Goal: Task Accomplishment & Management: Use online tool/utility

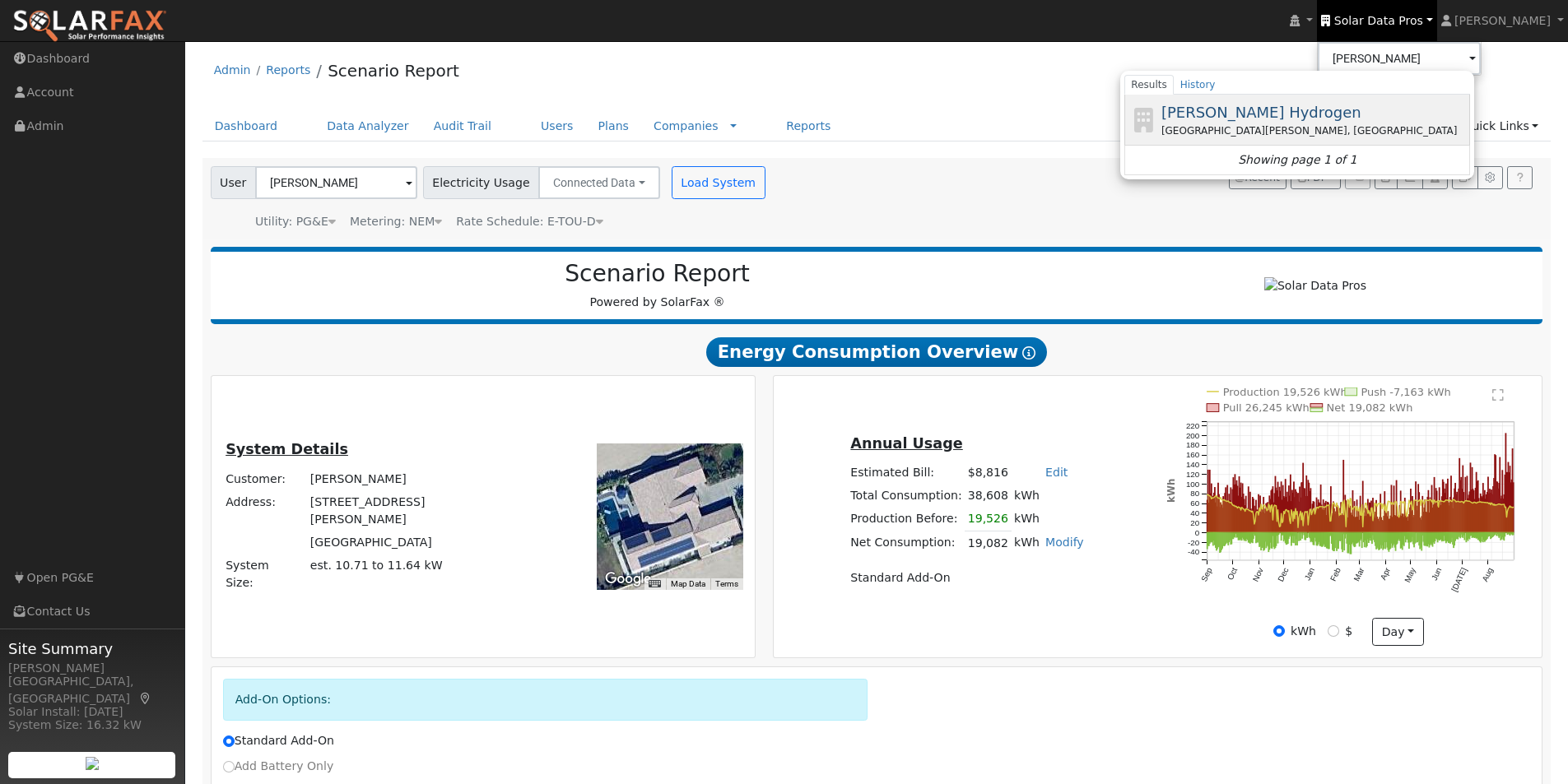
click at [1243, 111] on span "[PERSON_NAME] Hydrogen" at bounding box center [1261, 112] width 200 height 17
type input "[PERSON_NAME] Hydrogen"
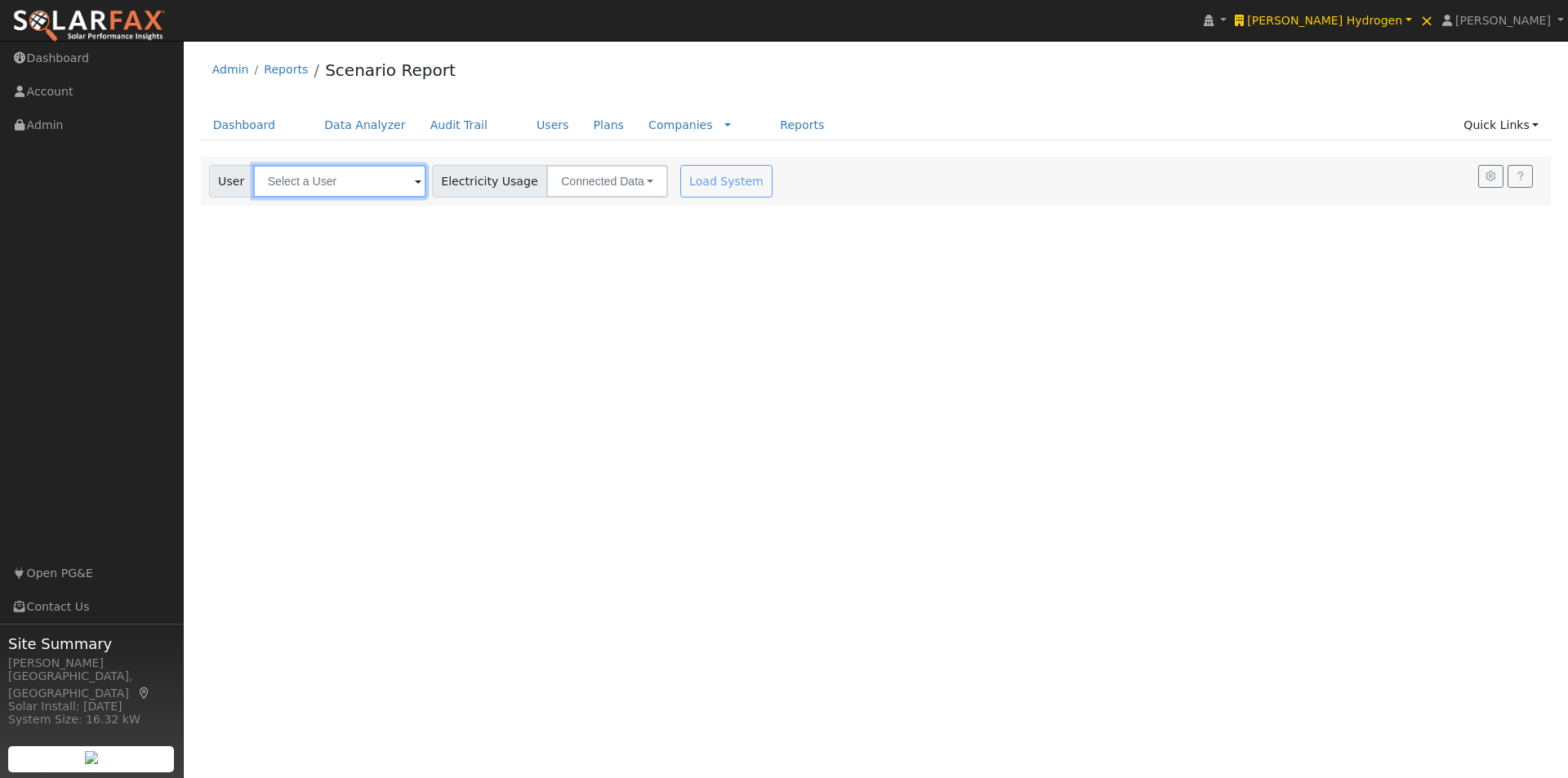
click at [392, 179] on input "text" at bounding box center [340, 181] width 173 height 33
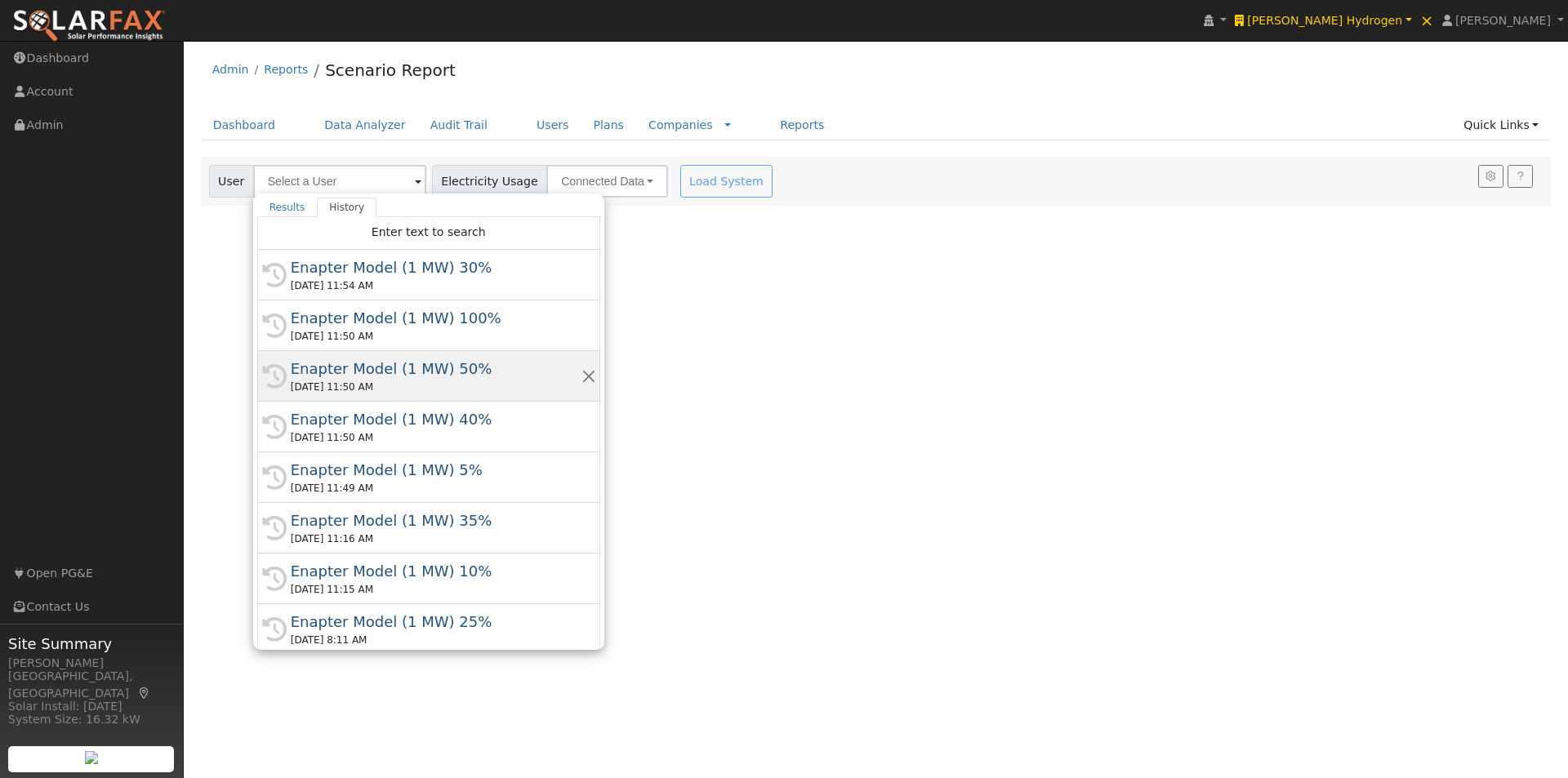
click at [331, 369] on div "Enapter Model (1 MW) 50%" at bounding box center [436, 368] width 291 height 22
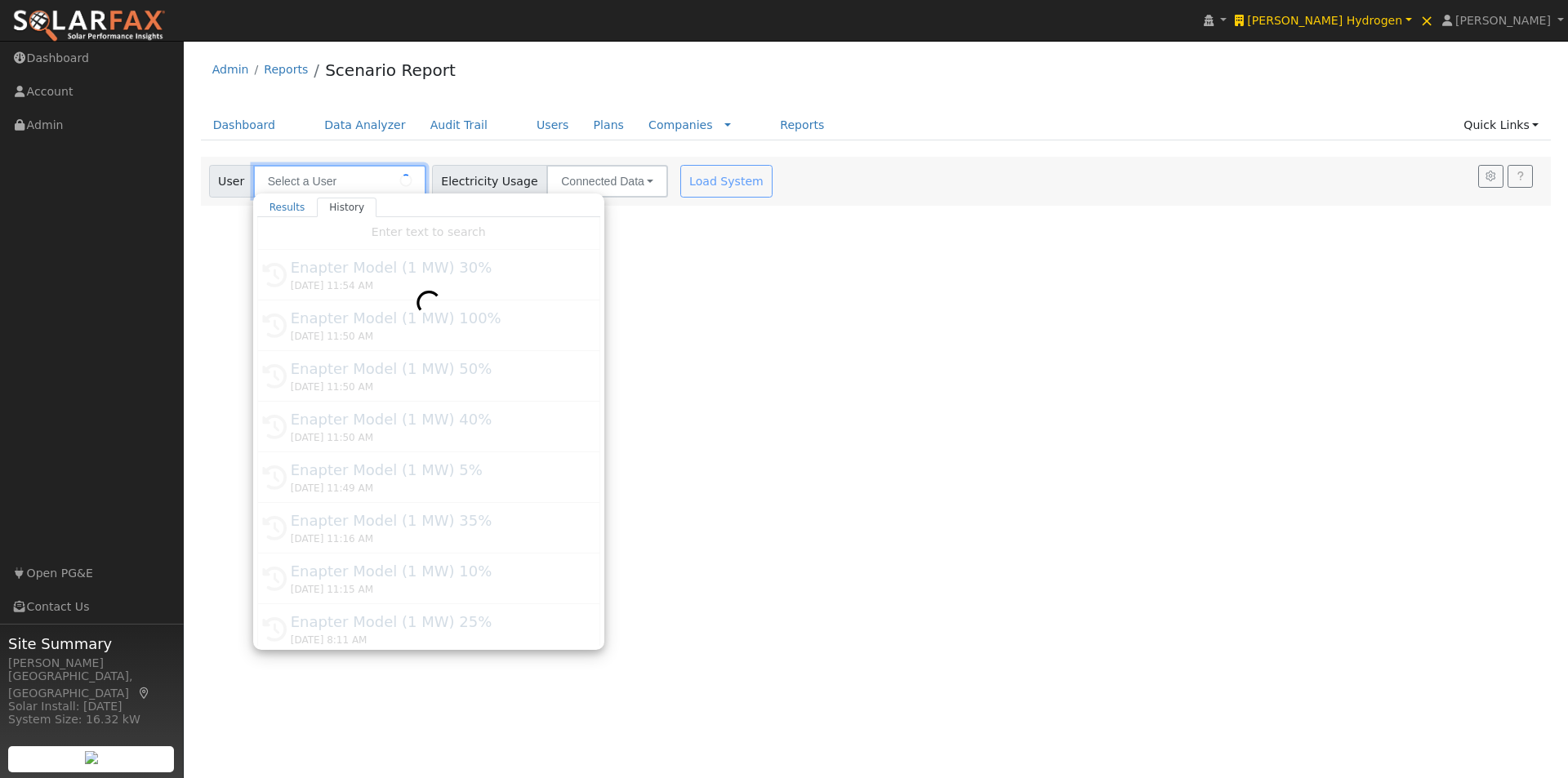
type input "Enapter Model (1 MW) 50%"
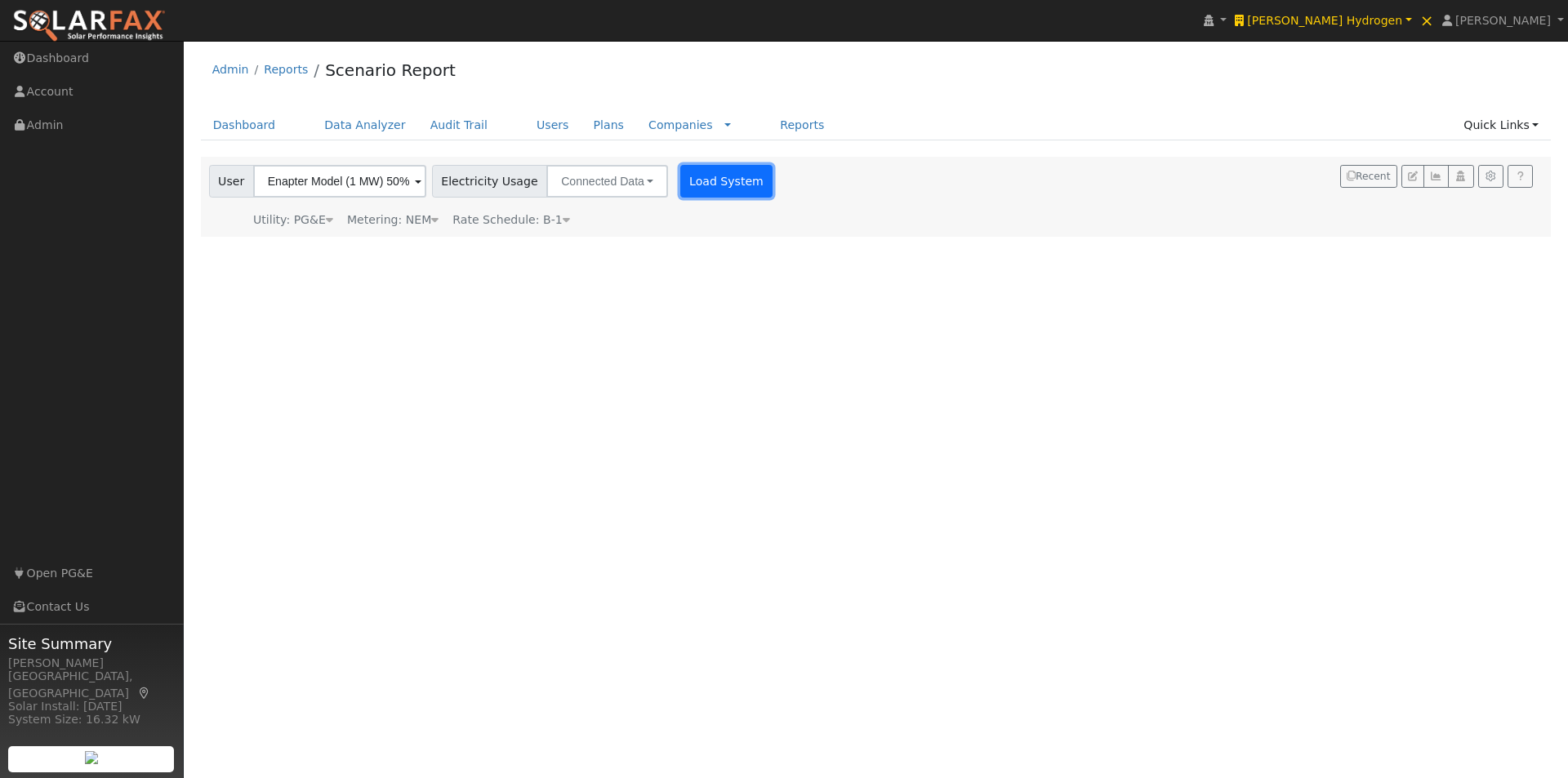
click at [703, 176] on button "Load System" at bounding box center [727, 181] width 93 height 33
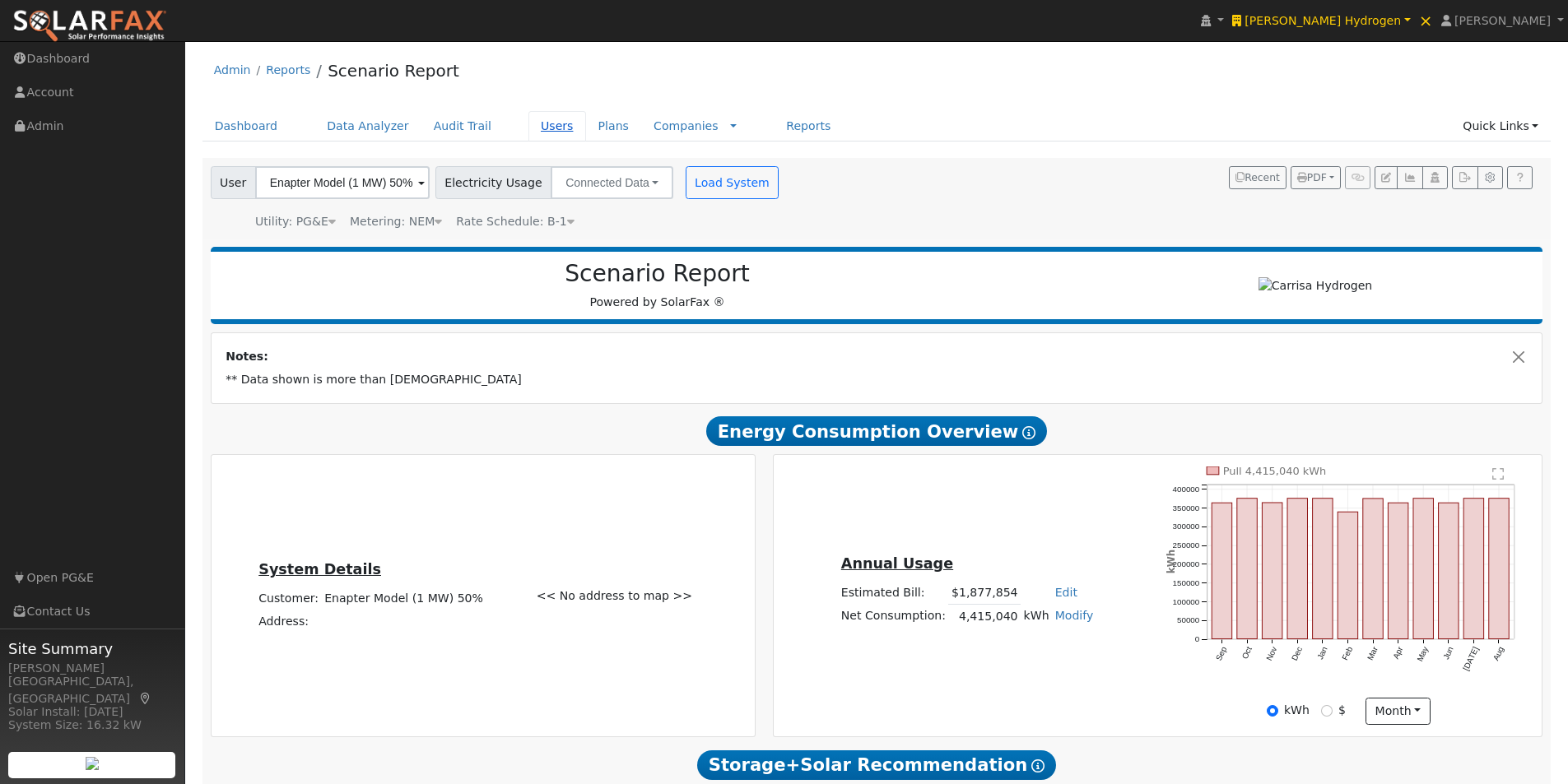
click at [528, 122] on link "Users" at bounding box center [557, 126] width 58 height 30
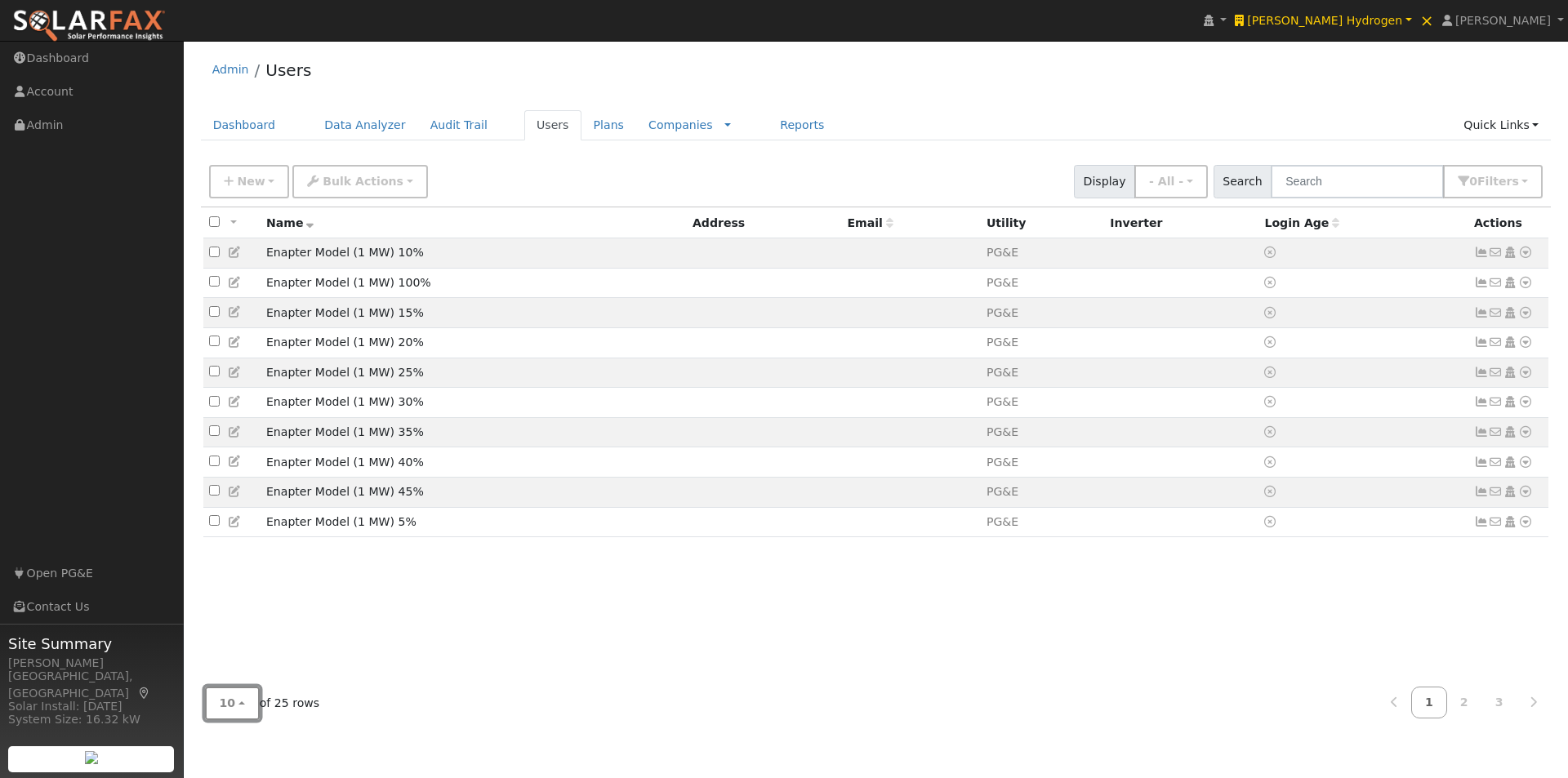
click at [239, 688] on button "10" at bounding box center [232, 704] width 55 height 34
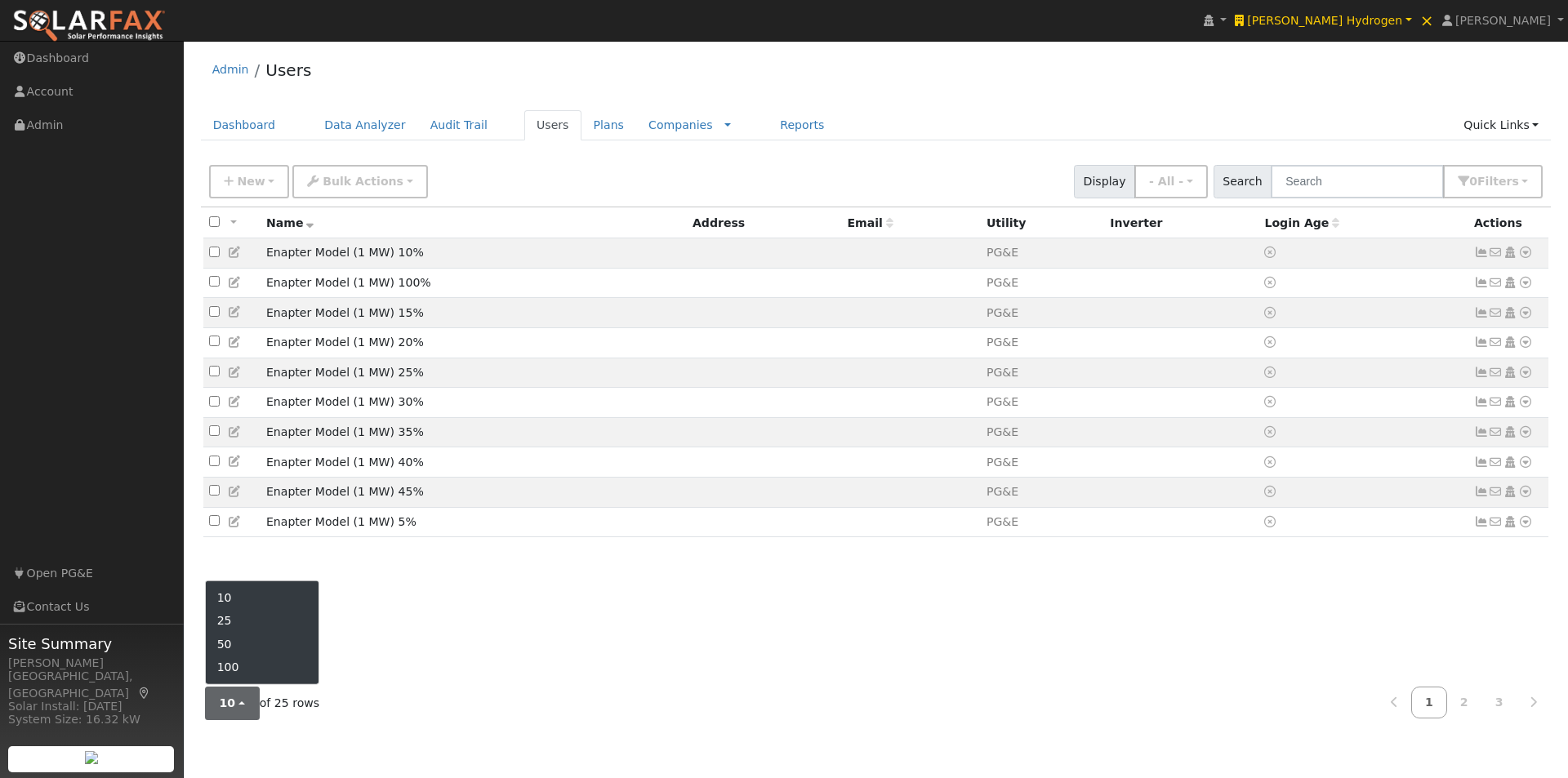
drag, startPoint x: 235, startPoint y: 644, endPoint x: 368, endPoint y: 508, distance: 190.2
click at [236, 643] on link "50" at bounding box center [263, 643] width 114 height 23
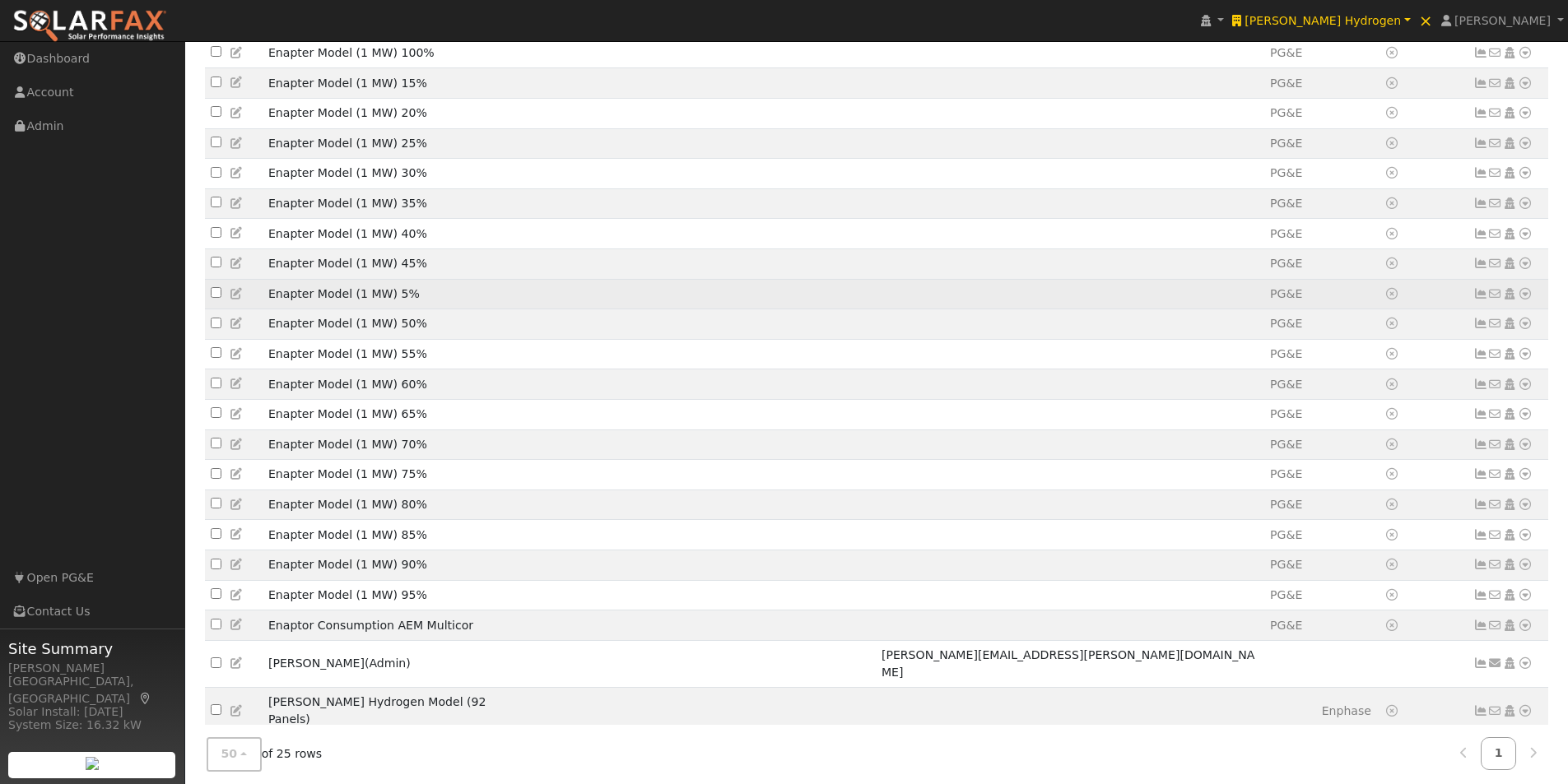
scroll to position [75, 0]
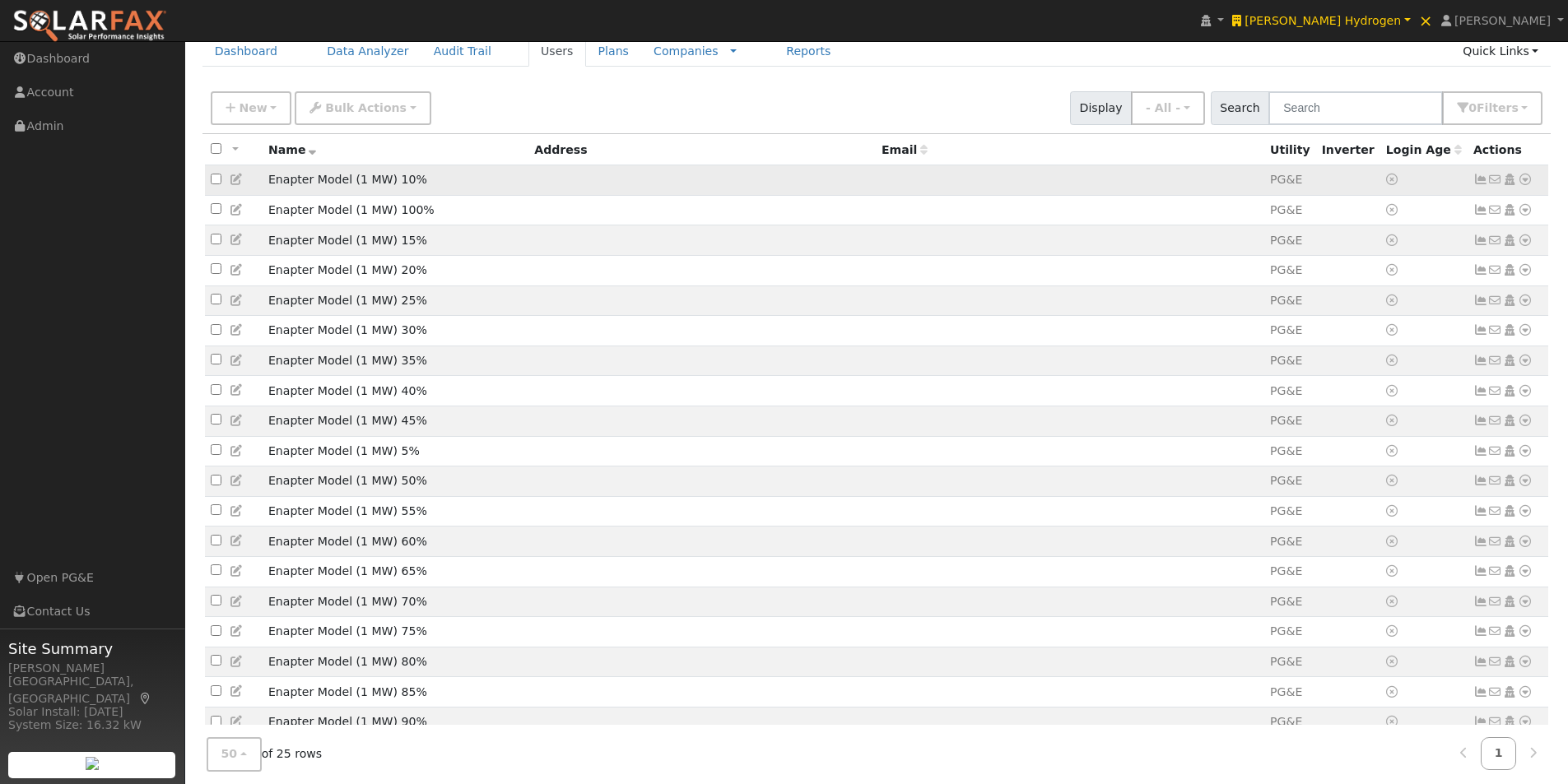
click at [235, 181] on icon at bounding box center [237, 179] width 15 height 11
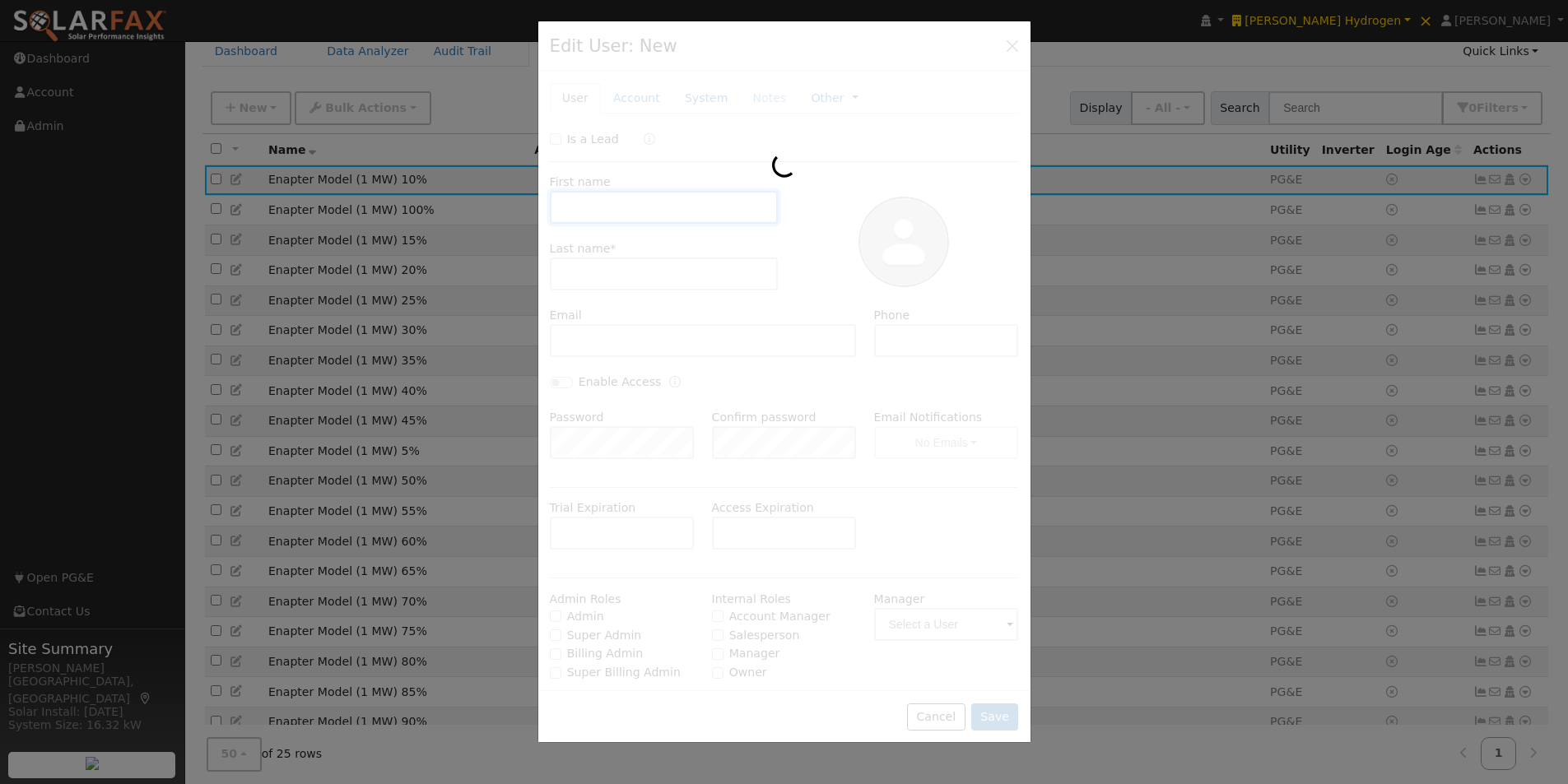
type input "Enapter Model"
type input "(1 MW) 10%"
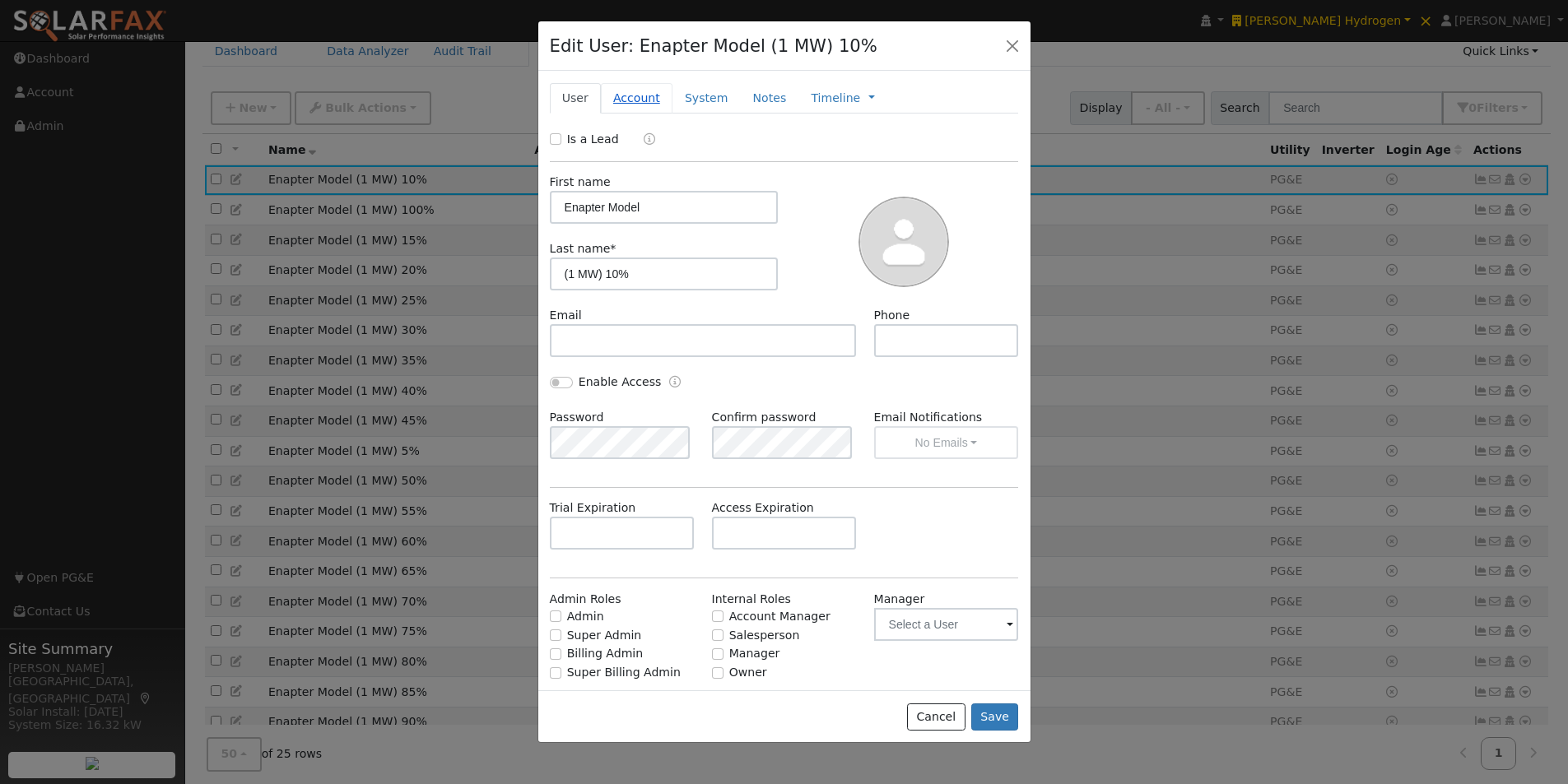
click at [626, 95] on link "Account" at bounding box center [636, 99] width 71 height 30
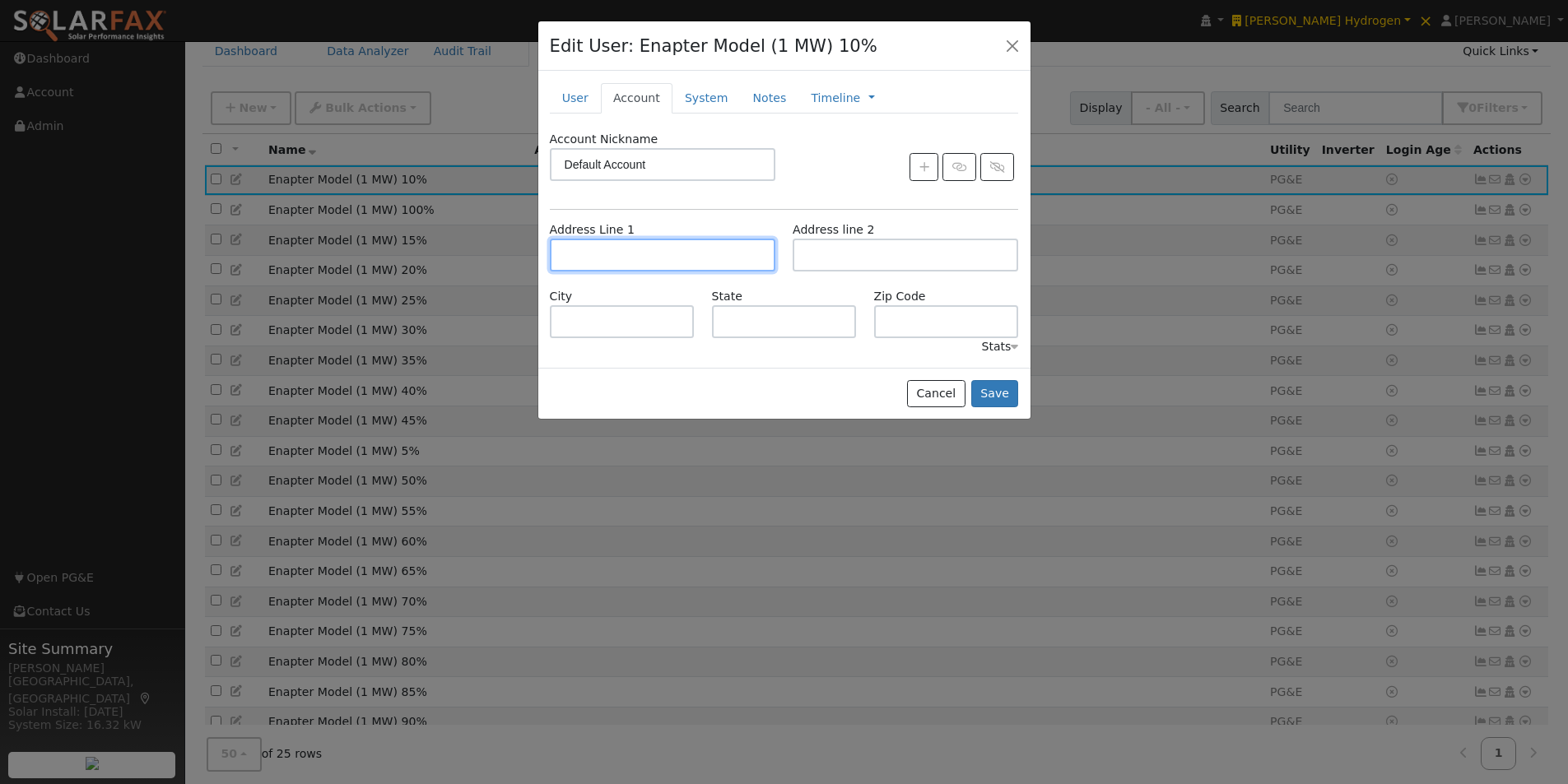
click at [650, 256] on input "text" at bounding box center [663, 255] width 226 height 33
paste input "[STREET_ADDRESS][PERSON_NAME][PERSON_NAME]"
type input "[STREET_ADDRESS][PERSON_NAME]"
type input "Santa Margarita"
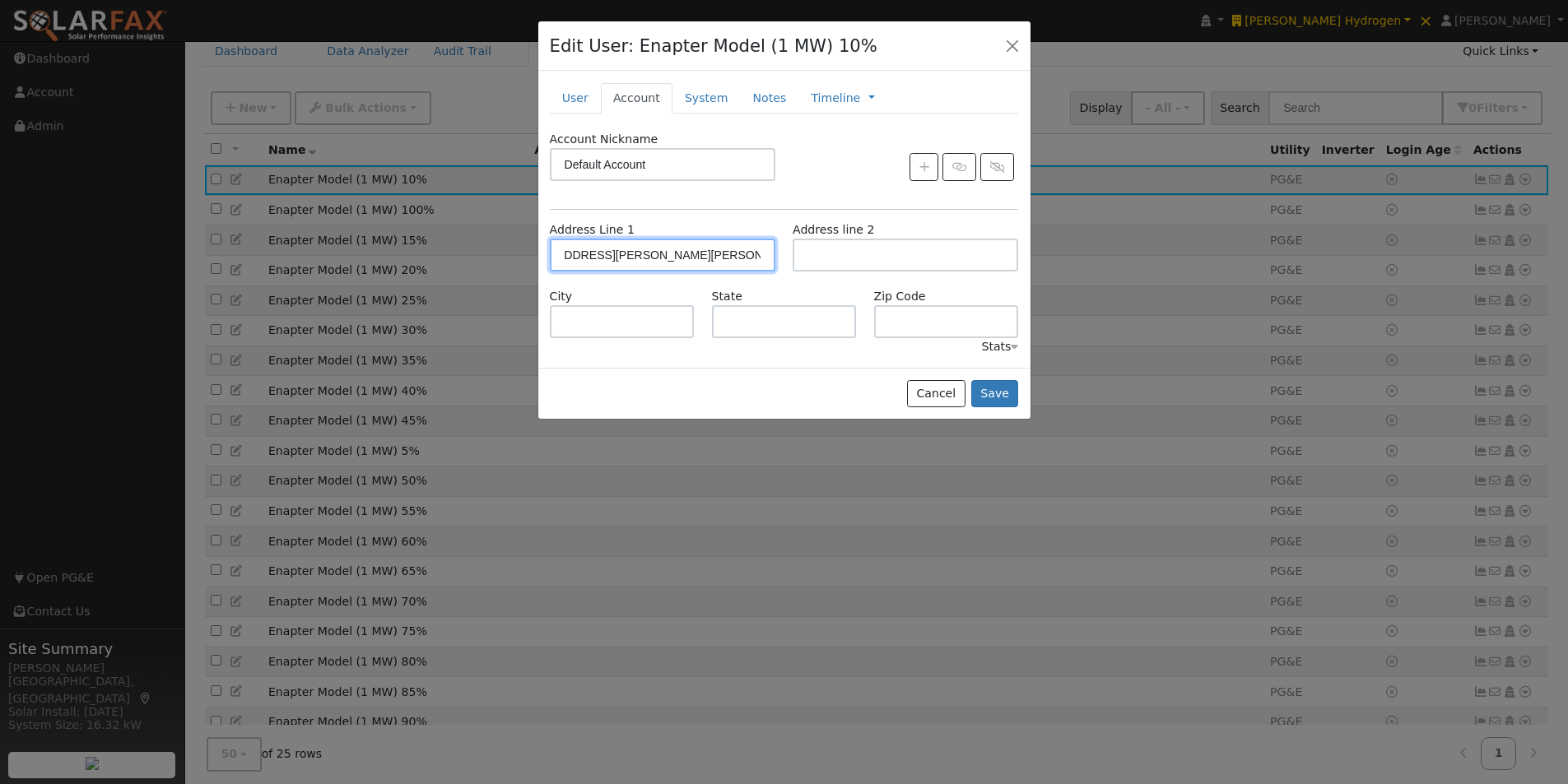
type input "CA"
type input "93453"
click at [993, 392] on button "Save" at bounding box center [995, 394] width 47 height 28
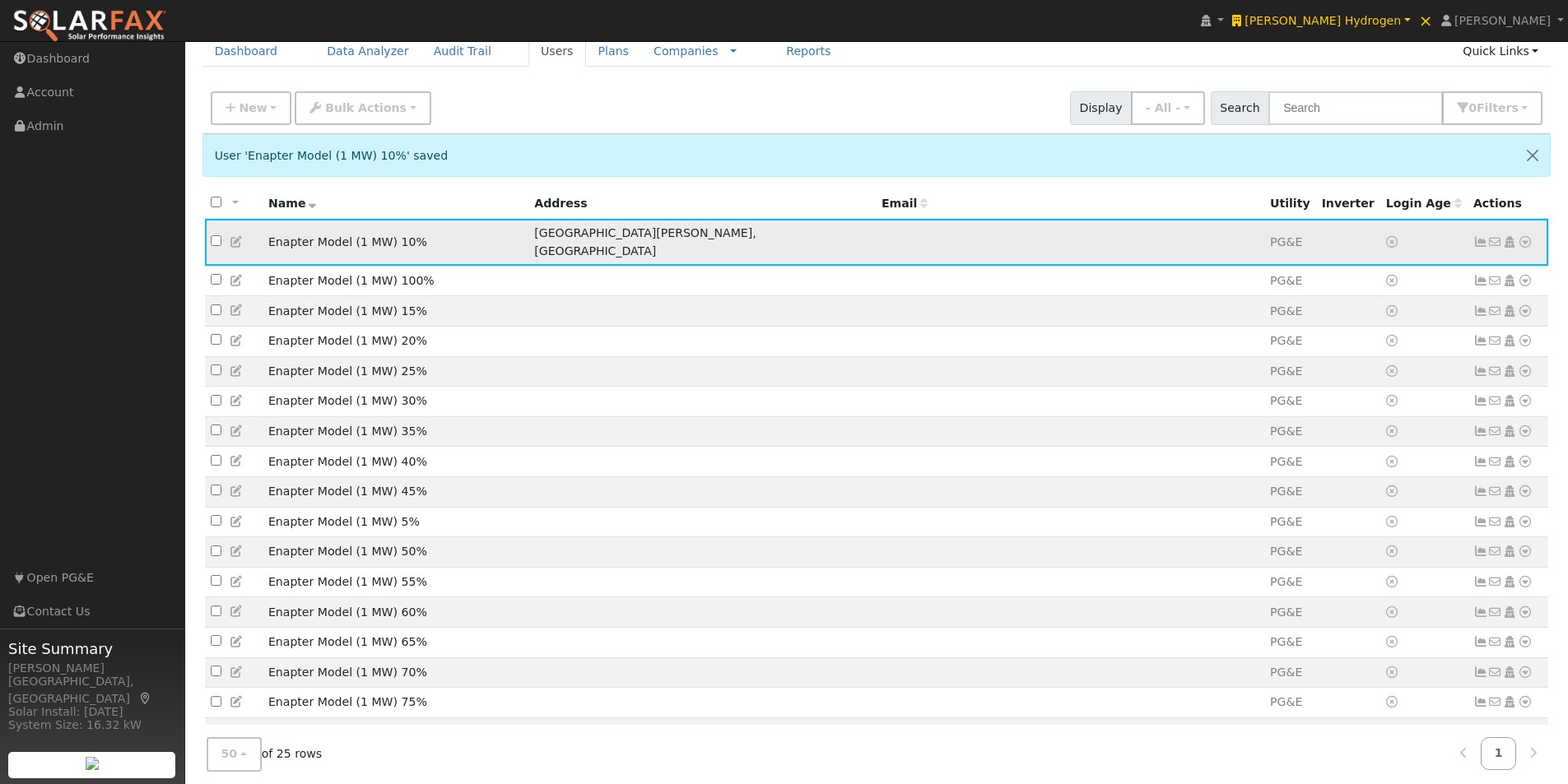
click at [1525, 236] on icon at bounding box center [1525, 242] width 15 height 11
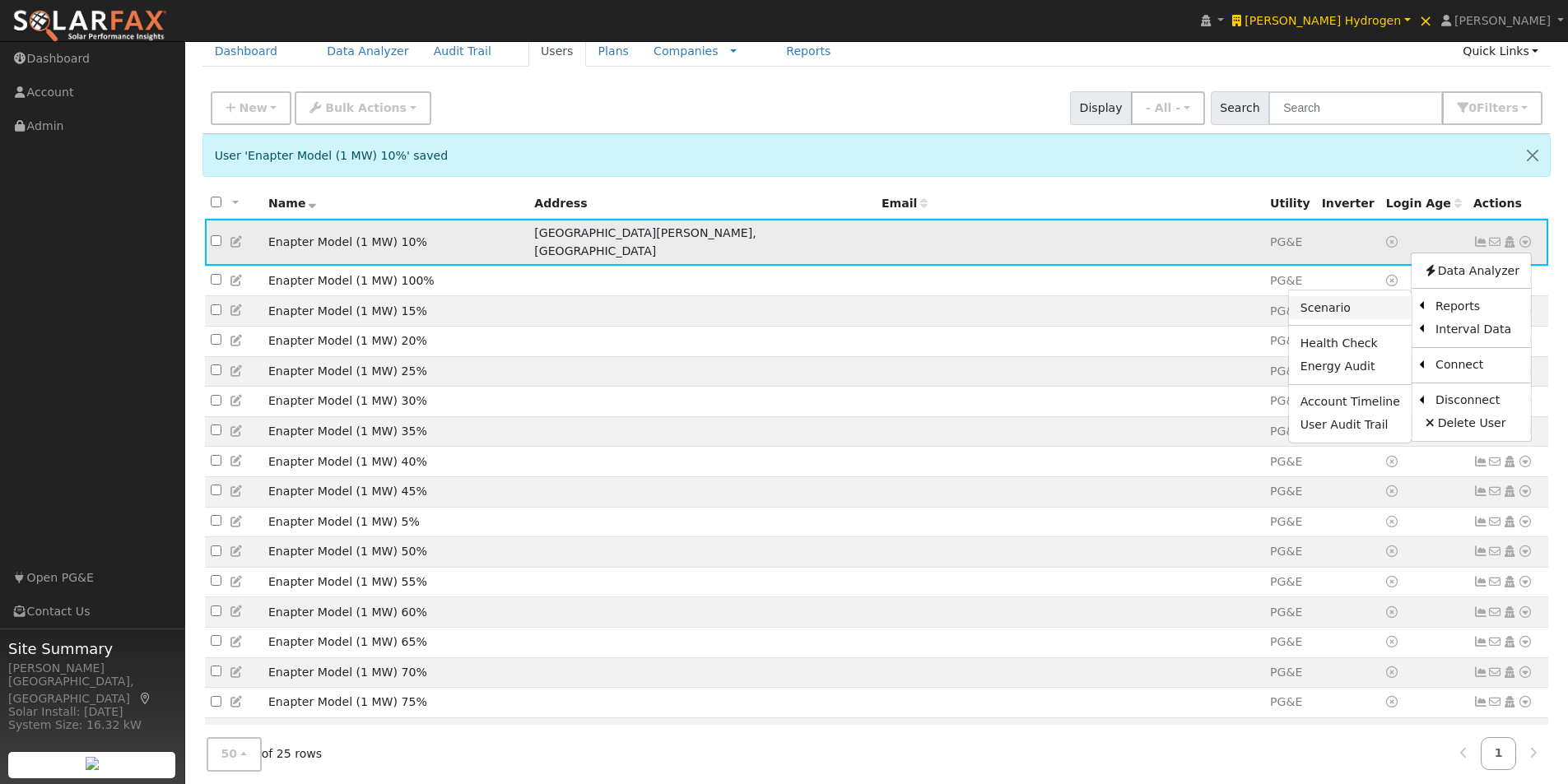
click at [1326, 296] on link "Scenario" at bounding box center [1350, 307] width 122 height 23
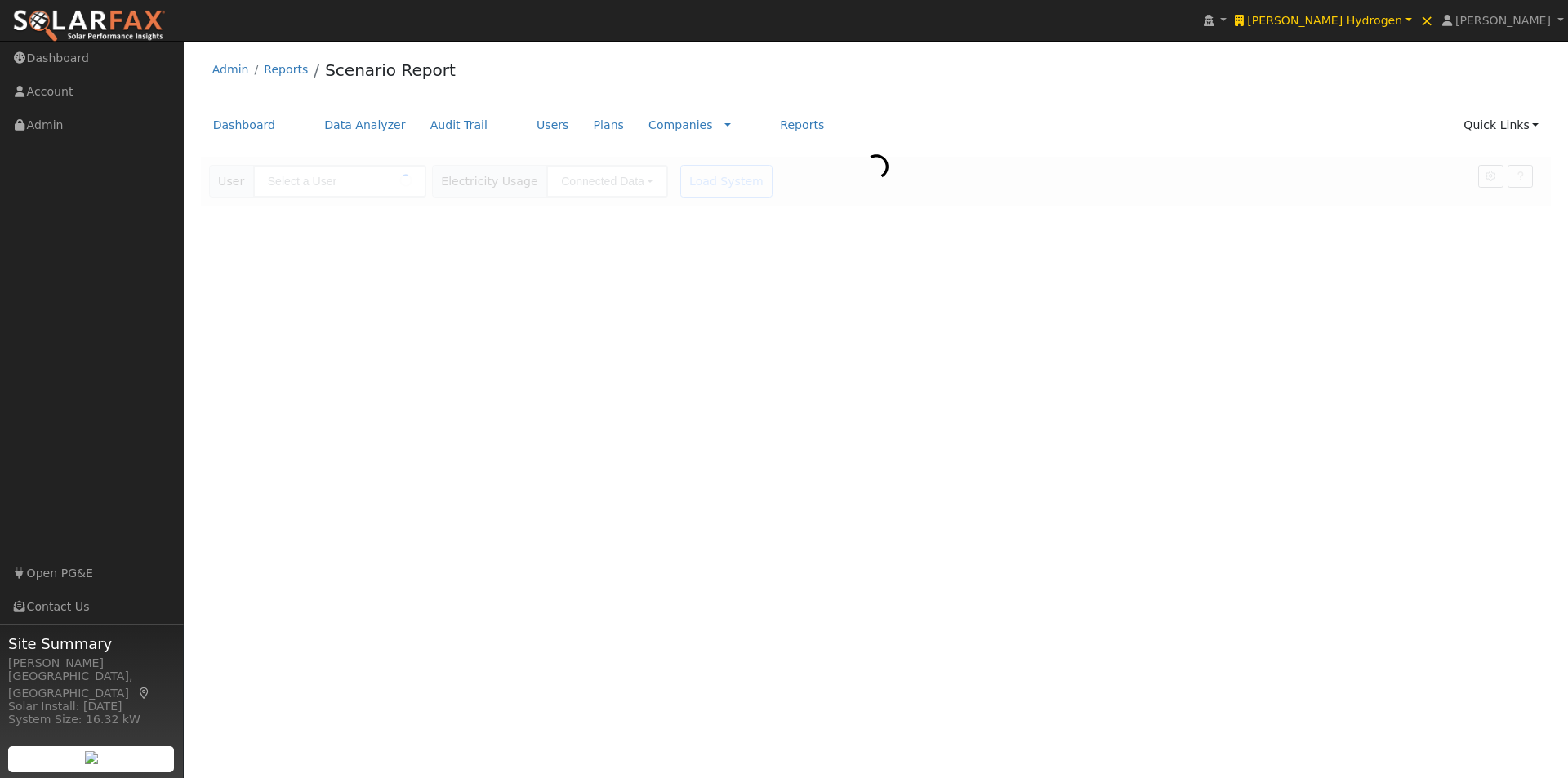
type input "Enapter Model (1 MW) 10%"
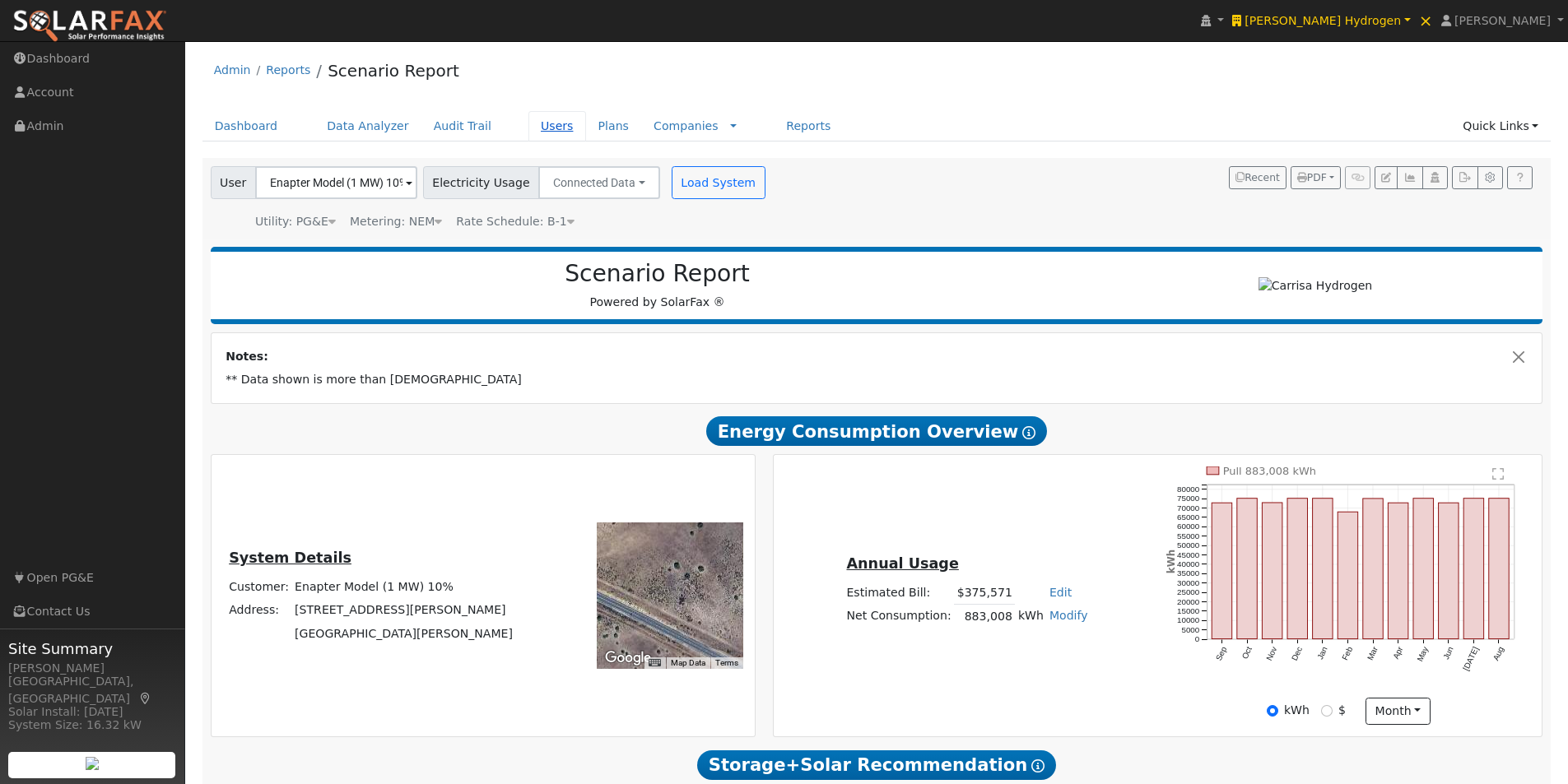
click at [528, 127] on link "Users" at bounding box center [557, 126] width 58 height 30
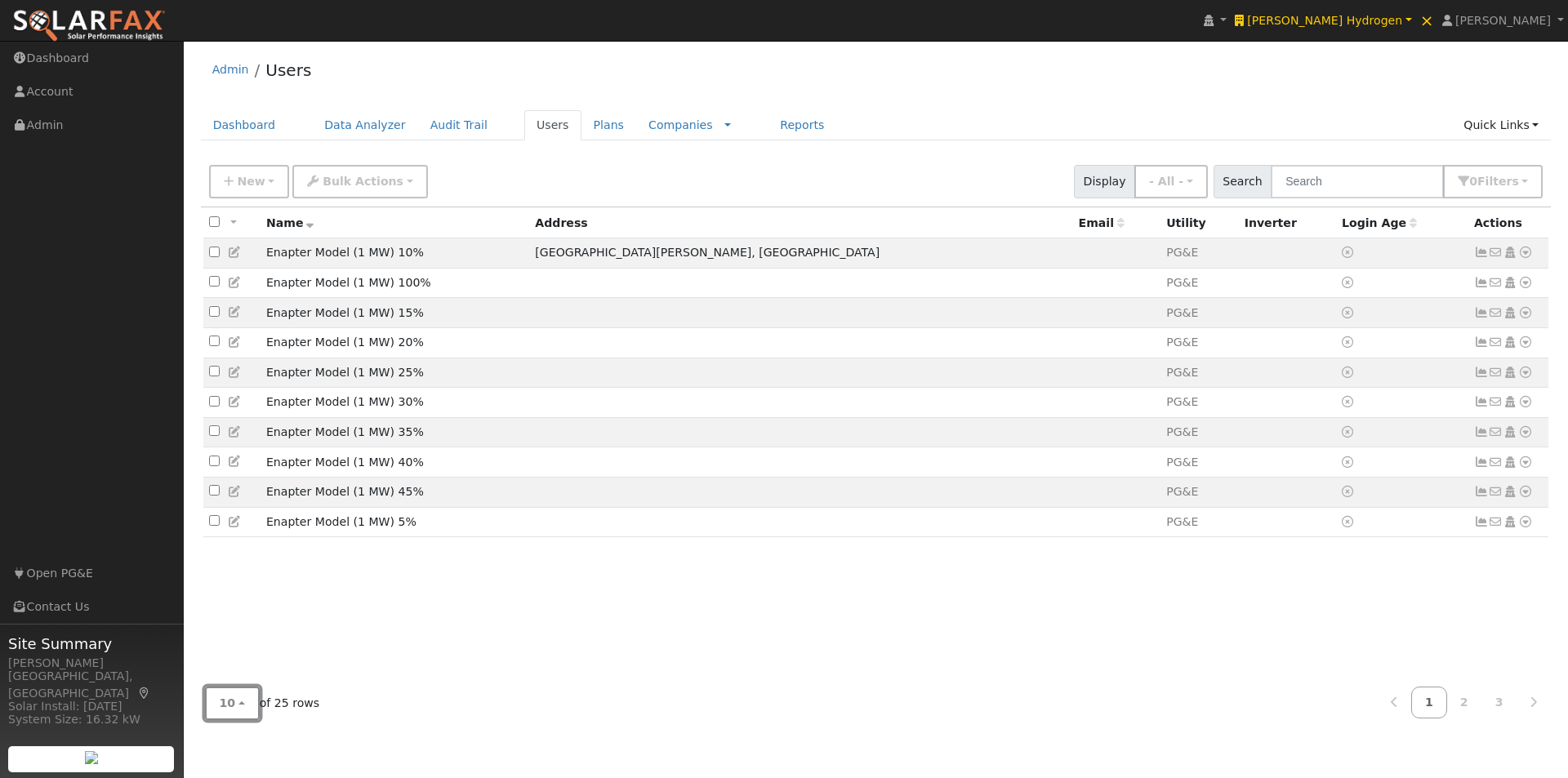
click at [222, 700] on span "10" at bounding box center [227, 703] width 16 height 13
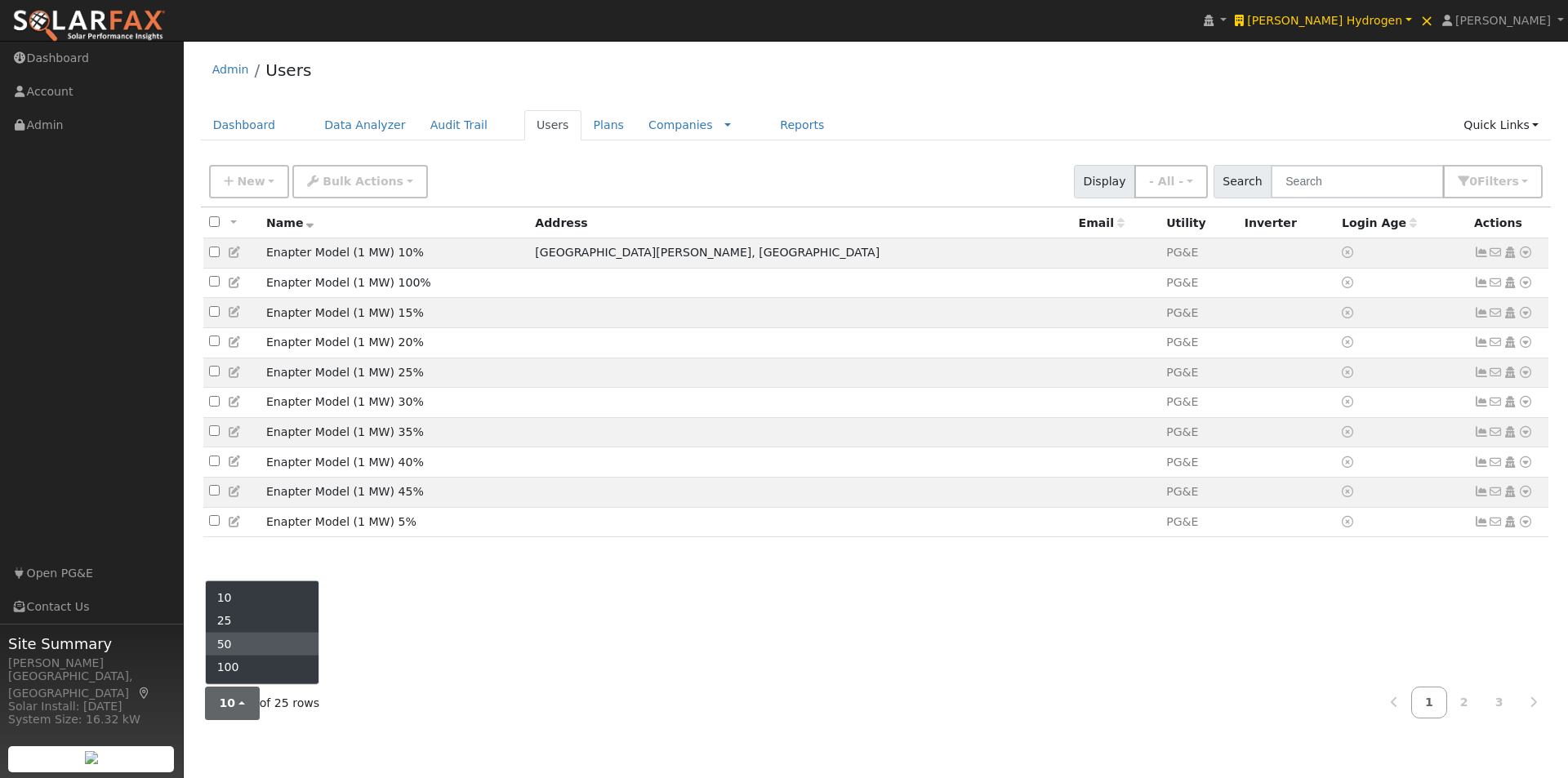
click at [234, 644] on link "50" at bounding box center [263, 643] width 114 height 23
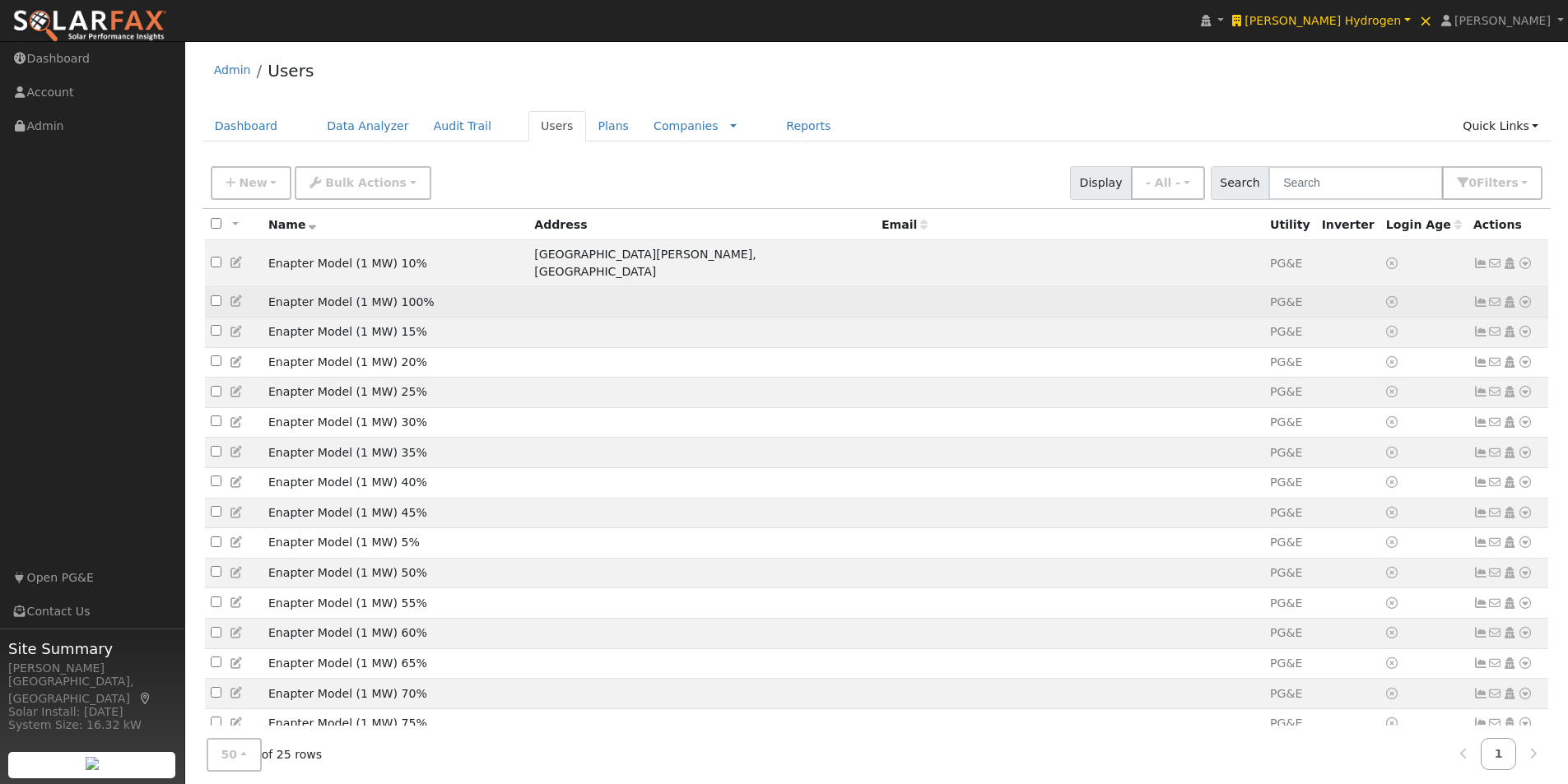
click at [234, 295] on icon at bounding box center [237, 301] width 15 height 11
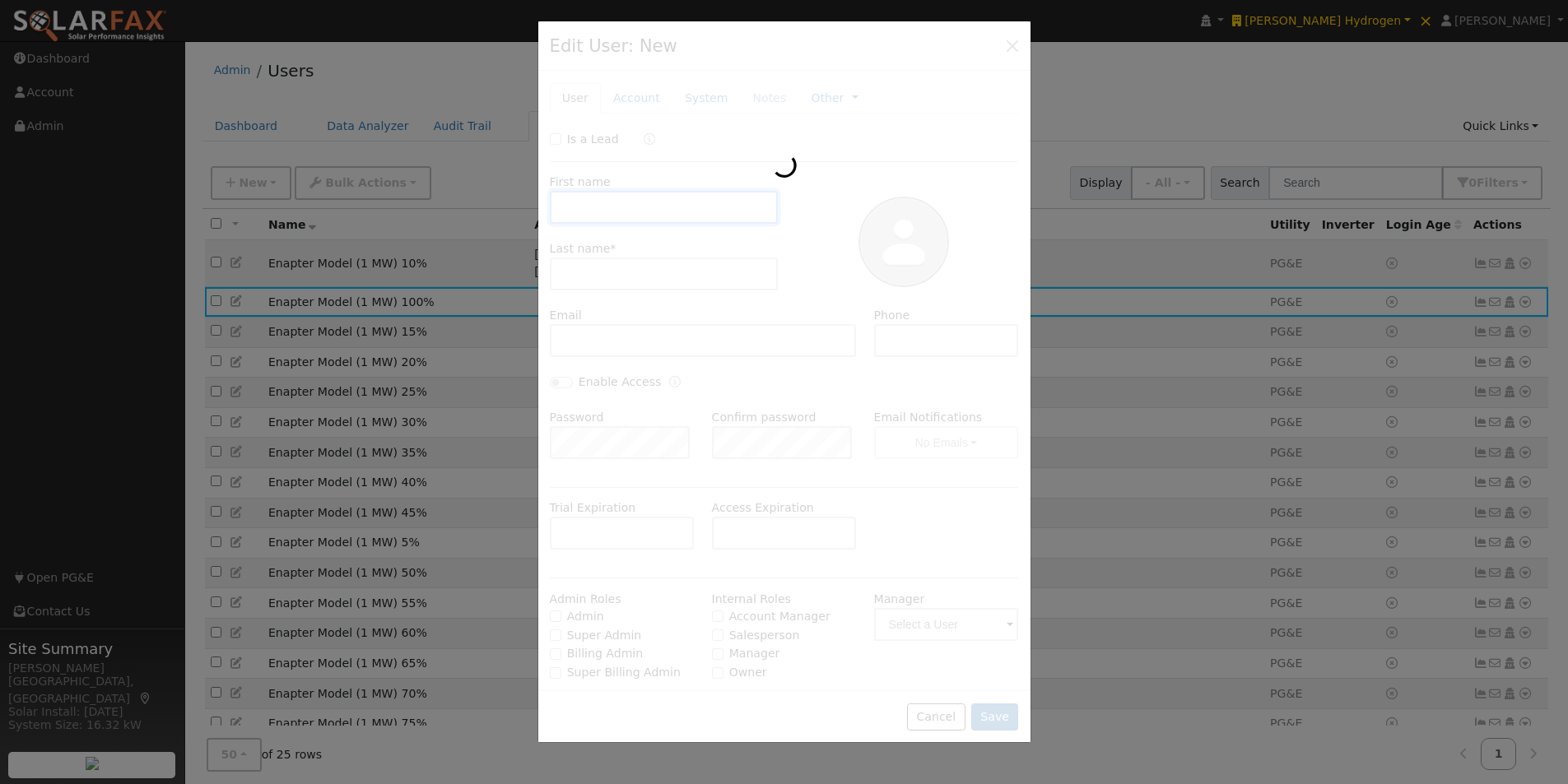
type input "Enapter Model"
type input "(1 MW) 100%"
type input "Default Account"
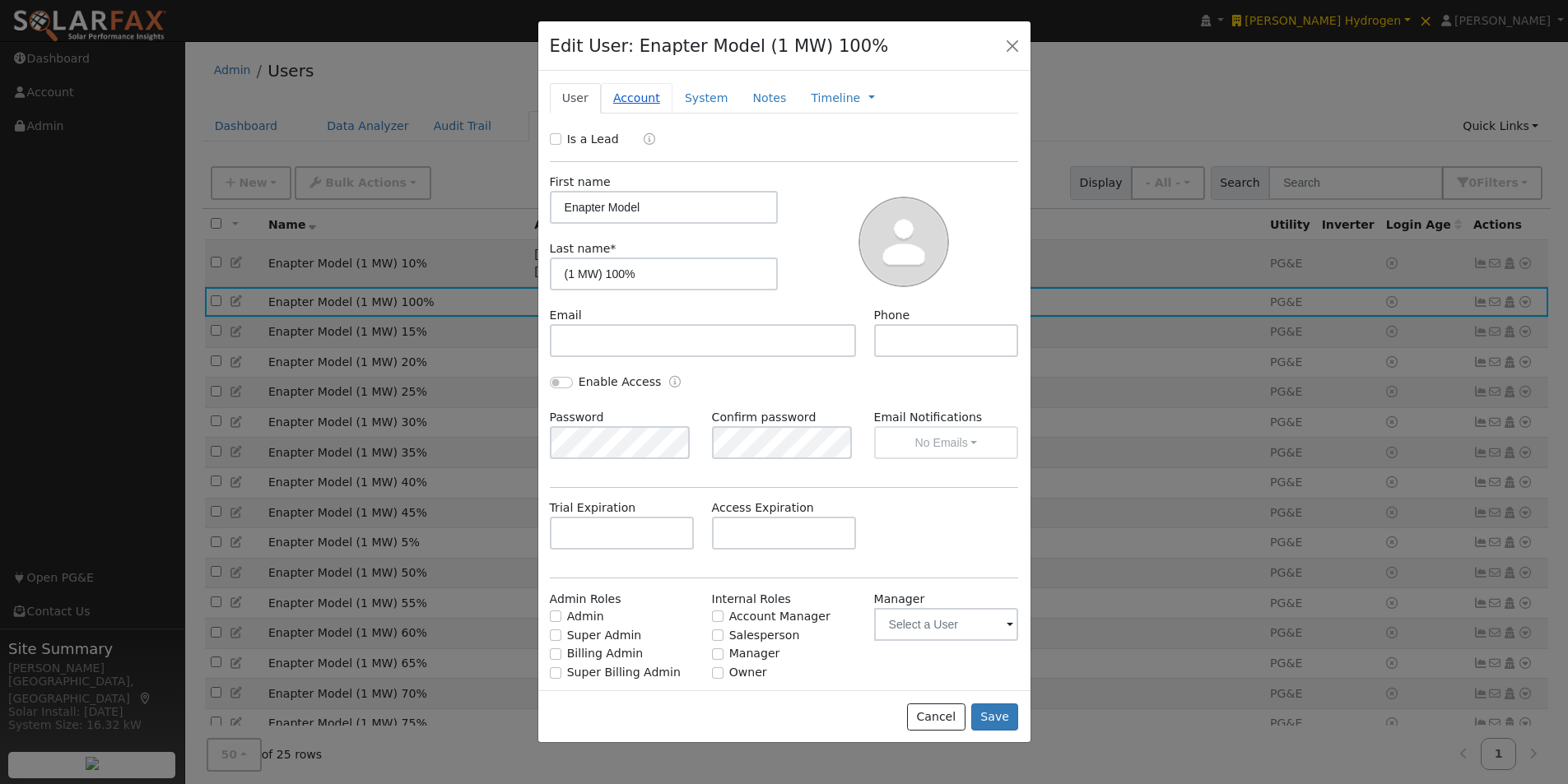
click at [625, 97] on link "Account" at bounding box center [636, 99] width 71 height 30
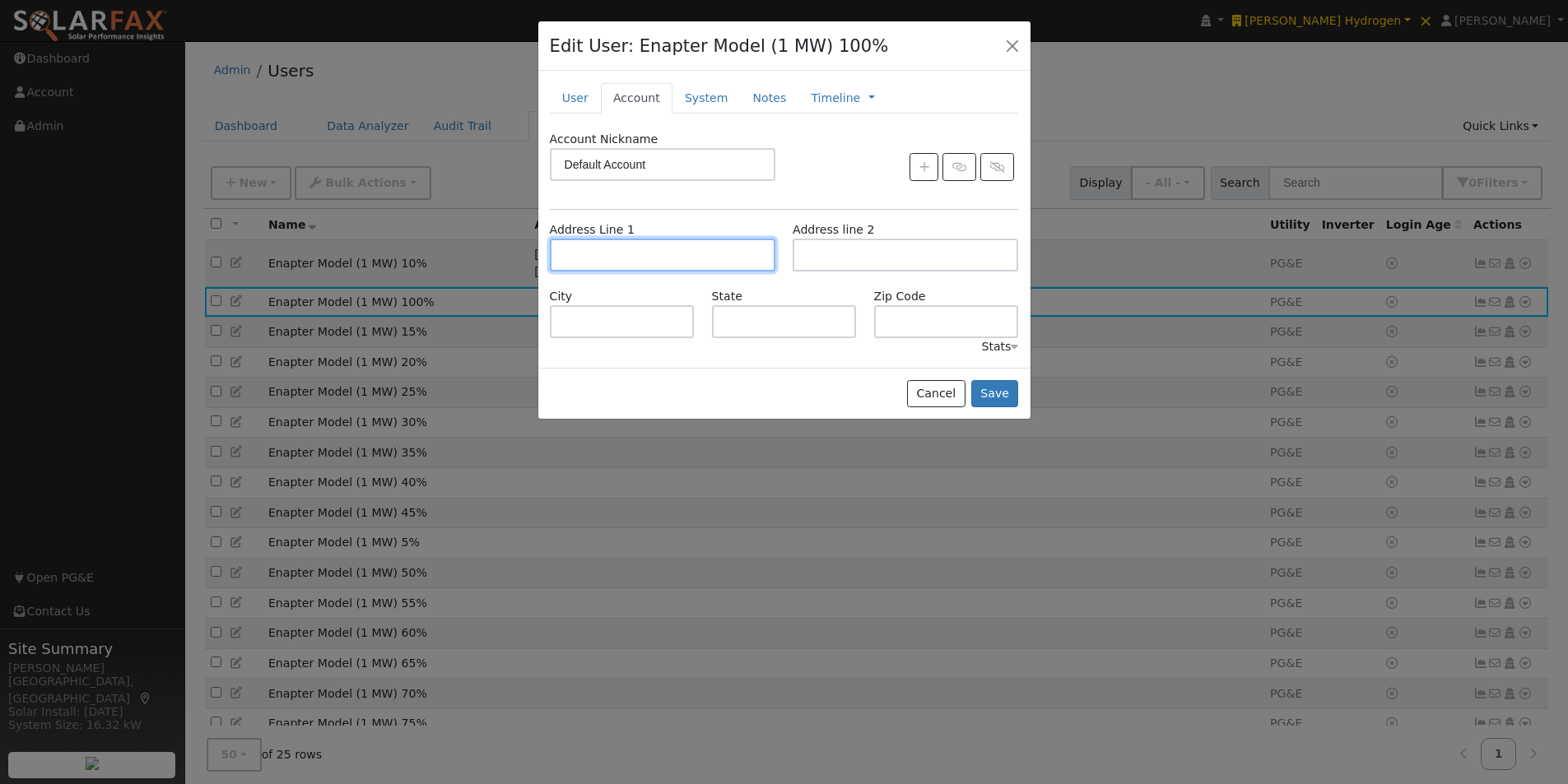
click at [622, 258] on input "text" at bounding box center [663, 255] width 226 height 33
paste input "[STREET_ADDRESS][PERSON_NAME][PERSON_NAME]"
type input "[STREET_ADDRESS][PERSON_NAME]"
type input "Santa Margarita"
type input "CA"
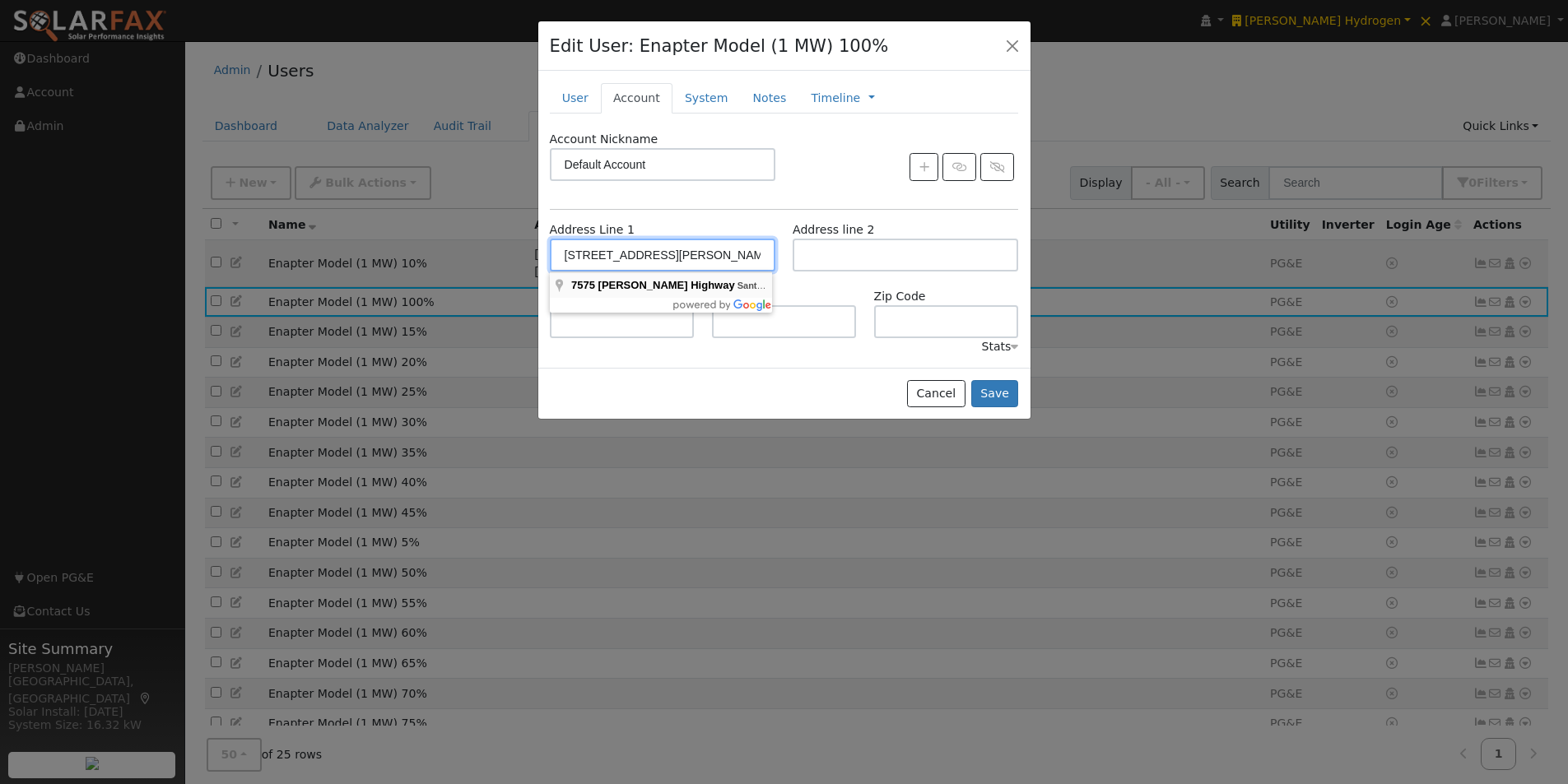
type input "93453"
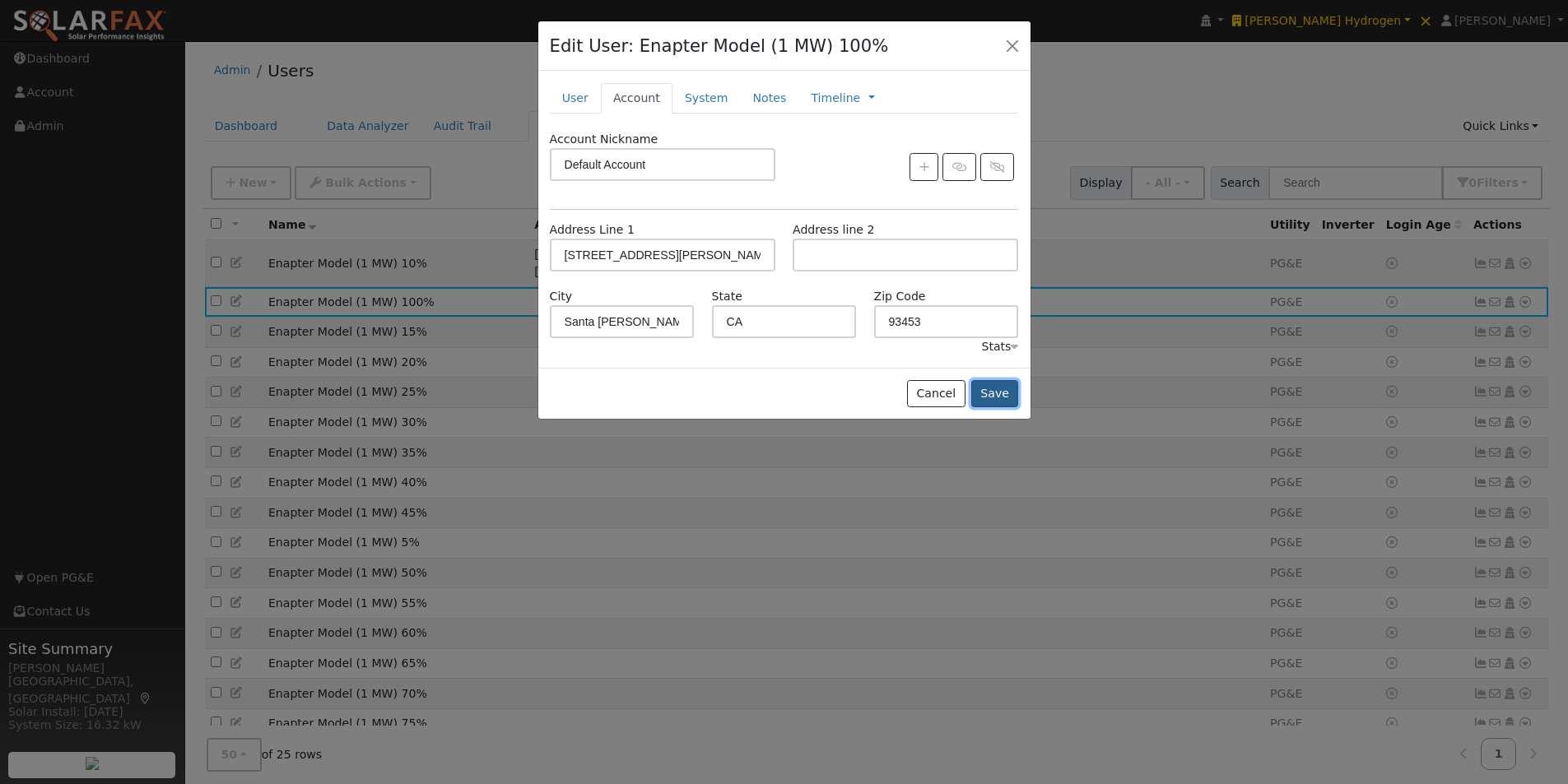
click at [987, 389] on button "Save" at bounding box center [995, 394] width 47 height 28
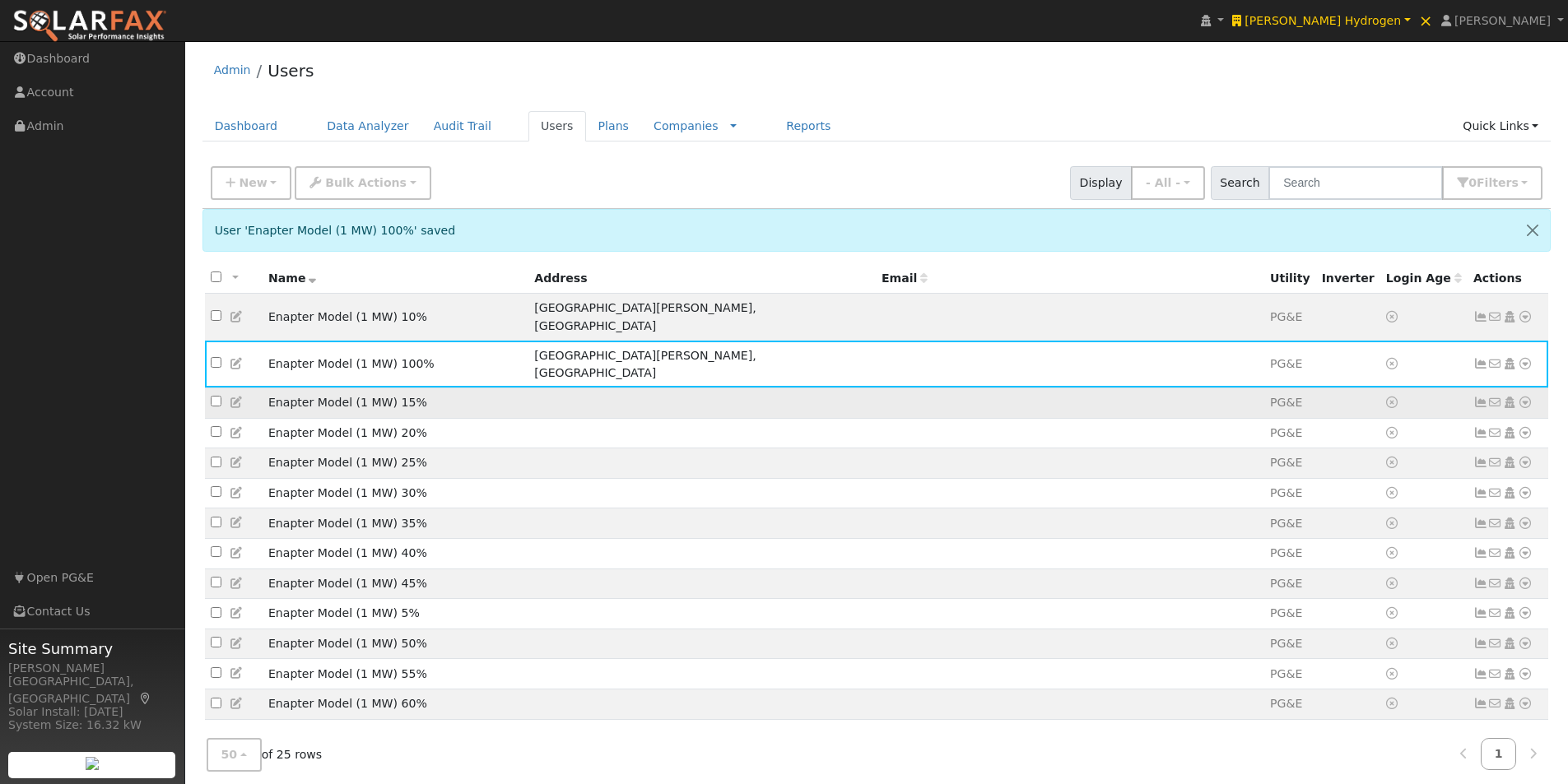
click at [233, 396] on icon at bounding box center [237, 402] width 15 height 11
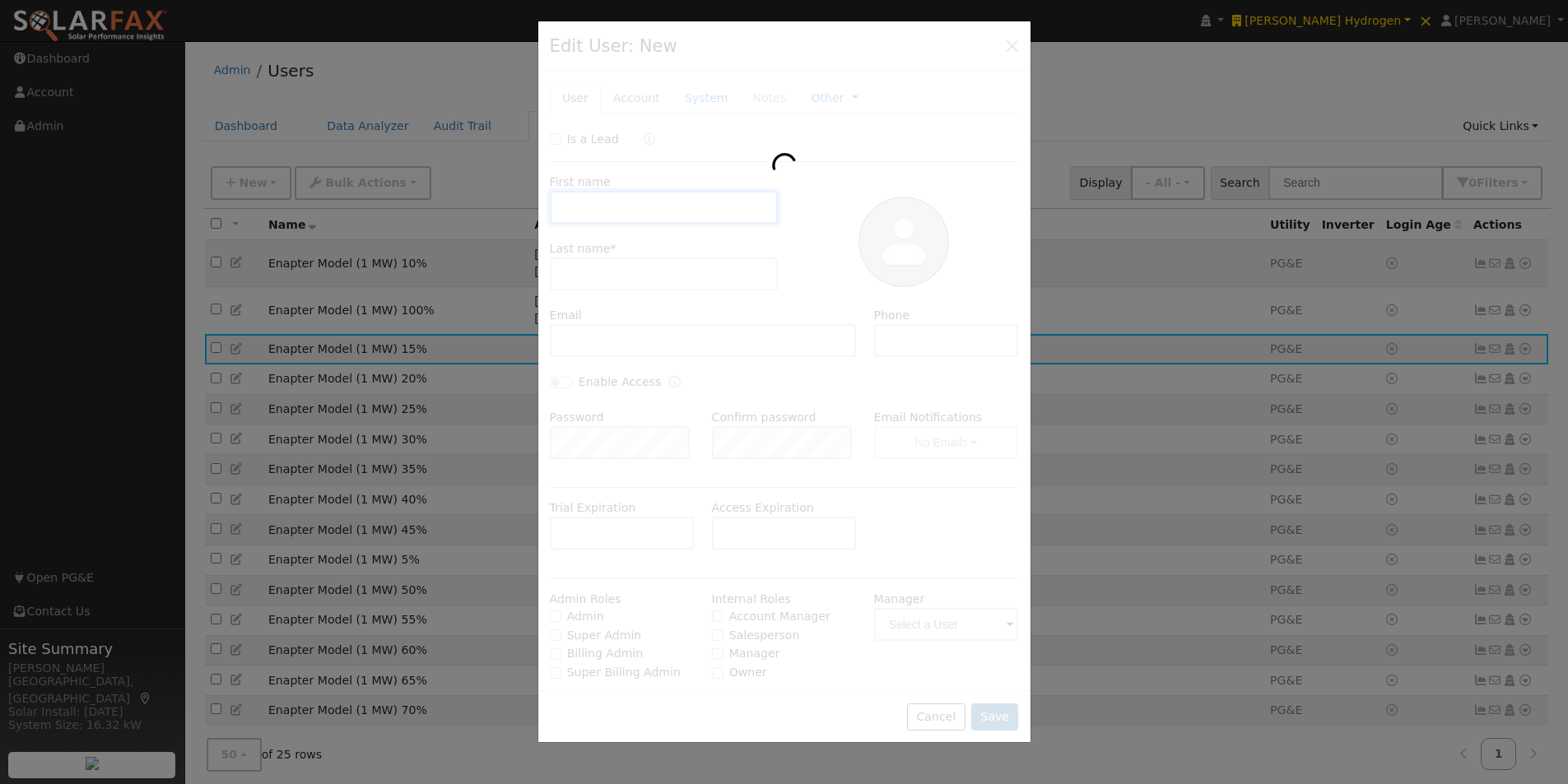
type input "Enapter Model"
type input "(1 MW) 15%"
type input "Default Account"
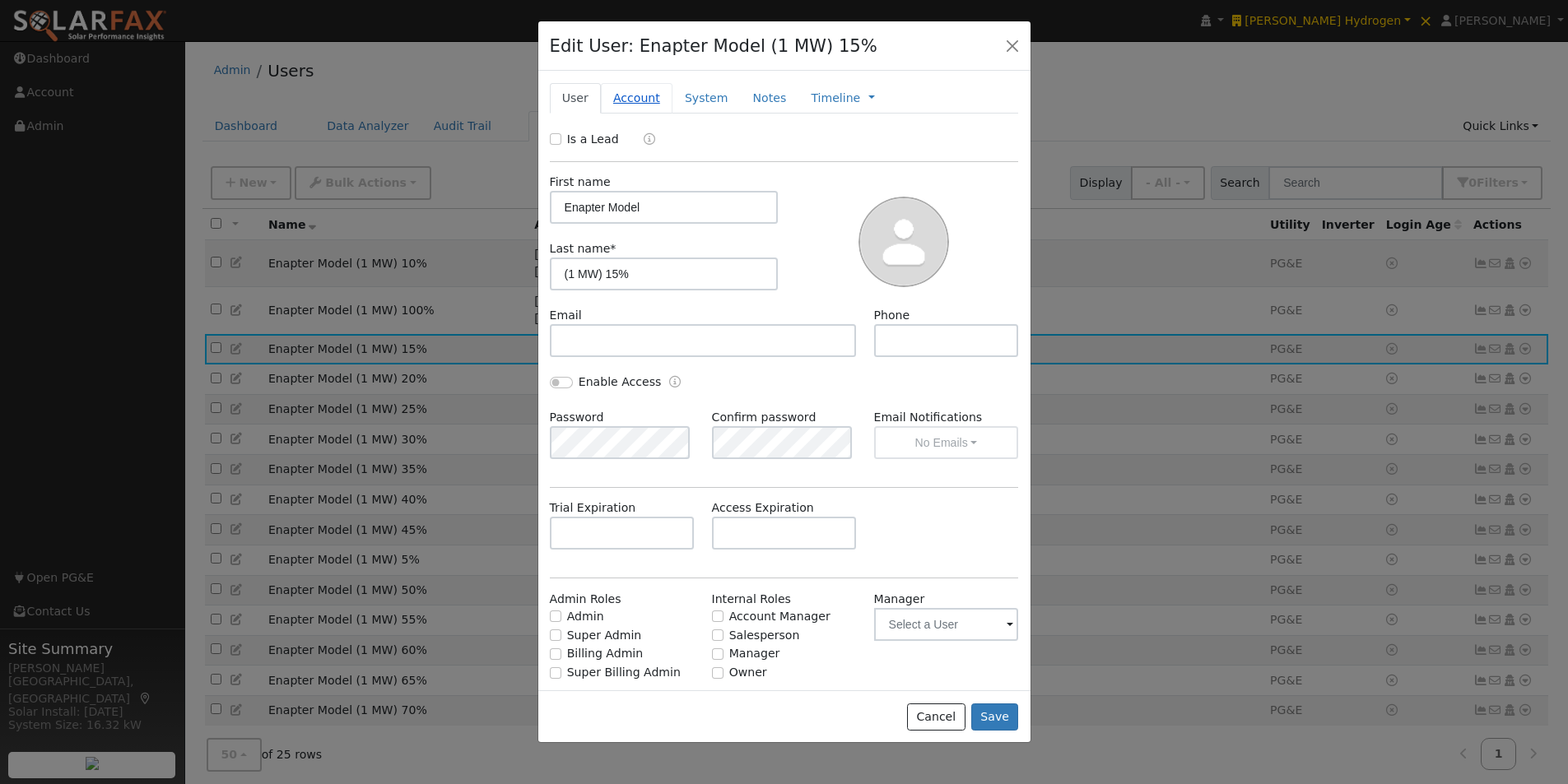
click at [644, 97] on link "Account" at bounding box center [636, 99] width 71 height 30
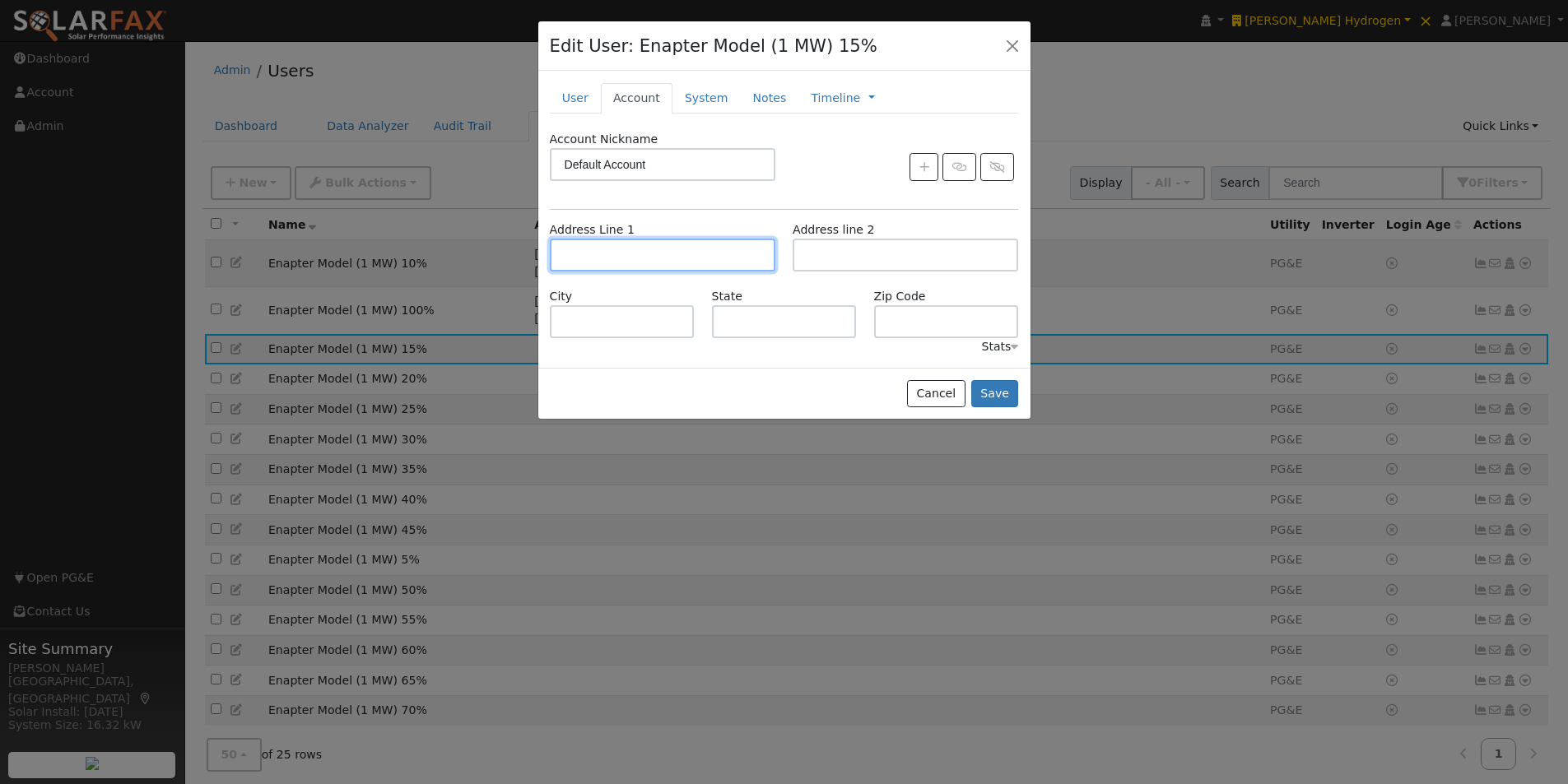
click at [616, 242] on input "text" at bounding box center [663, 255] width 226 height 33
paste input "[STREET_ADDRESS][PERSON_NAME][PERSON_NAME]"
type input "[STREET_ADDRESS][PERSON_NAME]"
type input "Santa Margarita"
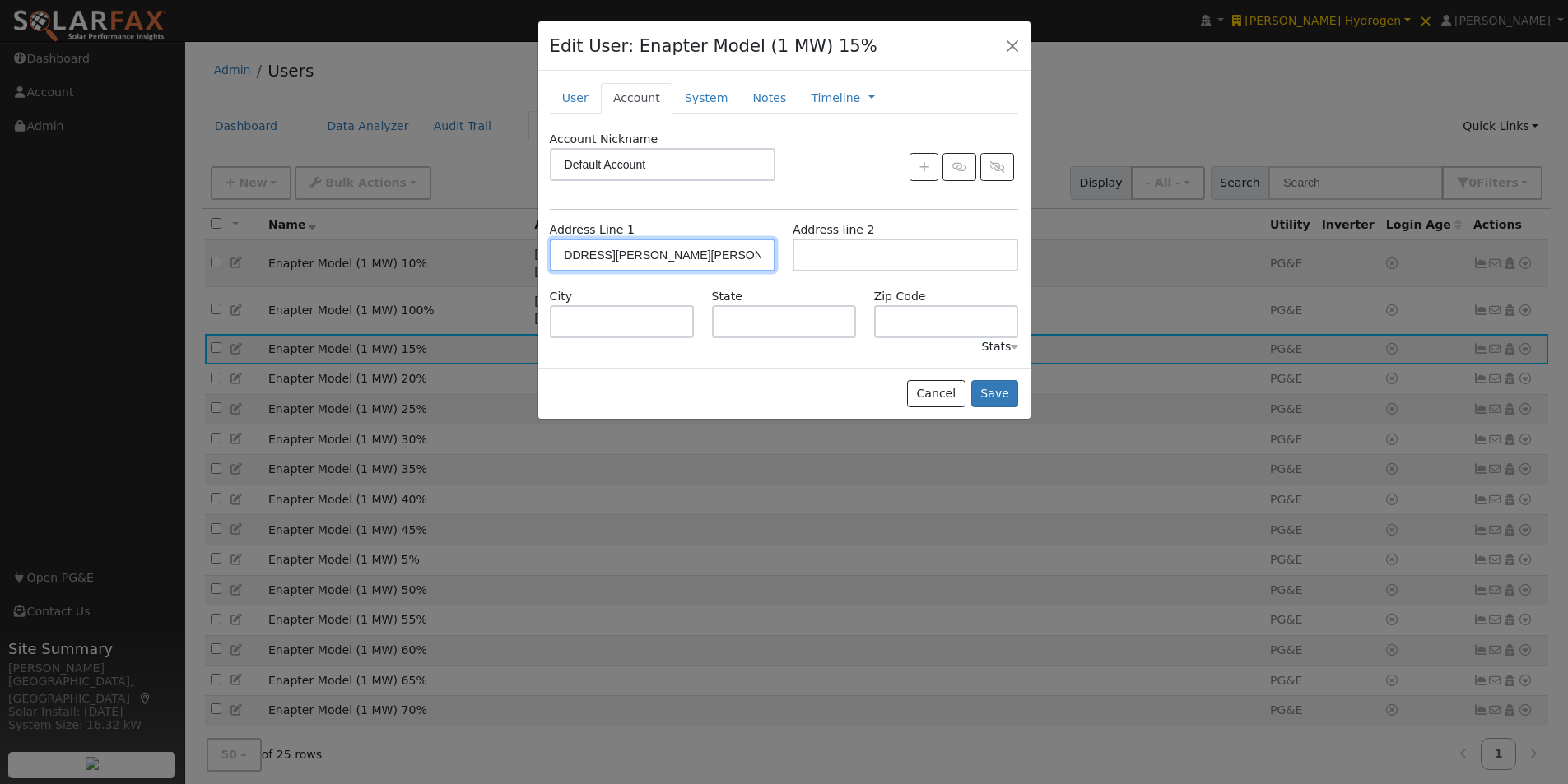
type input "CA"
type input "93453"
click at [990, 392] on button "Save" at bounding box center [995, 394] width 47 height 28
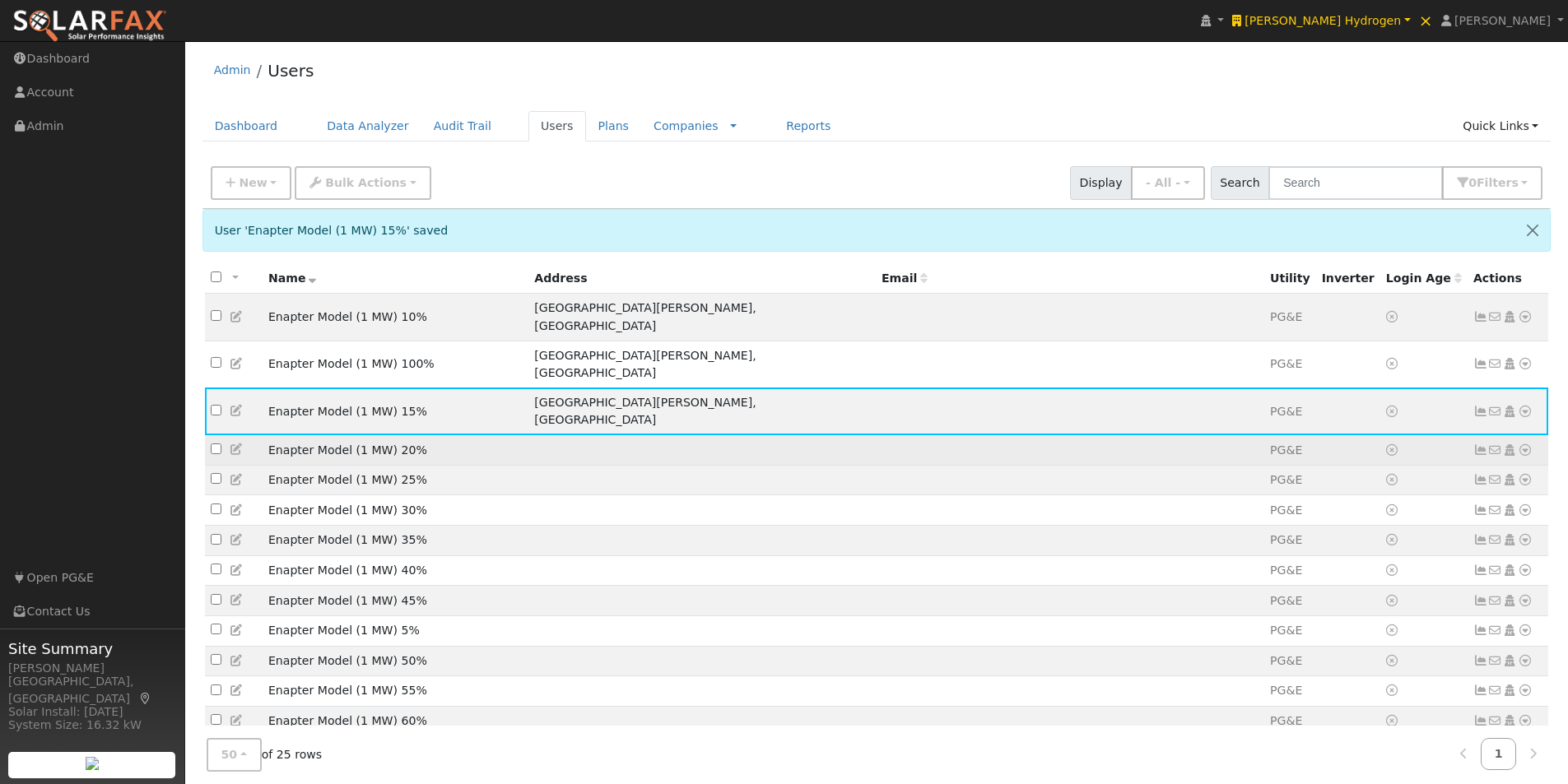
click at [234, 444] on icon at bounding box center [237, 449] width 15 height 11
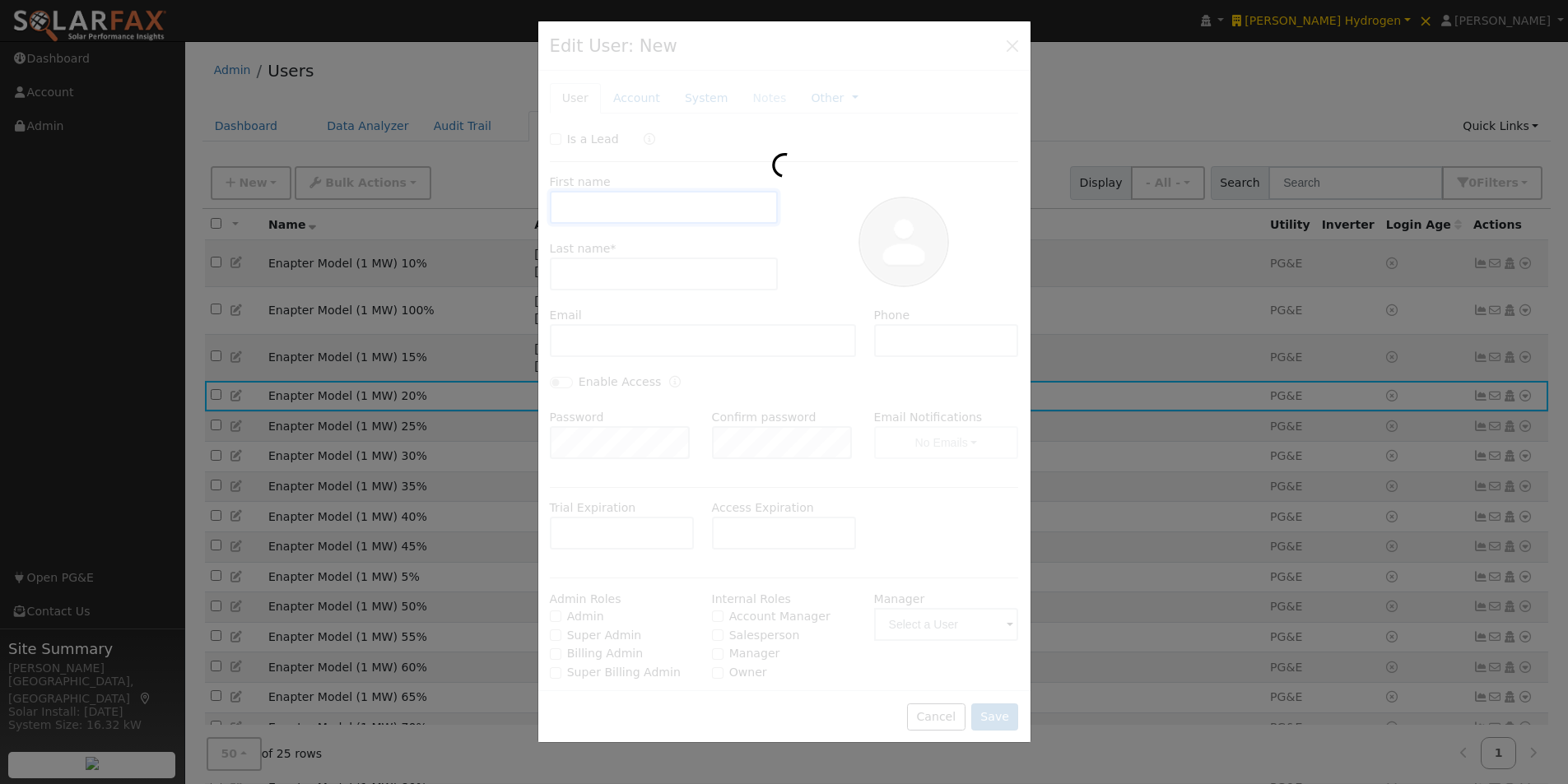
type input "Enapter Model"
type input "(1 MW) 20%"
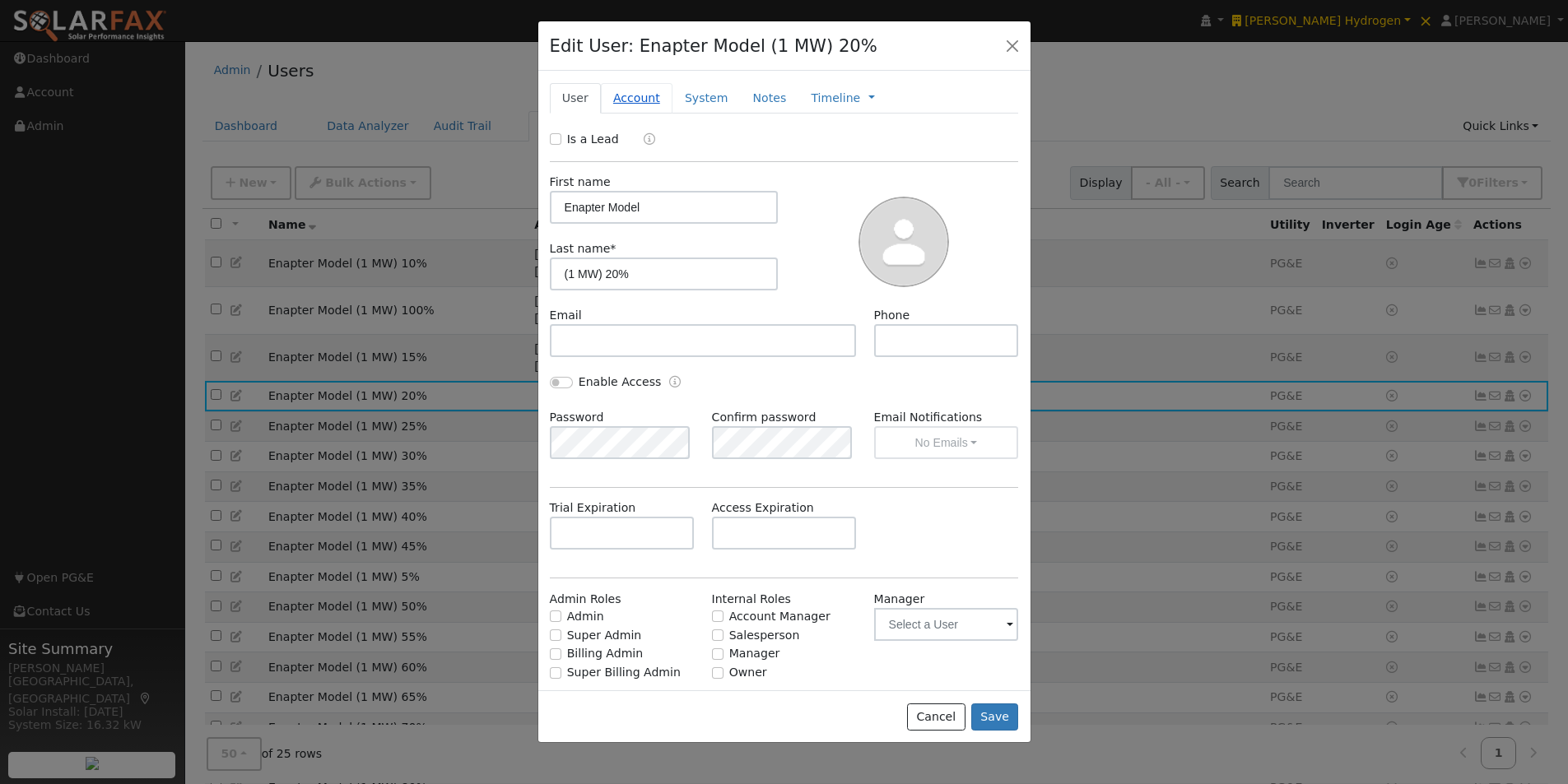
click at [623, 99] on link "Account" at bounding box center [636, 99] width 71 height 30
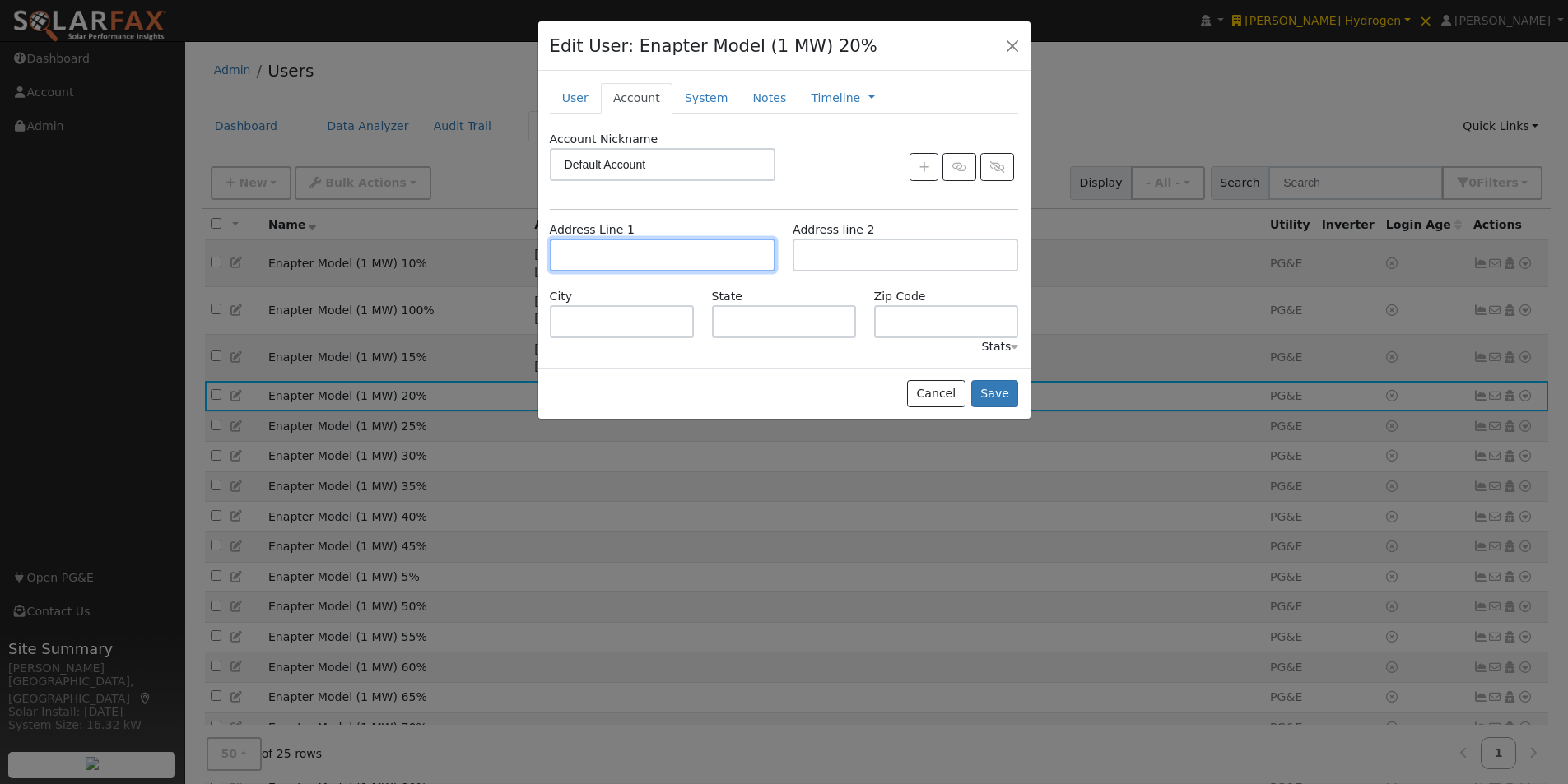
click at [644, 253] on input "text" at bounding box center [663, 255] width 226 height 33
paste input "[STREET_ADDRESS][PERSON_NAME][PERSON_NAME]"
type input "[STREET_ADDRESS][PERSON_NAME]"
type input "Santa Margarita"
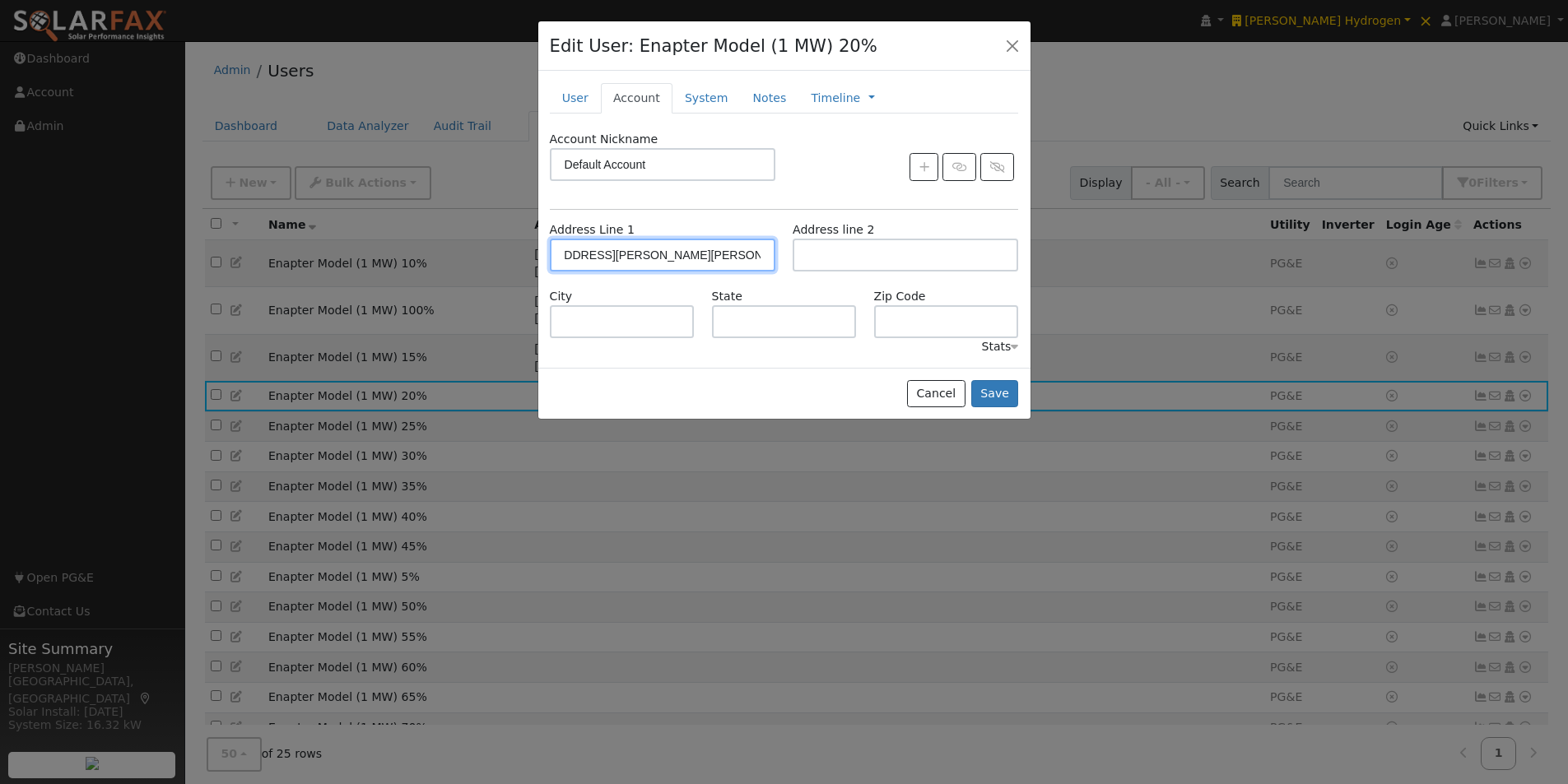
type input "CA"
type input "93453"
click at [995, 382] on button "Save" at bounding box center [995, 394] width 47 height 28
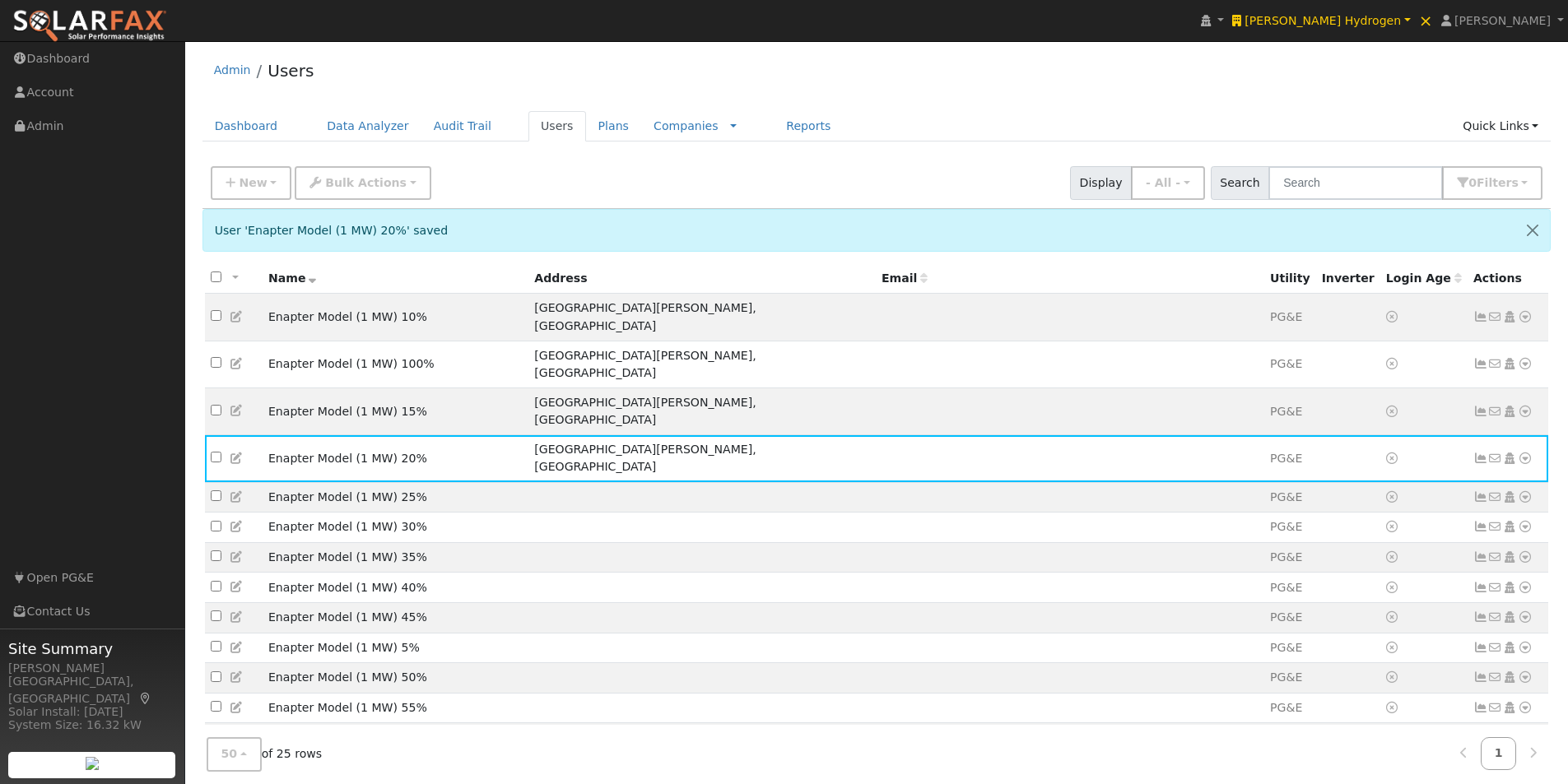
click at [236, 491] on icon at bounding box center [237, 497] width 15 height 11
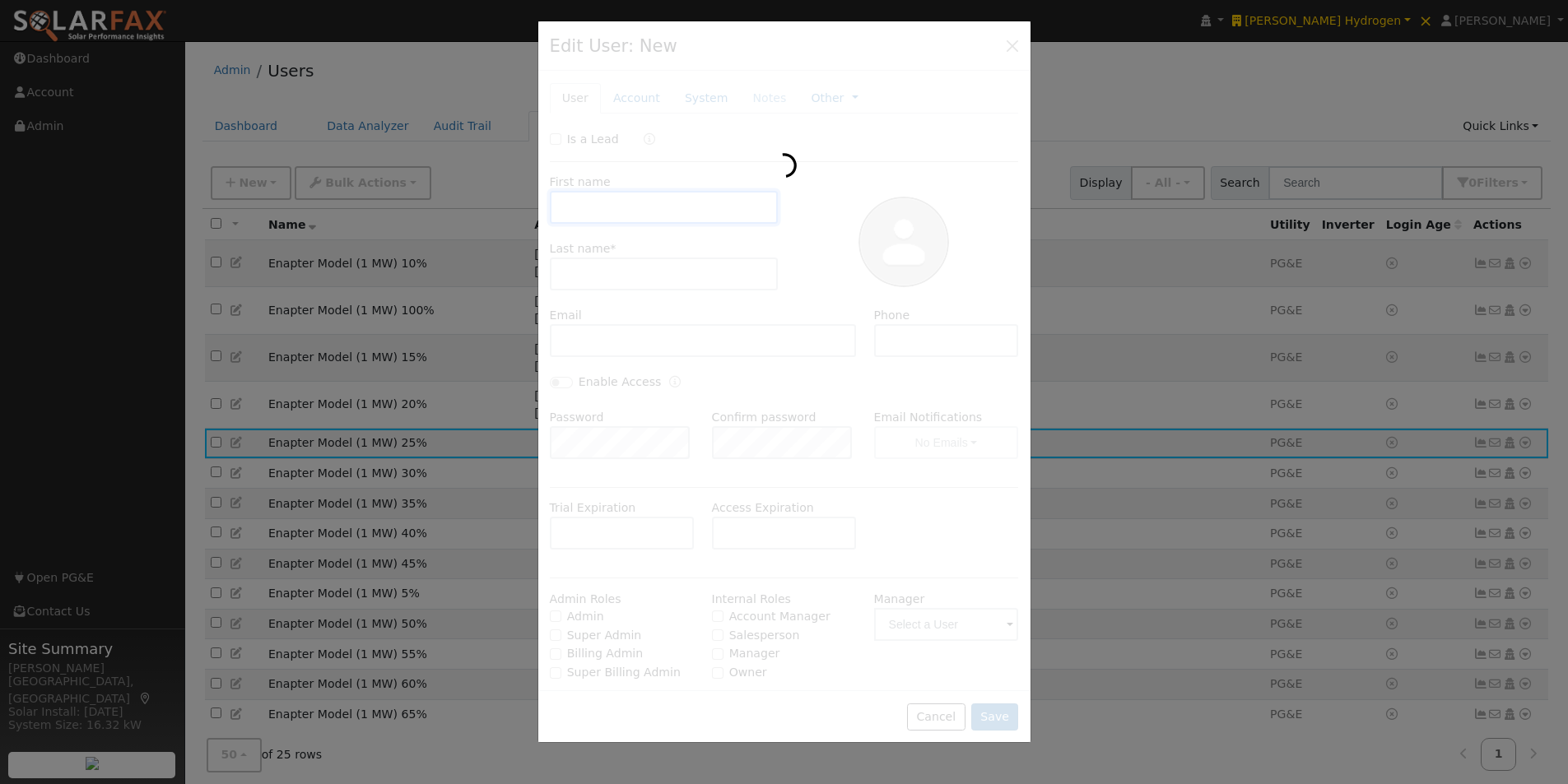
type input "Enapter Model"
type input "(1 MW) 25%"
type input "Default Account"
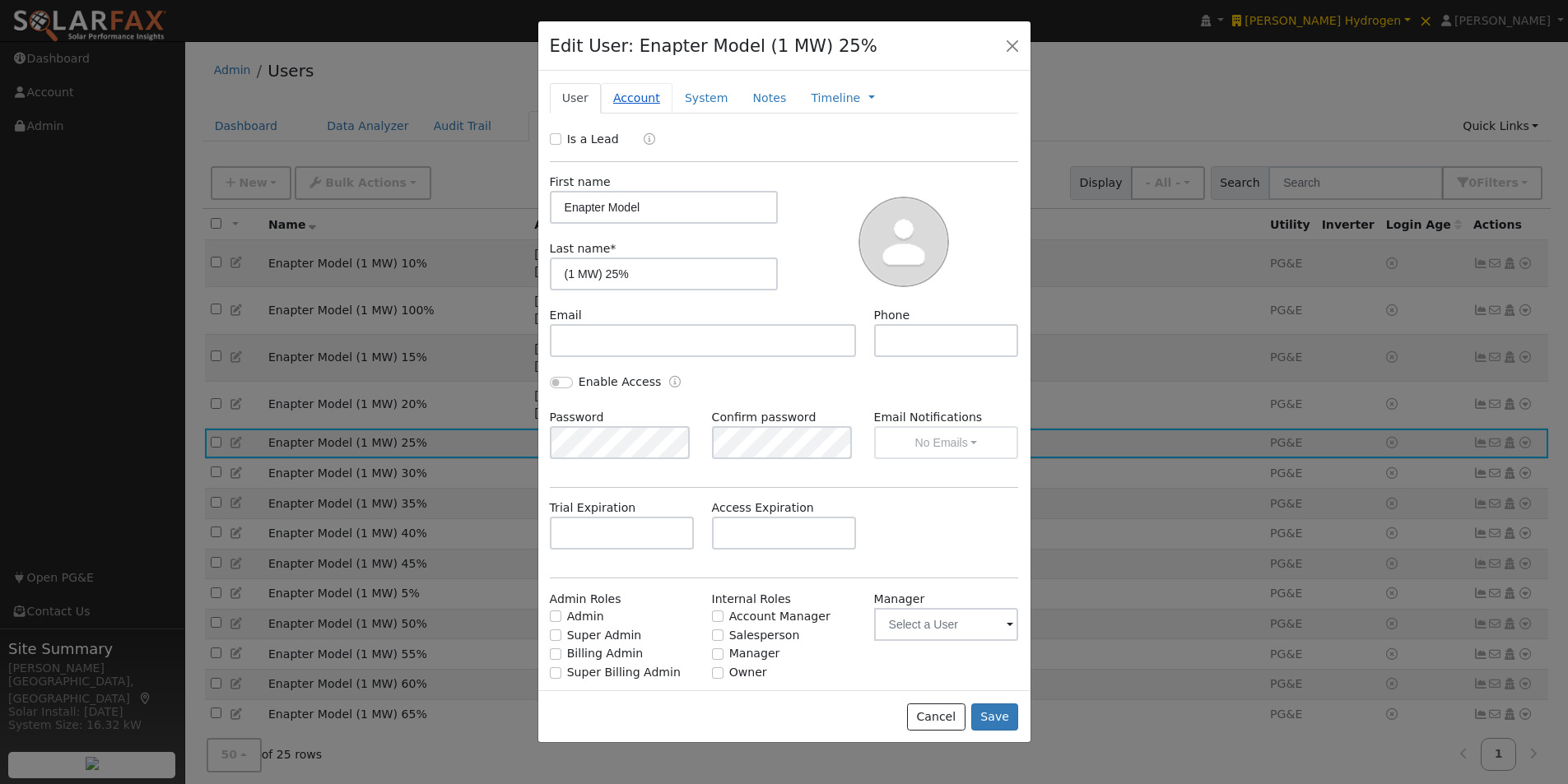
drag, startPoint x: 636, startPoint y: 92, endPoint x: 654, endPoint y: 145, distance: 56.0
click at [636, 96] on link "Account" at bounding box center [636, 99] width 71 height 30
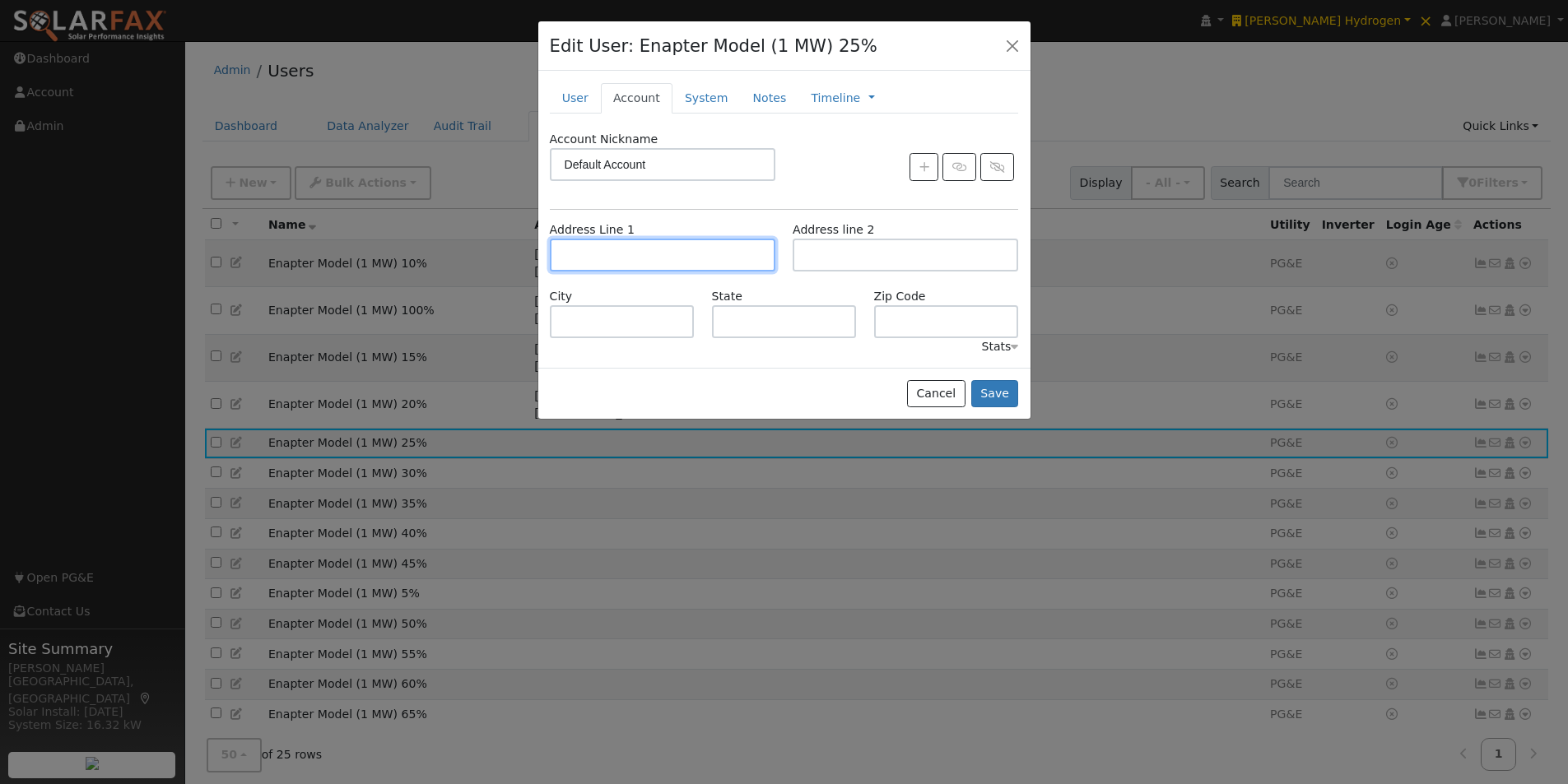
click at [650, 264] on input "text" at bounding box center [663, 255] width 226 height 33
paste input "[STREET_ADDRESS][PERSON_NAME][PERSON_NAME]"
type input "[STREET_ADDRESS][PERSON_NAME]"
type input "Santa Margarita"
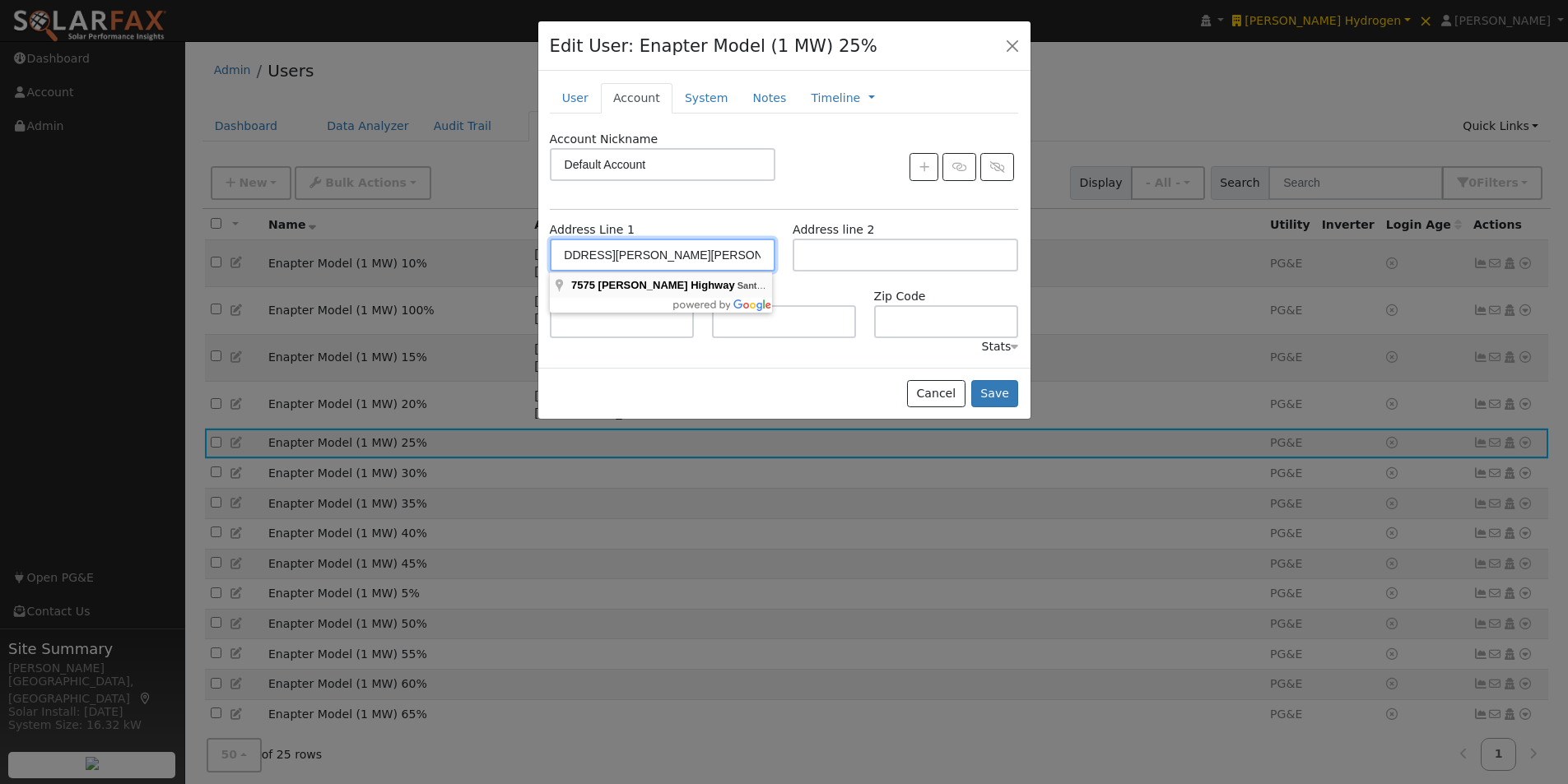
type input "CA"
type input "93453"
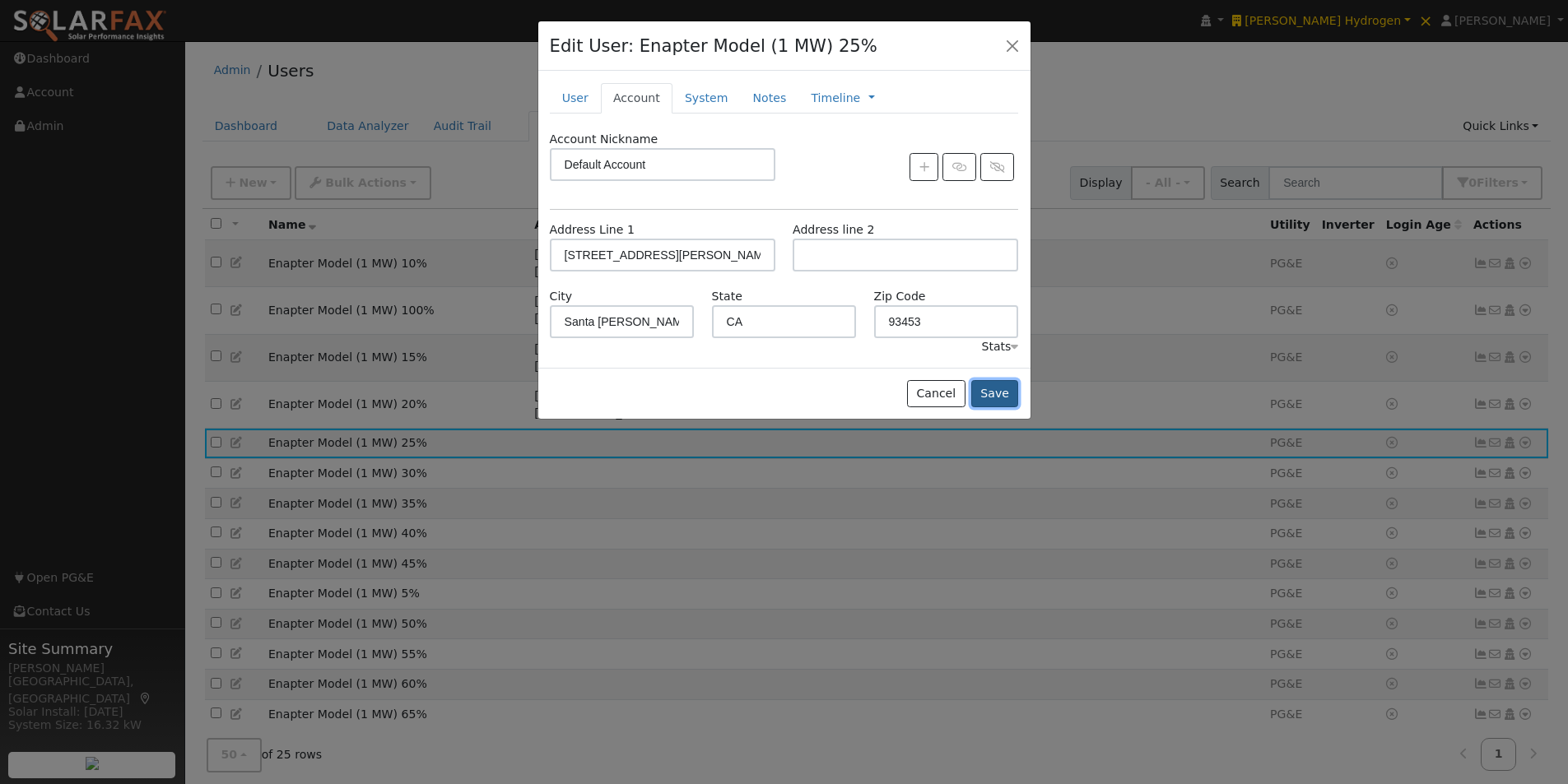
click at [1000, 397] on button "Save" at bounding box center [995, 394] width 47 height 28
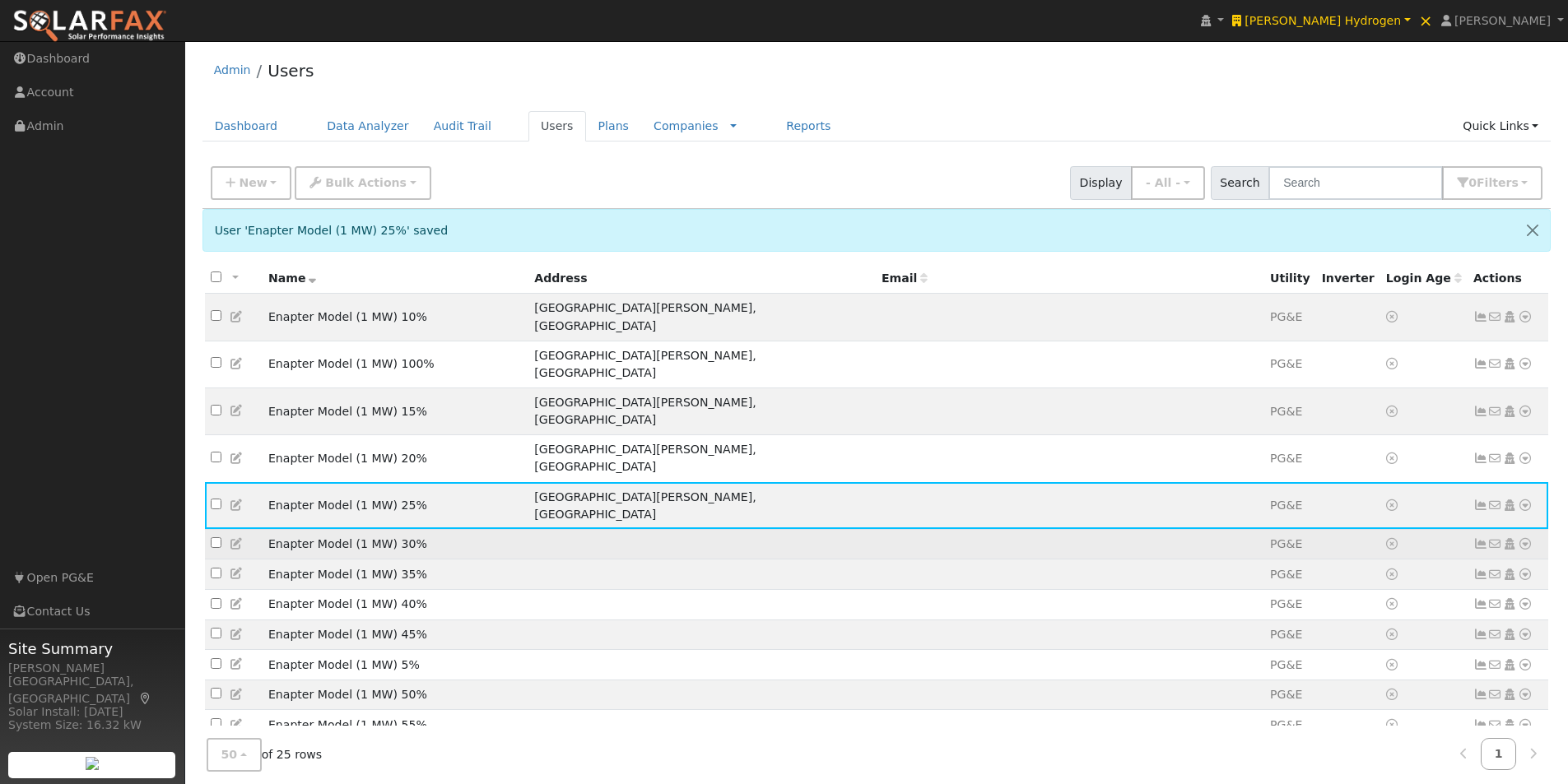
click at [234, 538] on icon at bounding box center [237, 543] width 15 height 11
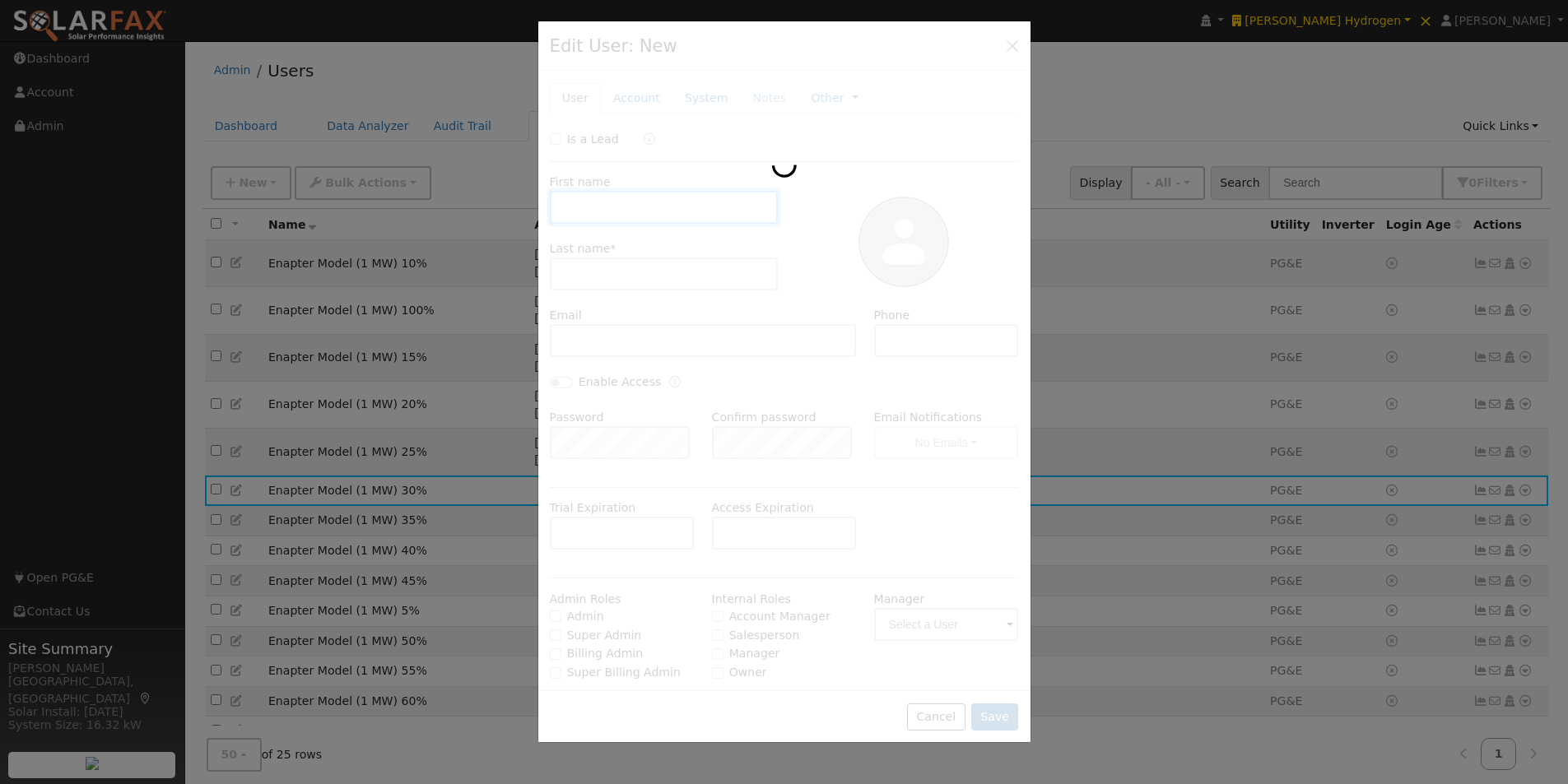
type input "Enapter Model"
type input "(1 MW) 30%"
type input "Default Account"
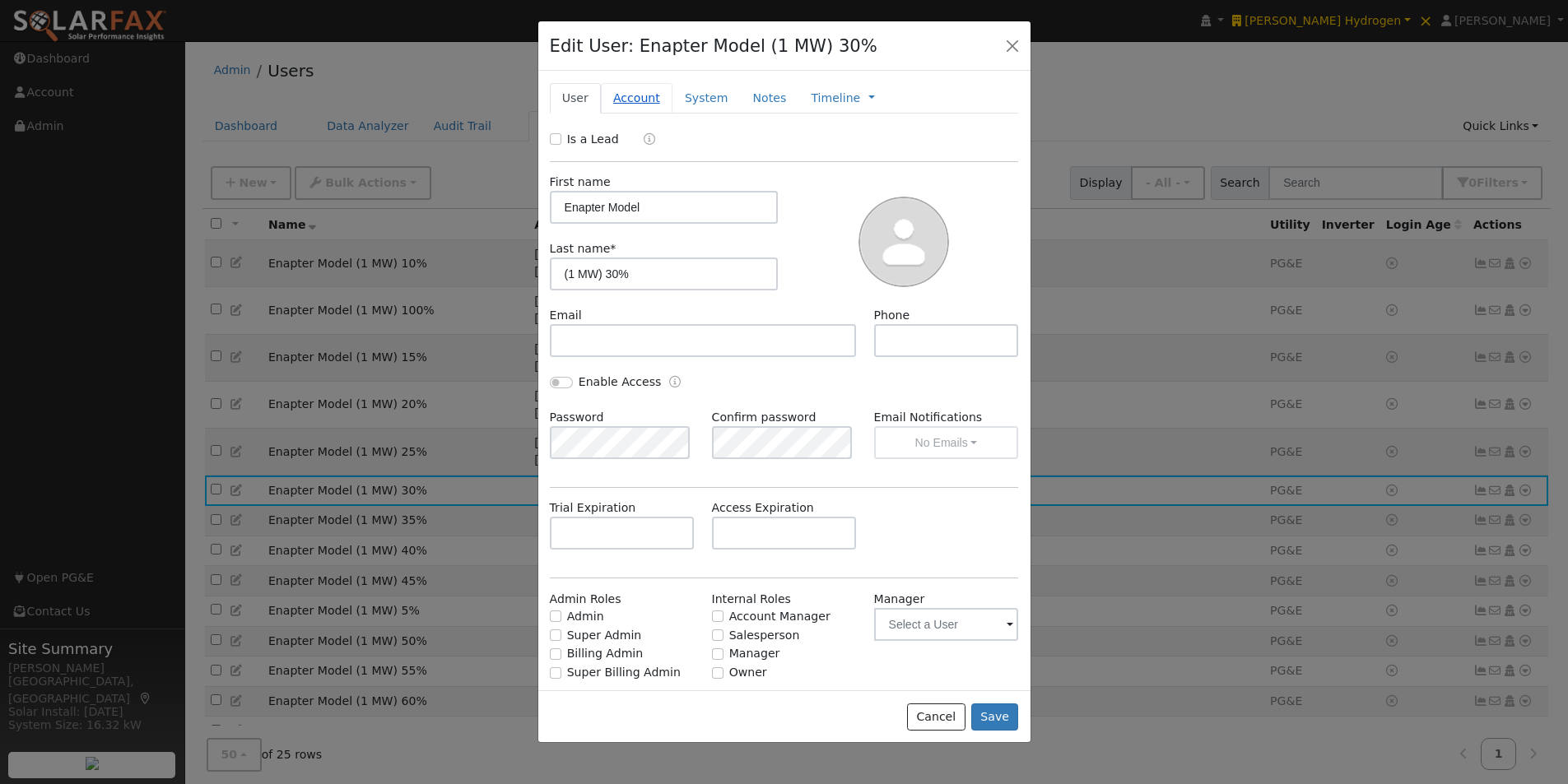
click at [625, 102] on link "Account" at bounding box center [636, 99] width 71 height 30
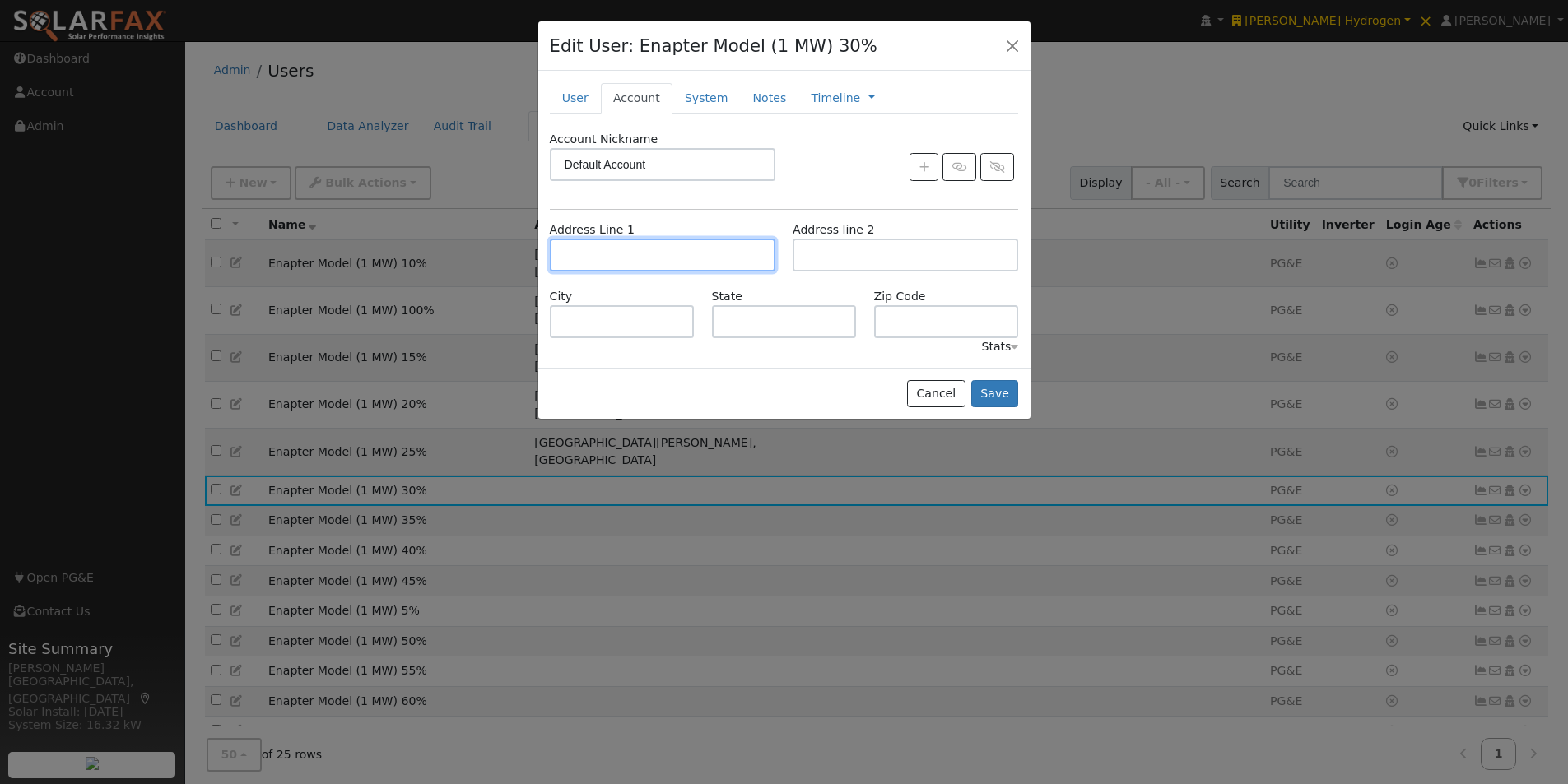
click at [630, 247] on input "text" at bounding box center [663, 255] width 226 height 33
paste input "[STREET_ADDRESS][PERSON_NAME][PERSON_NAME]"
type input "[STREET_ADDRESS][PERSON_NAME]"
type input "Santa Margarita"
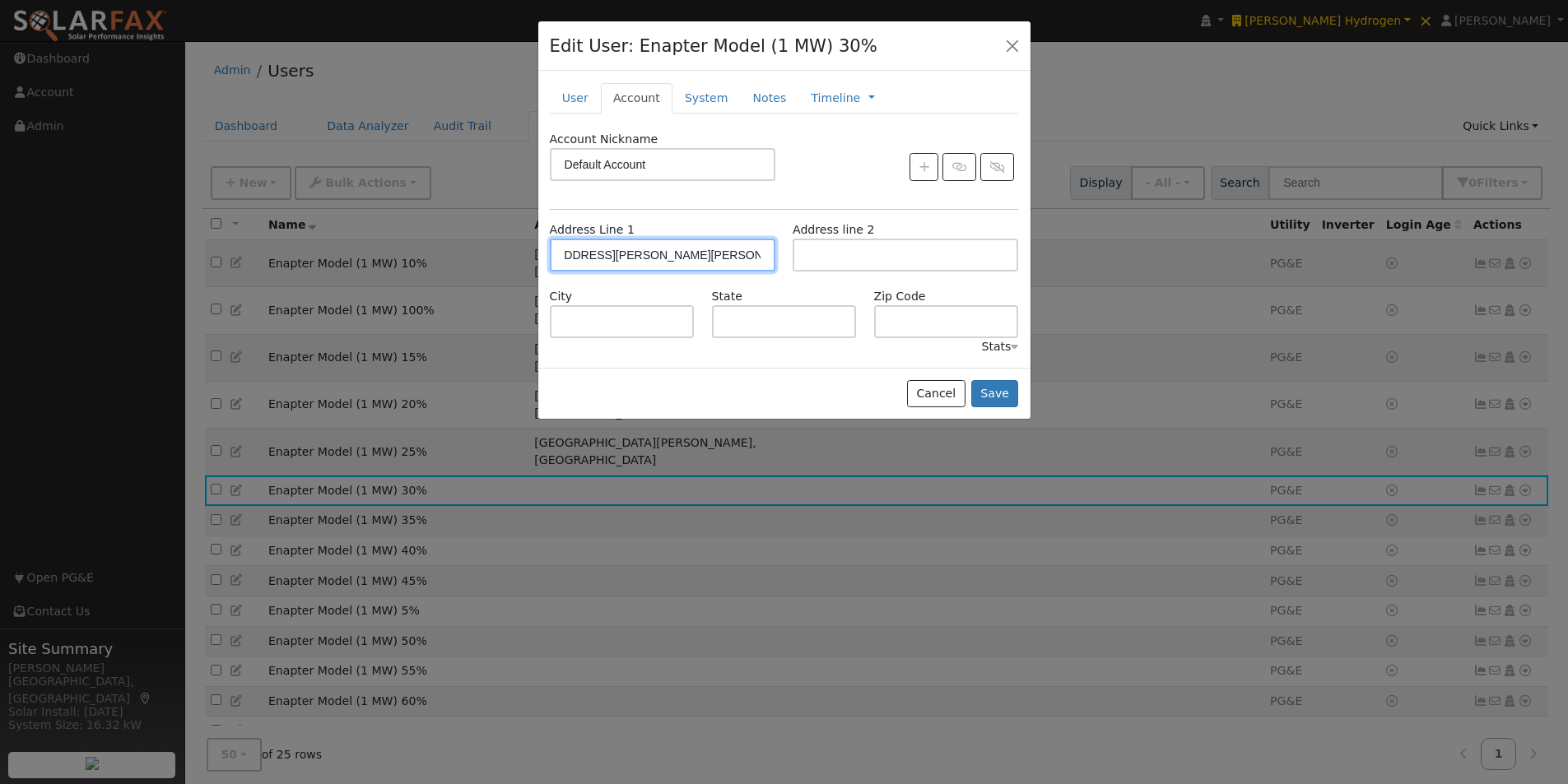
type input "CA"
type input "93453"
click at [998, 396] on button "Save" at bounding box center [995, 394] width 47 height 28
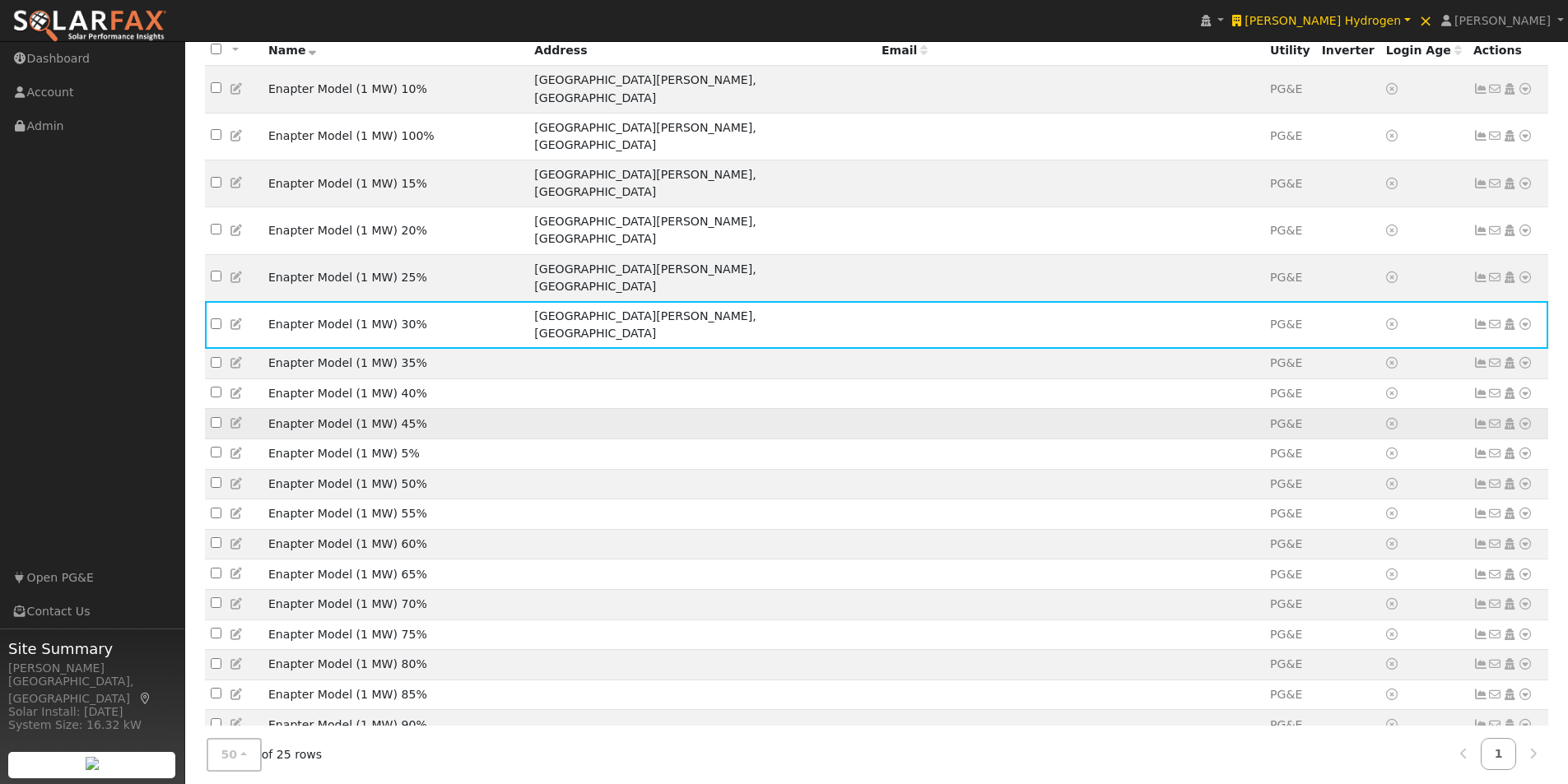
scroll to position [246, 0]
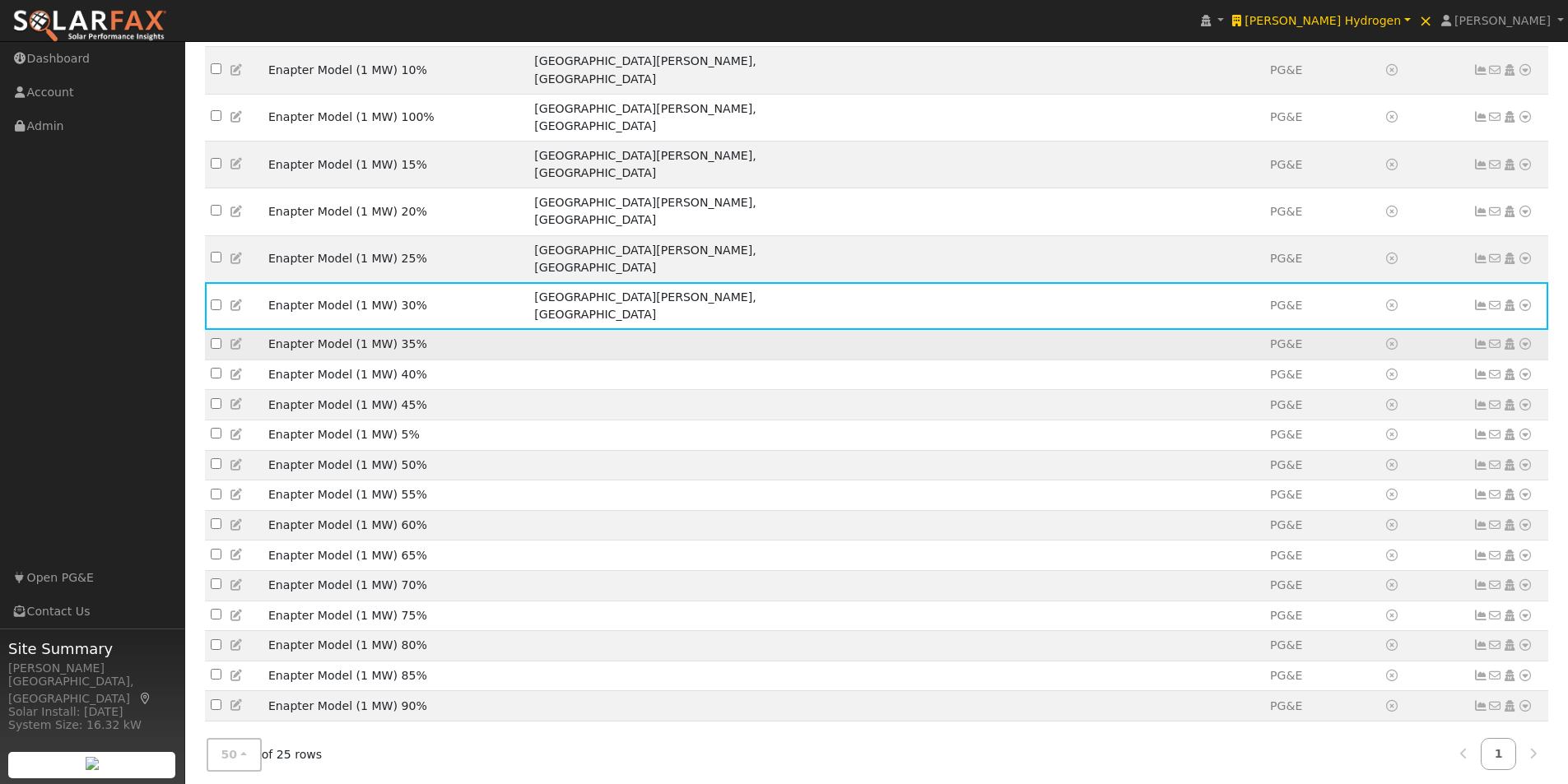
click at [237, 338] on icon at bounding box center [237, 344] width 15 height 11
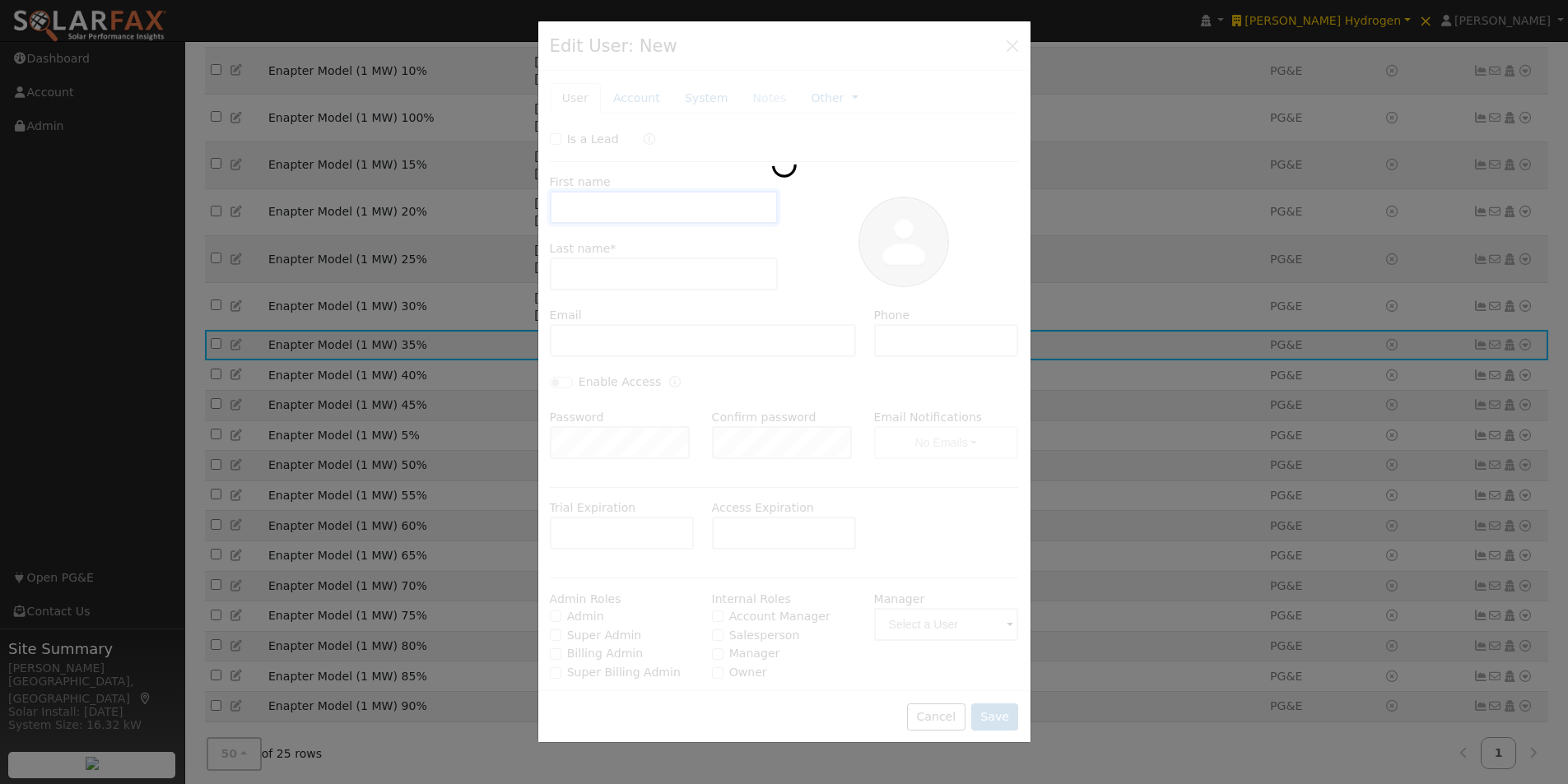
type input "Enapter Model"
type input "(1 MW) 35%"
type input "Default Account"
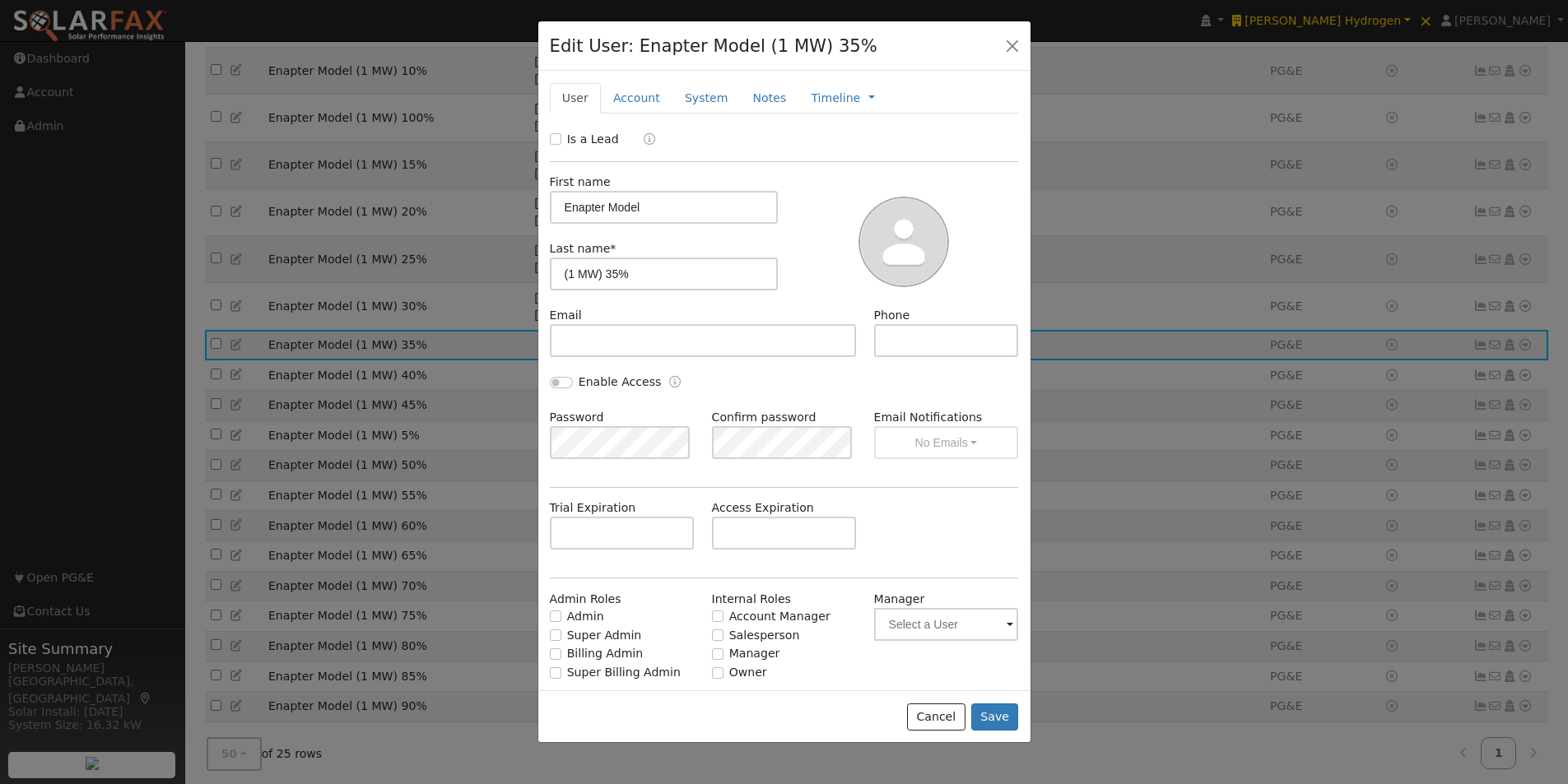
drag, startPoint x: 623, startPoint y: 100, endPoint x: 631, endPoint y: 148, distance: 48.7
click at [625, 102] on link "Account" at bounding box center [636, 99] width 71 height 30
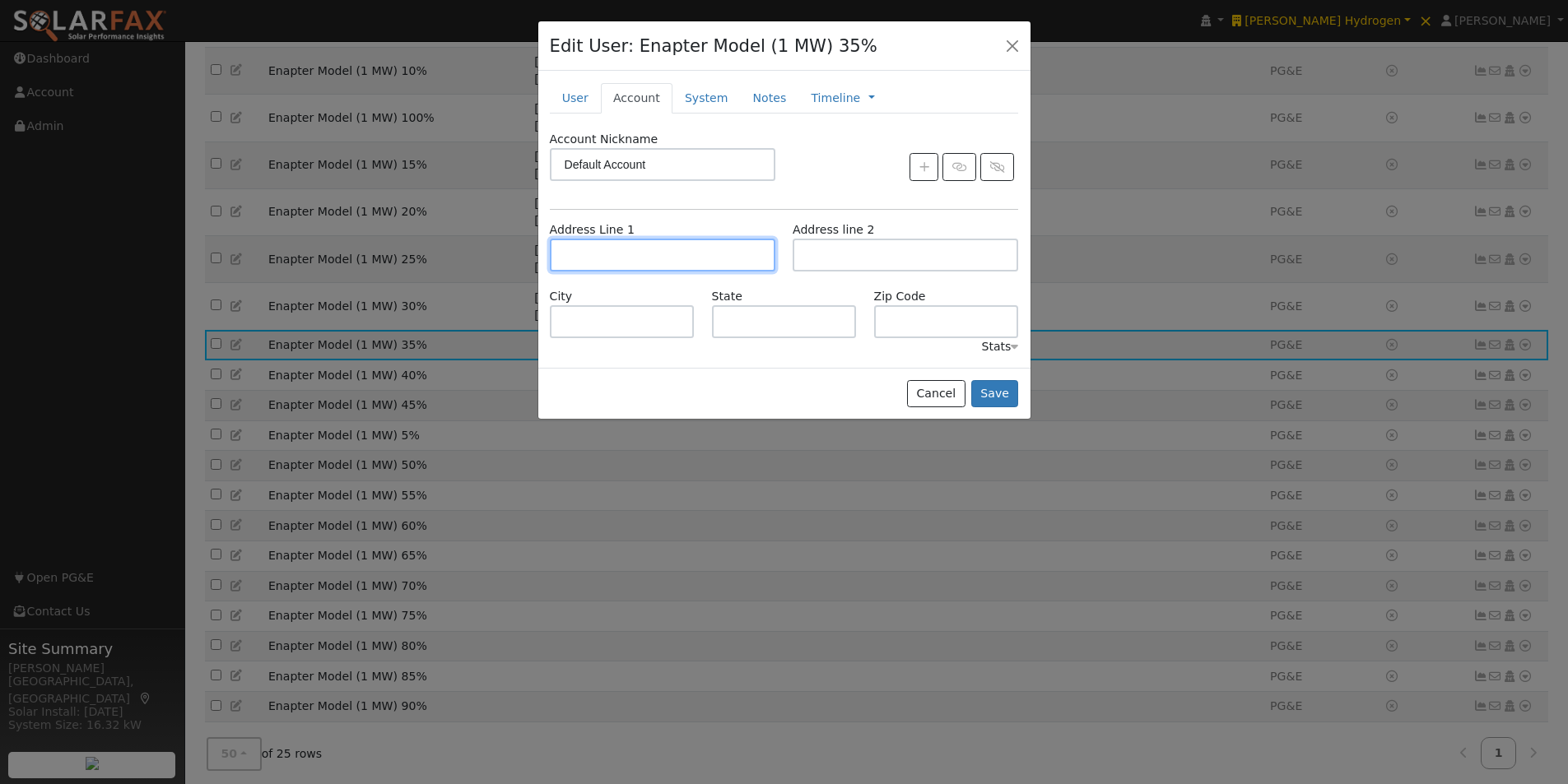
click at [652, 252] on input "text" at bounding box center [663, 255] width 226 height 33
paste input "[STREET_ADDRESS][PERSON_NAME][PERSON_NAME]"
type input "[STREET_ADDRESS][PERSON_NAME]"
type input "Santa Margarita"
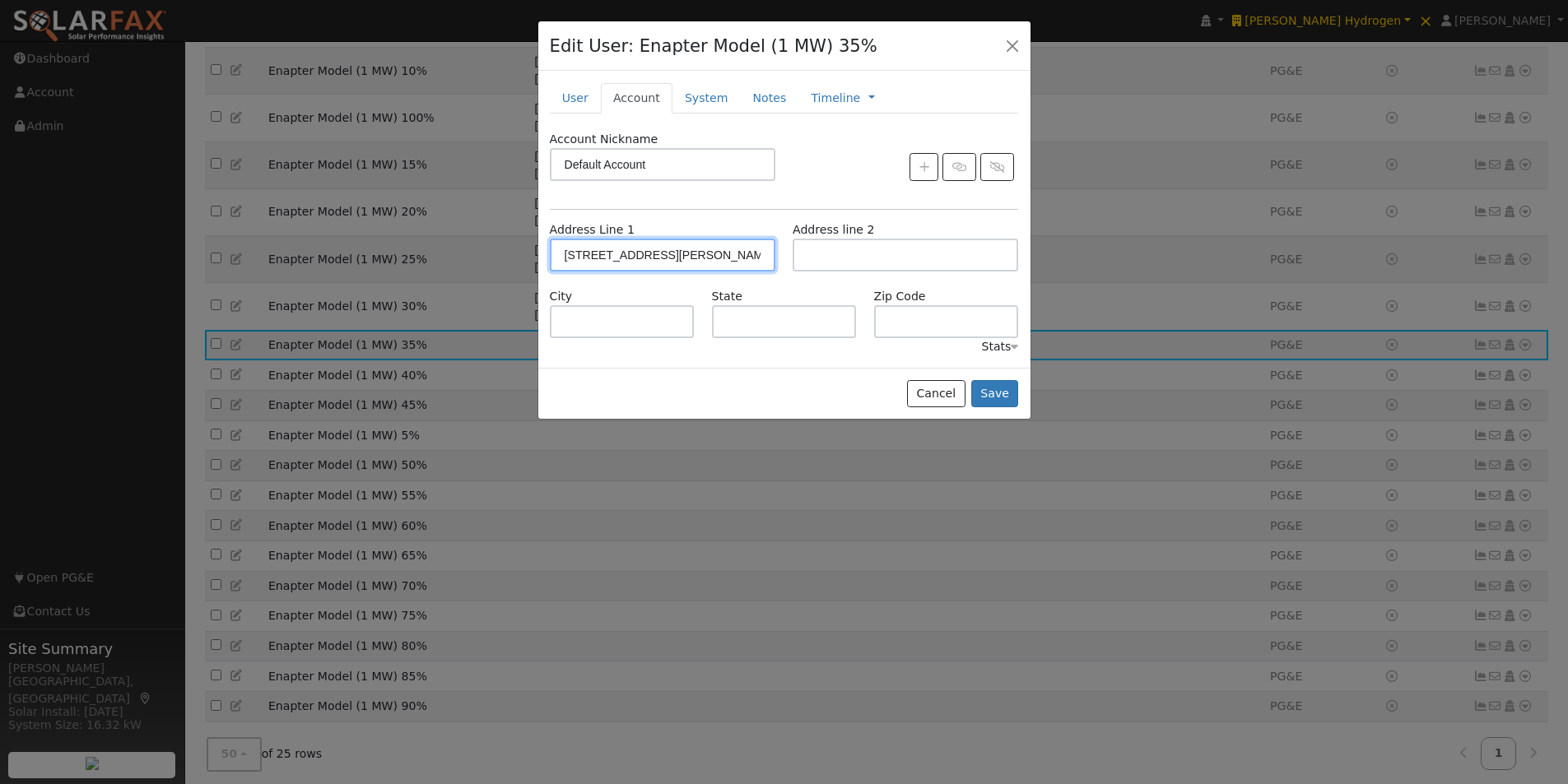
type input "CA"
type input "93453"
click at [1000, 392] on button "Save" at bounding box center [995, 394] width 47 height 28
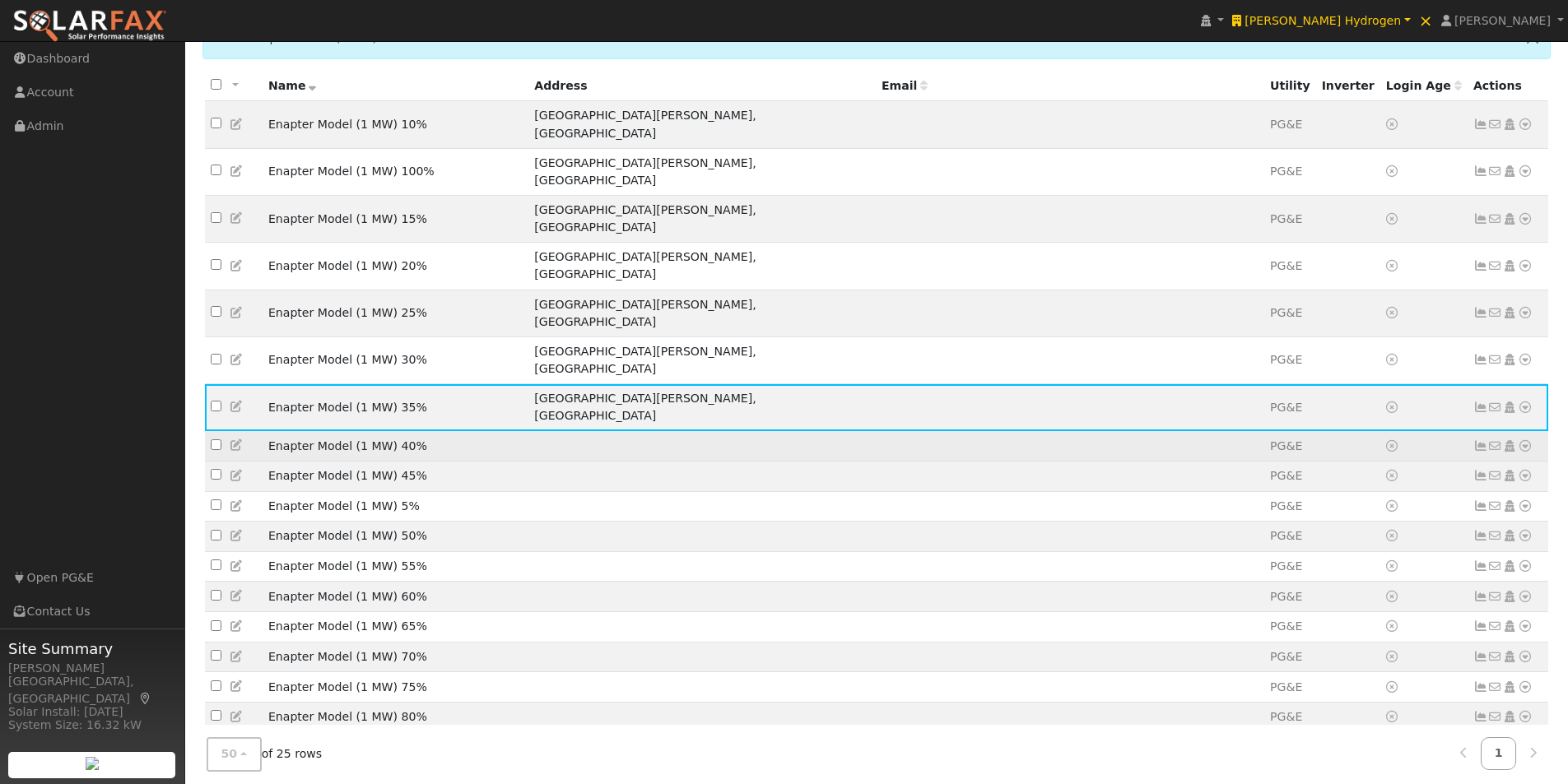
click at [235, 439] on icon at bounding box center [237, 445] width 15 height 11
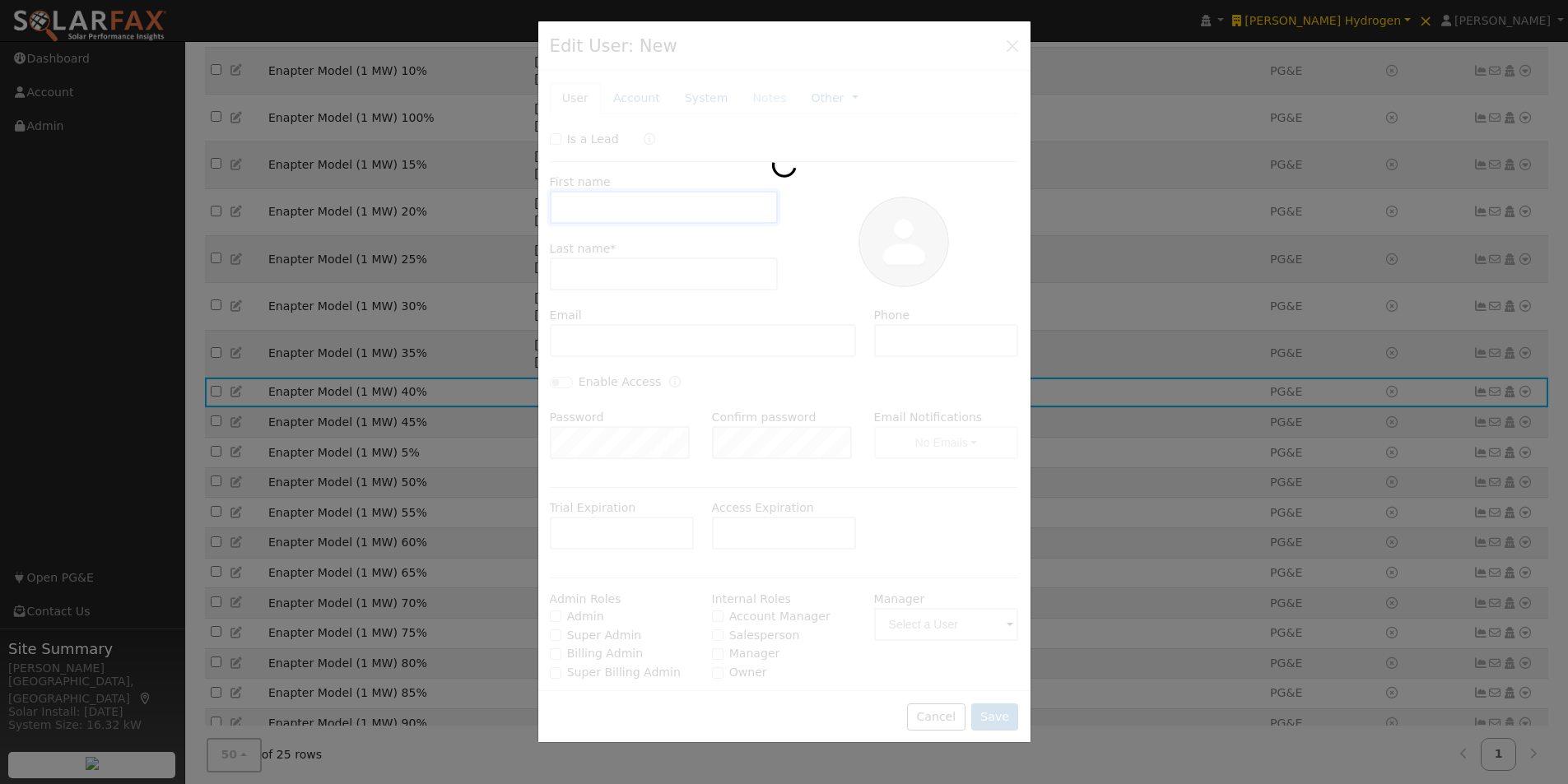
type input "Enapter Model"
type input "(1 MW) 40%"
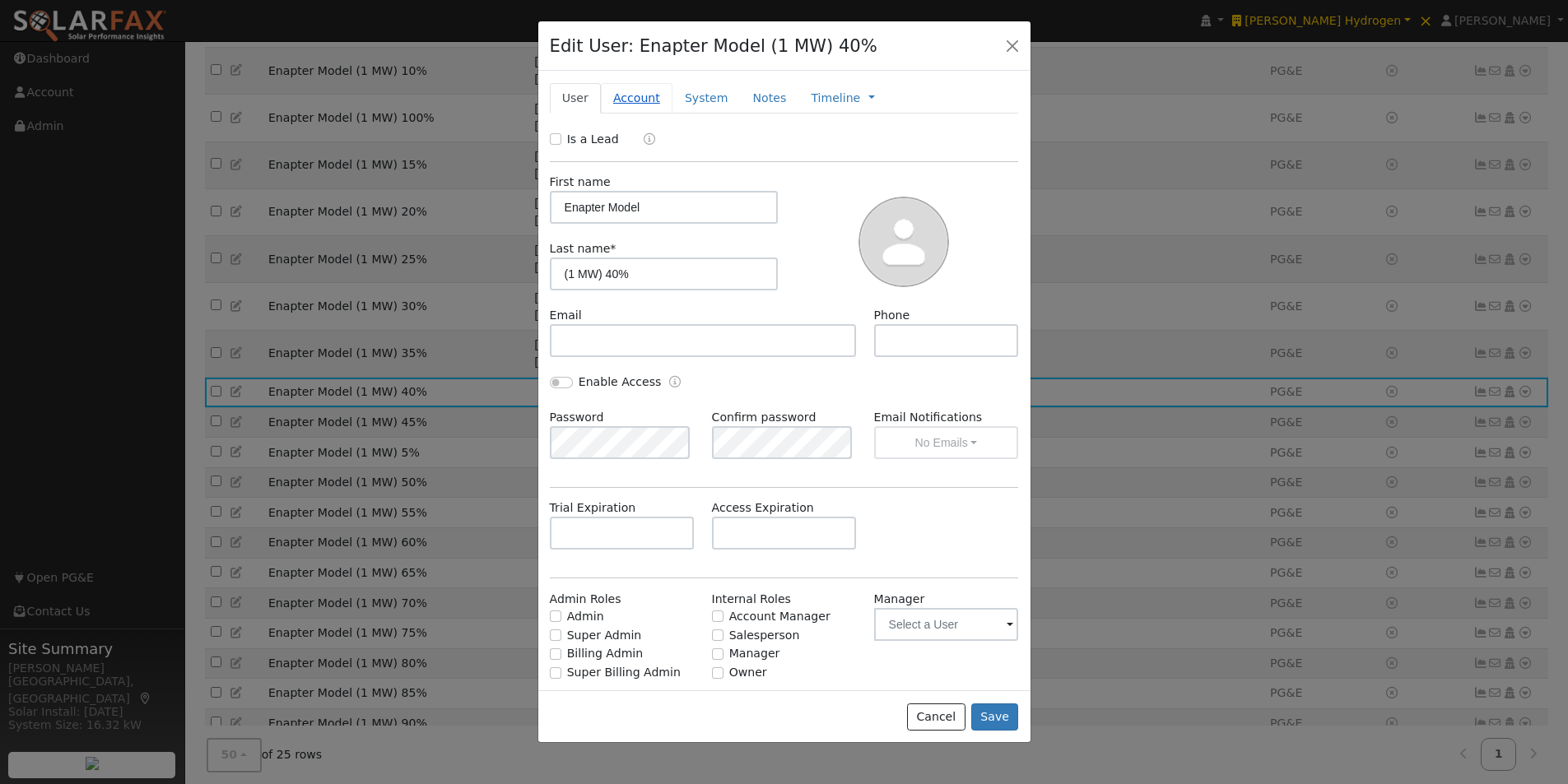
drag, startPoint x: 618, startPoint y: 97, endPoint x: 630, endPoint y: 157, distance: 61.2
click at [618, 99] on link "Account" at bounding box center [636, 99] width 71 height 30
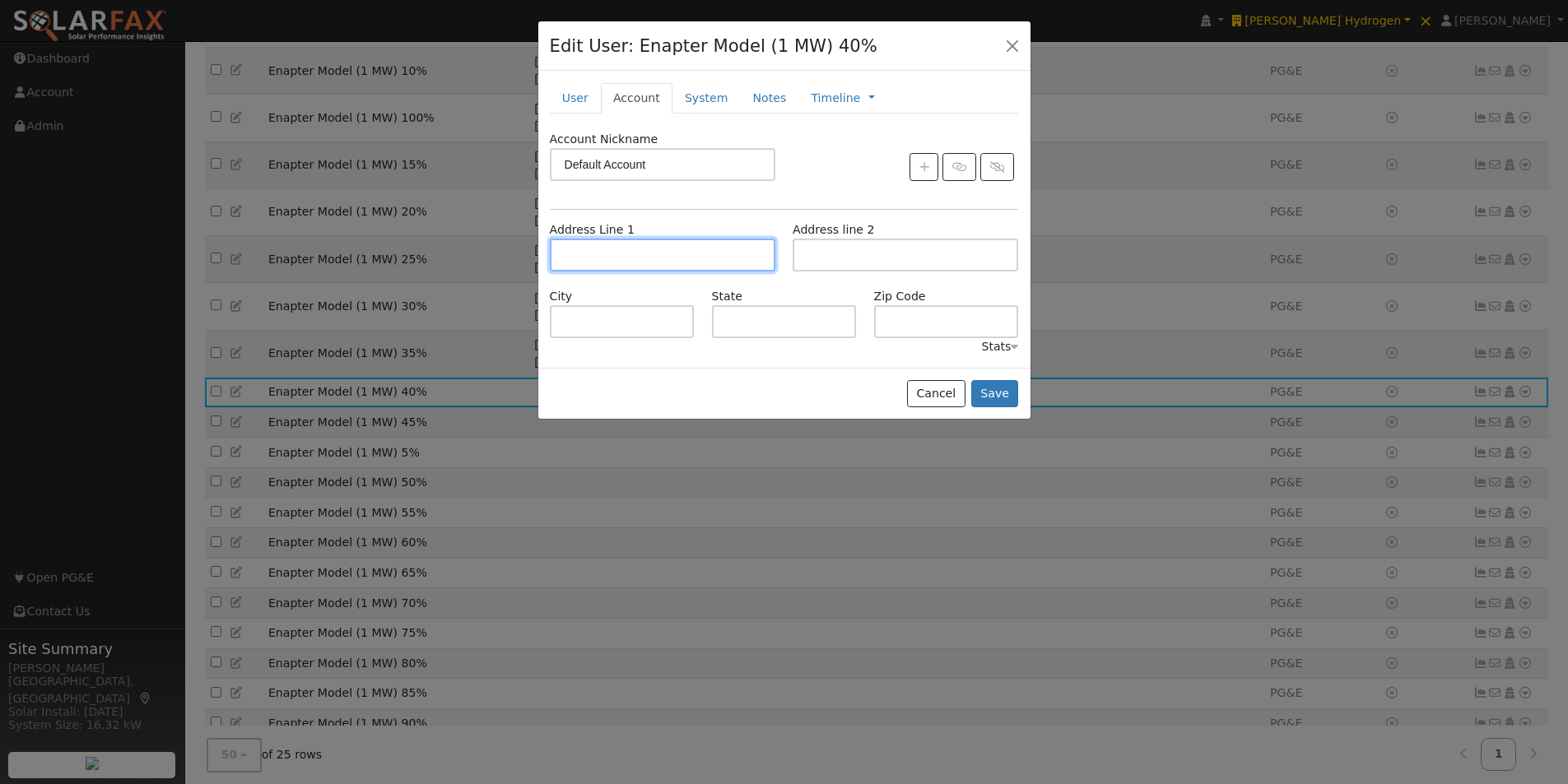
click at [635, 253] on input "text" at bounding box center [663, 255] width 226 height 33
paste input "[STREET_ADDRESS][PERSON_NAME][PERSON_NAME]"
type input "[STREET_ADDRESS][PERSON_NAME]"
type input "Santa Margarita"
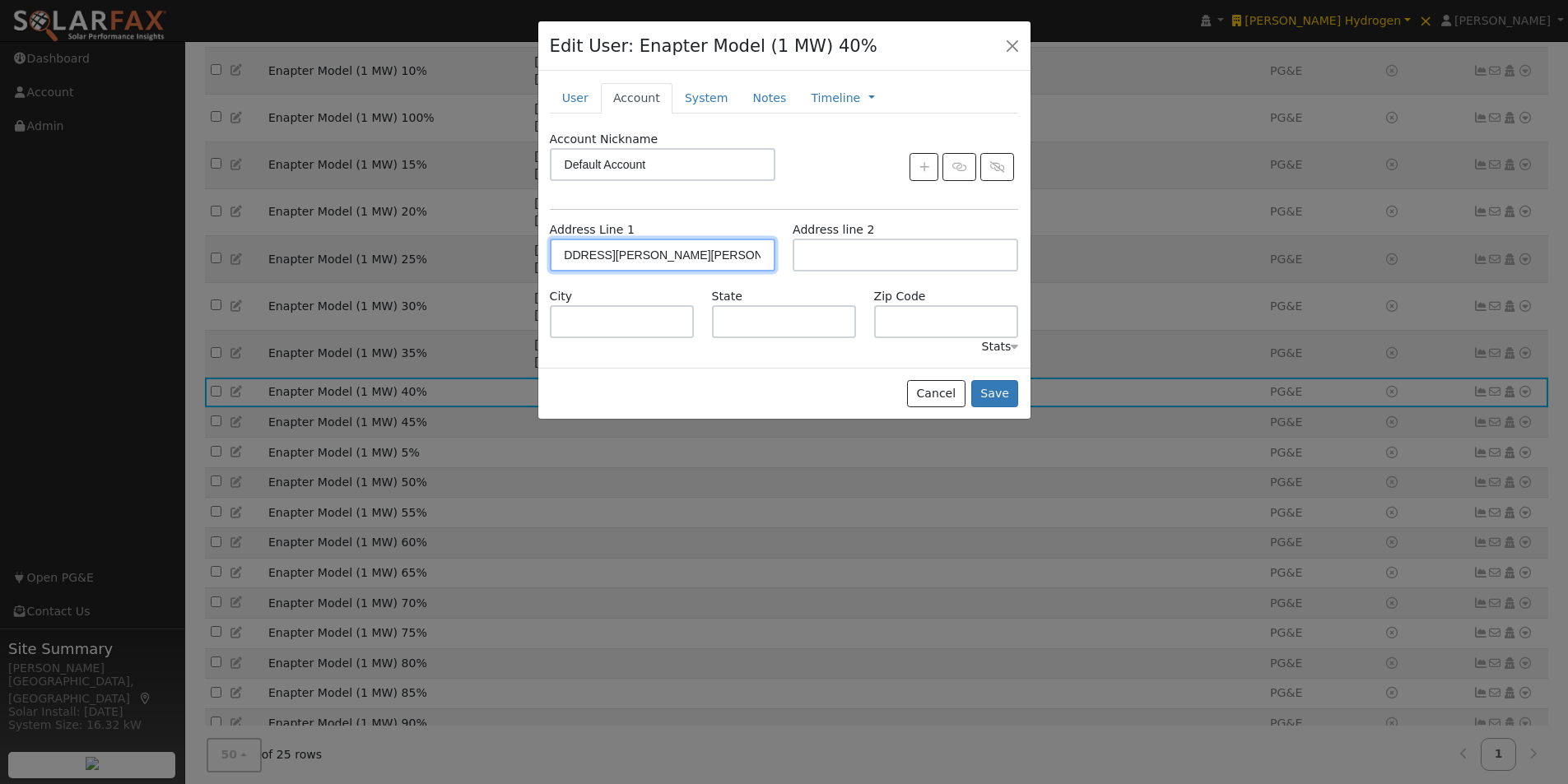
type input "CA"
type input "93453"
click at [1005, 385] on button "Save" at bounding box center [995, 394] width 47 height 28
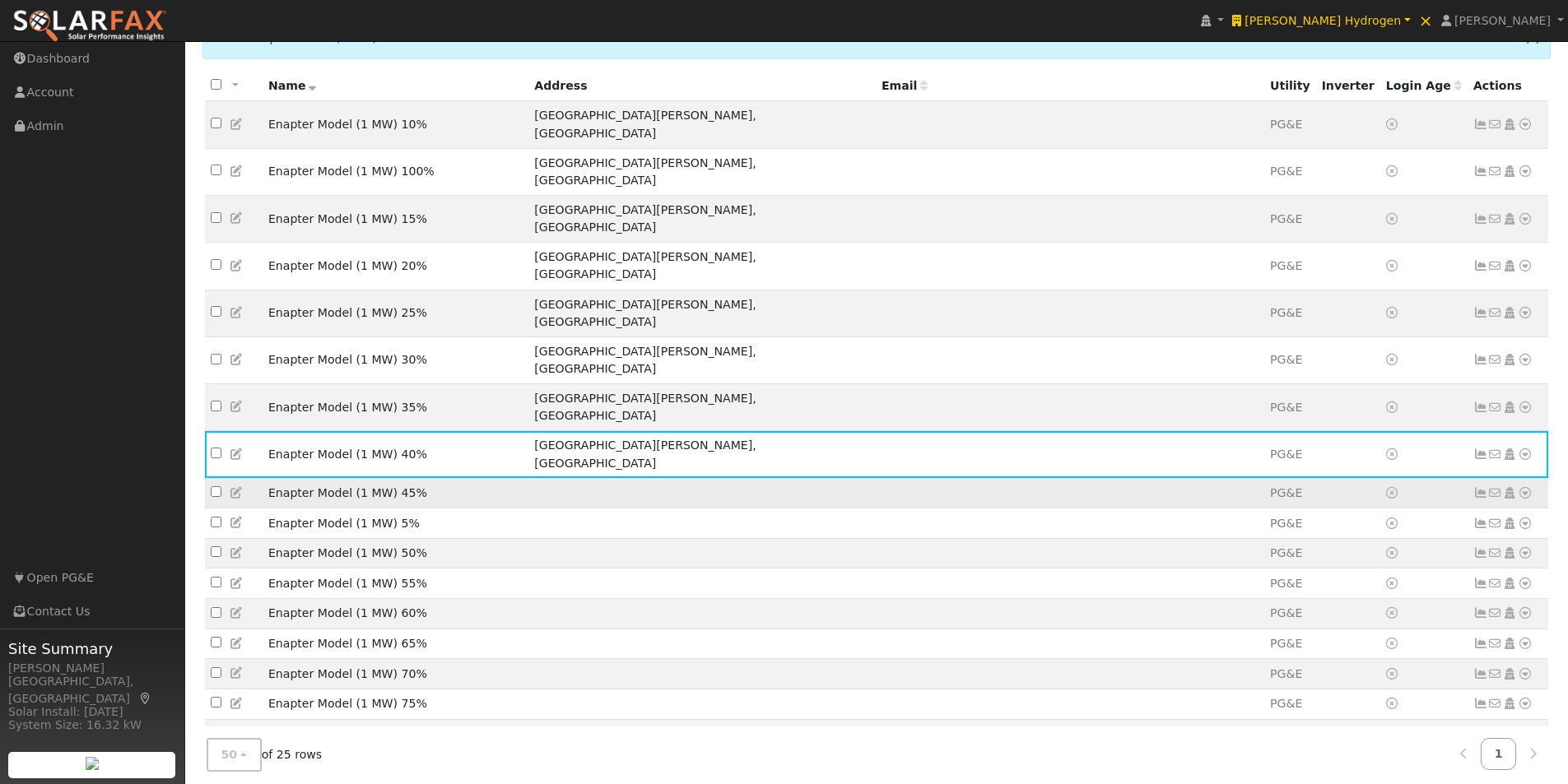
click at [239, 487] on icon at bounding box center [237, 493] width 15 height 11
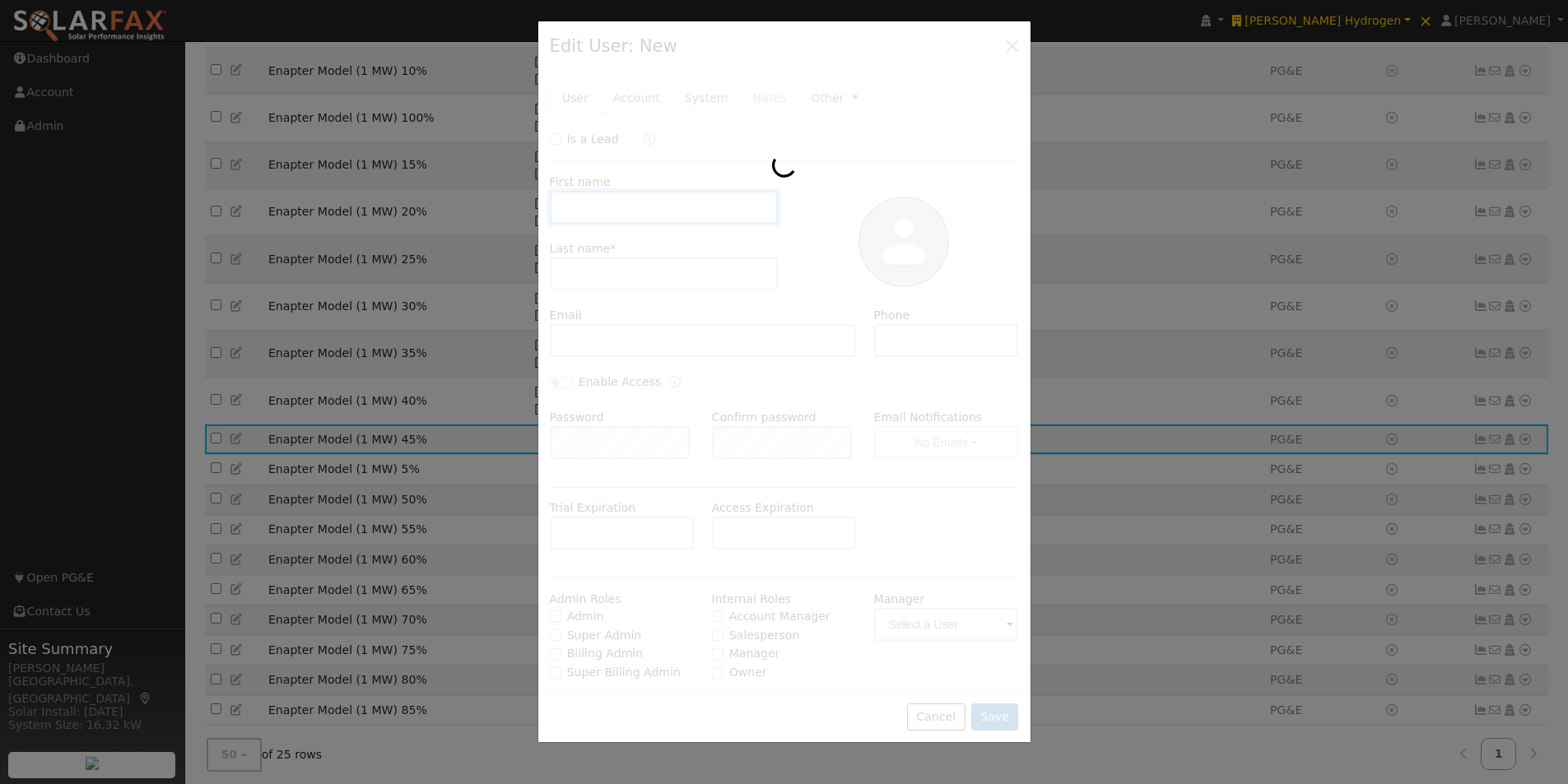
type input "Enapter Model"
type input "(1 MW) 45%"
type input "Default Account"
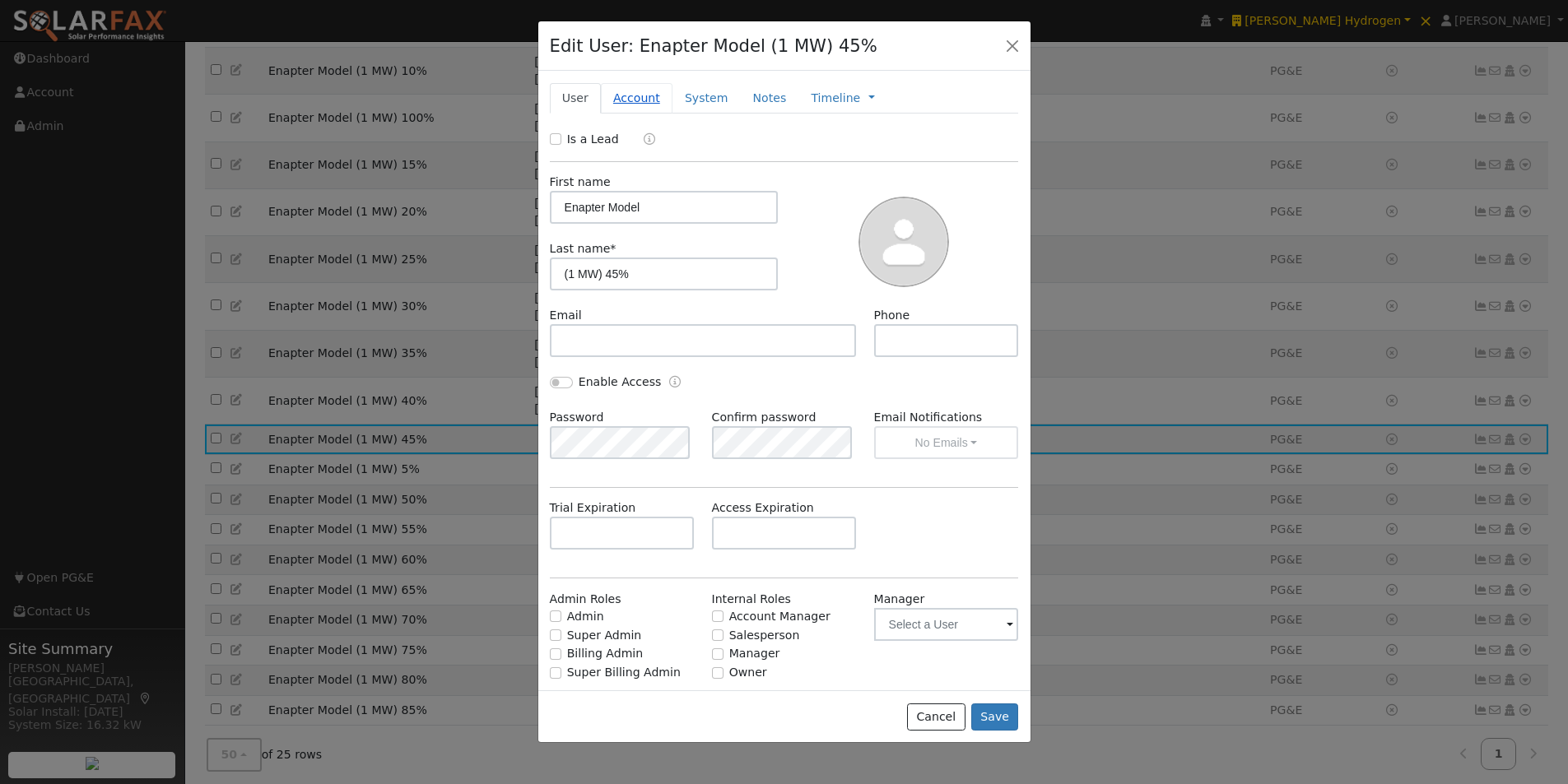
click at [617, 97] on link "Account" at bounding box center [636, 99] width 71 height 30
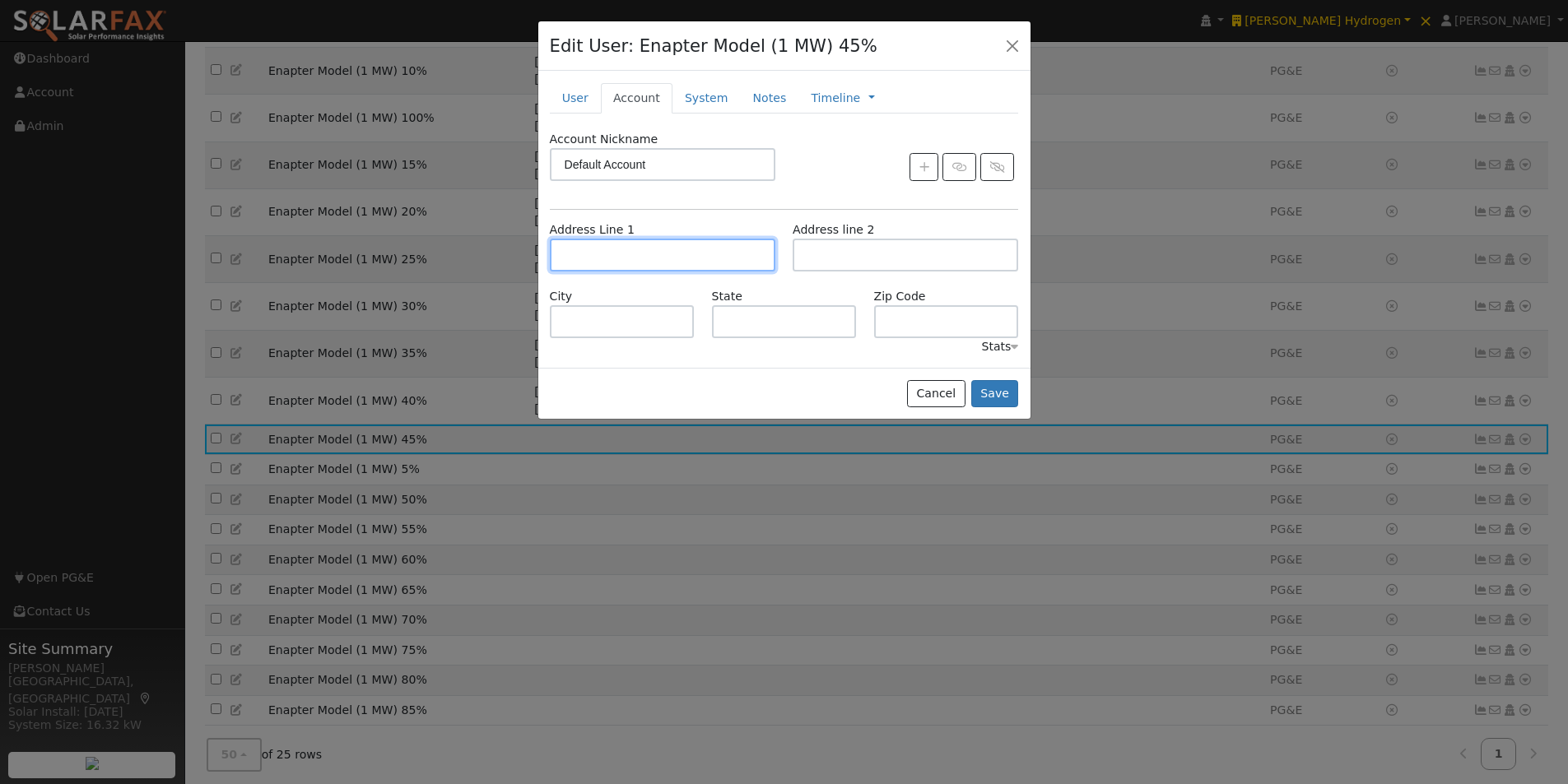
click at [630, 270] on input "text" at bounding box center [663, 255] width 226 height 33
paste input "[STREET_ADDRESS][PERSON_NAME][PERSON_NAME]"
type input "[STREET_ADDRESS][PERSON_NAME]"
type input "Santa Margarita"
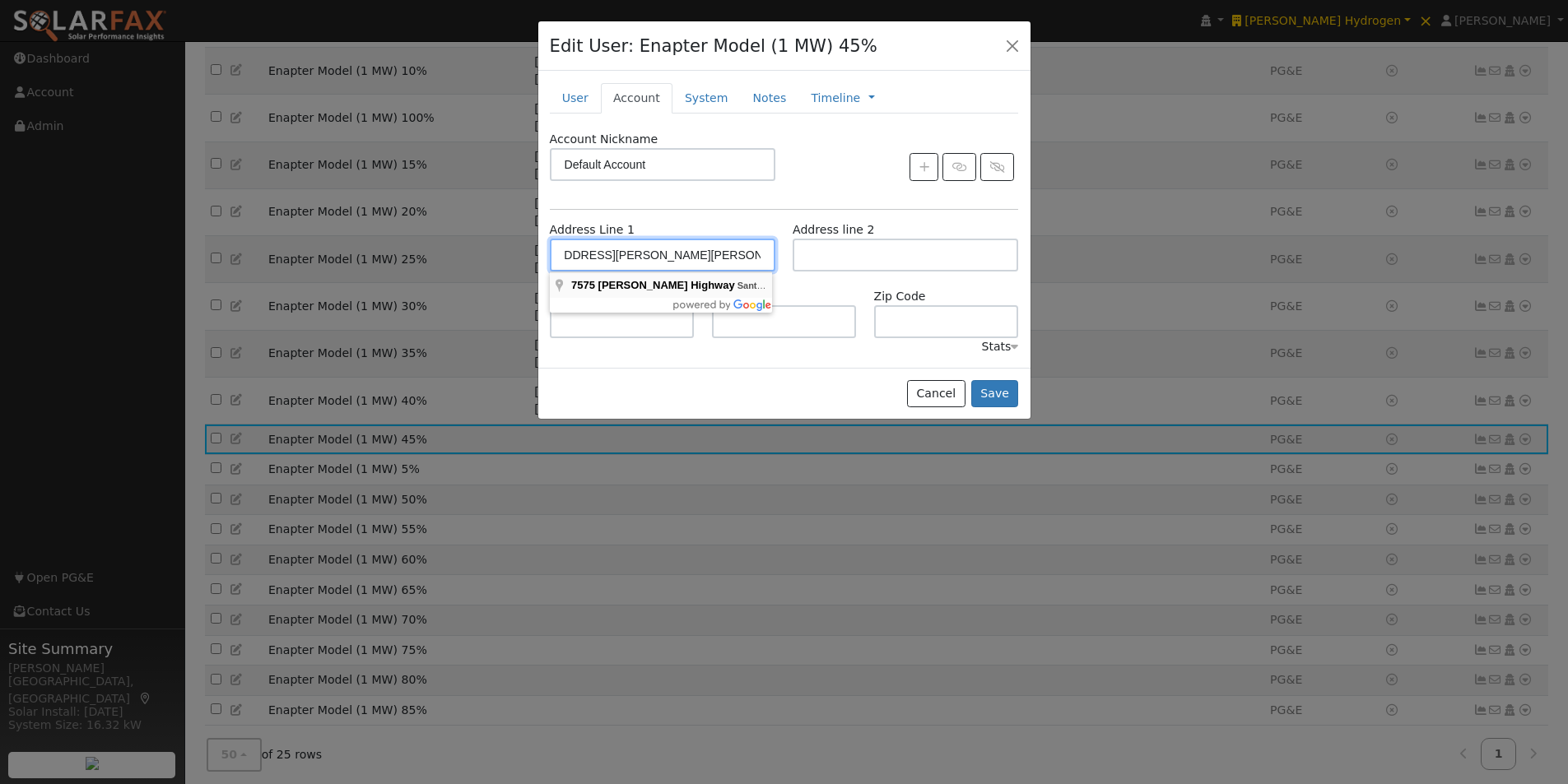
type input "CA"
type input "93453"
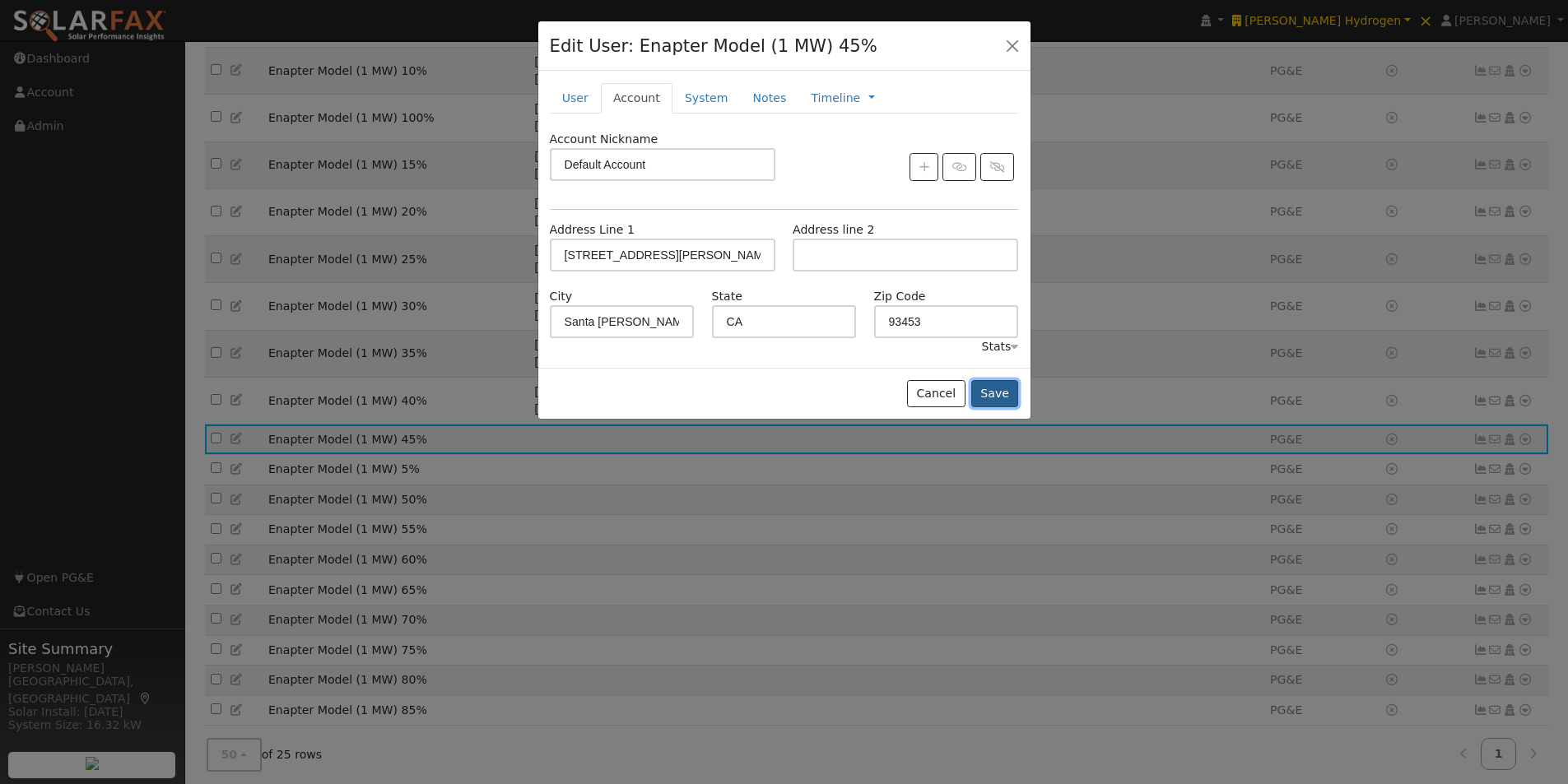
click at [1003, 388] on button "Save" at bounding box center [995, 394] width 47 height 28
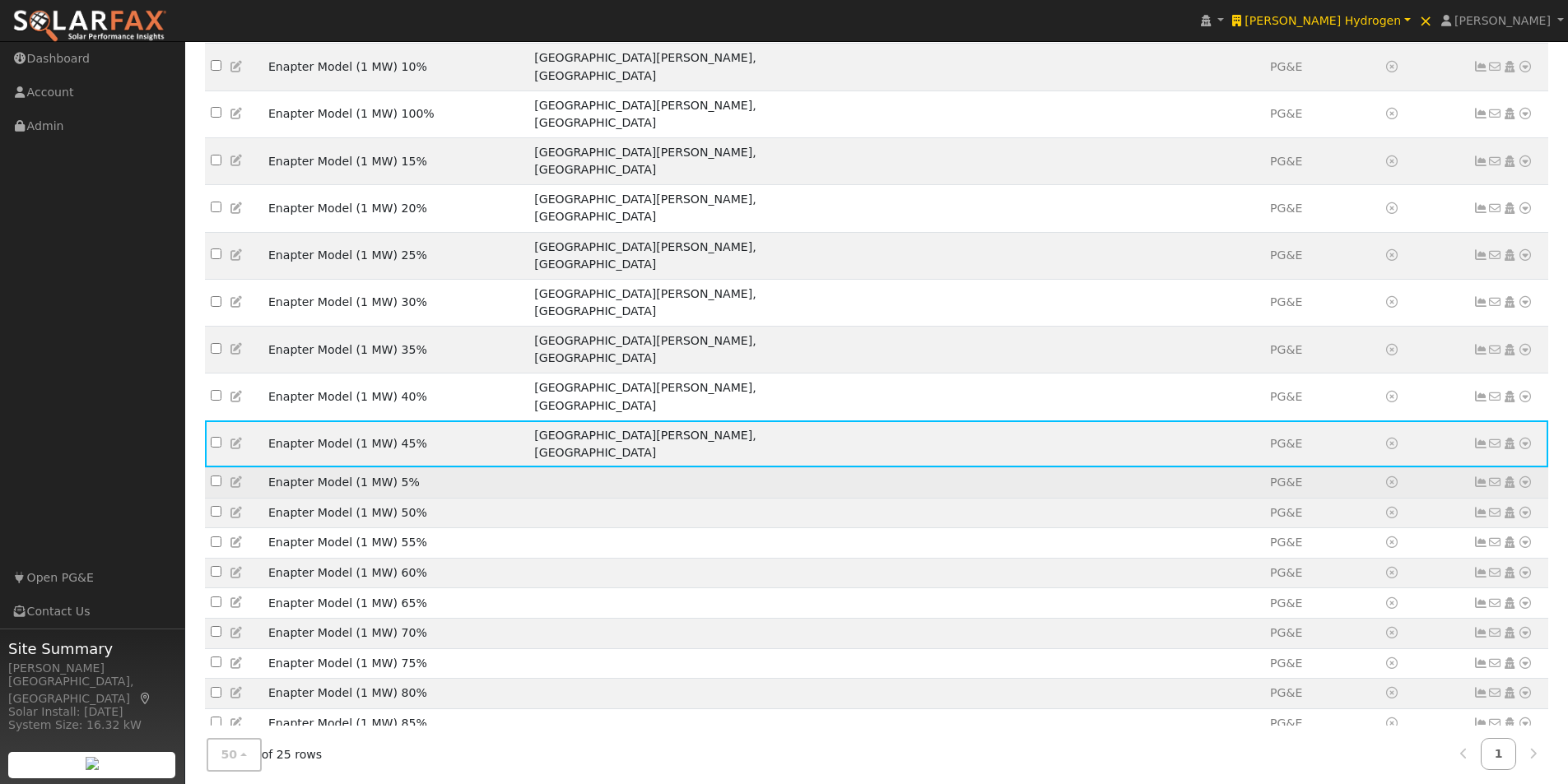
scroll to position [275, 0]
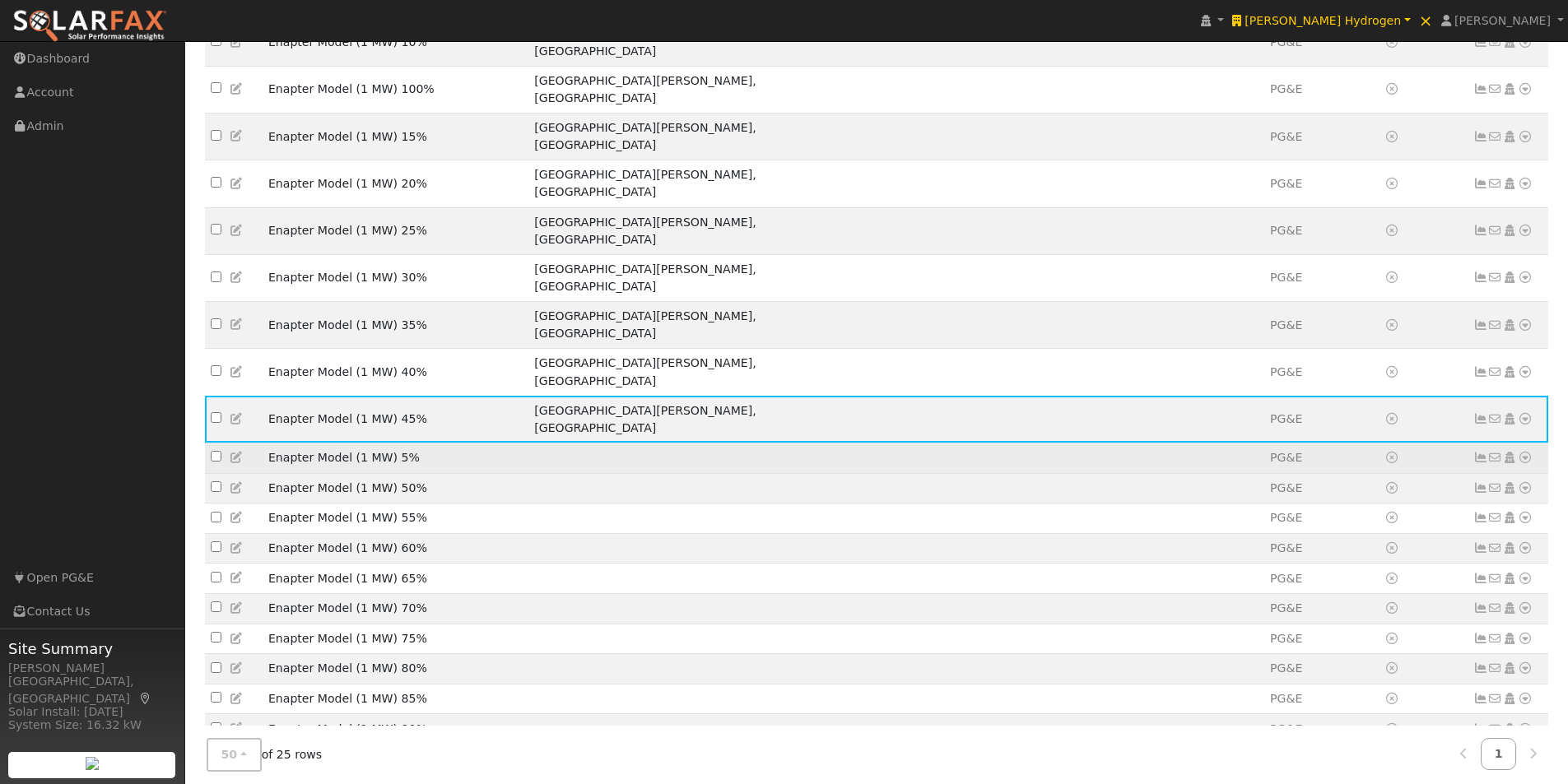
click at [239, 451] on icon at bounding box center [237, 457] width 15 height 11
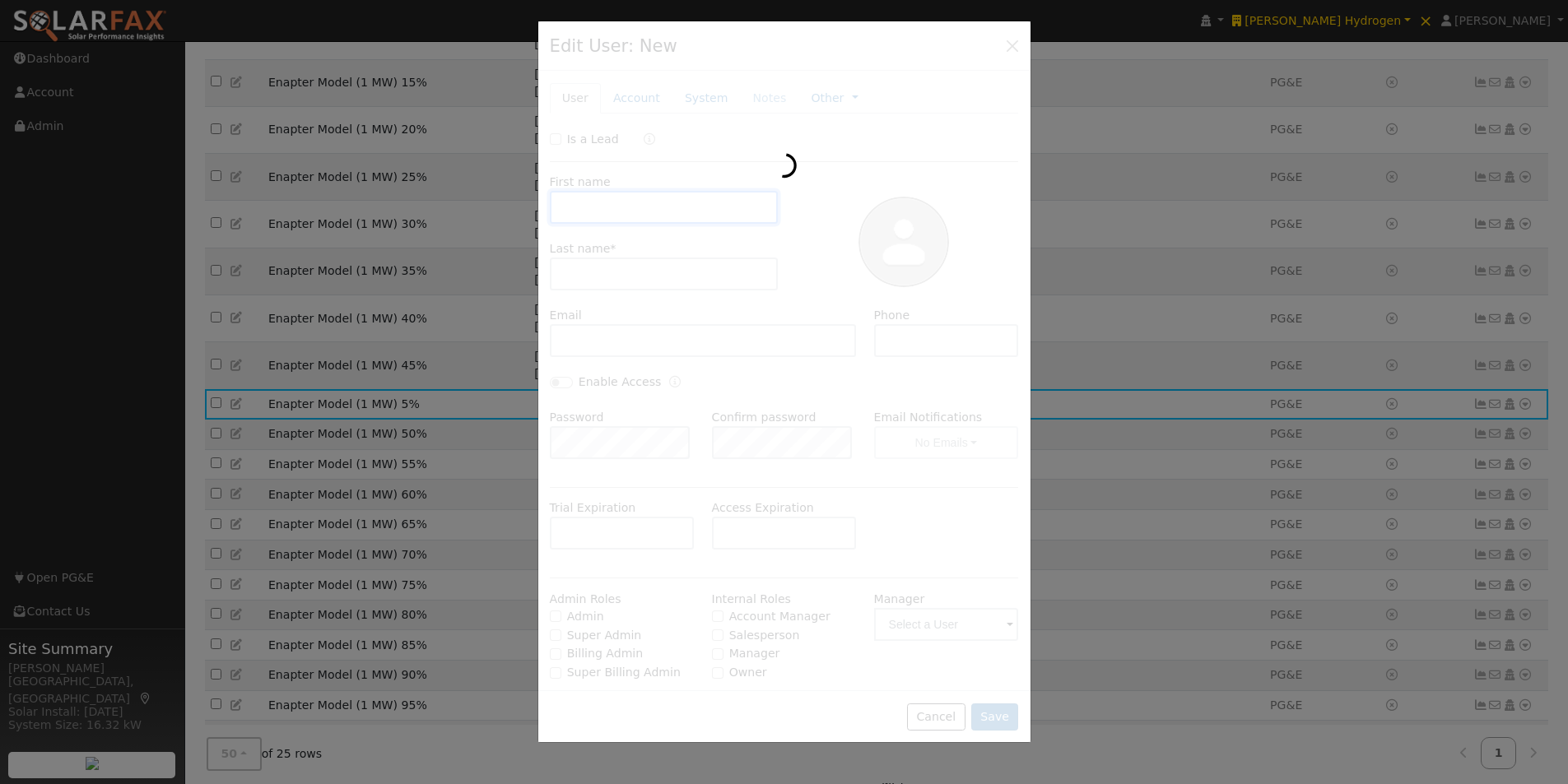
scroll to position [221, 0]
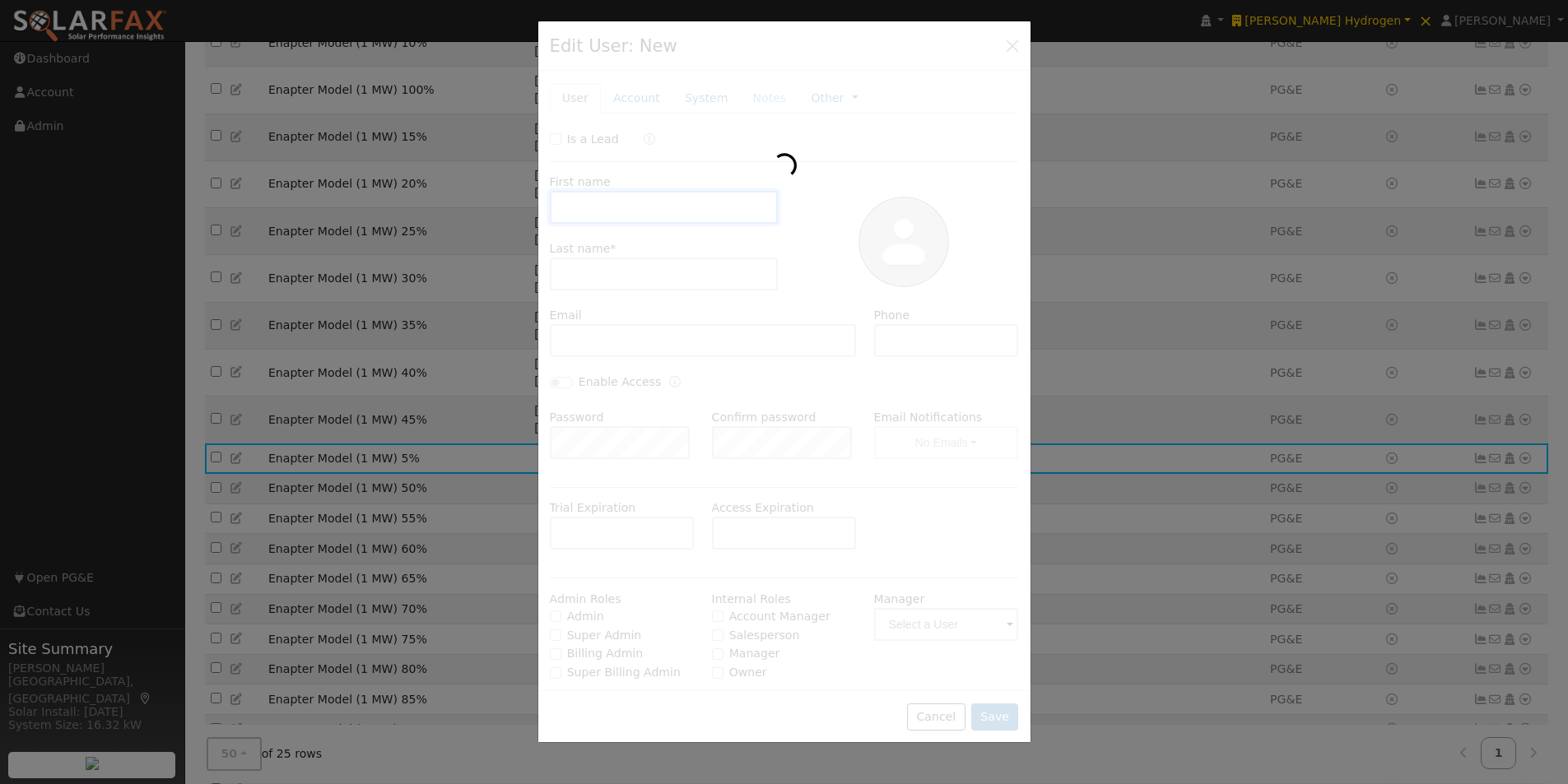
type input "Enapter Model"
type input "(1 MW) 5%"
type input "Default Account"
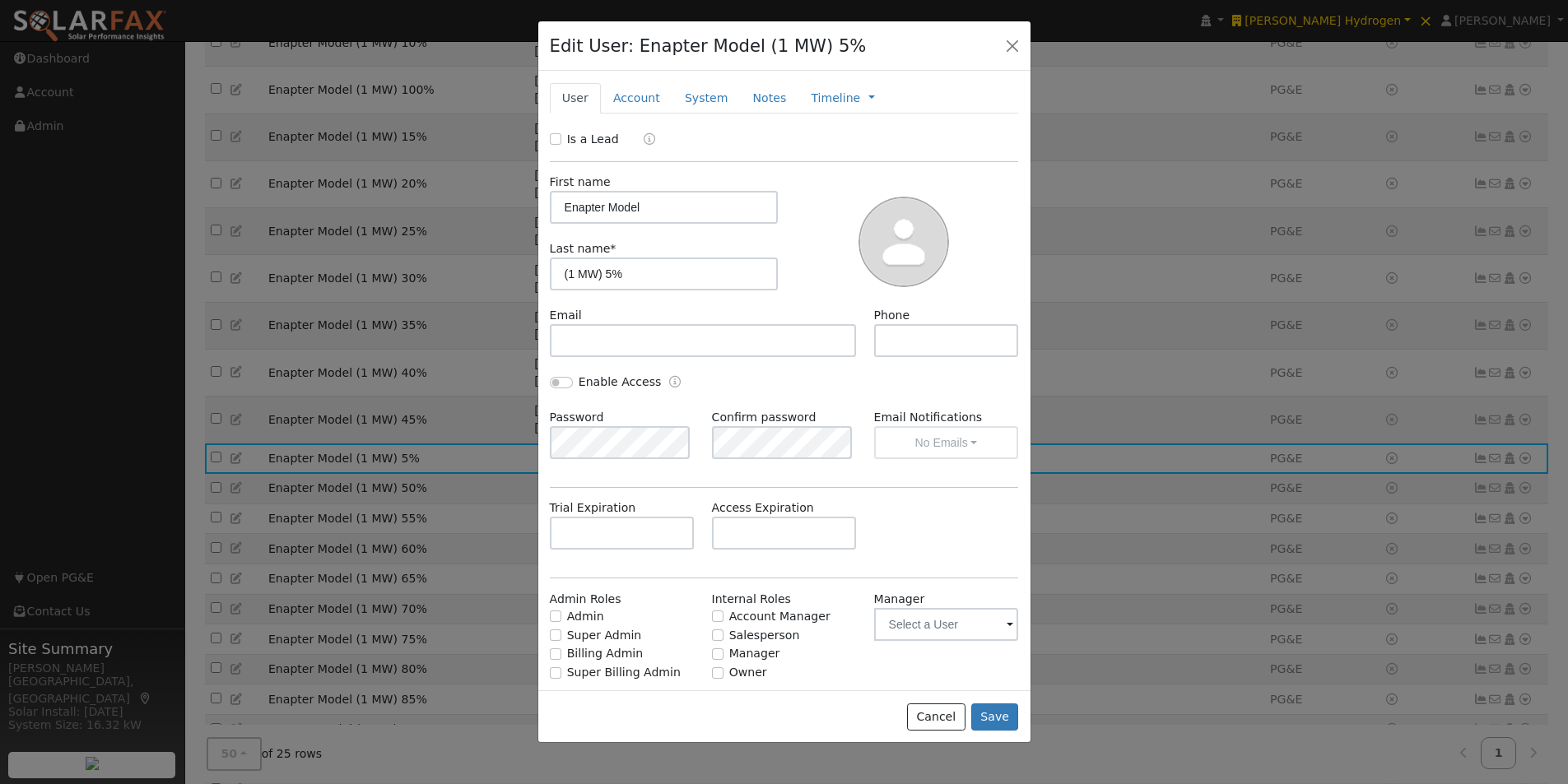
drag, startPoint x: 624, startPoint y: 97, endPoint x: 624, endPoint y: 118, distance: 21.0
click at [623, 99] on link "Account" at bounding box center [636, 99] width 71 height 30
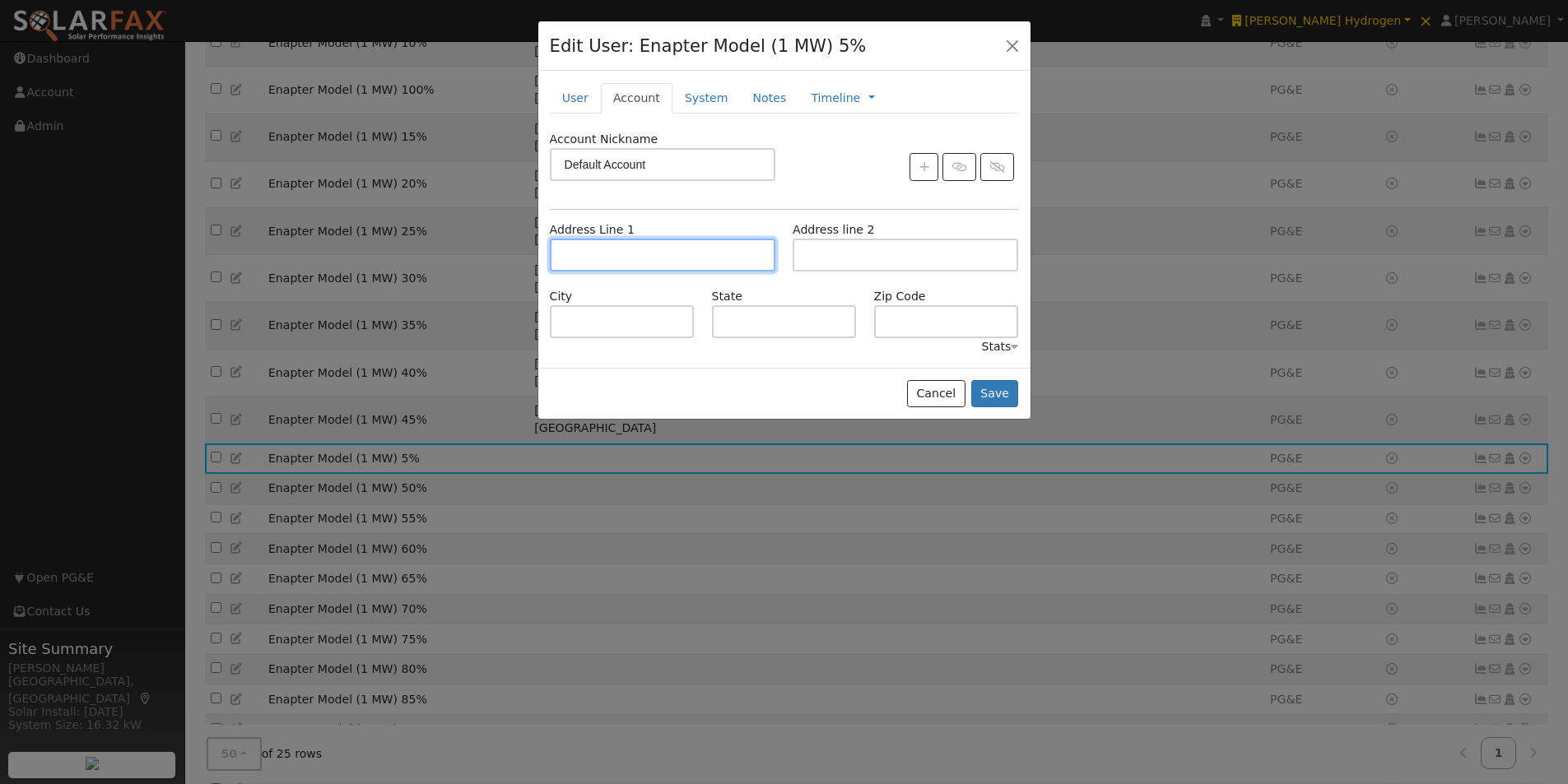
click at [632, 250] on input "text" at bounding box center [663, 255] width 226 height 33
paste input "[STREET_ADDRESS][PERSON_NAME][PERSON_NAME]"
type input "[STREET_ADDRESS][PERSON_NAME]"
type input "Santa Margarita"
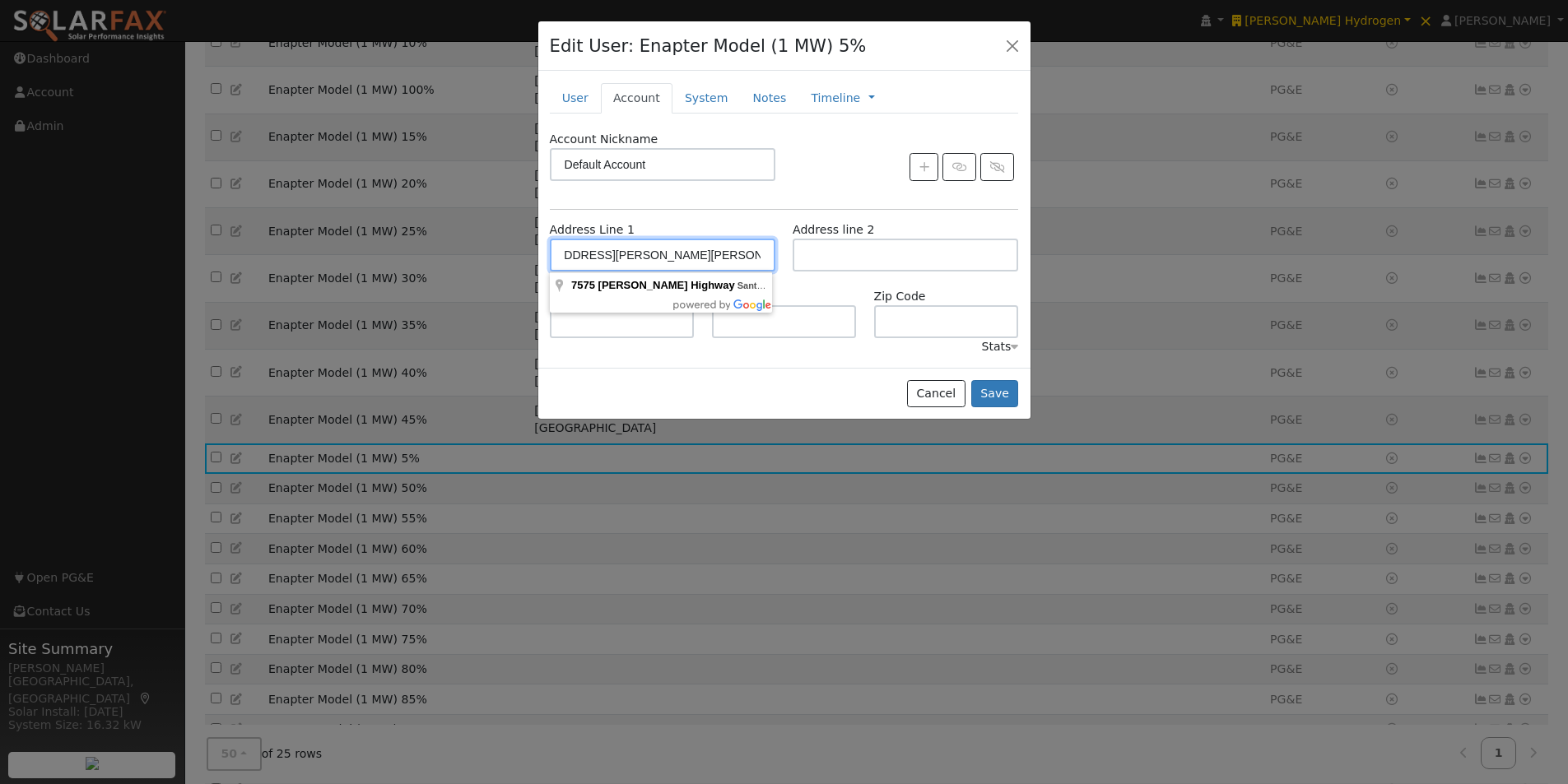
type input "CA"
type input "93453"
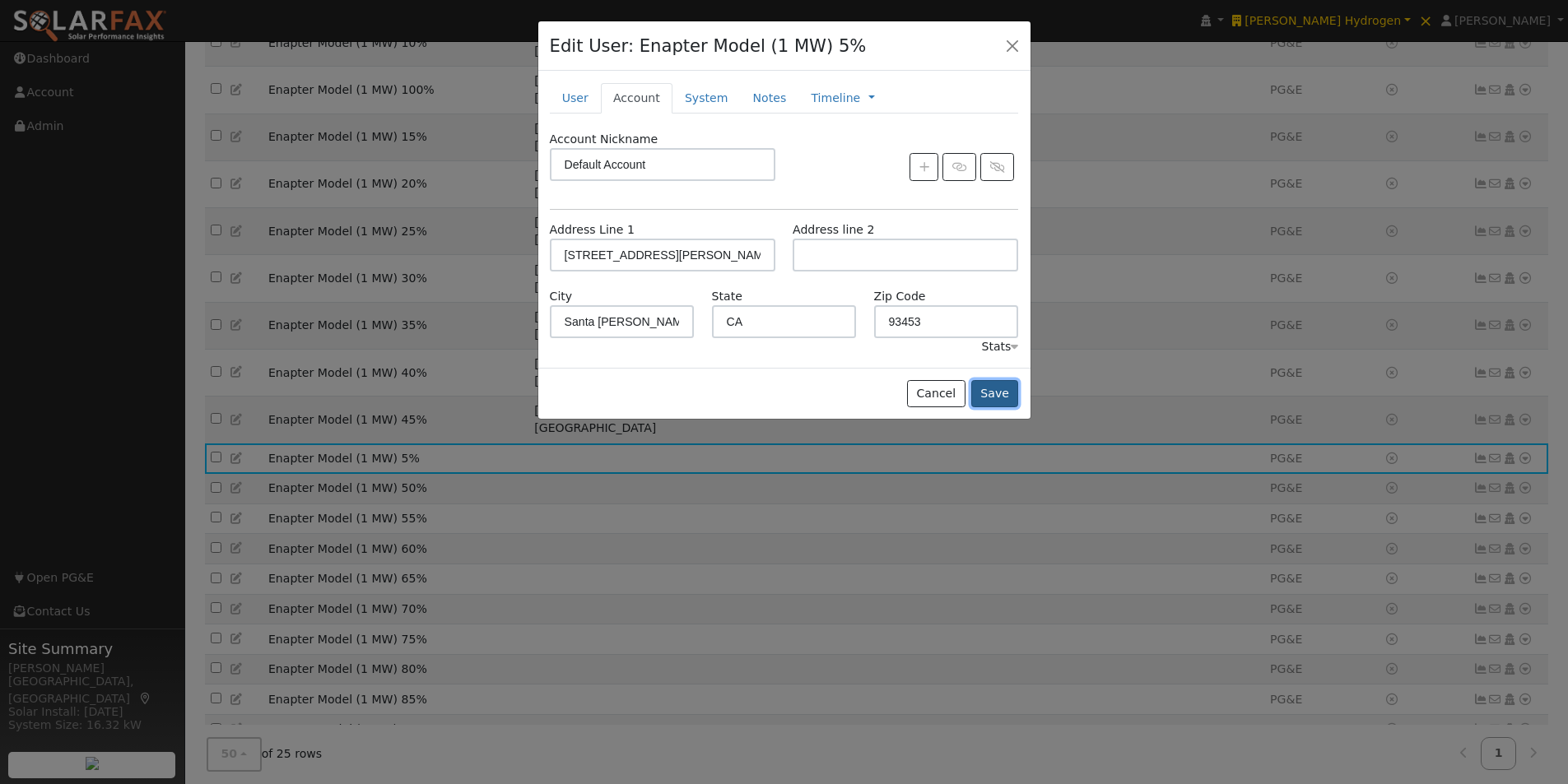
click at [996, 394] on button "Save" at bounding box center [995, 394] width 47 height 28
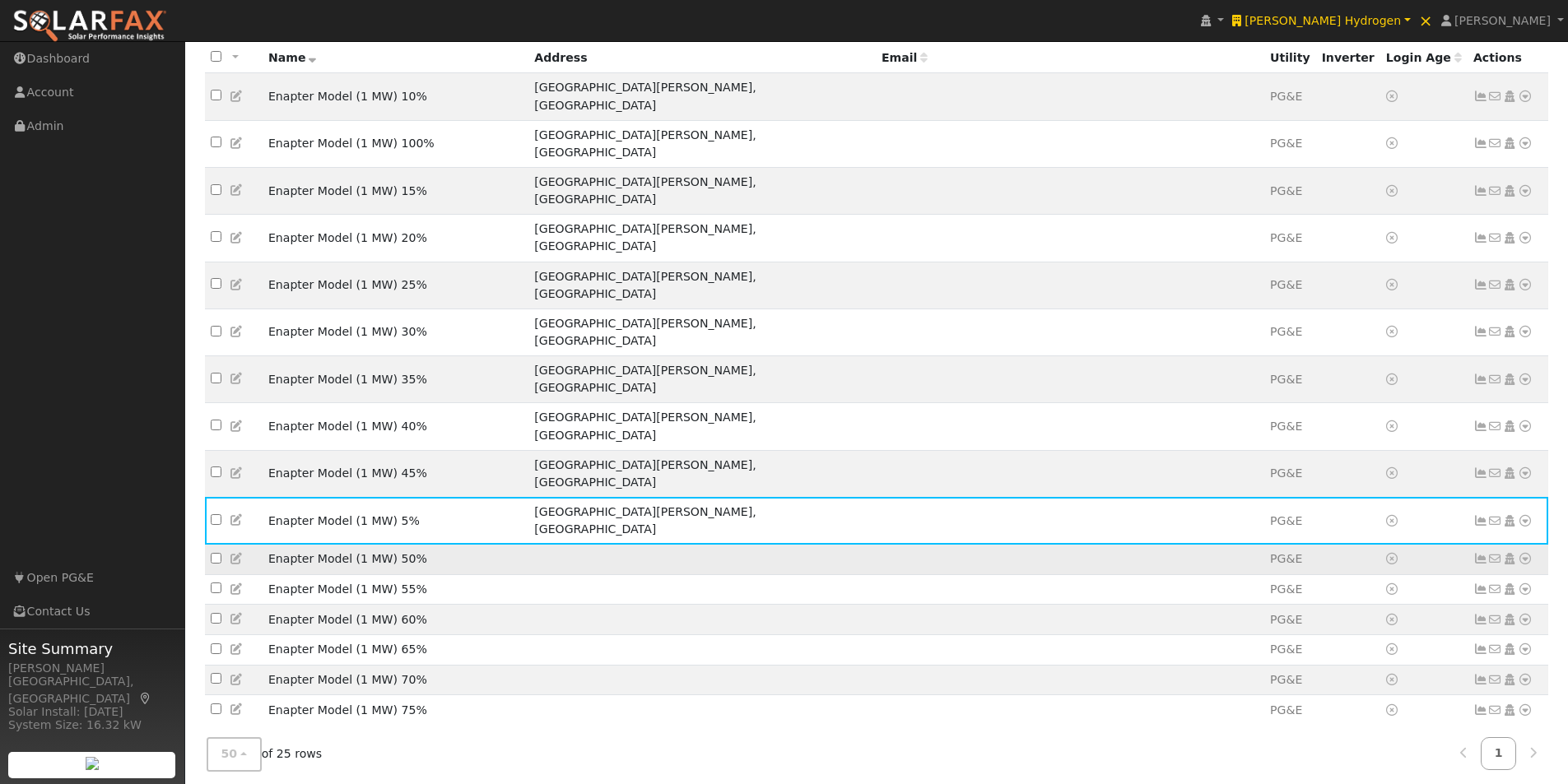
scroll to position [275, 0]
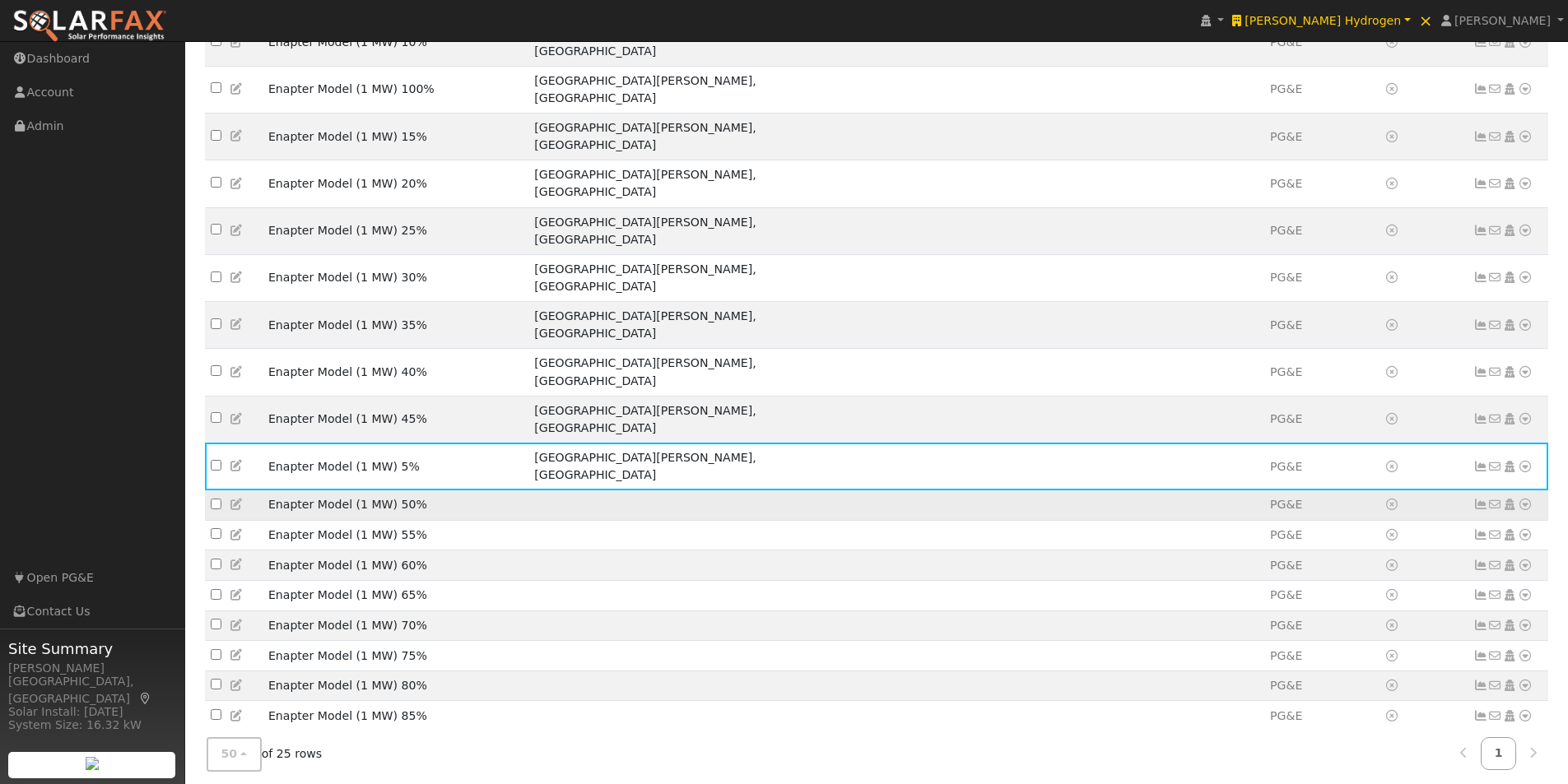
click at [236, 499] on icon at bounding box center [237, 504] width 15 height 11
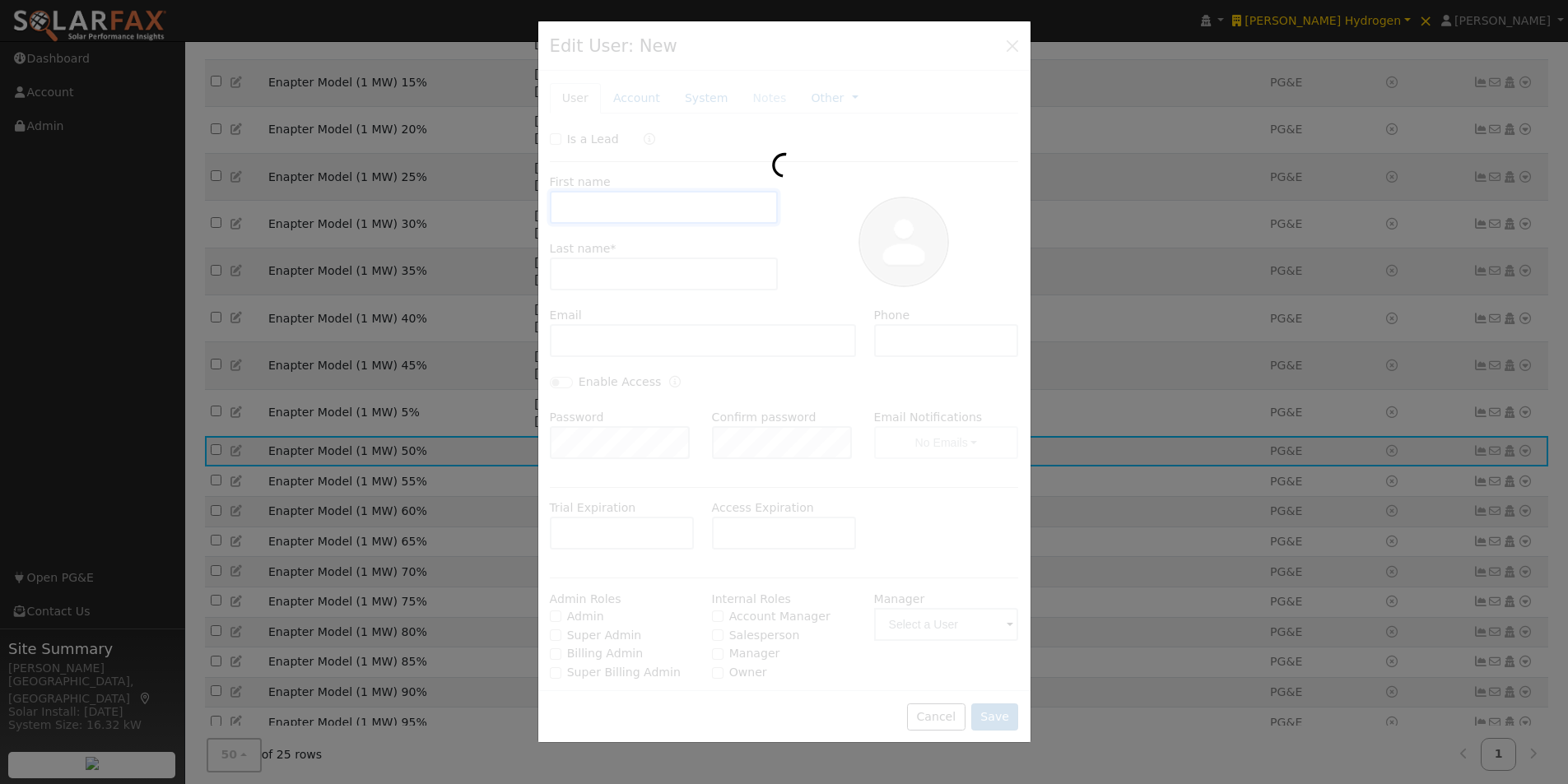
scroll to position [221, 0]
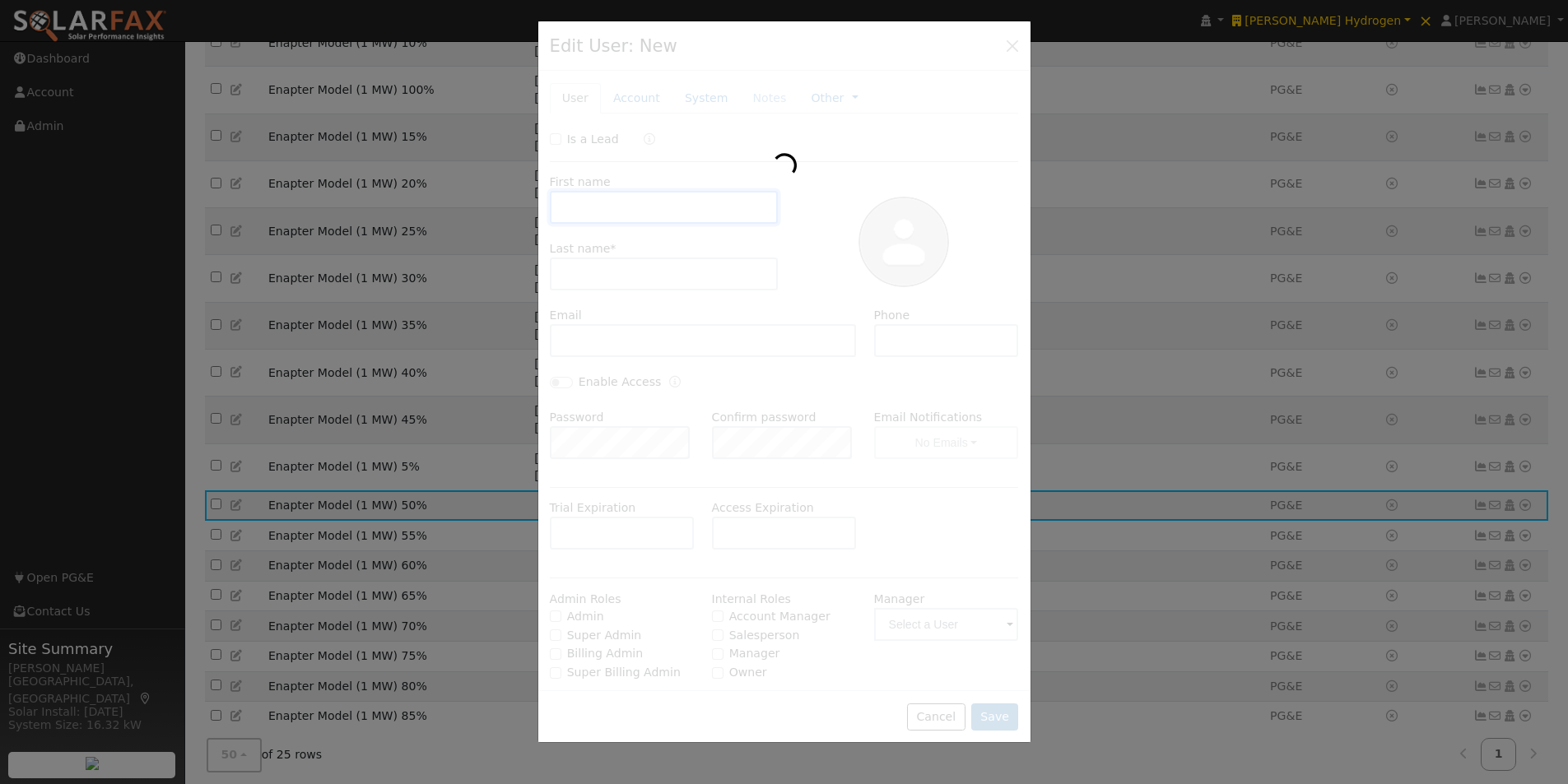
type input "Enapter Model"
type input "(1 MW) 50%"
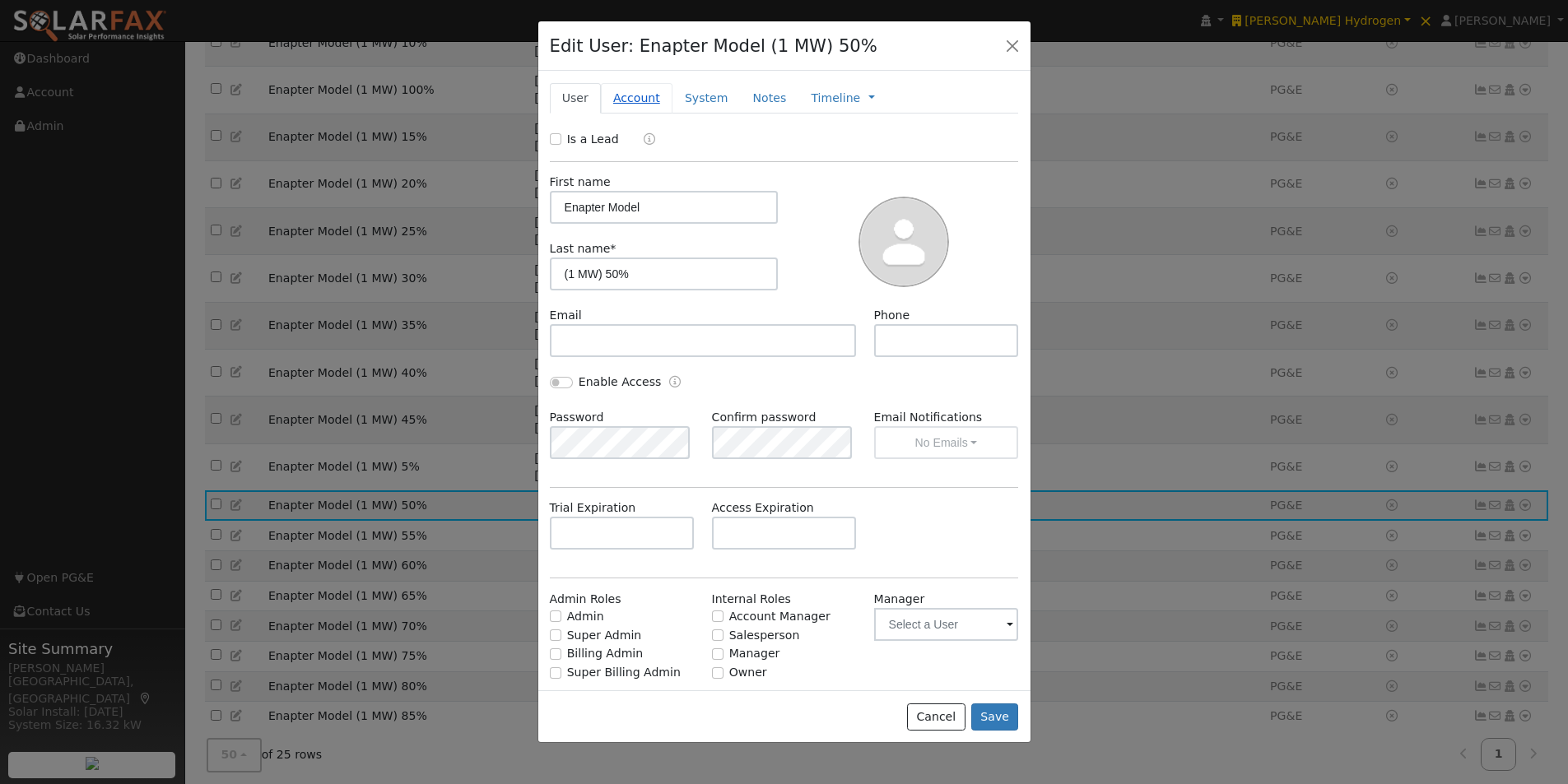
click at [621, 100] on link "Account" at bounding box center [636, 99] width 71 height 30
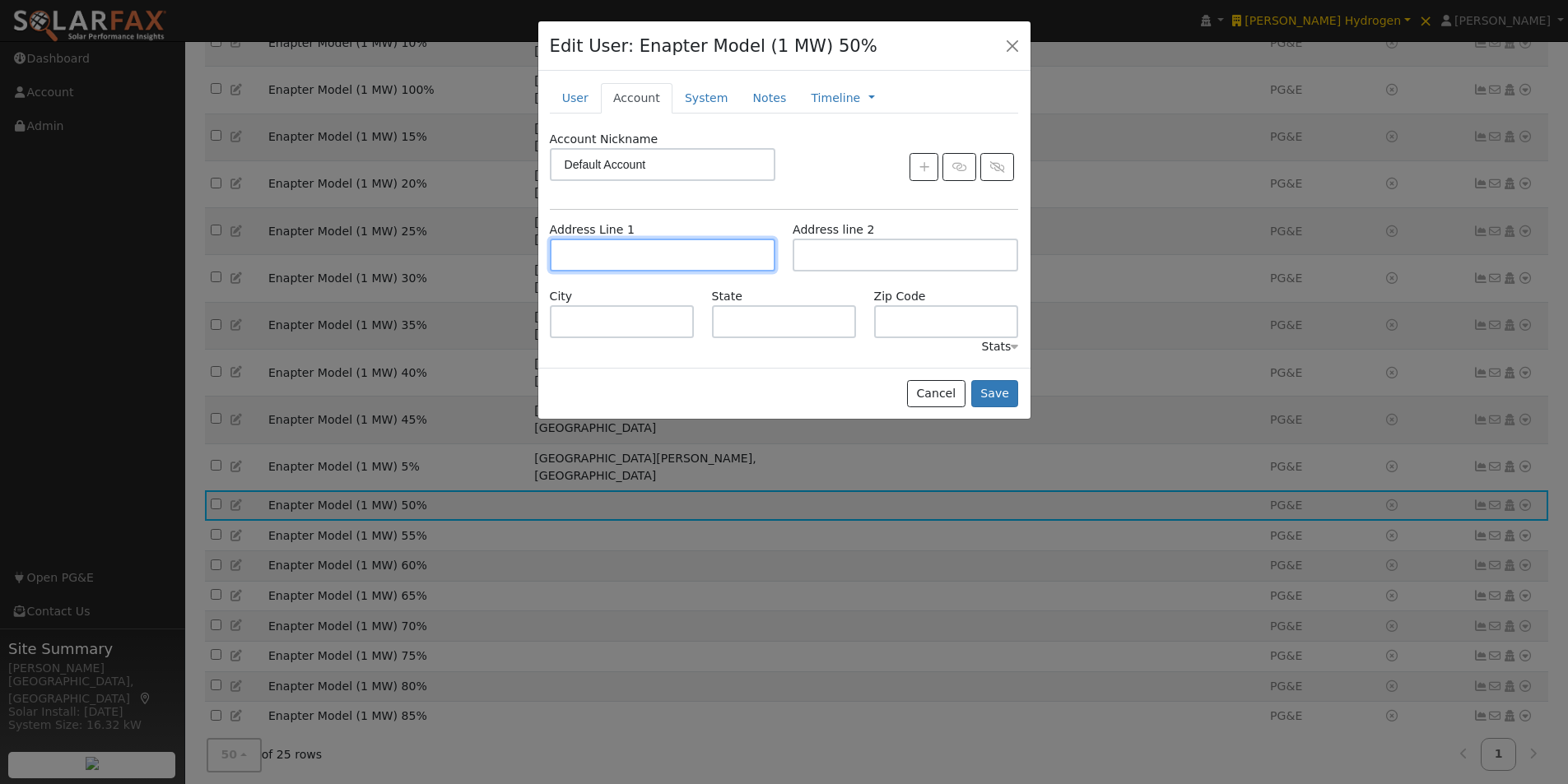
click at [630, 256] on input "text" at bounding box center [663, 255] width 226 height 33
paste input "[STREET_ADDRESS][PERSON_NAME][PERSON_NAME]"
type input "[STREET_ADDRESS][PERSON_NAME]"
type input "Santa Margarita"
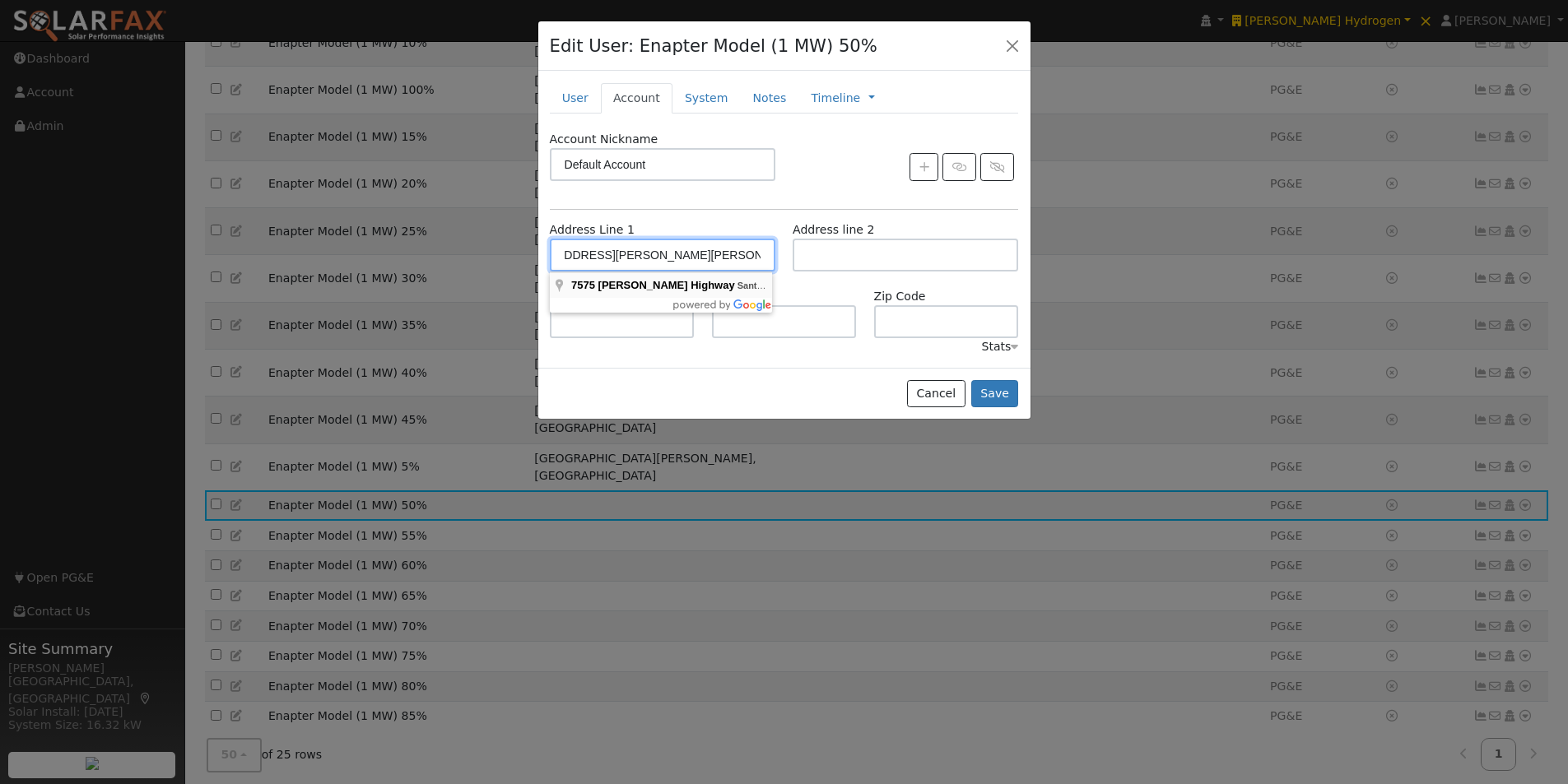
type input "CA"
type input "93453"
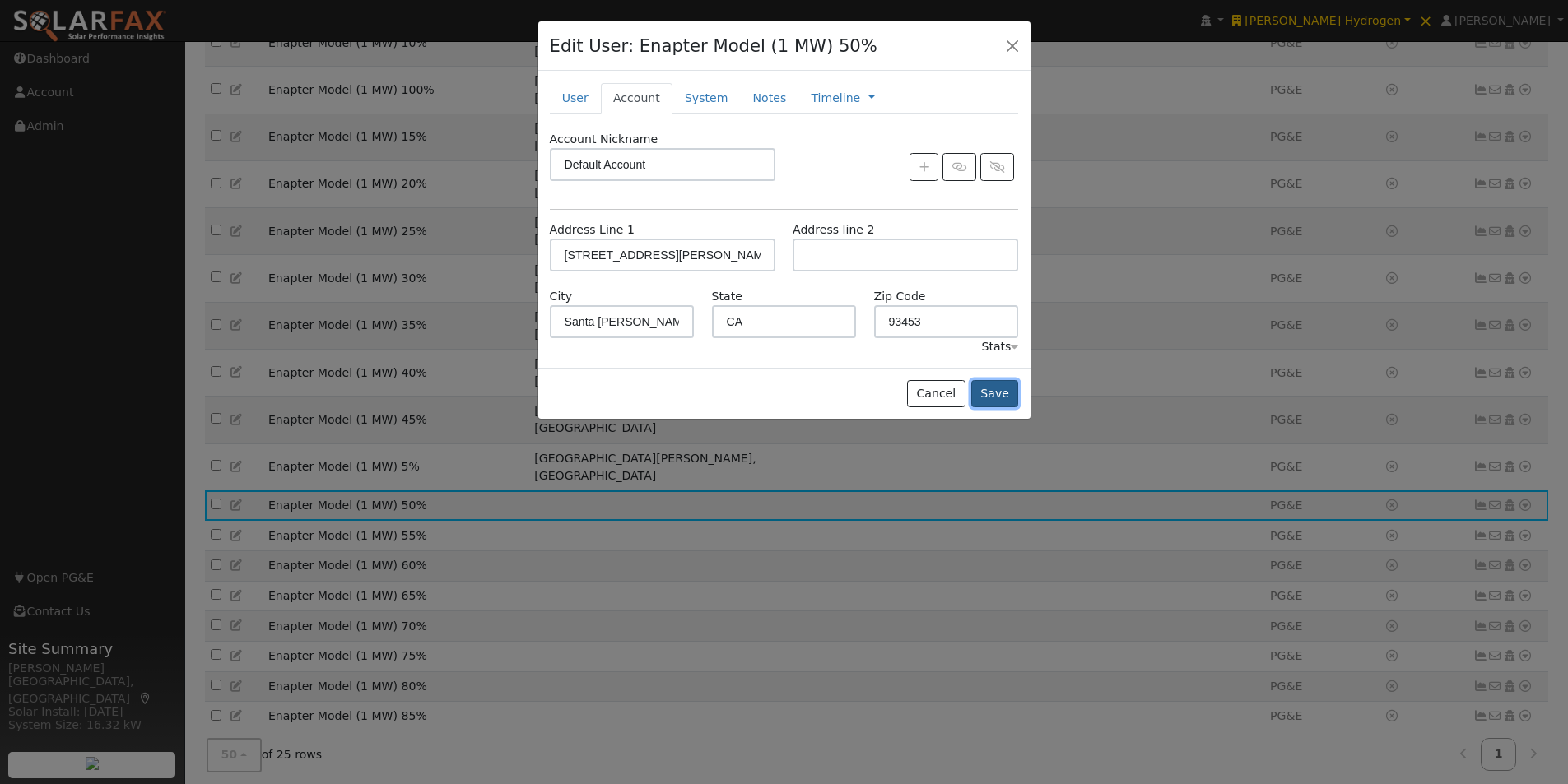
click at [1003, 388] on button "Save" at bounding box center [995, 394] width 47 height 28
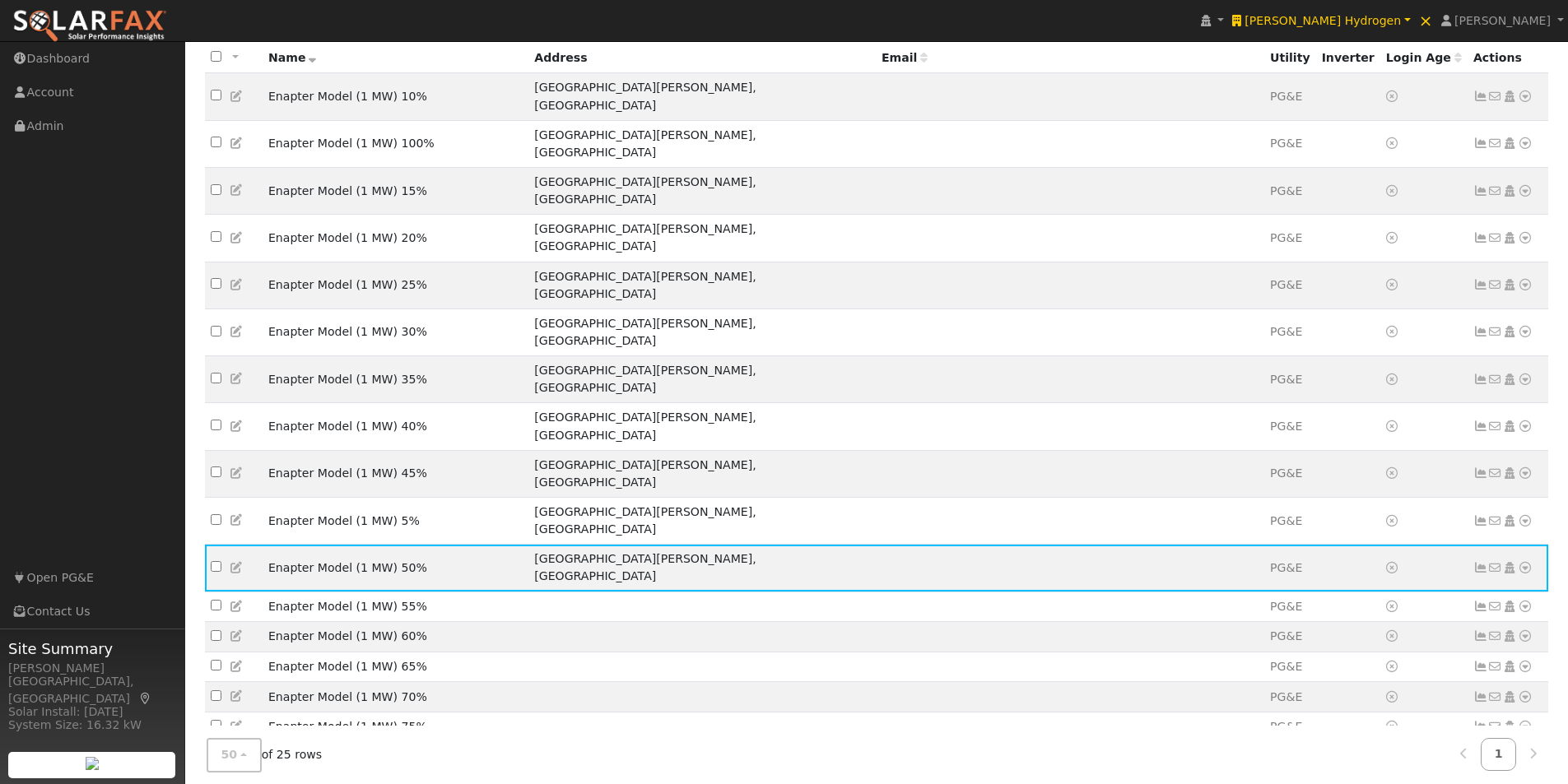
scroll to position [275, 0]
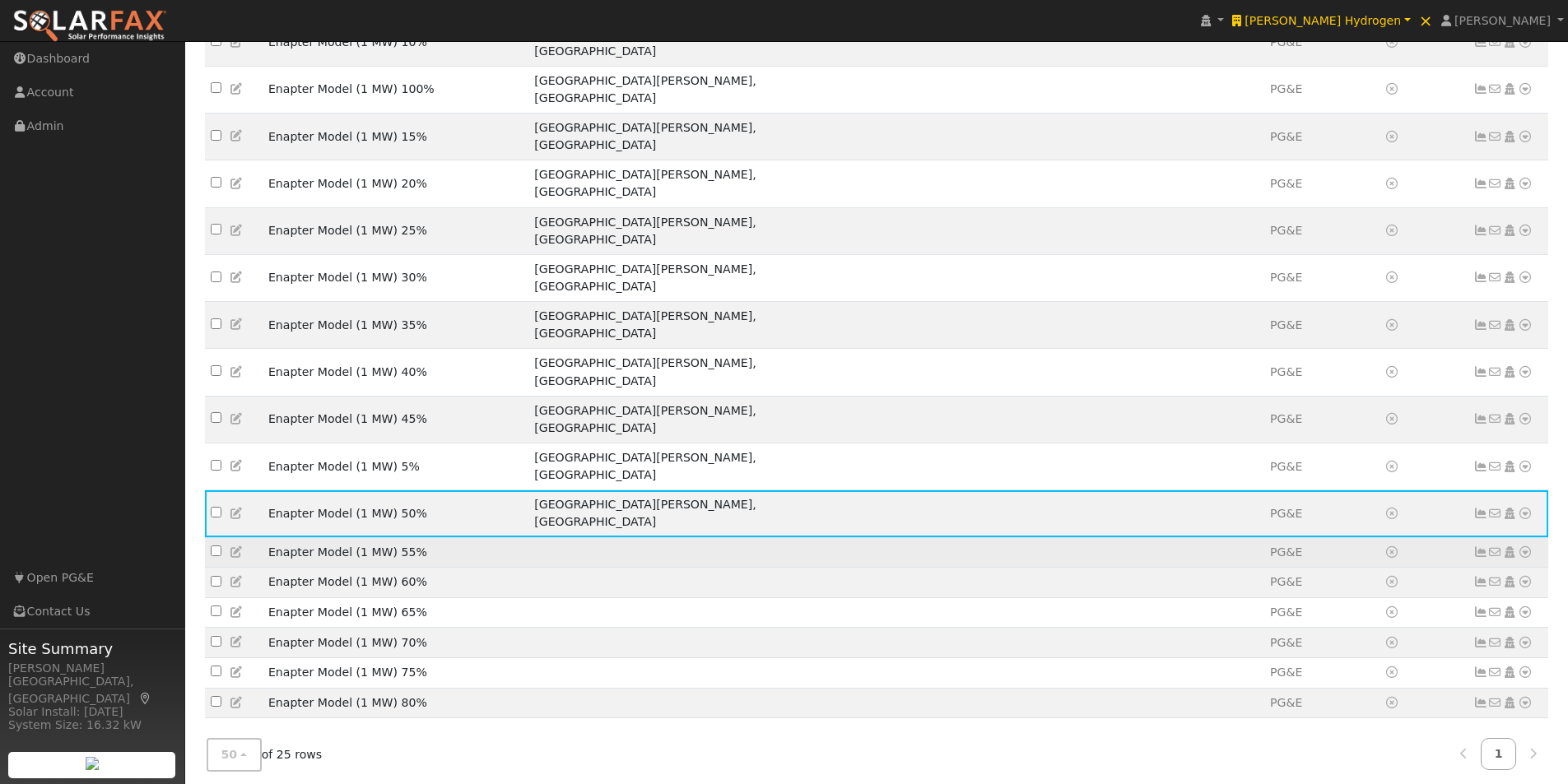
click at [237, 546] on icon at bounding box center [237, 552] width 15 height 11
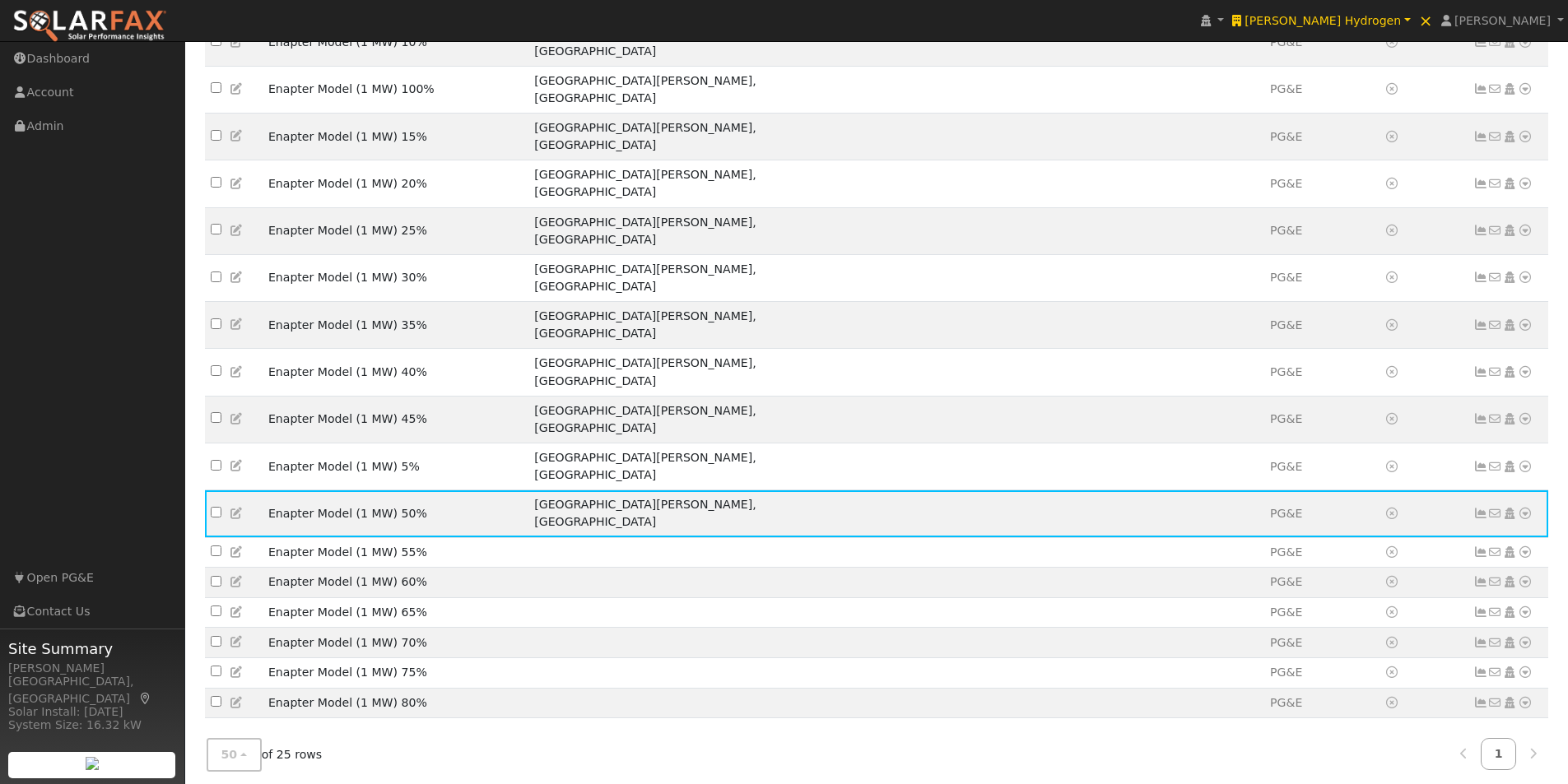
scroll to position [221, 0]
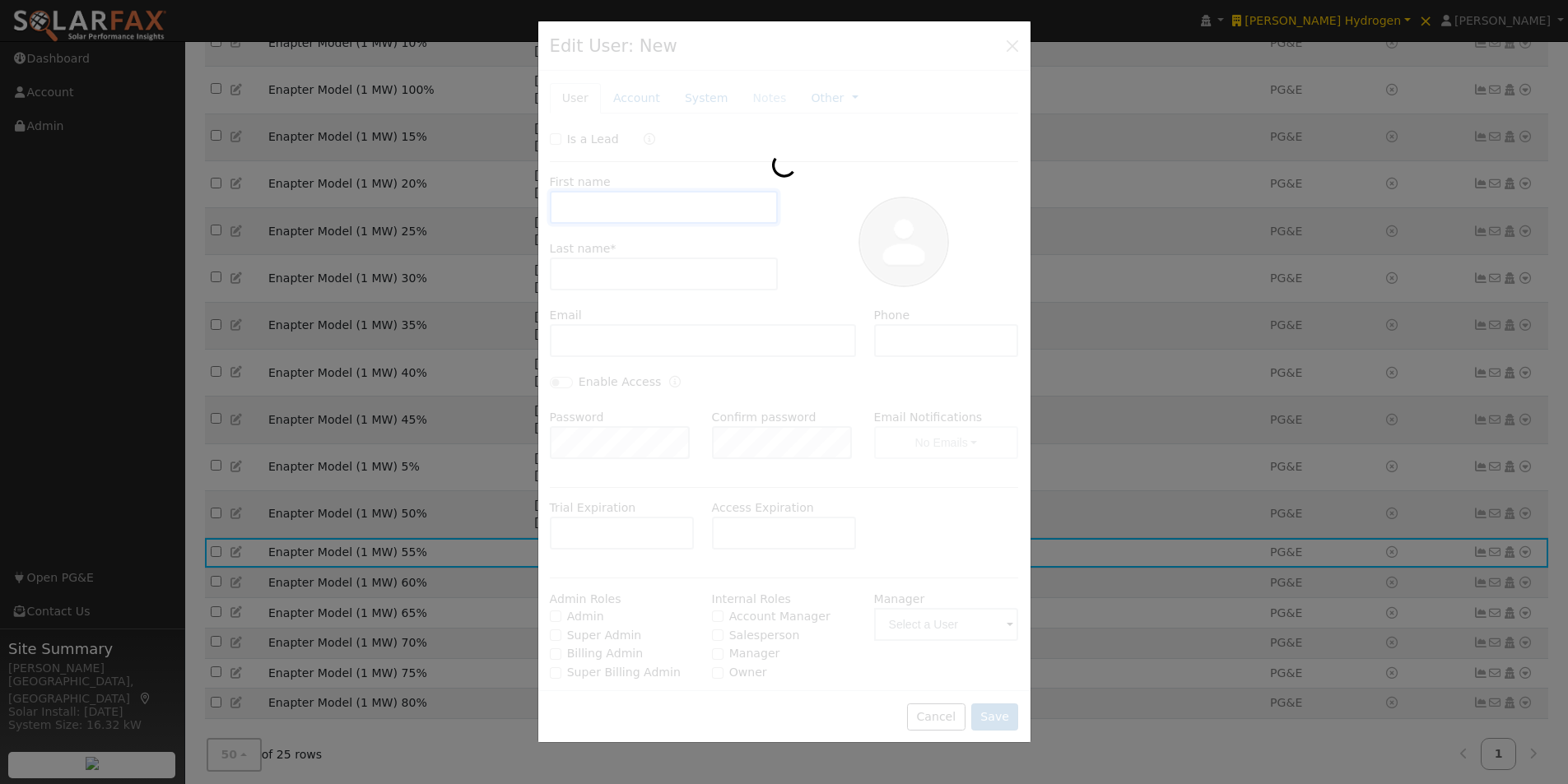
type input "Enapter Model"
type input "(1 MW) 55%"
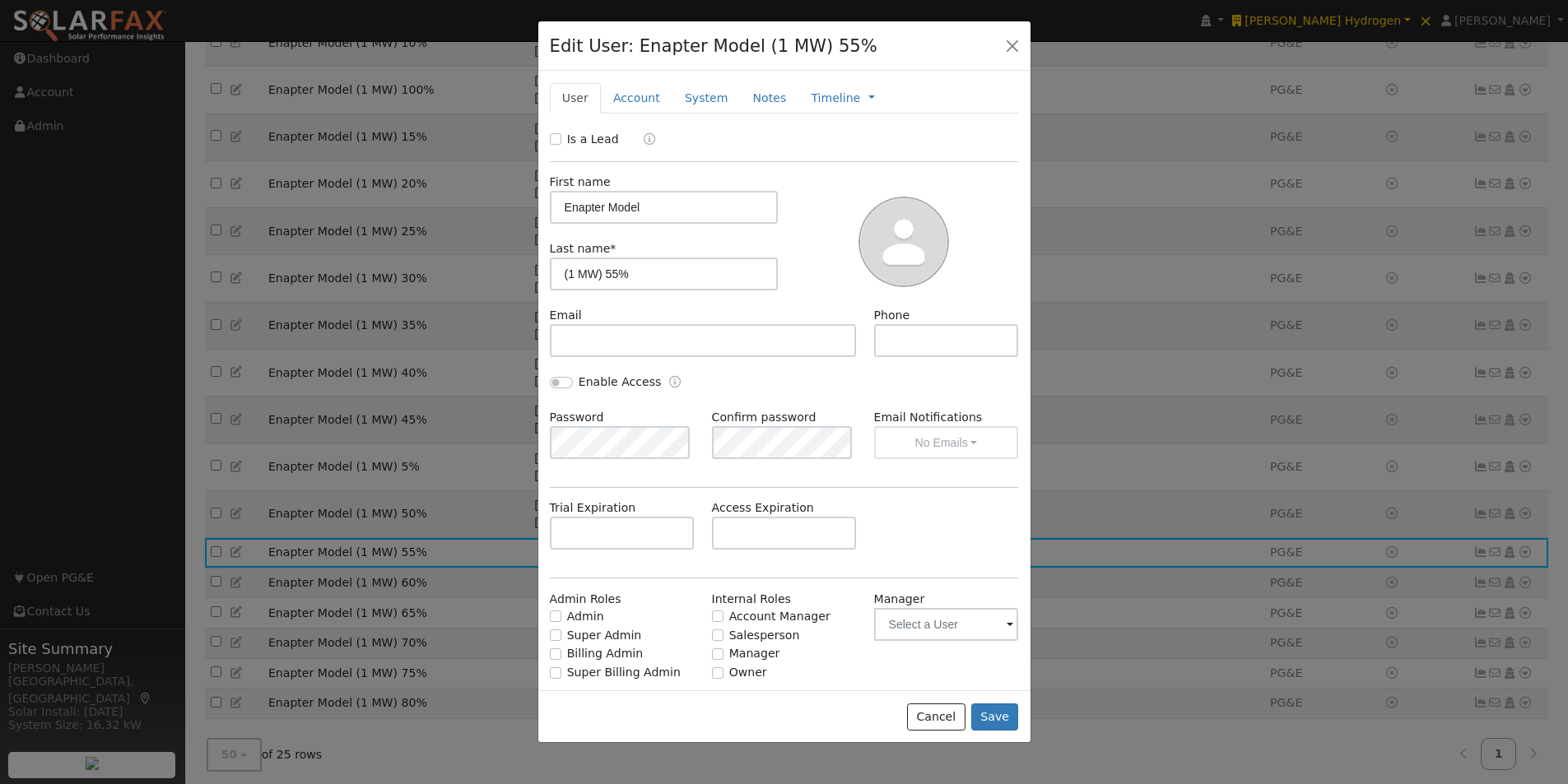
drag, startPoint x: 633, startPoint y: 100, endPoint x: 638, endPoint y: 177, distance: 77.2
click at [634, 102] on link "Account" at bounding box center [636, 99] width 71 height 30
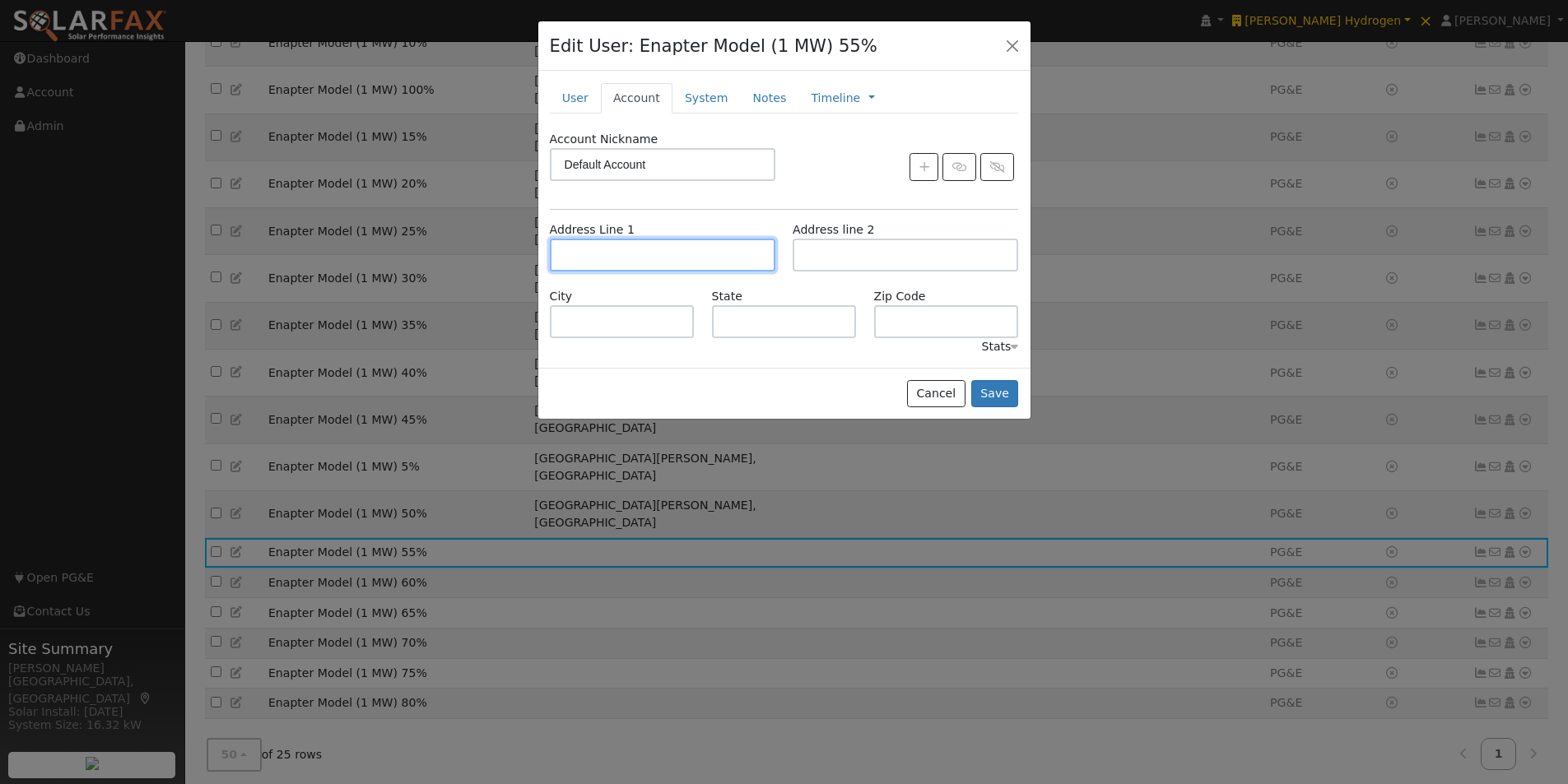
click at [663, 263] on input "text" at bounding box center [663, 255] width 226 height 33
paste input "[STREET_ADDRESS][PERSON_NAME][PERSON_NAME]"
type input "[STREET_ADDRESS][PERSON_NAME]"
type input "Santa Margarita"
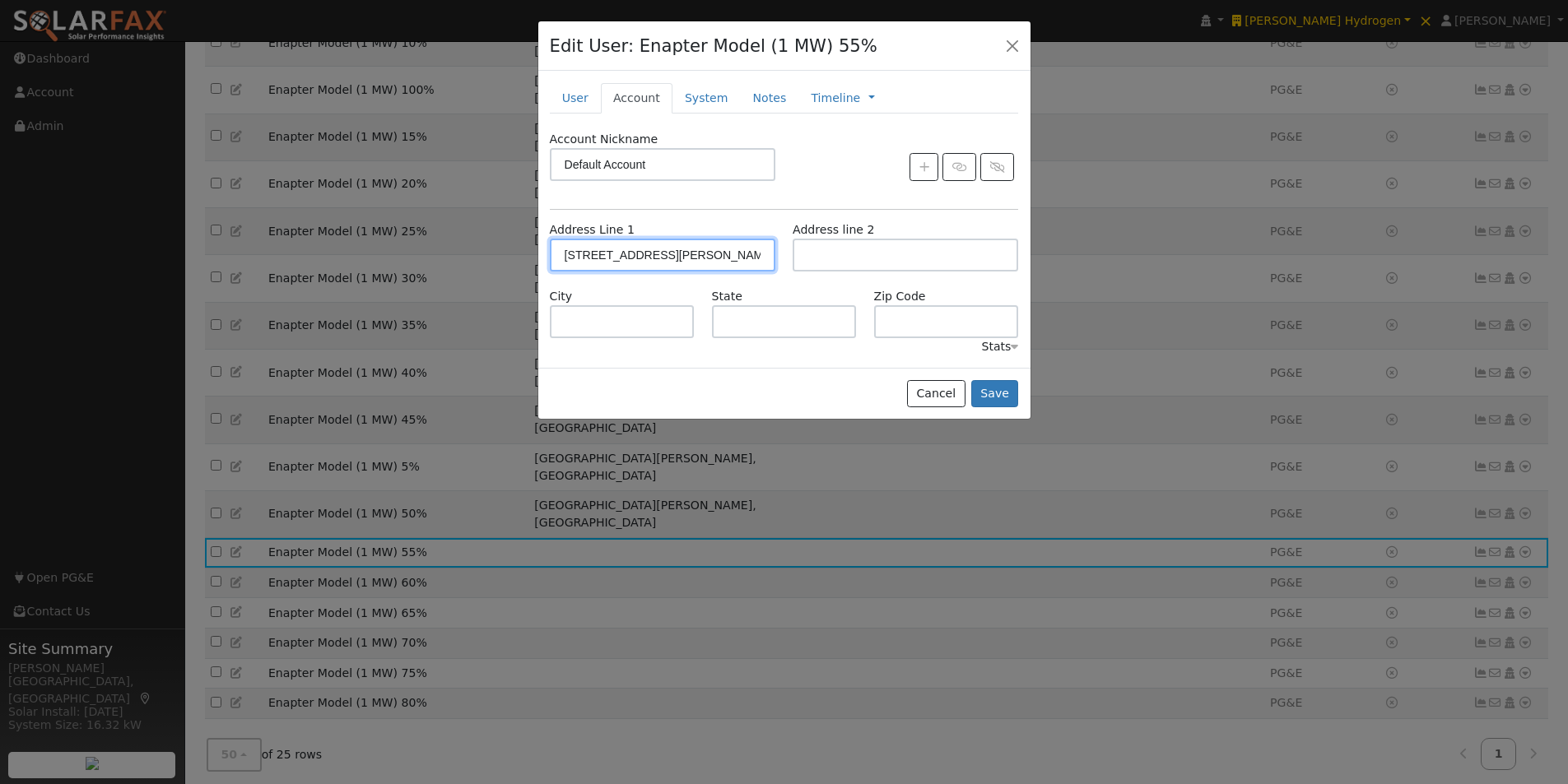
type input "CA"
type input "93453"
click at [997, 402] on button "Save" at bounding box center [995, 394] width 47 height 28
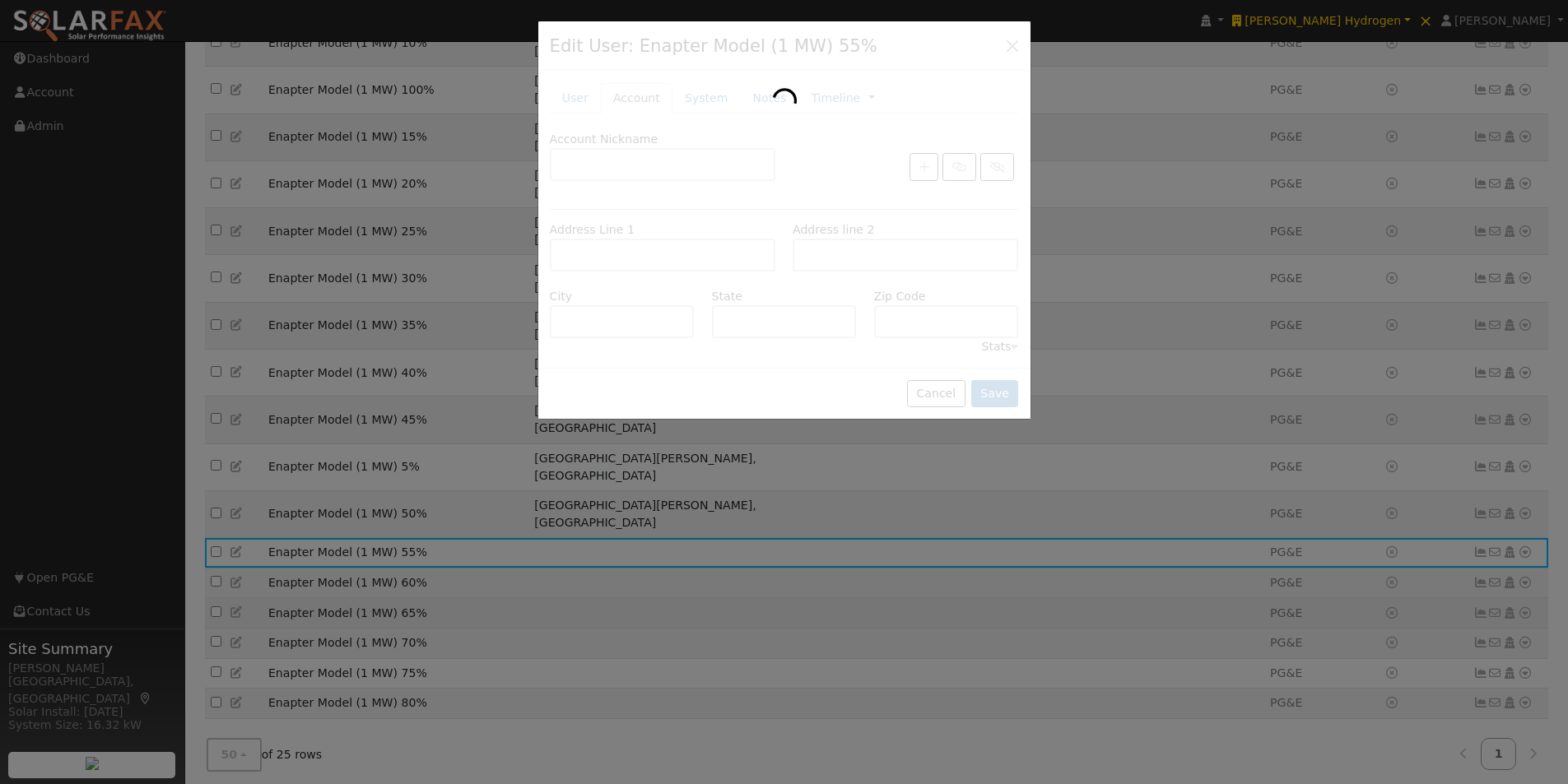
scroll to position [275, 0]
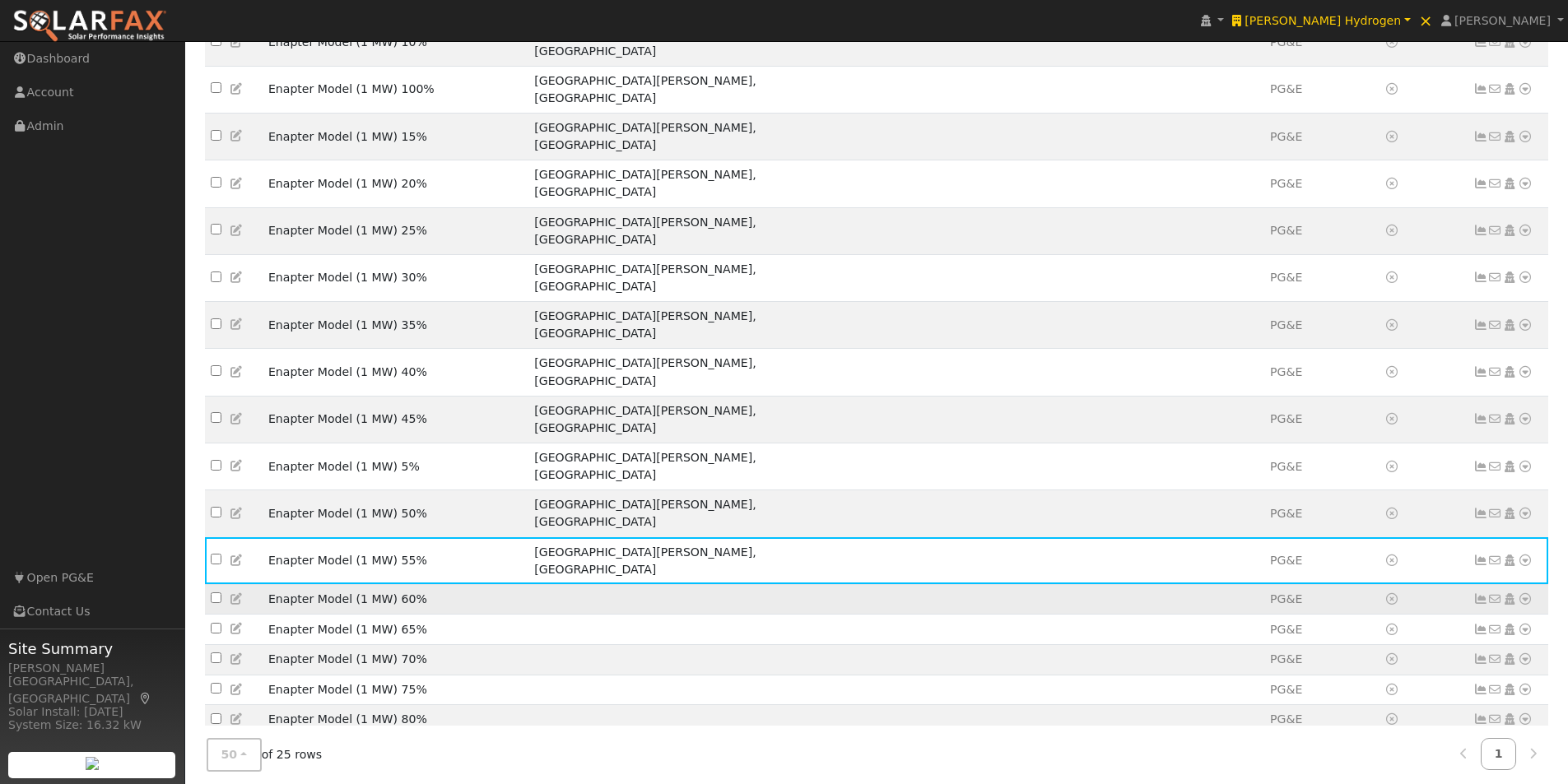
click at [235, 593] on icon at bounding box center [237, 599] width 15 height 11
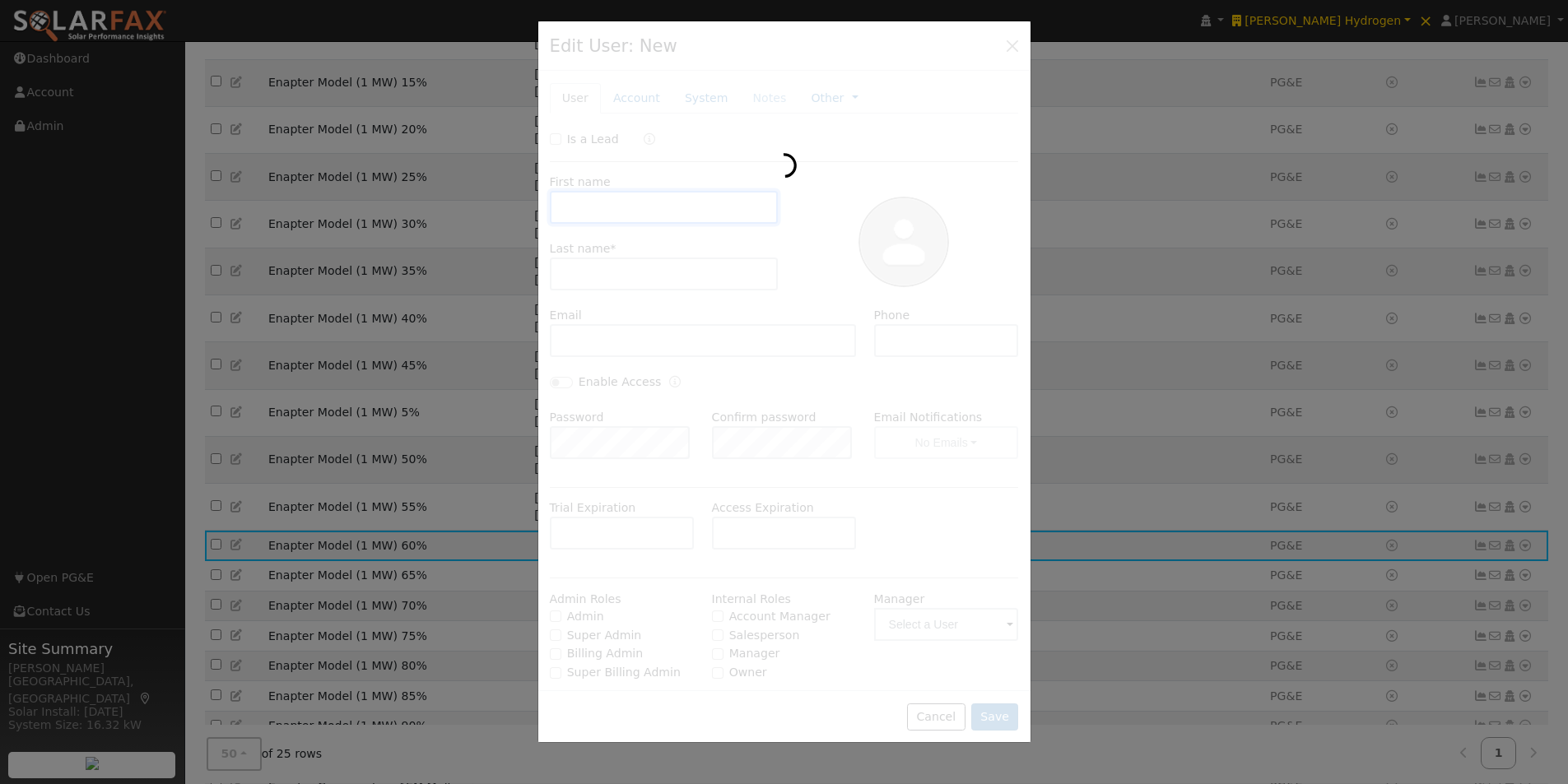
scroll to position [221, 0]
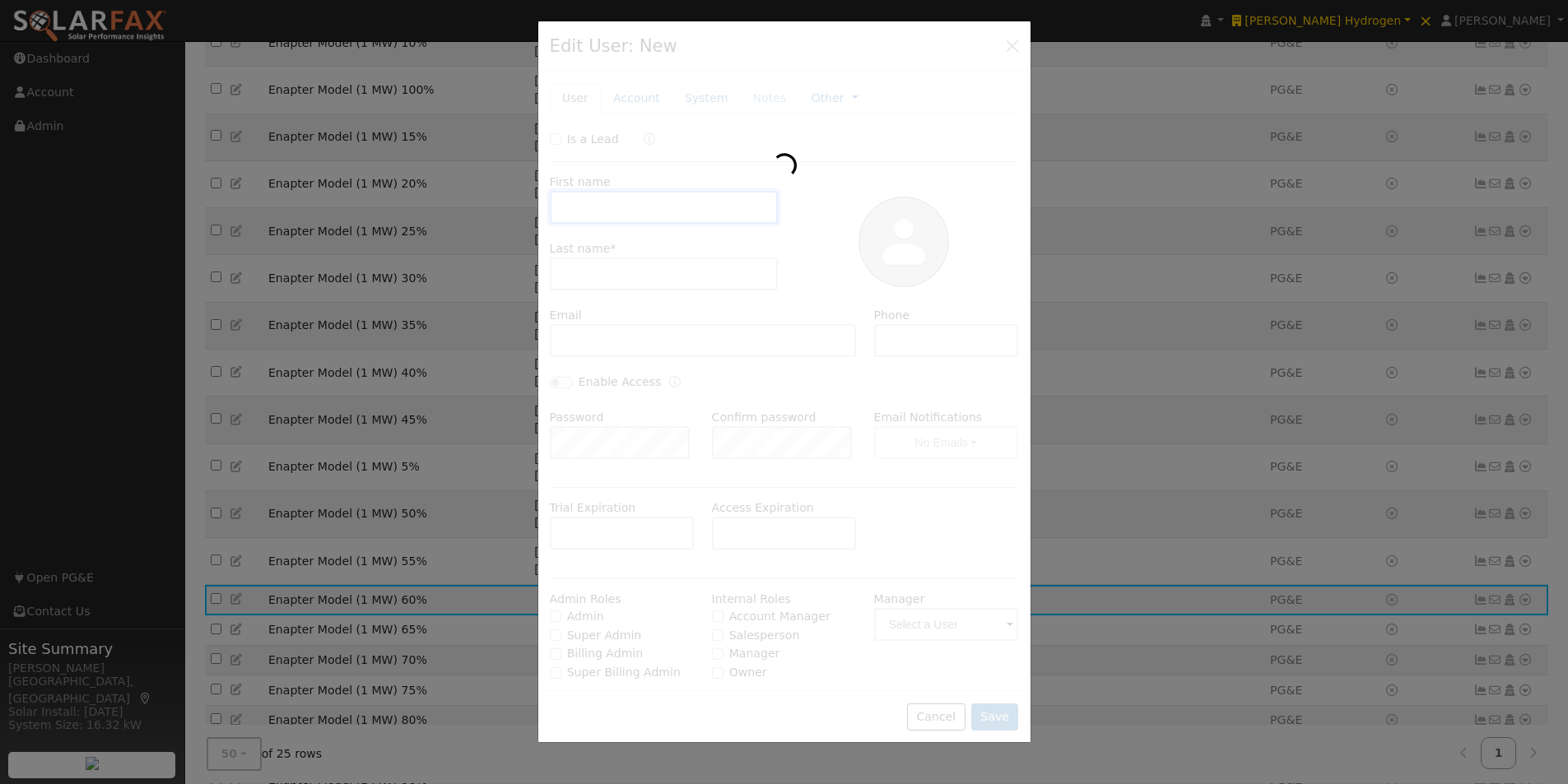
type input "Enapter Model"
type input "(1 MW) 60%"
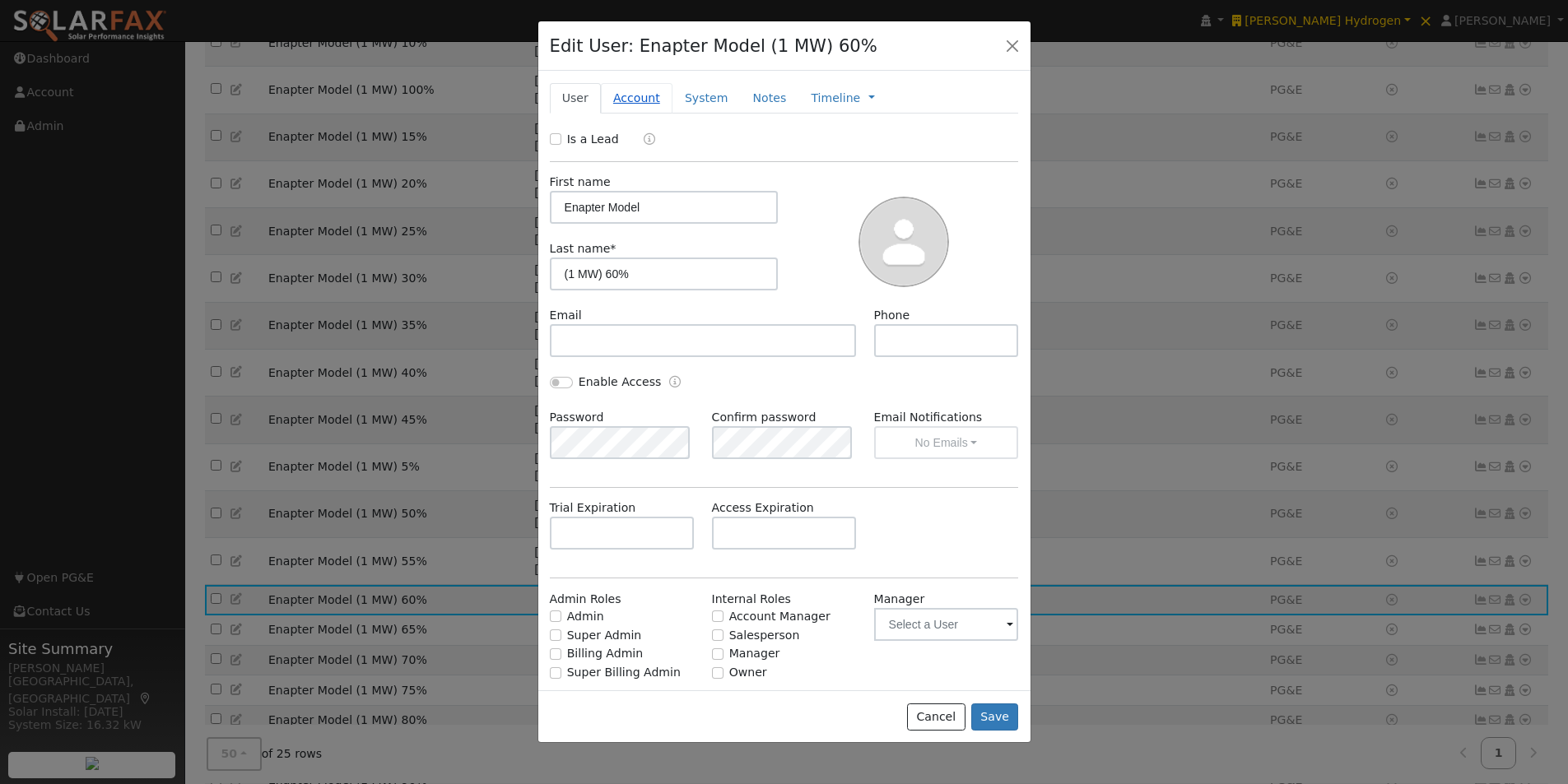
click at [636, 92] on link "Account" at bounding box center [636, 99] width 71 height 30
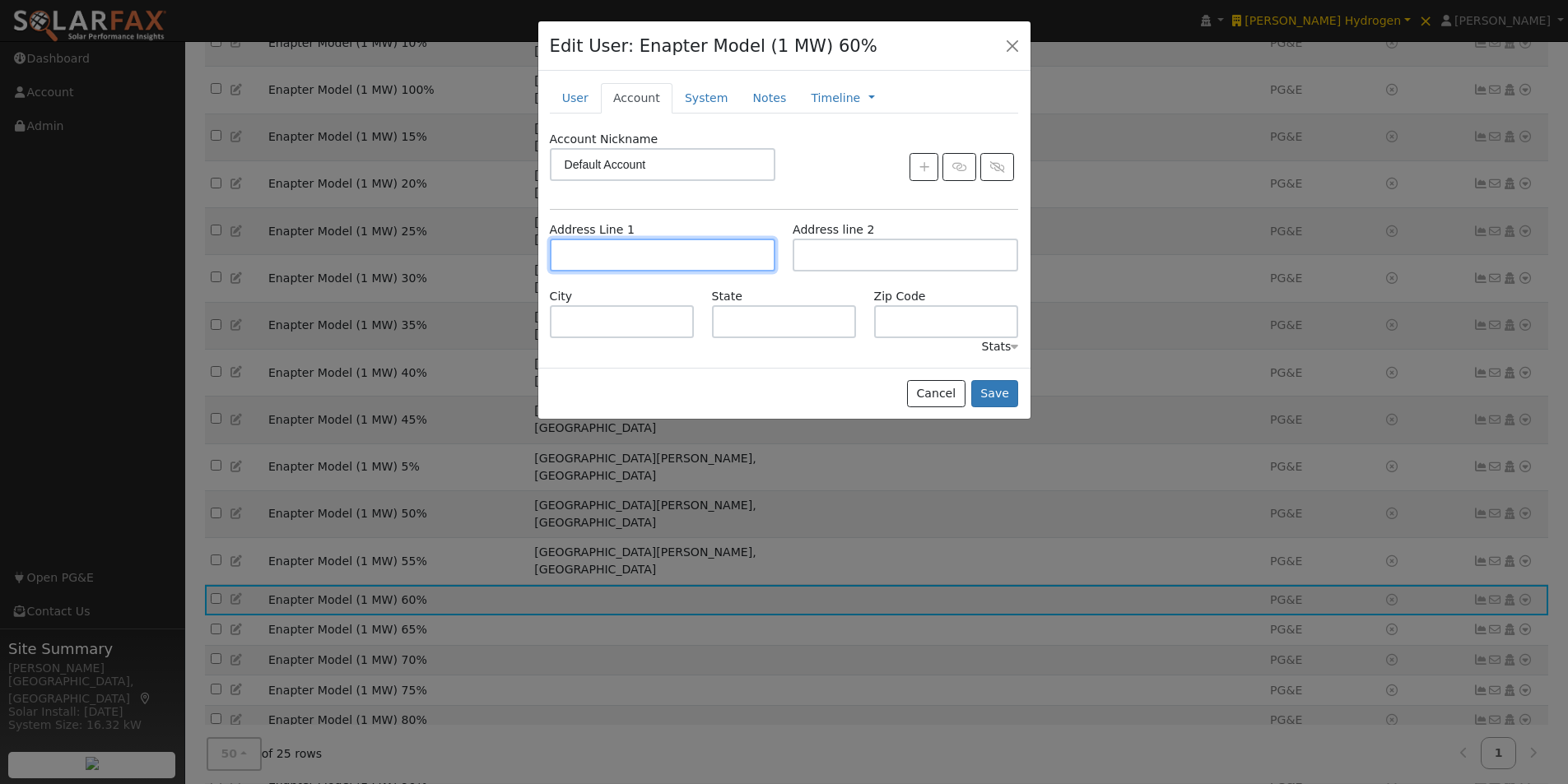
click at [664, 259] on input "text" at bounding box center [663, 255] width 226 height 33
paste input "[STREET_ADDRESS][PERSON_NAME][PERSON_NAME]"
type input "[STREET_ADDRESS][PERSON_NAME]"
type input "Santa Margarita"
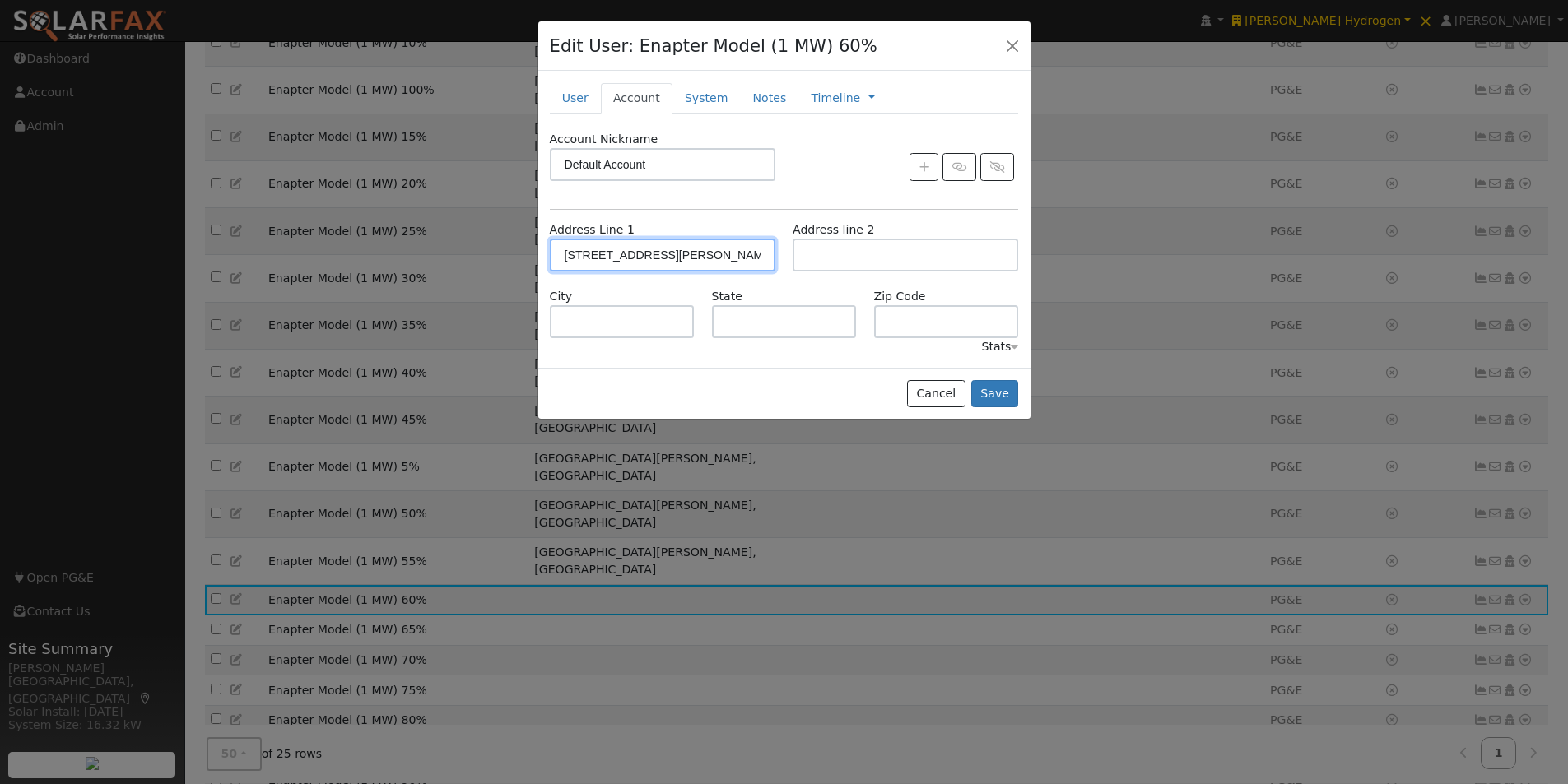
type input "CA"
type input "93453"
click at [997, 389] on button "Save" at bounding box center [995, 394] width 47 height 28
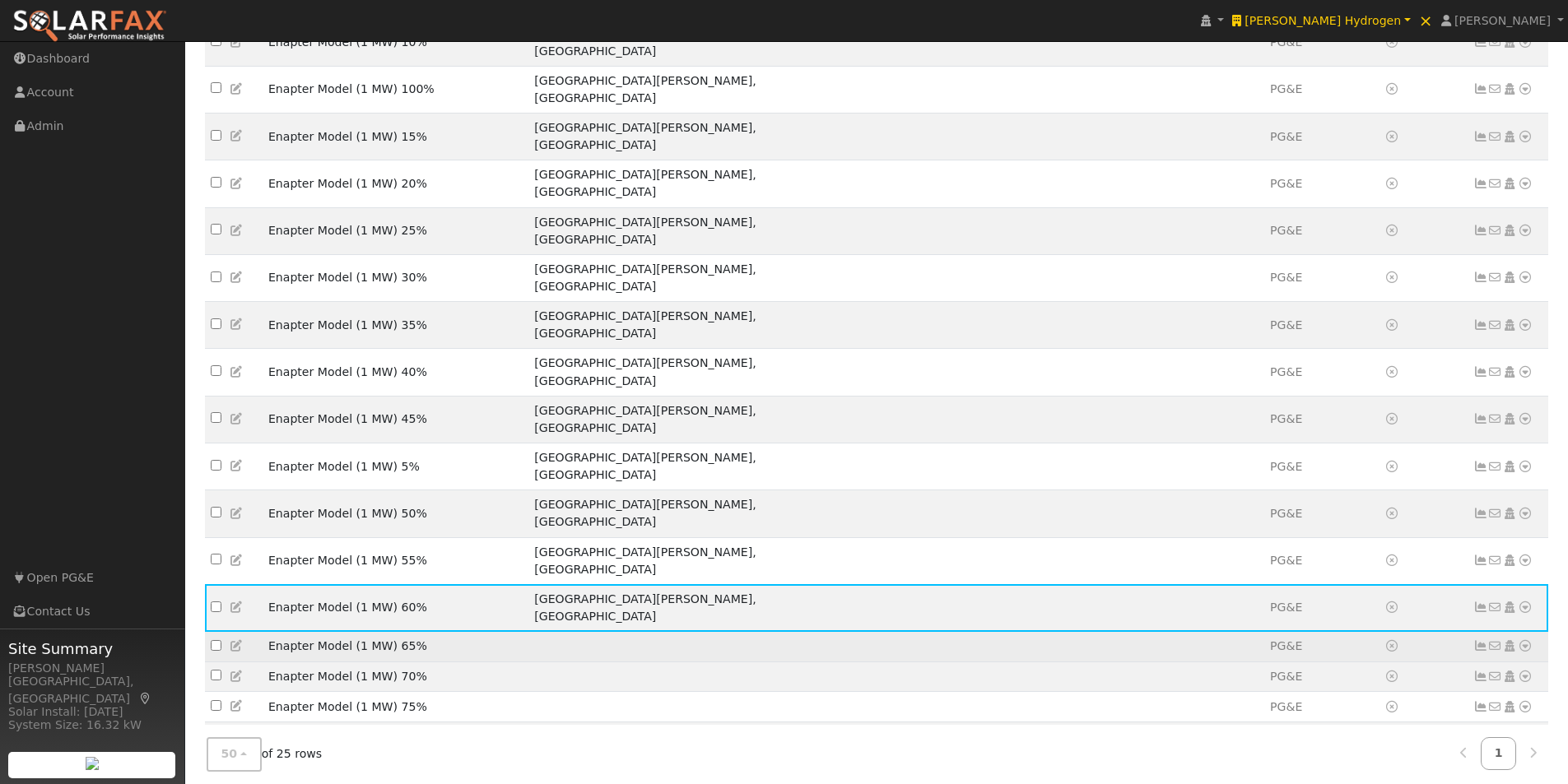
click at [233, 640] on icon at bounding box center [237, 646] width 15 height 11
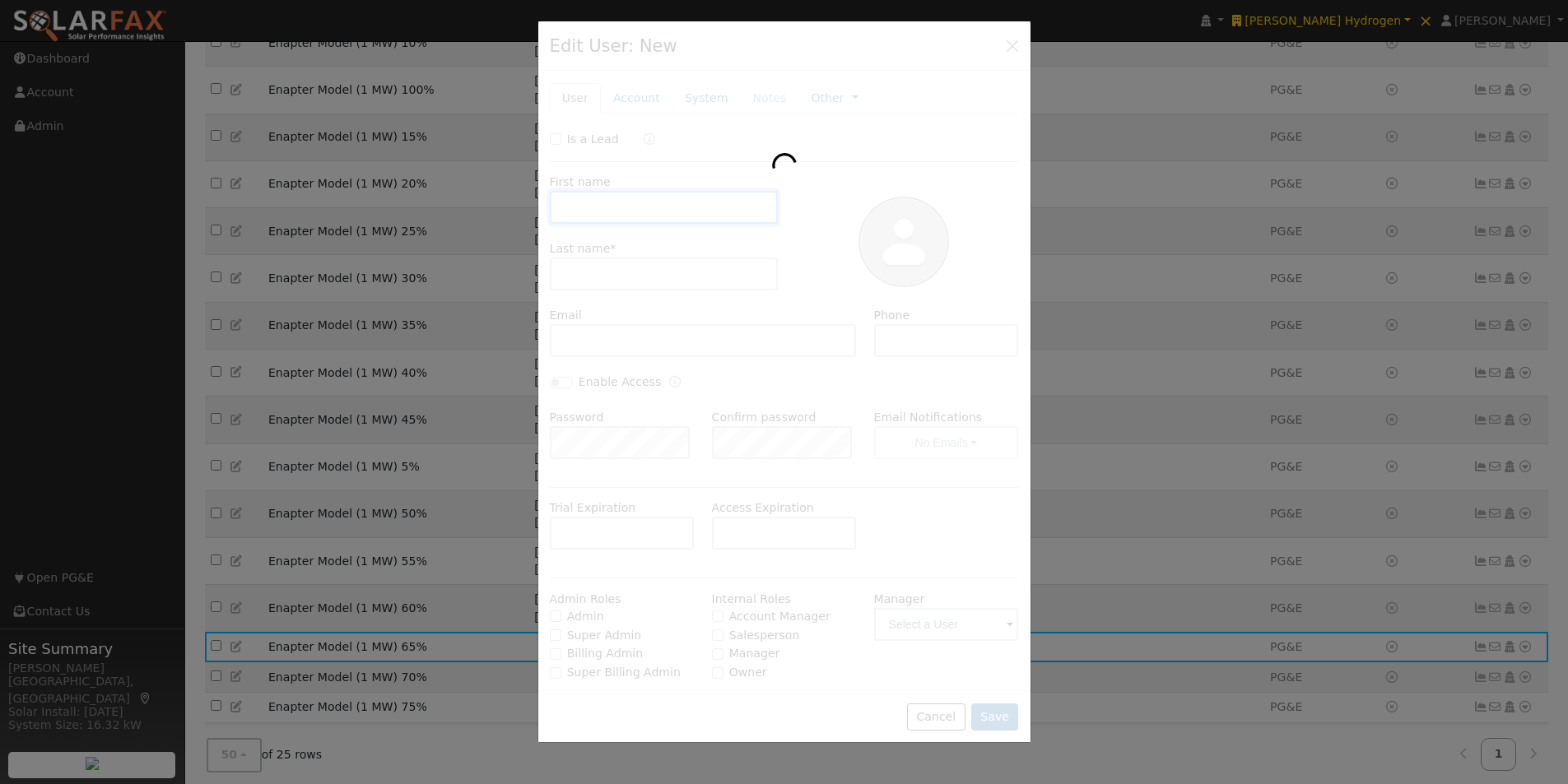
type input "Enapter Model"
type input "(1 MW) 65%"
type input "Default Account"
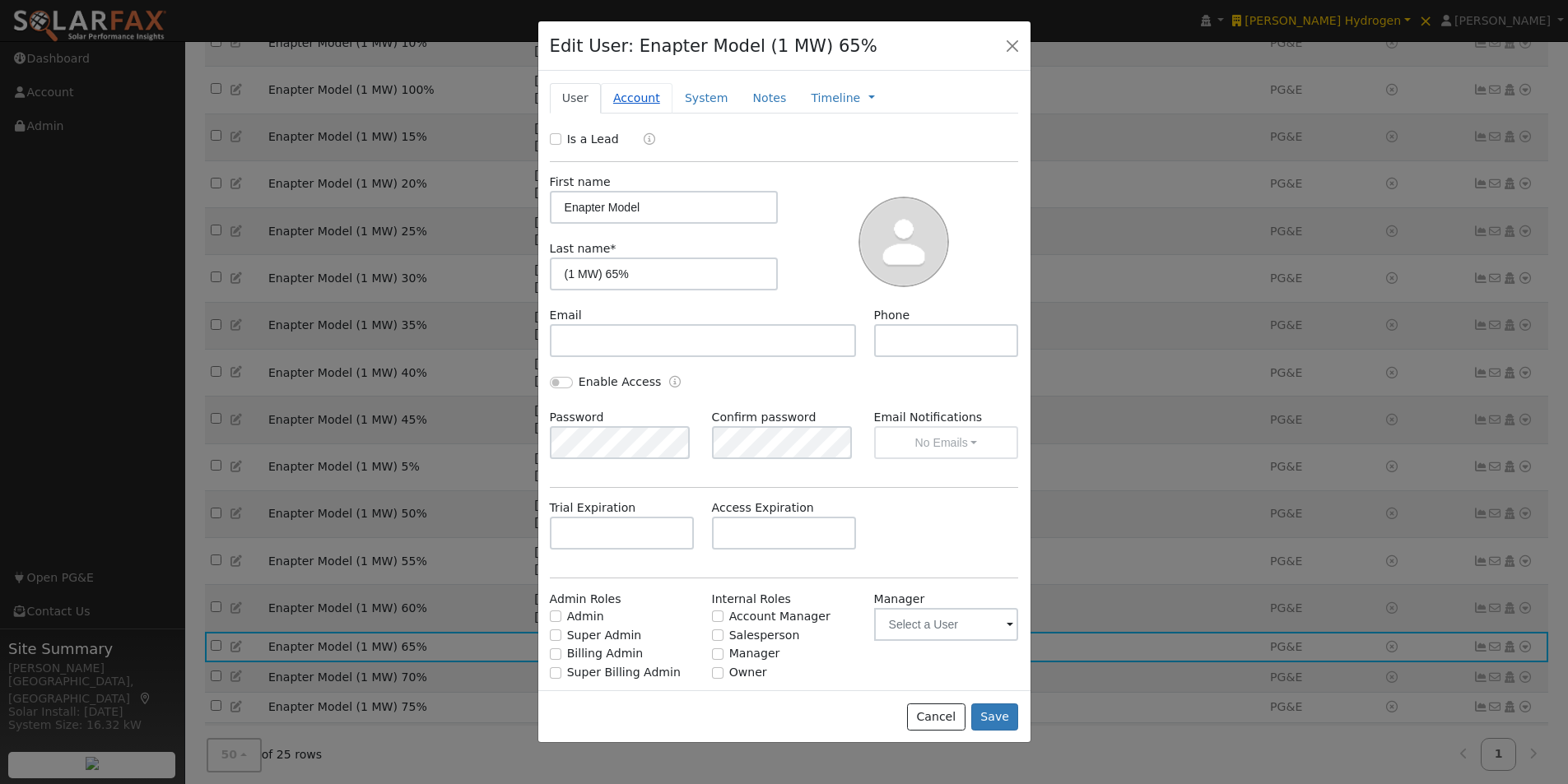
click at [632, 102] on link "Account" at bounding box center [636, 99] width 71 height 30
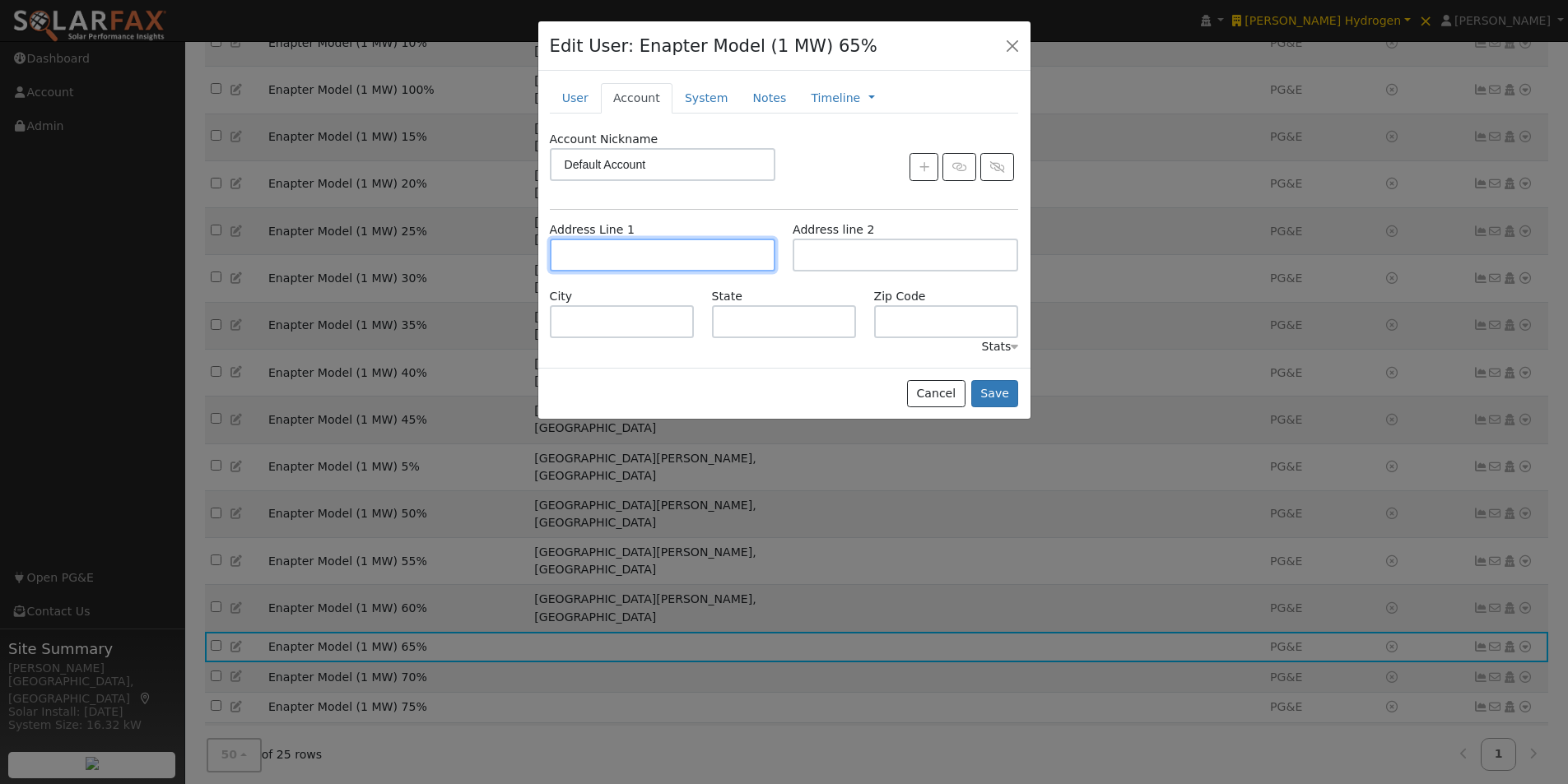
click at [637, 265] on input "text" at bounding box center [663, 255] width 226 height 33
paste input "[STREET_ADDRESS][PERSON_NAME][PERSON_NAME]"
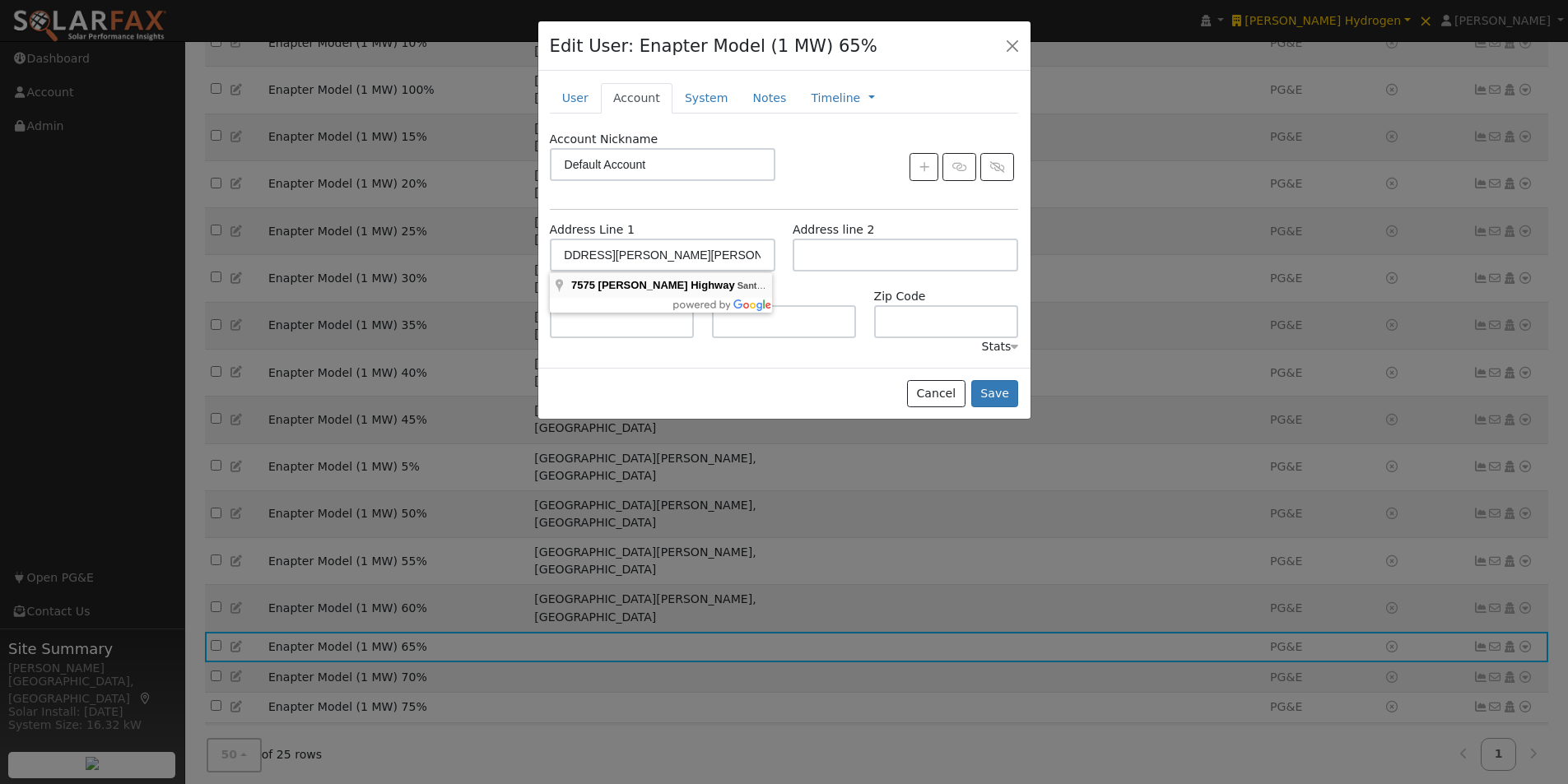
drag, startPoint x: 630, startPoint y: 287, endPoint x: 747, endPoint y: 329, distance: 124.3
type input "[STREET_ADDRESS][PERSON_NAME]"
type input "Santa Margarita"
type input "CA"
type input "93453"
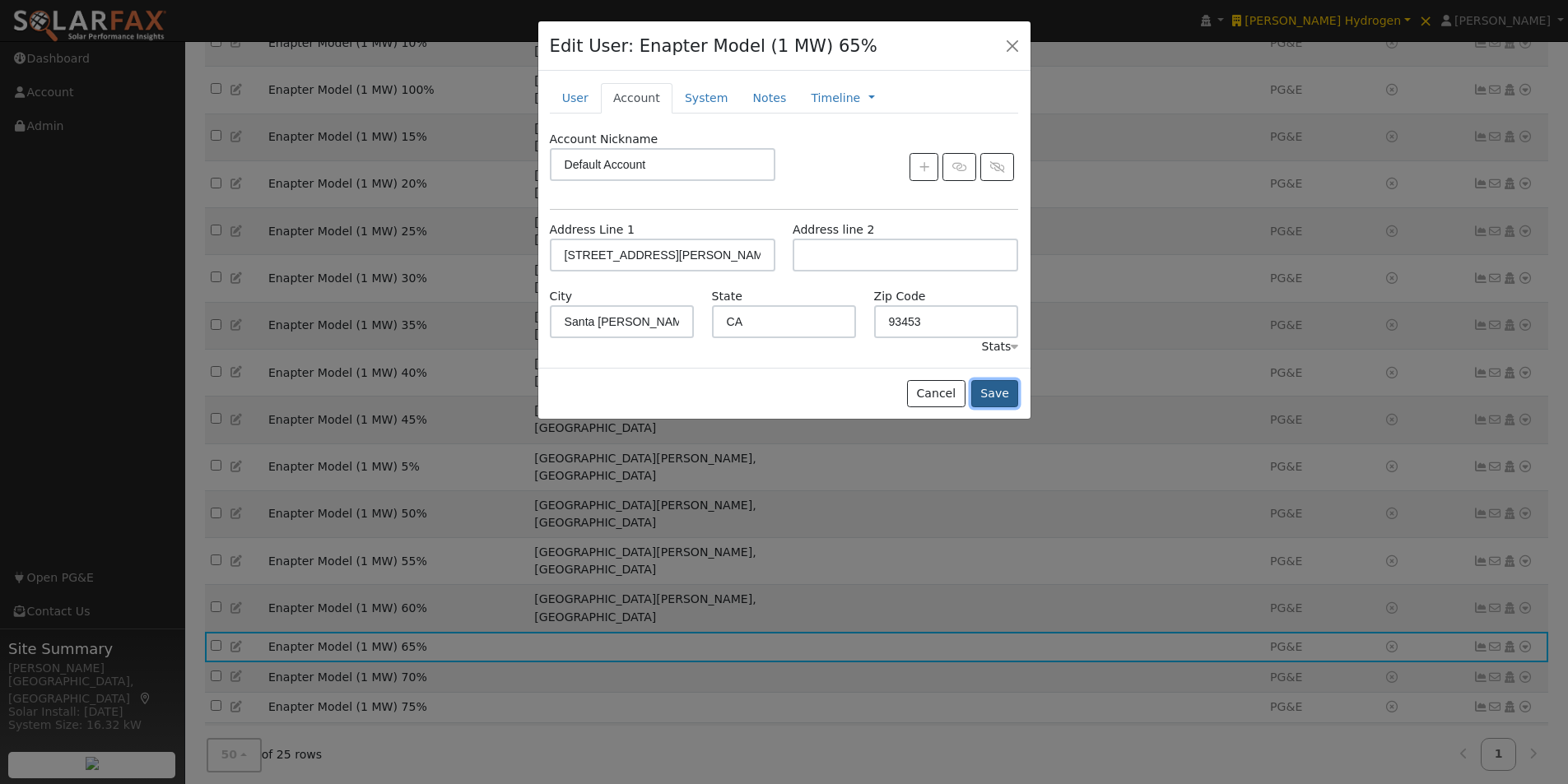
click at [987, 396] on button "Save" at bounding box center [995, 394] width 47 height 28
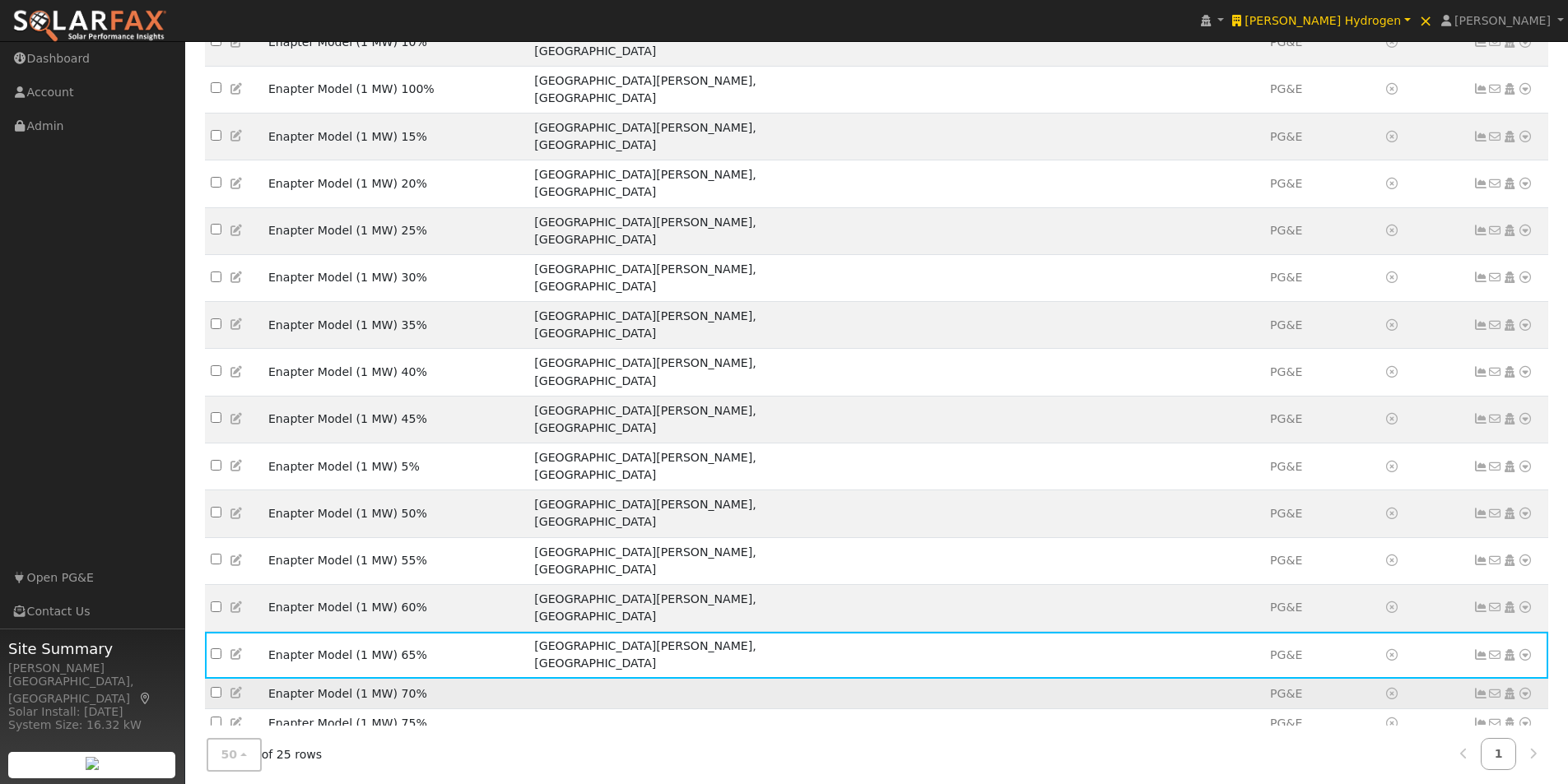
click at [233, 686] on icon at bounding box center [237, 692] width 15 height 11
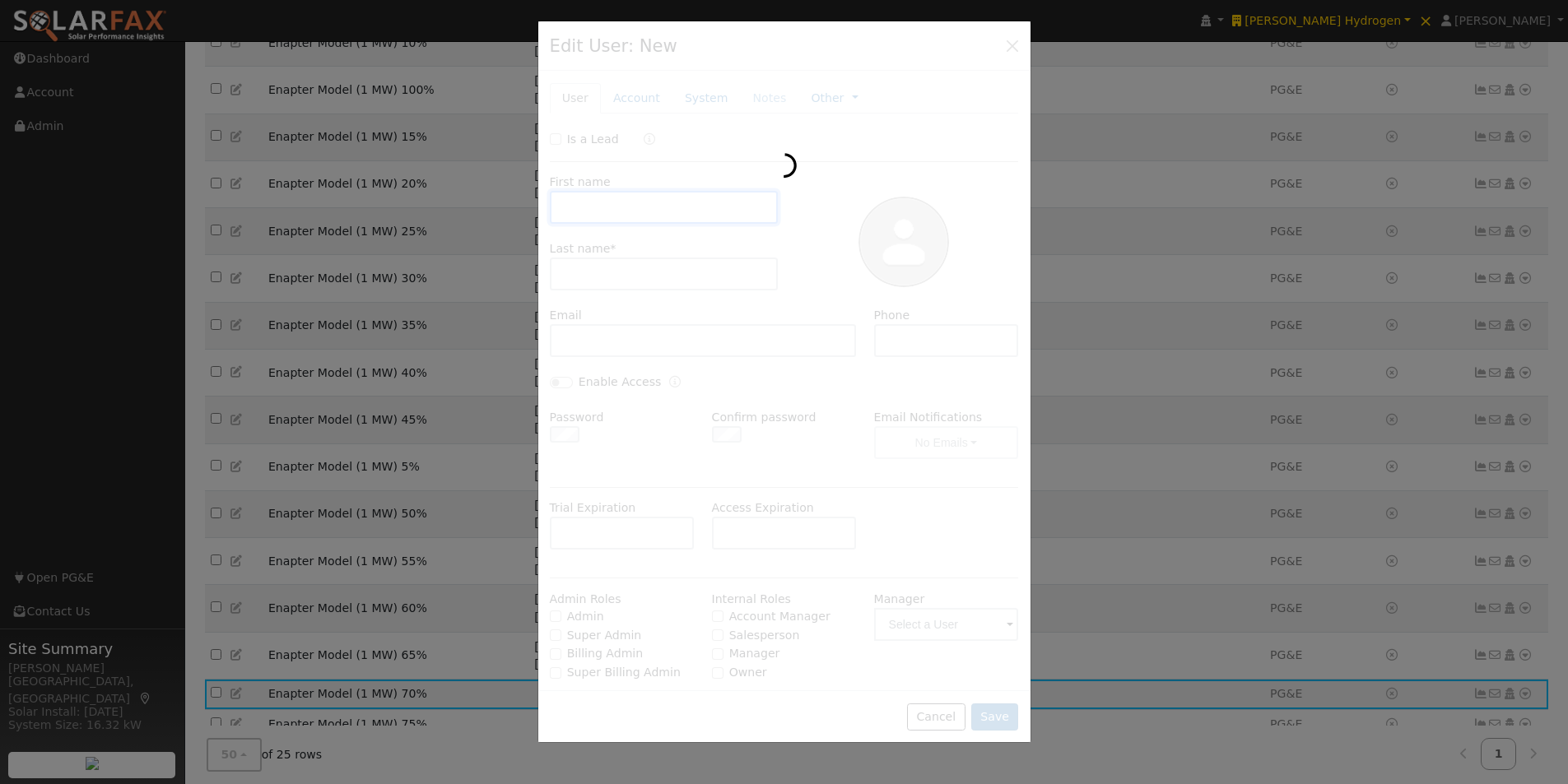
type input "Enapter Model"
type input "(1 MW) 70%"
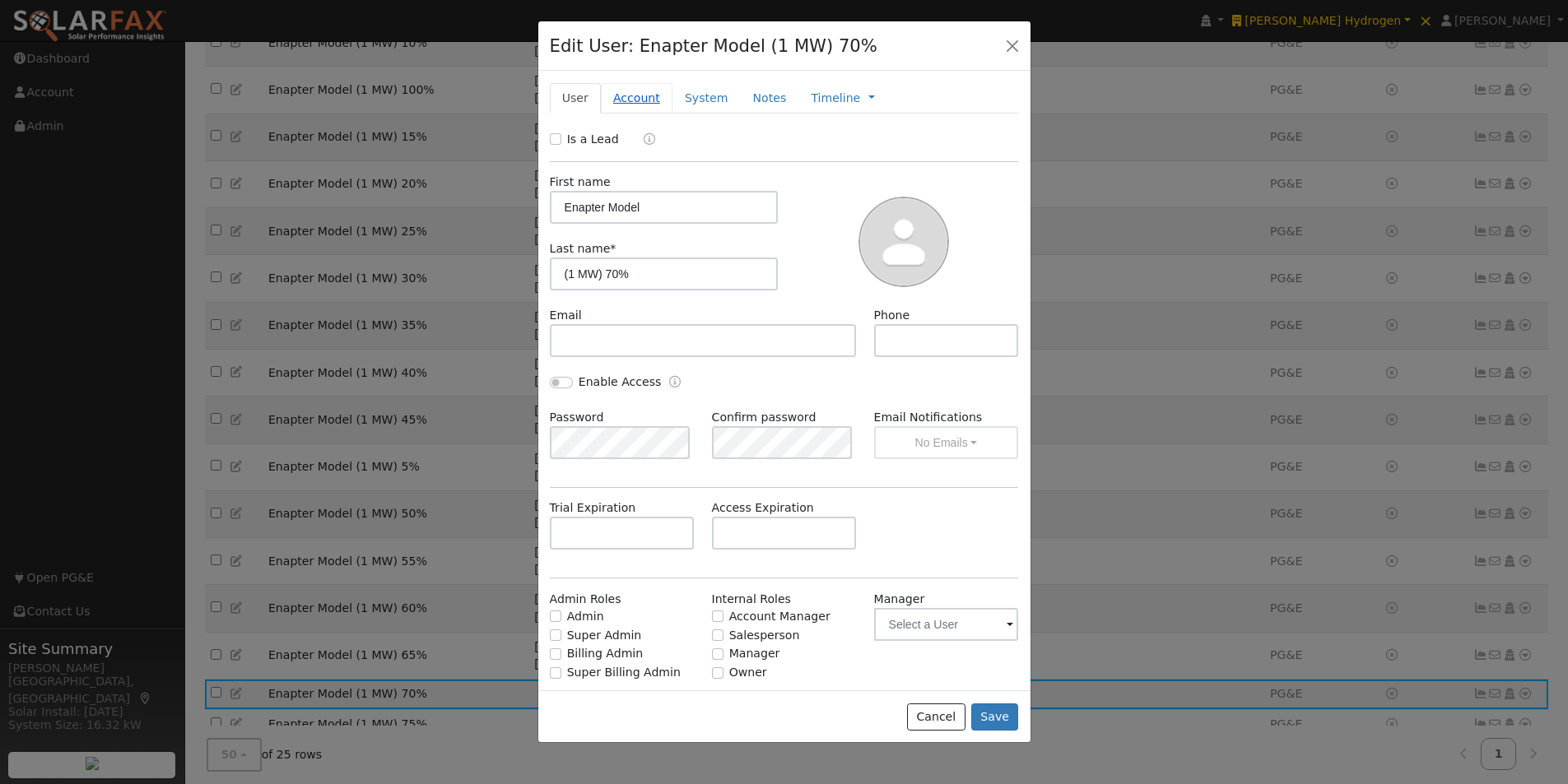
click at [644, 100] on link "Account" at bounding box center [636, 99] width 71 height 30
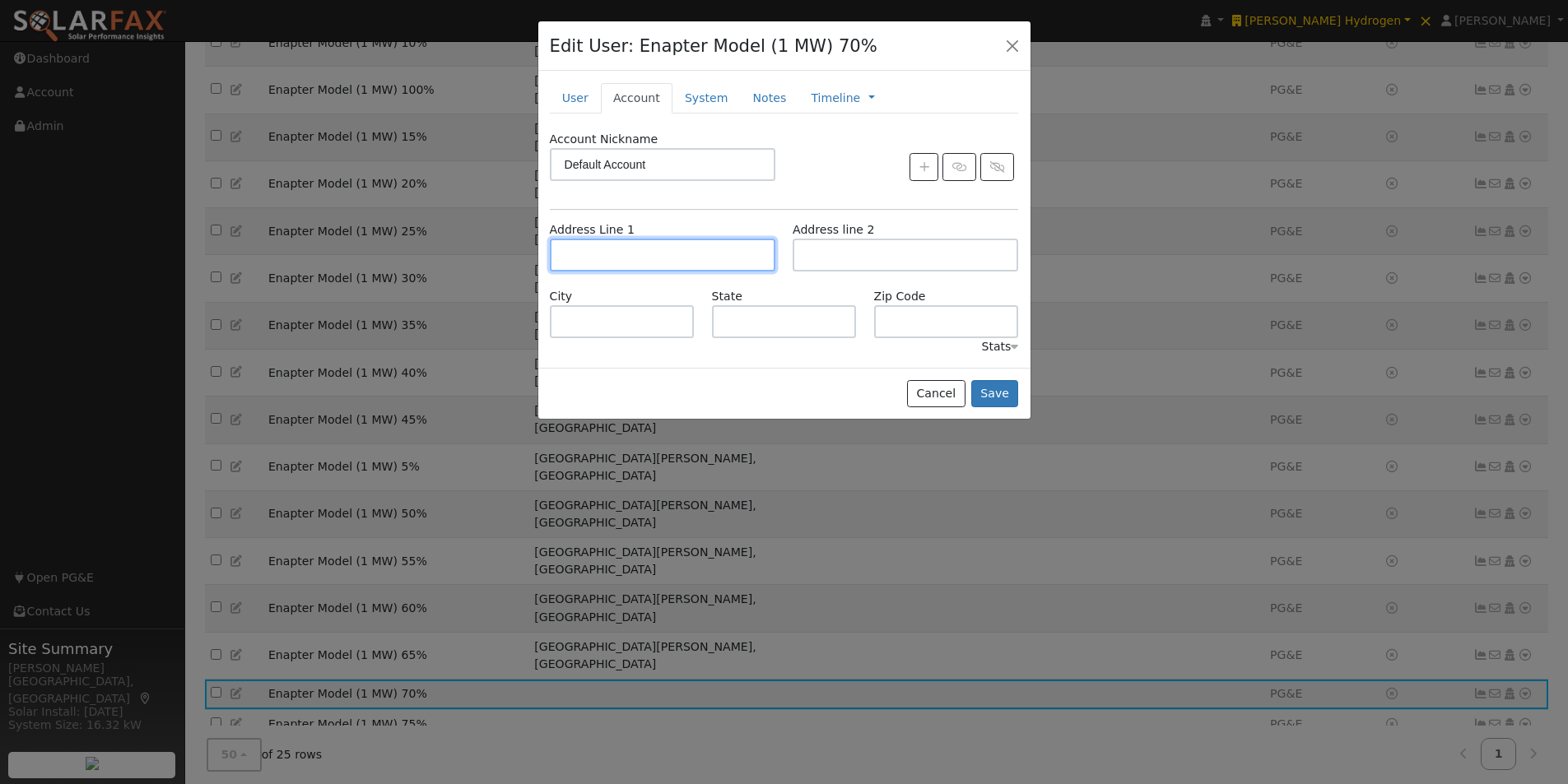
click at [641, 244] on input "text" at bounding box center [663, 255] width 226 height 33
paste input "[STREET_ADDRESS][PERSON_NAME][PERSON_NAME]"
type input "[STREET_ADDRESS][PERSON_NAME]"
type input "Santa Margarita"
type input "CA"
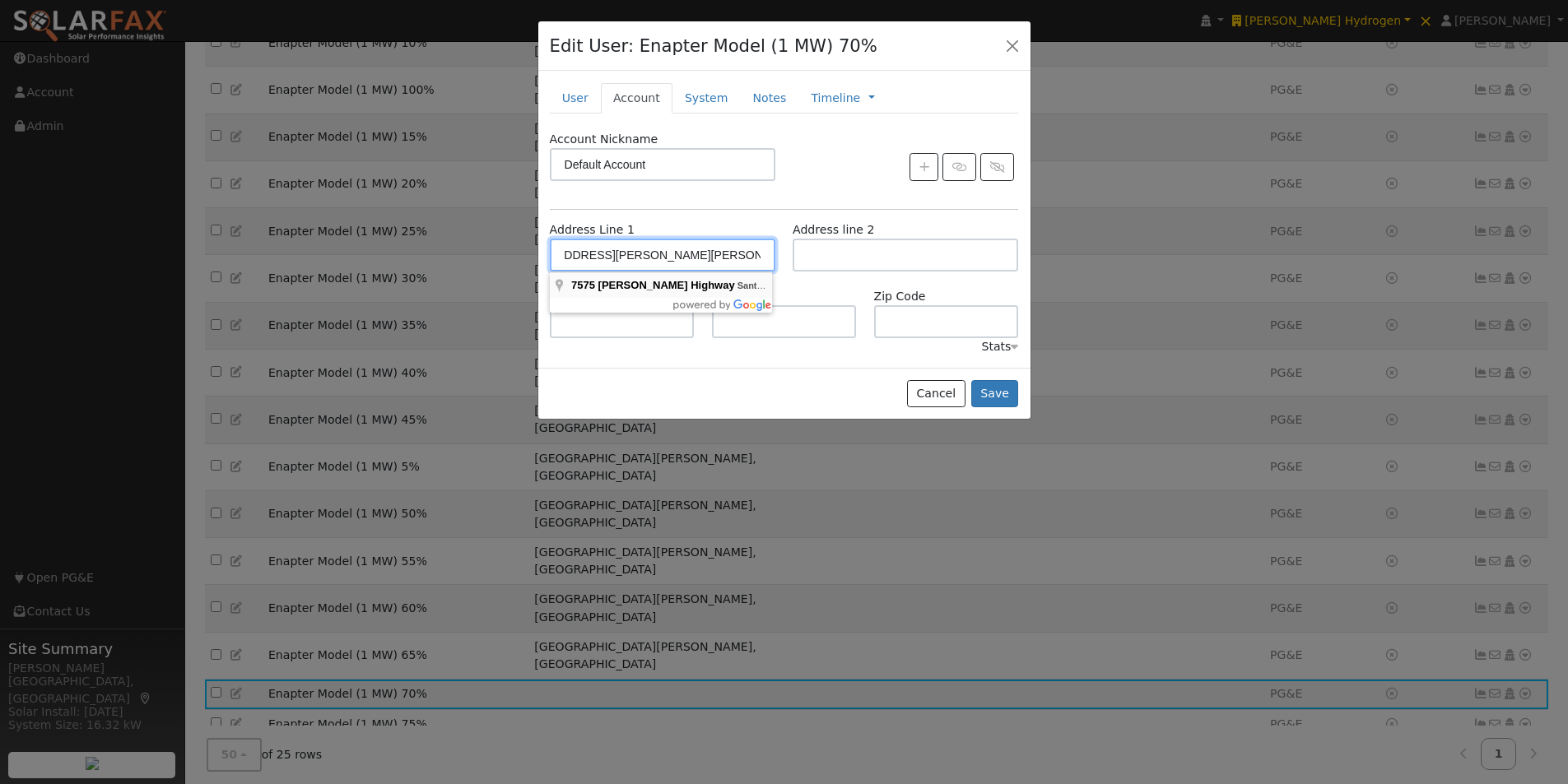
type input "93453"
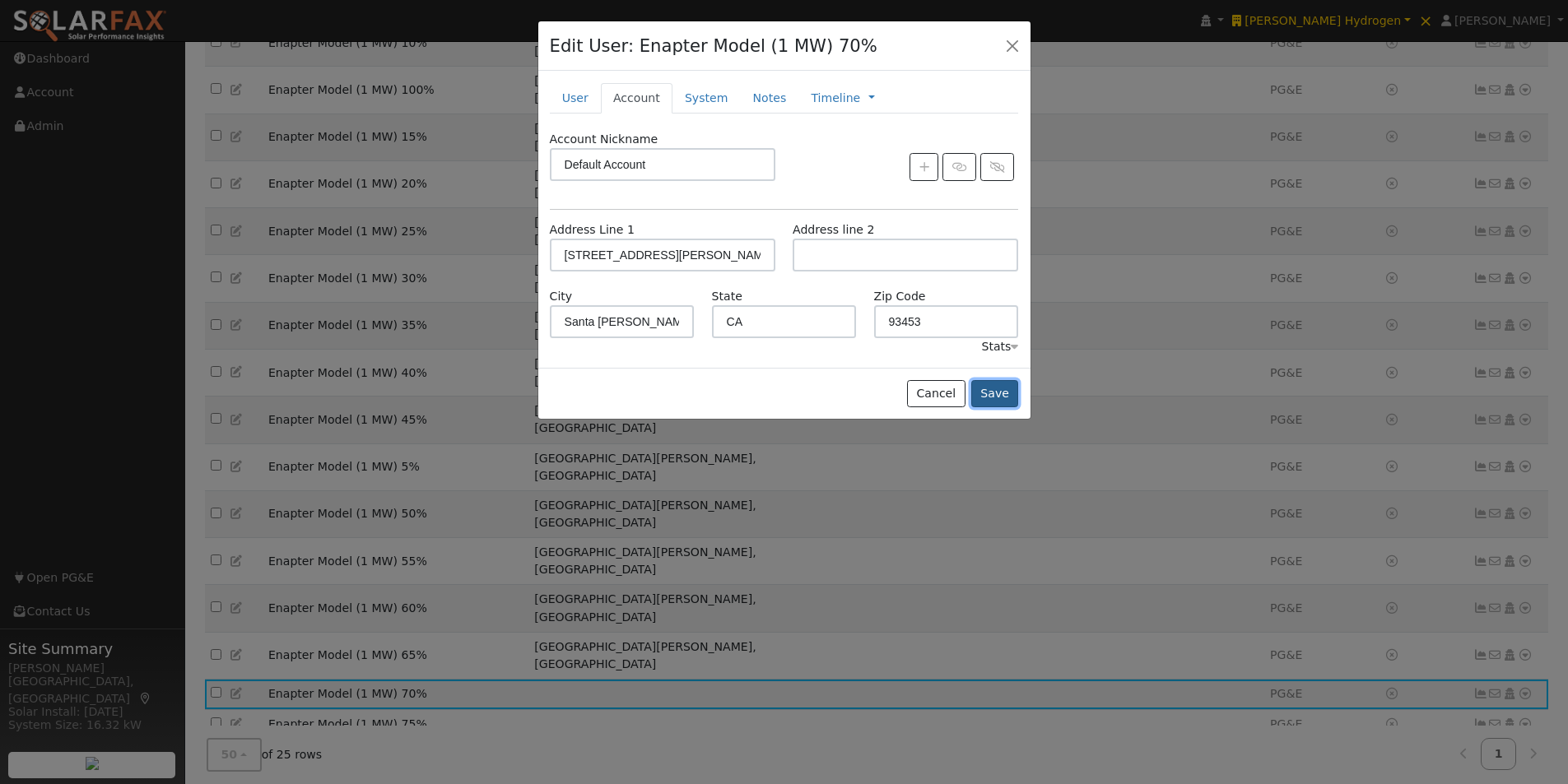
click at [997, 392] on button "Save" at bounding box center [995, 394] width 47 height 28
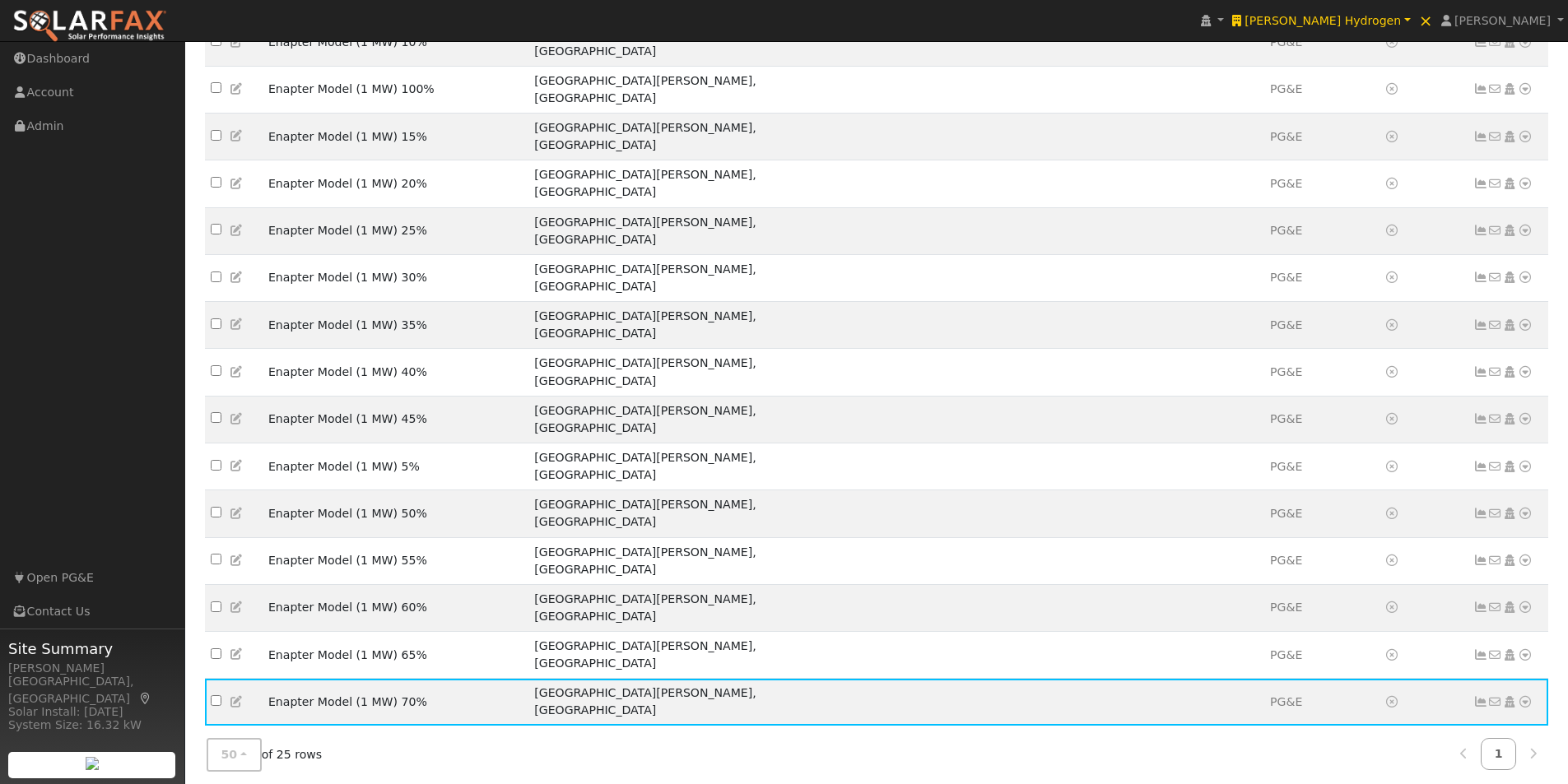
click at [233, 735] on icon at bounding box center [237, 740] width 15 height 11
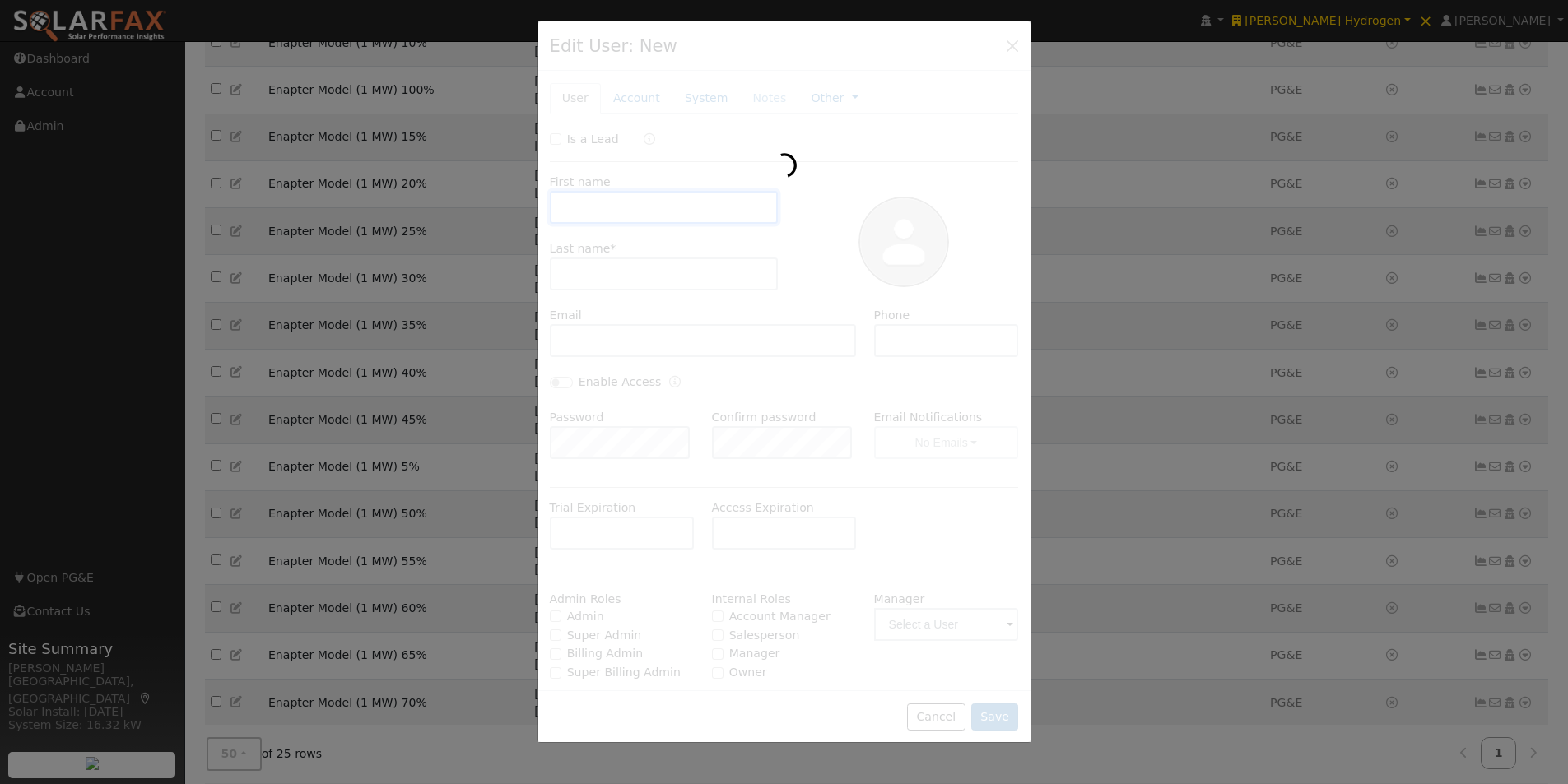
type input "Enapter Model"
type input "(1 MW) 75%"
type input "Default Account"
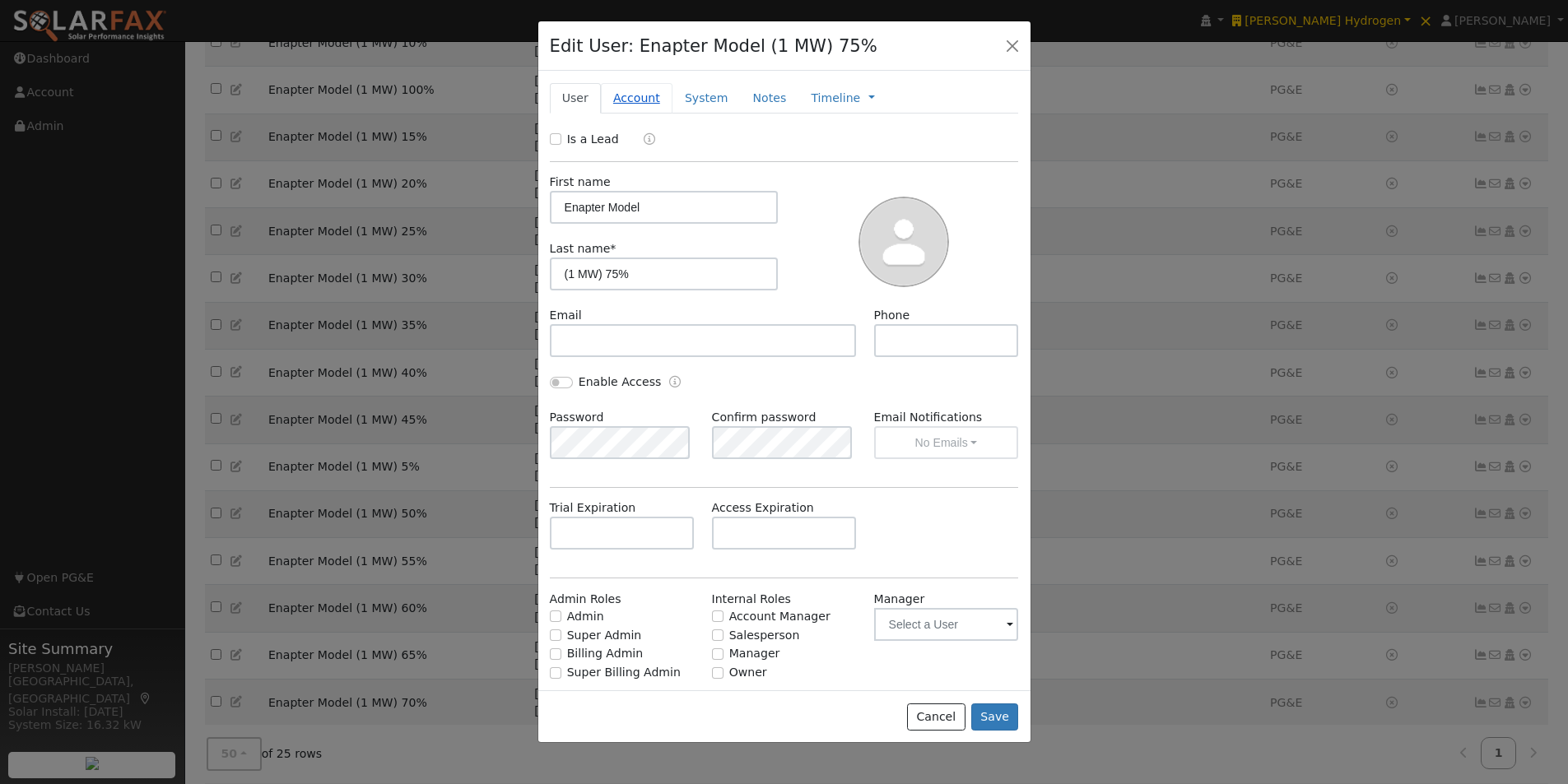
drag, startPoint x: 621, startPoint y: 100, endPoint x: 632, endPoint y: 100, distance: 11.0
click at [625, 100] on link "Account" at bounding box center [636, 99] width 71 height 30
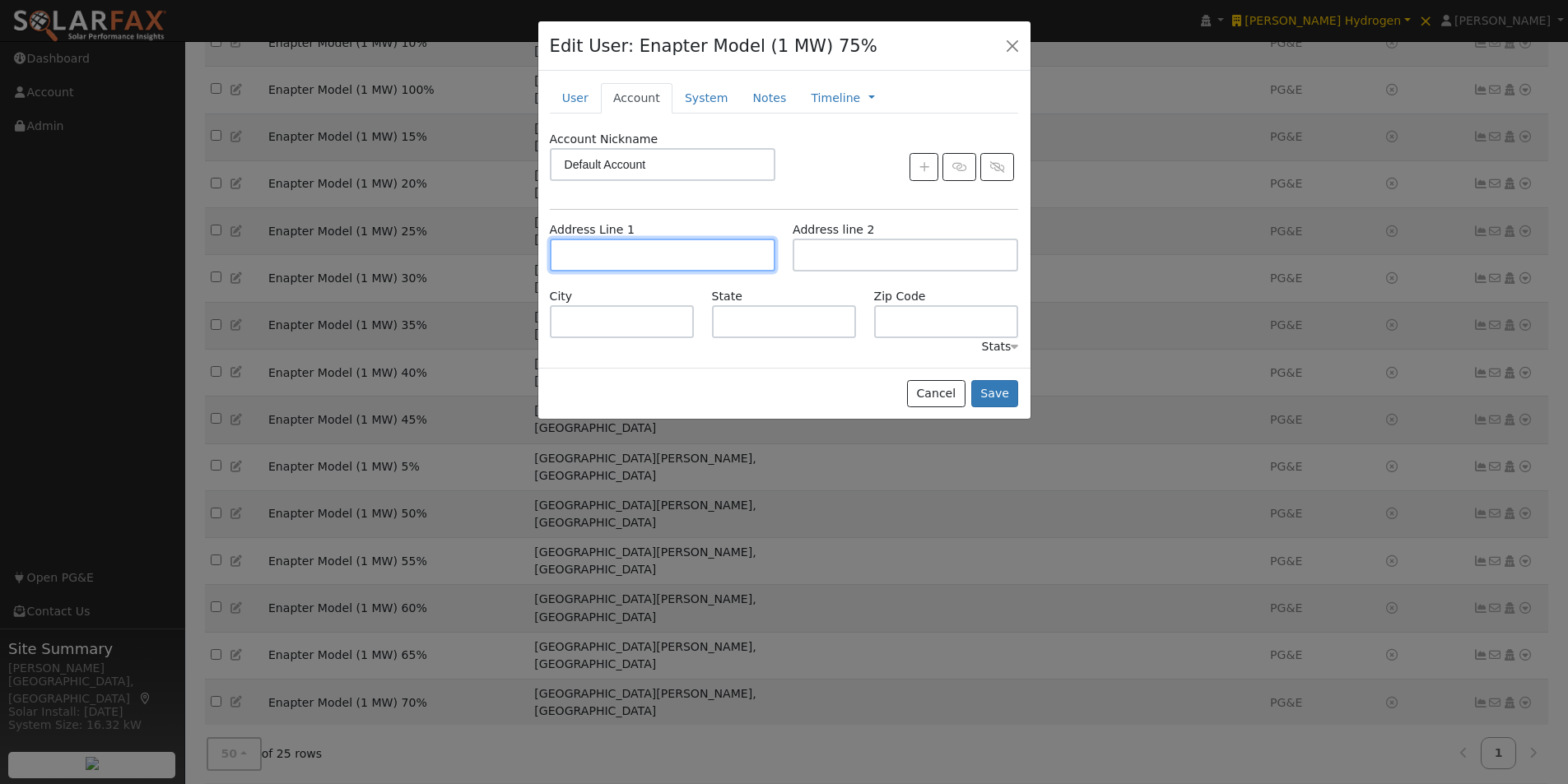
click at [643, 263] on input "text" at bounding box center [663, 255] width 226 height 33
paste input "[STREET_ADDRESS][PERSON_NAME][PERSON_NAME]"
type input "[STREET_ADDRESS][PERSON_NAME]"
type input "Santa Margarita"
type input "CA"
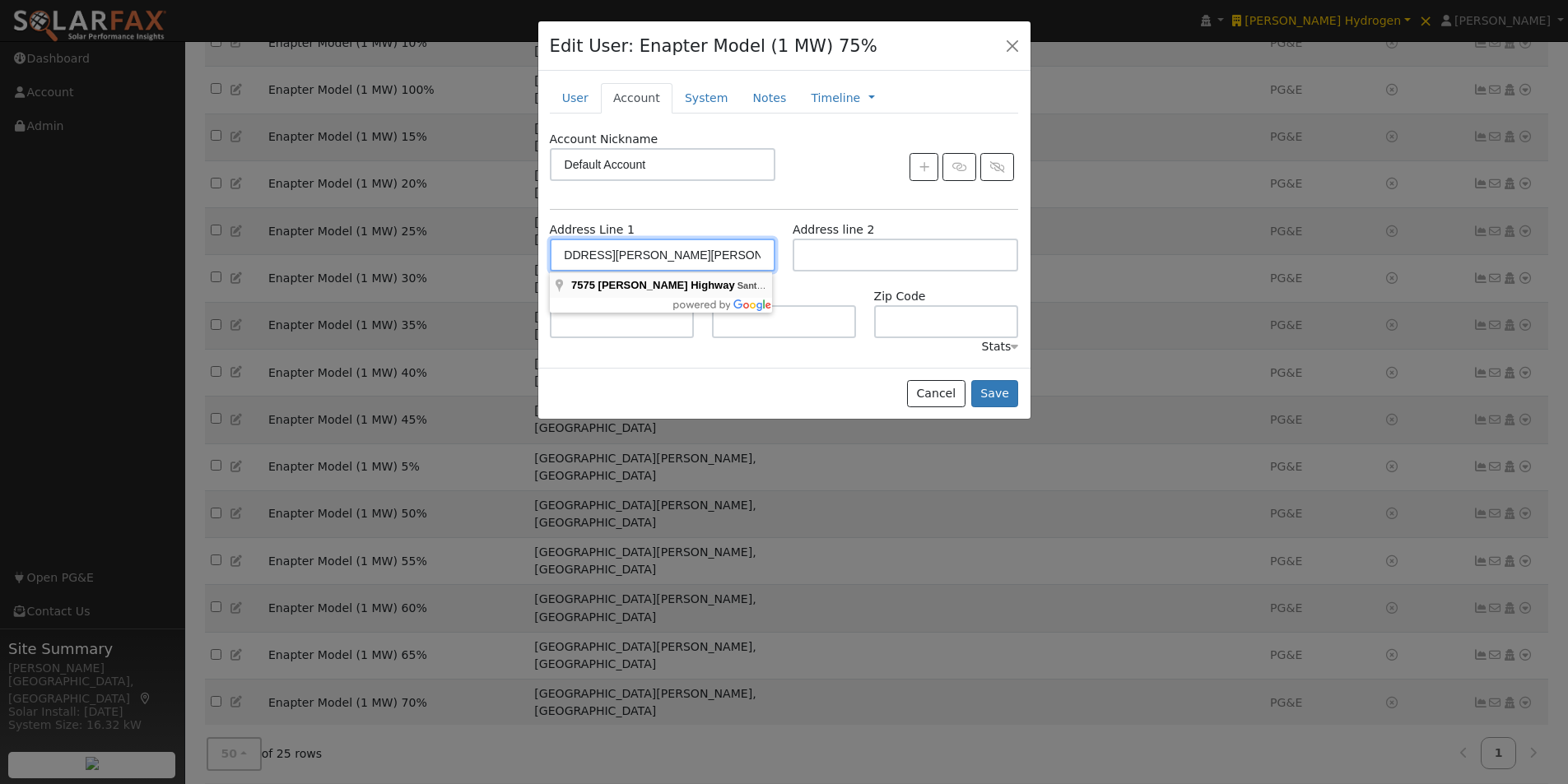
type input "93453"
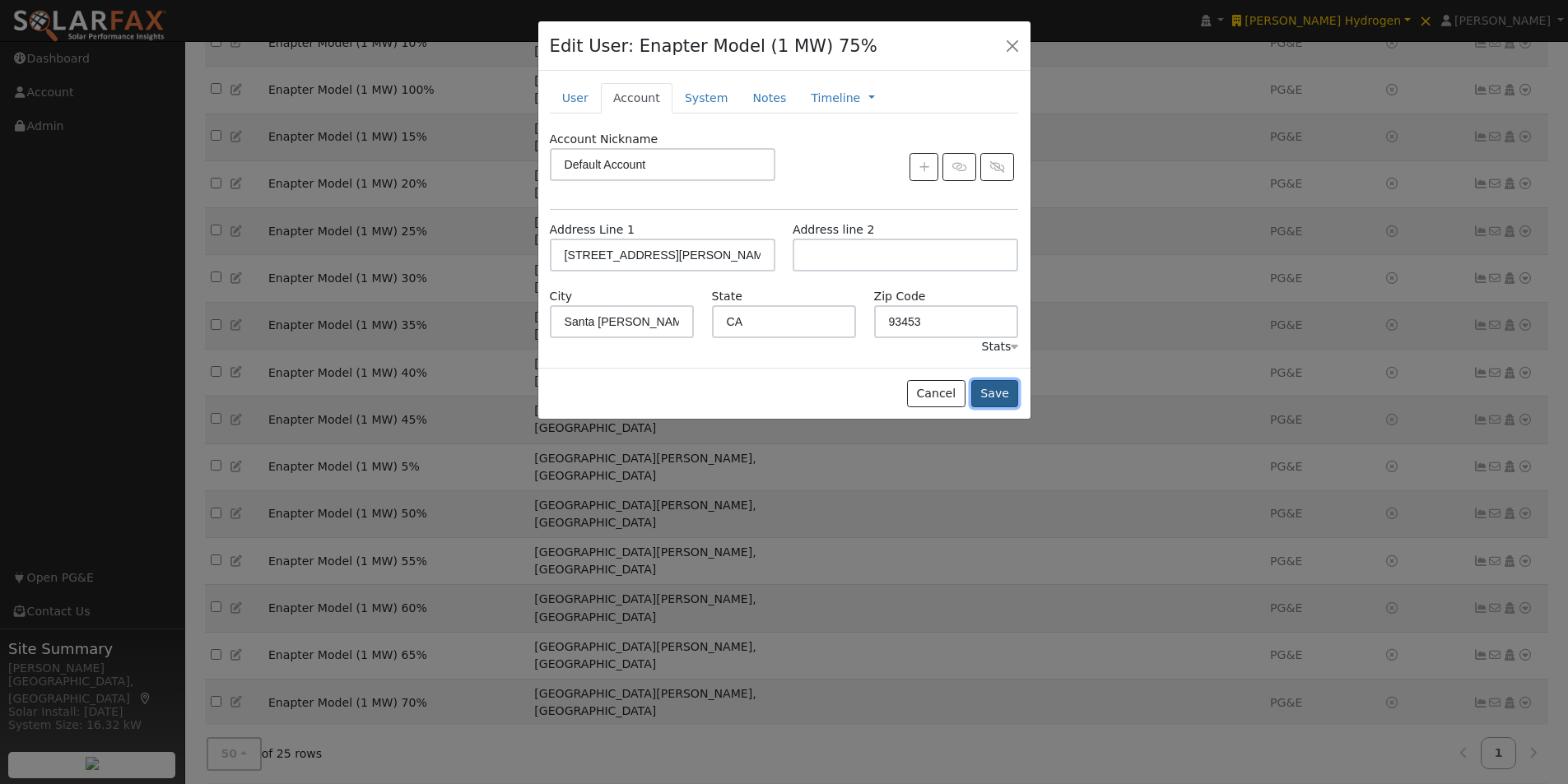
click at [999, 396] on button "Save" at bounding box center [995, 394] width 47 height 28
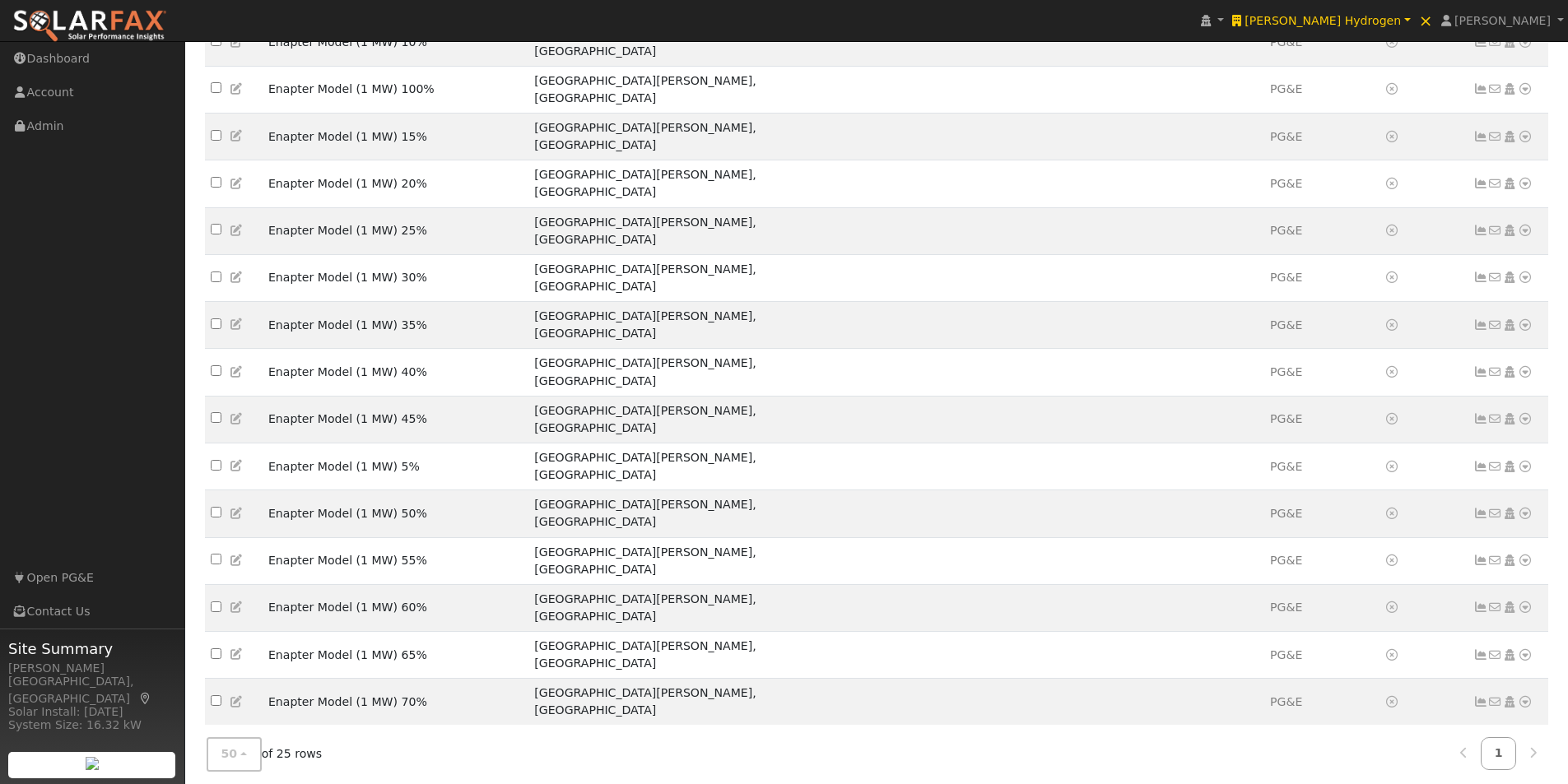
click at [237, 781] on icon at bounding box center [237, 787] width 15 height 11
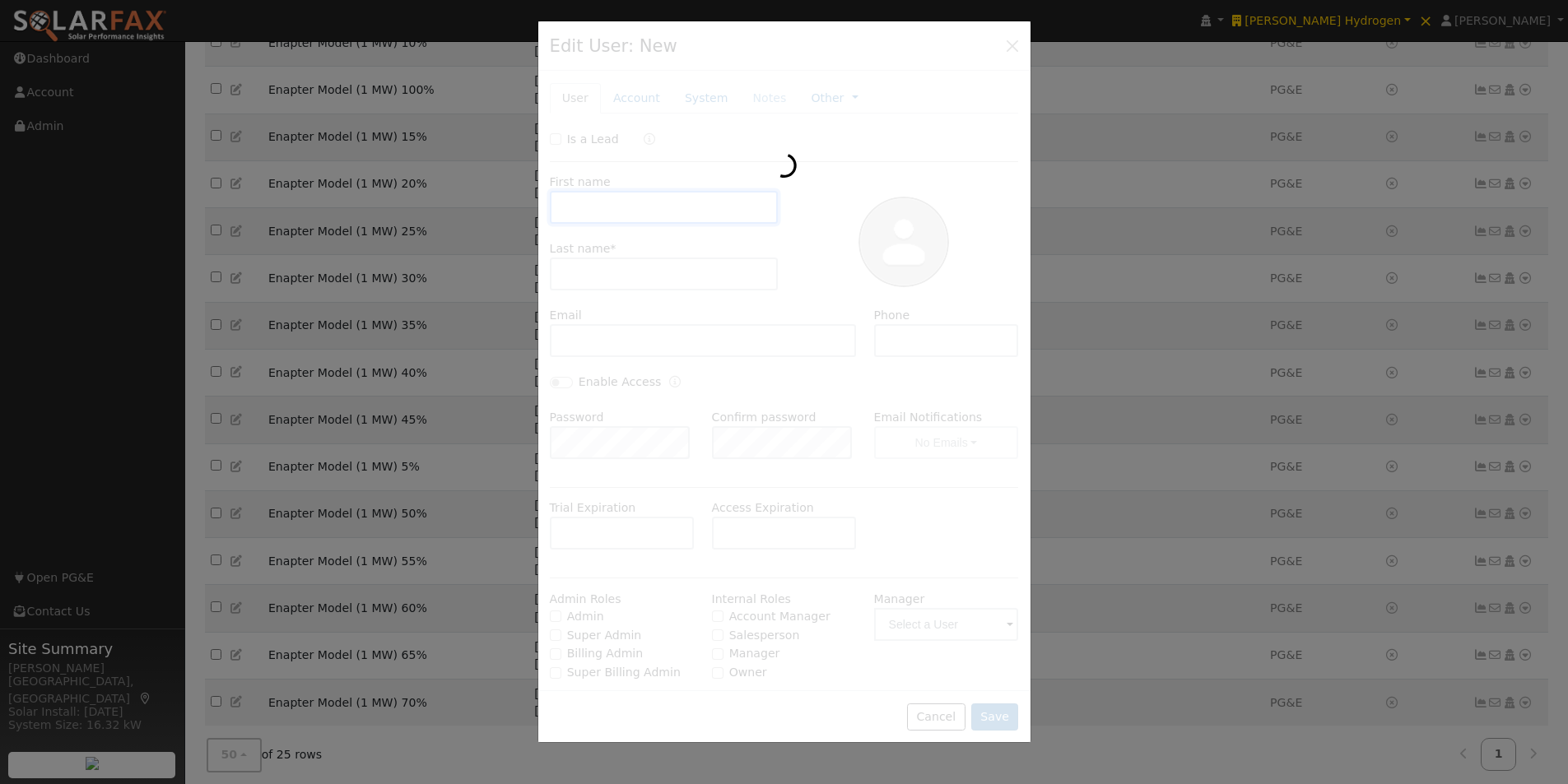
type input "Enapter Model"
type input "(1 MW) 80%"
type input "Default Account"
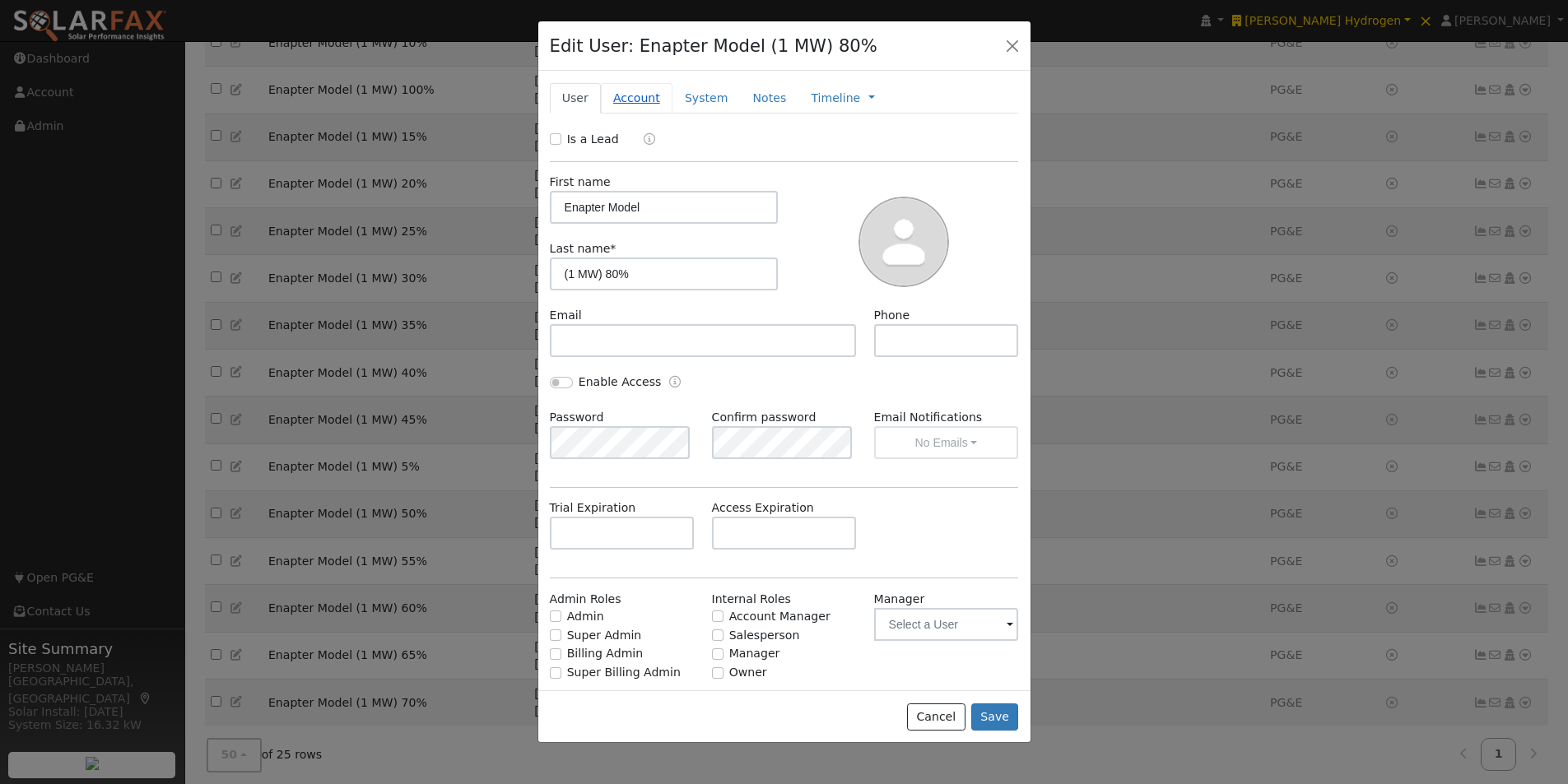
click at [632, 105] on link "Account" at bounding box center [636, 99] width 71 height 30
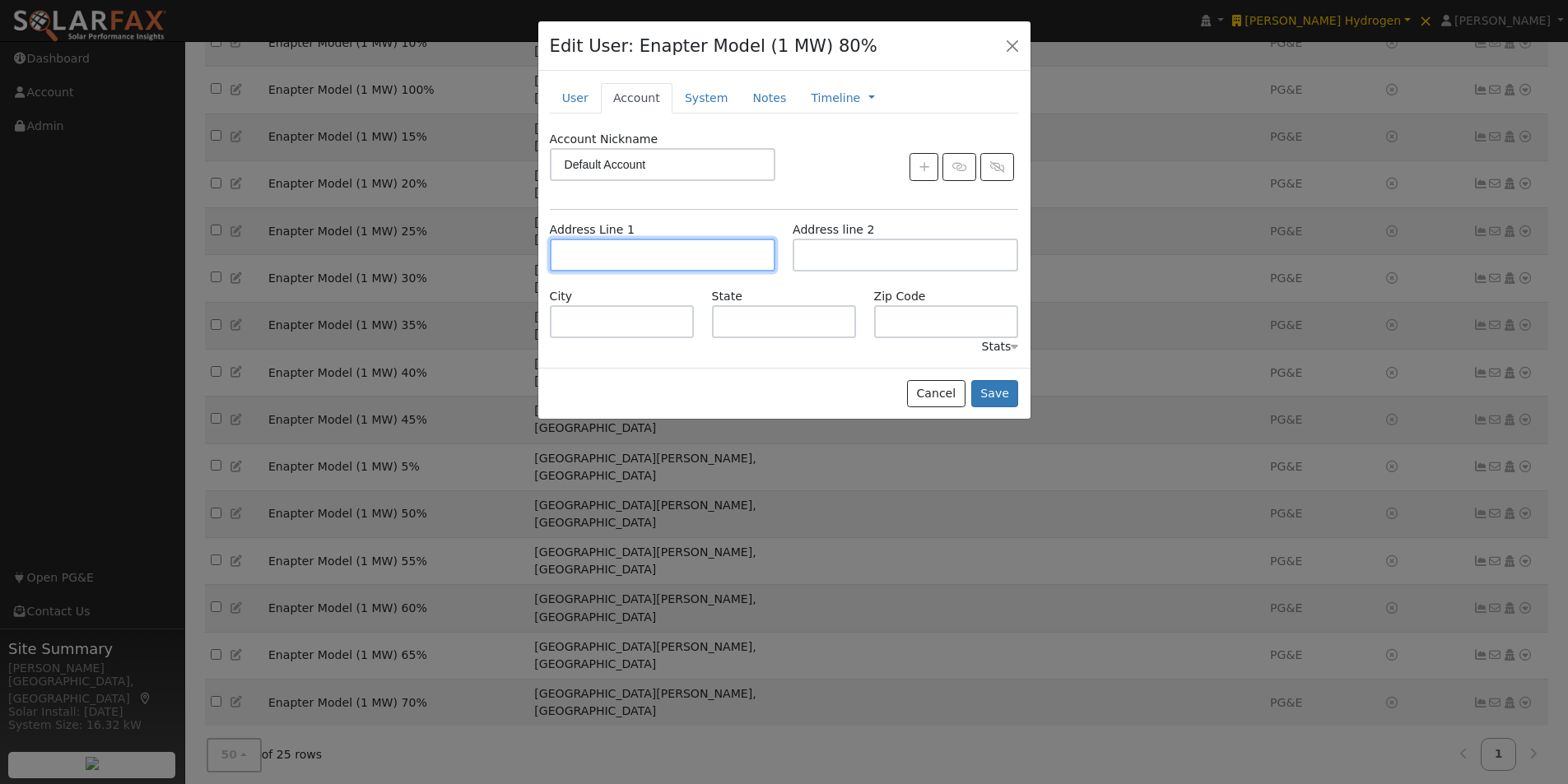
drag, startPoint x: 646, startPoint y: 241, endPoint x: 646, endPoint y: 250, distance: 9.0
click at [646, 242] on input "text" at bounding box center [663, 255] width 226 height 33
paste input "[STREET_ADDRESS][PERSON_NAME][PERSON_NAME]"
drag, startPoint x: 640, startPoint y: 280, endPoint x: 859, endPoint y: 366, distance: 235.3
type input "[STREET_ADDRESS][PERSON_NAME]"
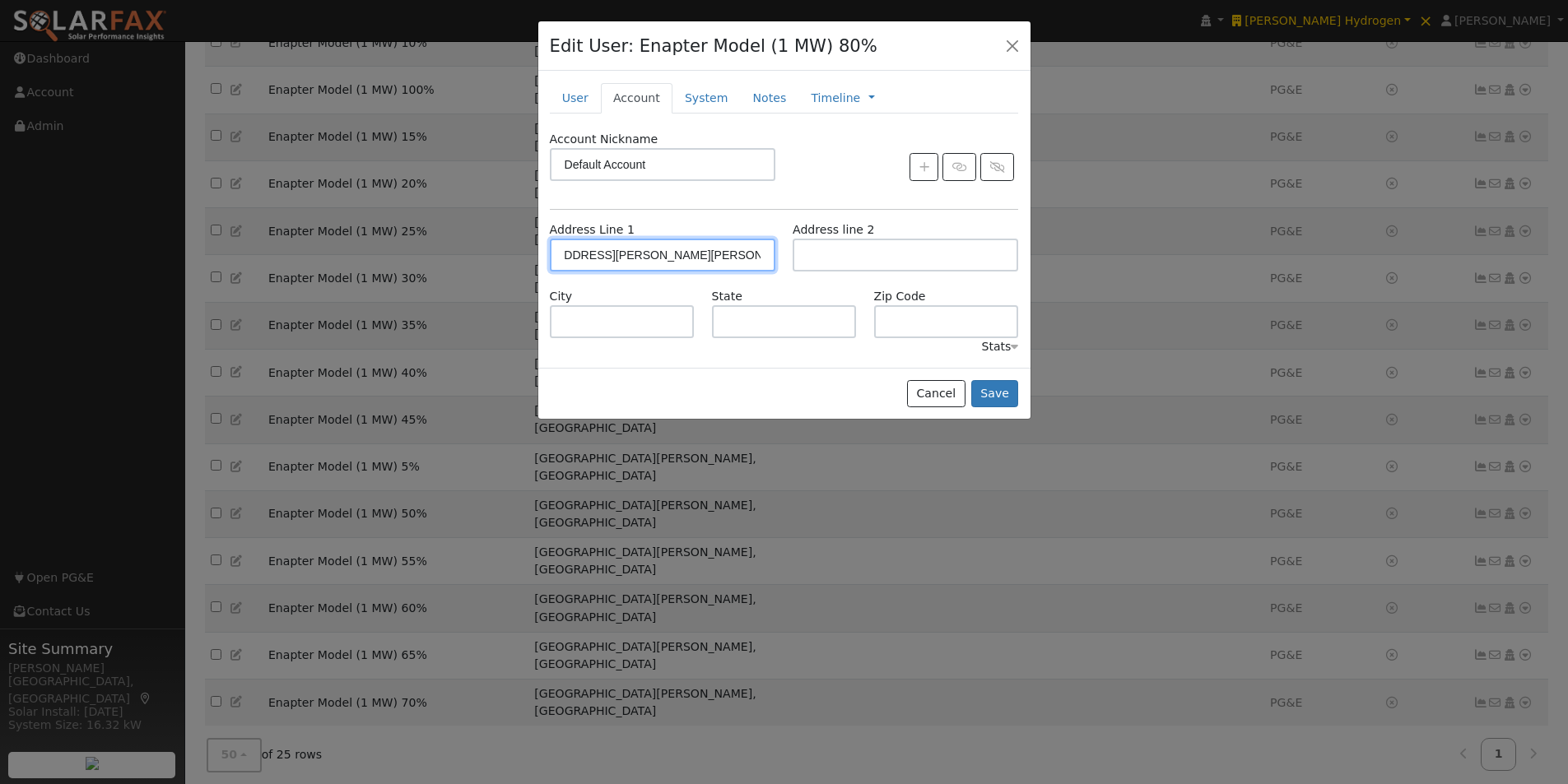
type input "Santa Margarita"
type input "CA"
type input "93453"
click at [990, 388] on button "Save" at bounding box center [995, 394] width 47 height 28
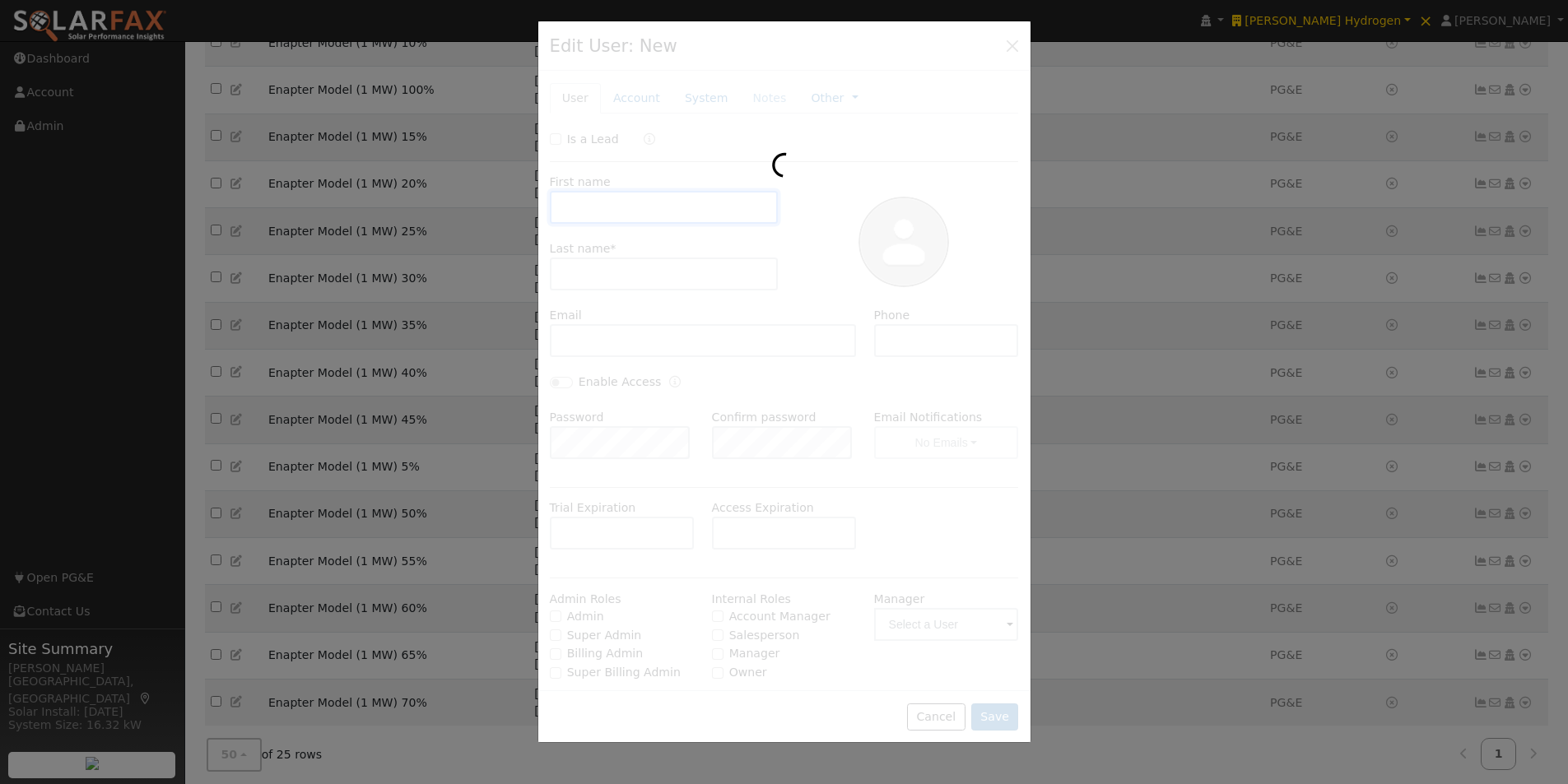
type input "Enapter Model"
type input "(1 MW) 85%"
type input "Default Account"
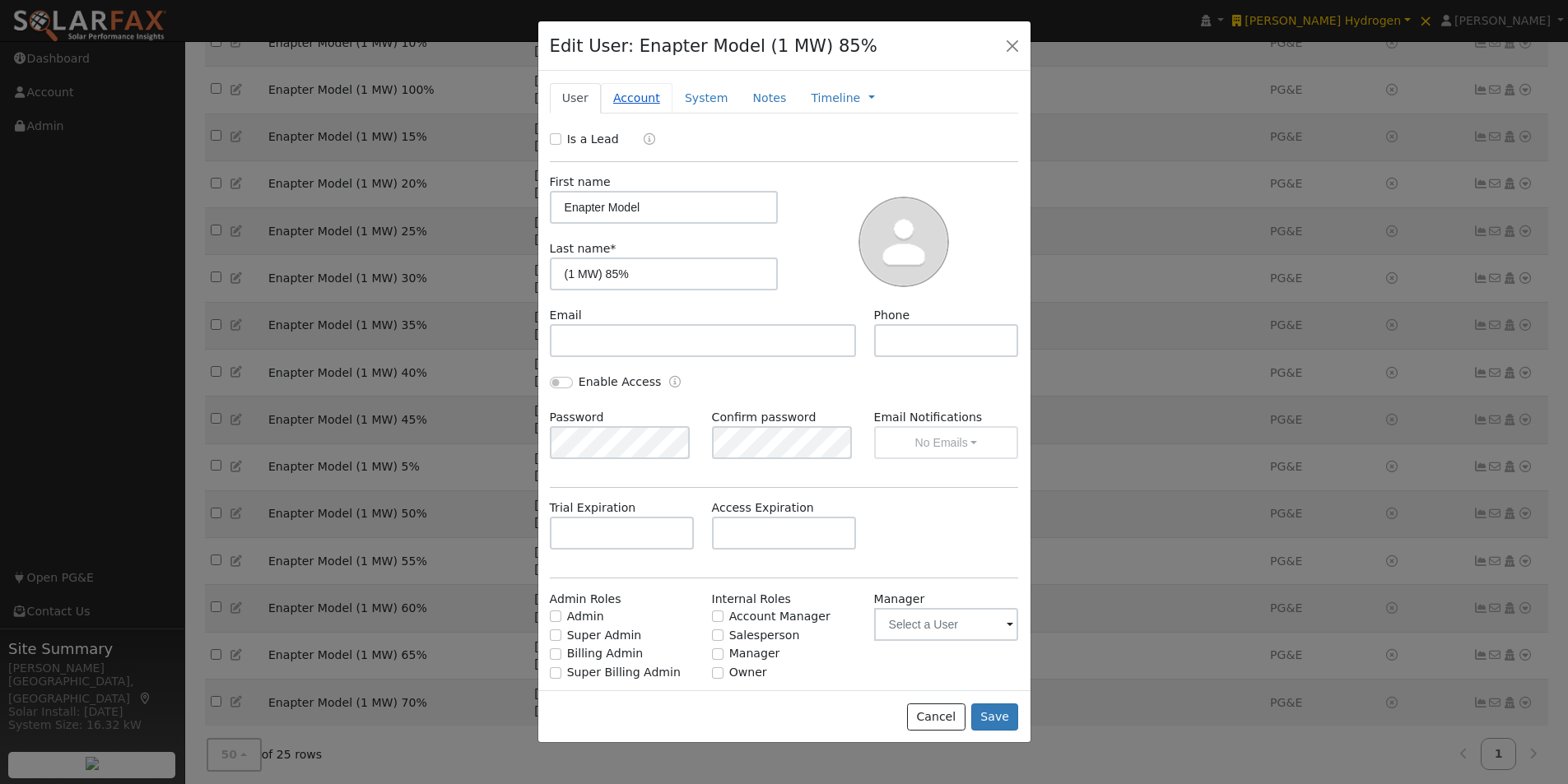
click at [619, 96] on link "Account" at bounding box center [636, 99] width 71 height 30
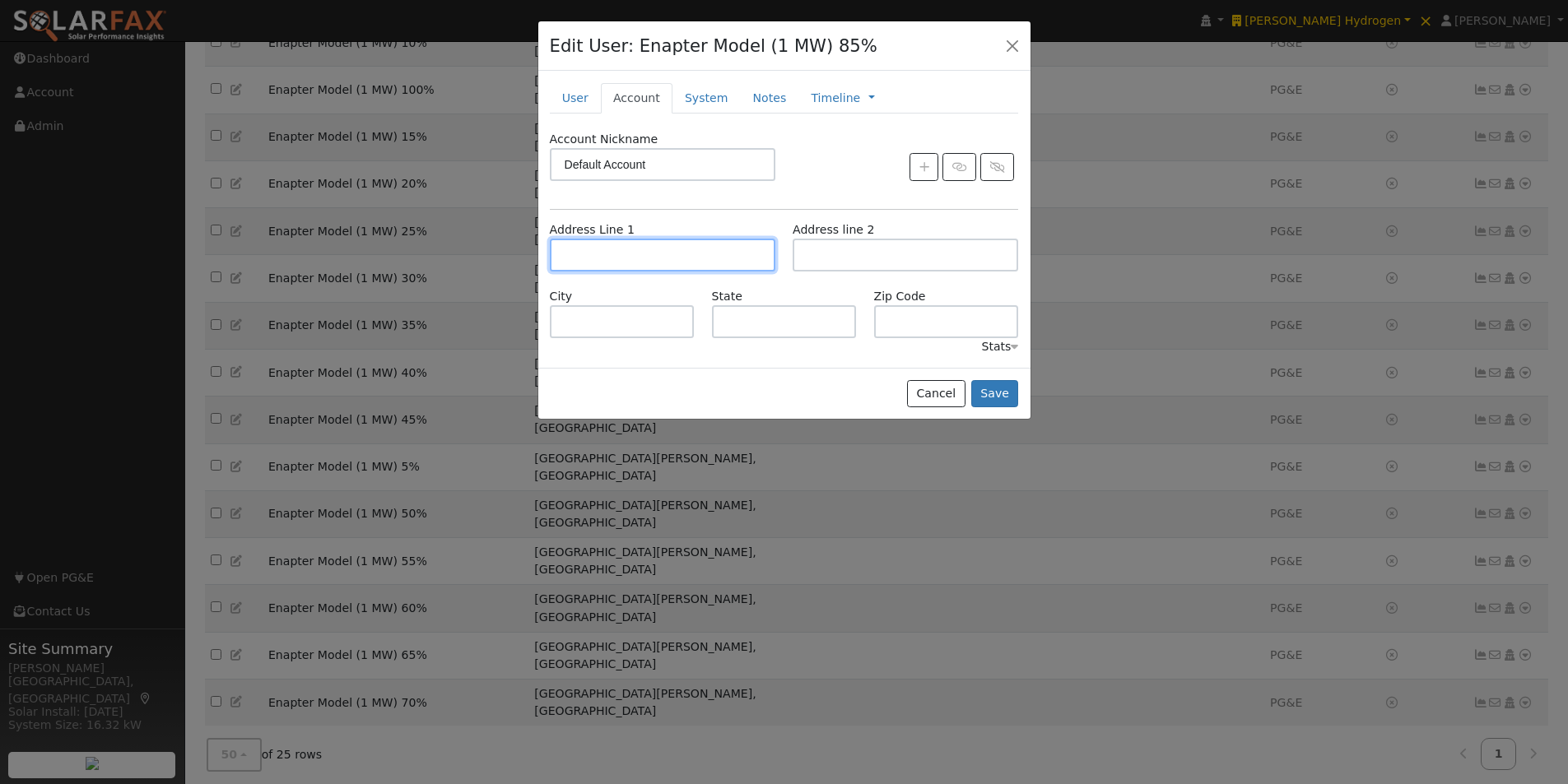
click at [618, 252] on input "text" at bounding box center [663, 255] width 226 height 33
paste input "[STREET_ADDRESS][PERSON_NAME][PERSON_NAME]"
type input "[STREET_ADDRESS][PERSON_NAME]"
type input "Santa Margarita"
type input "CA"
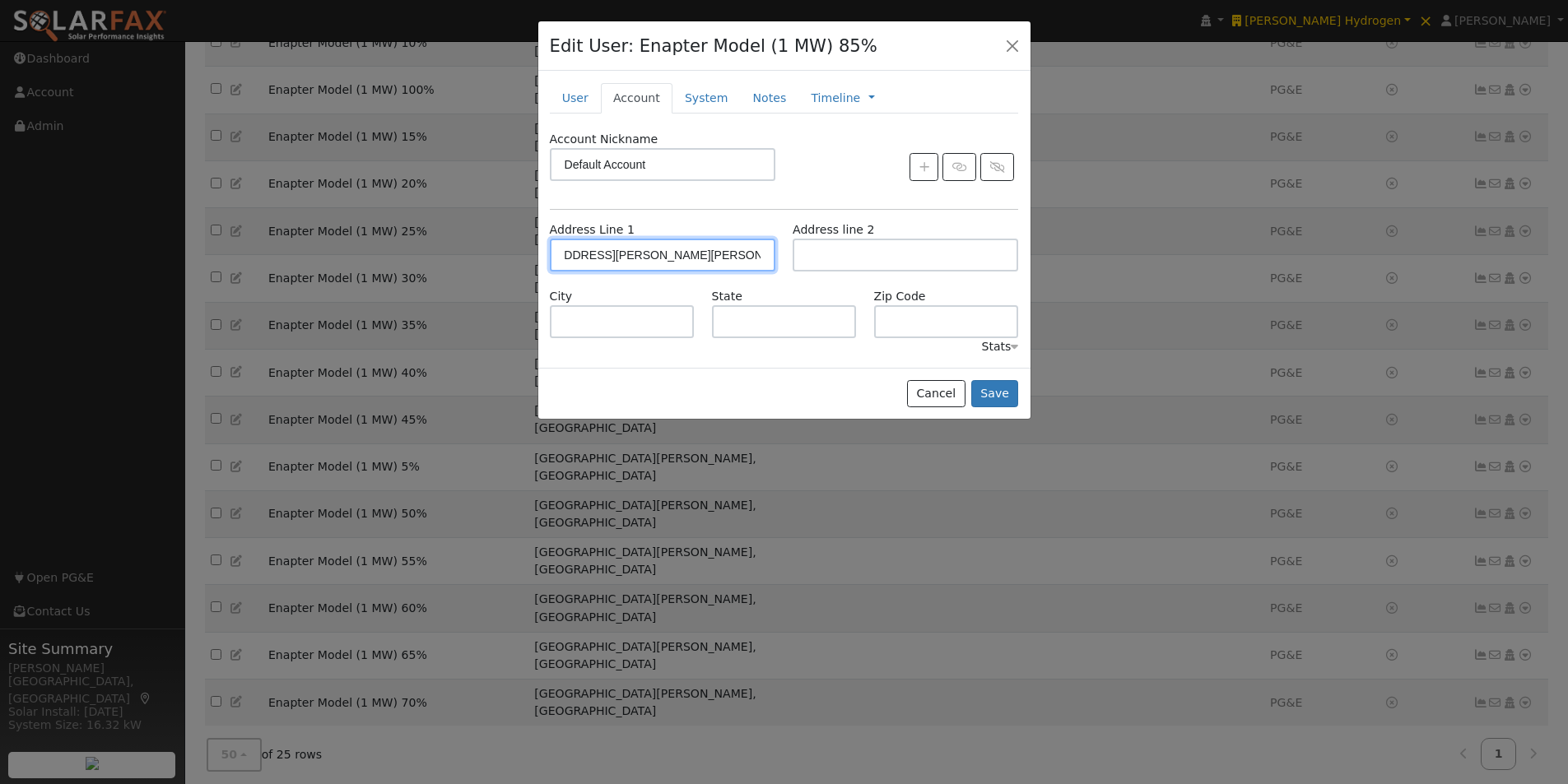
type input "93453"
click at [992, 385] on button "Save" at bounding box center [995, 394] width 47 height 28
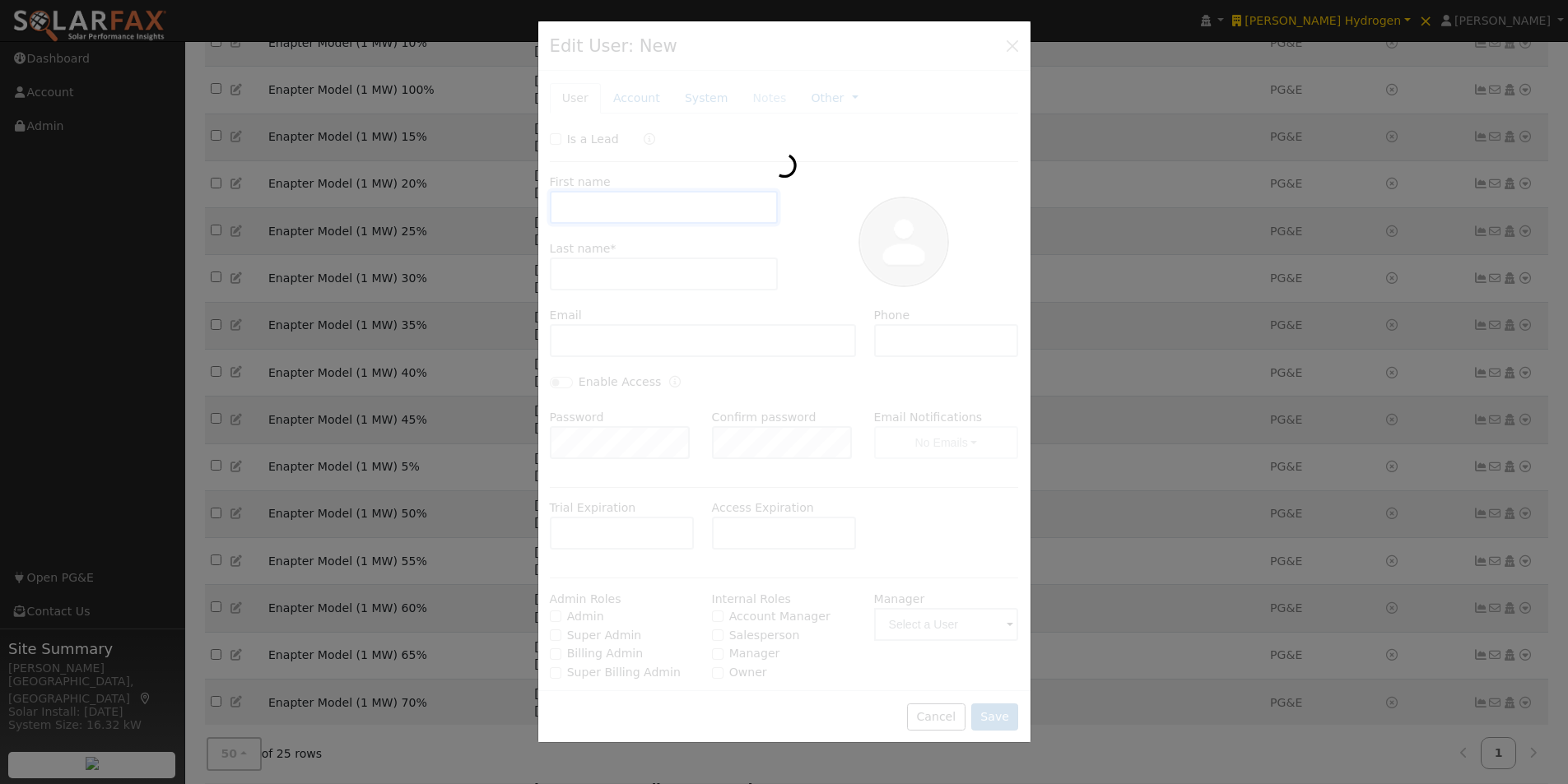
type input "Enapter Model"
type input "(1 MW) 90%"
type input "Default Account"
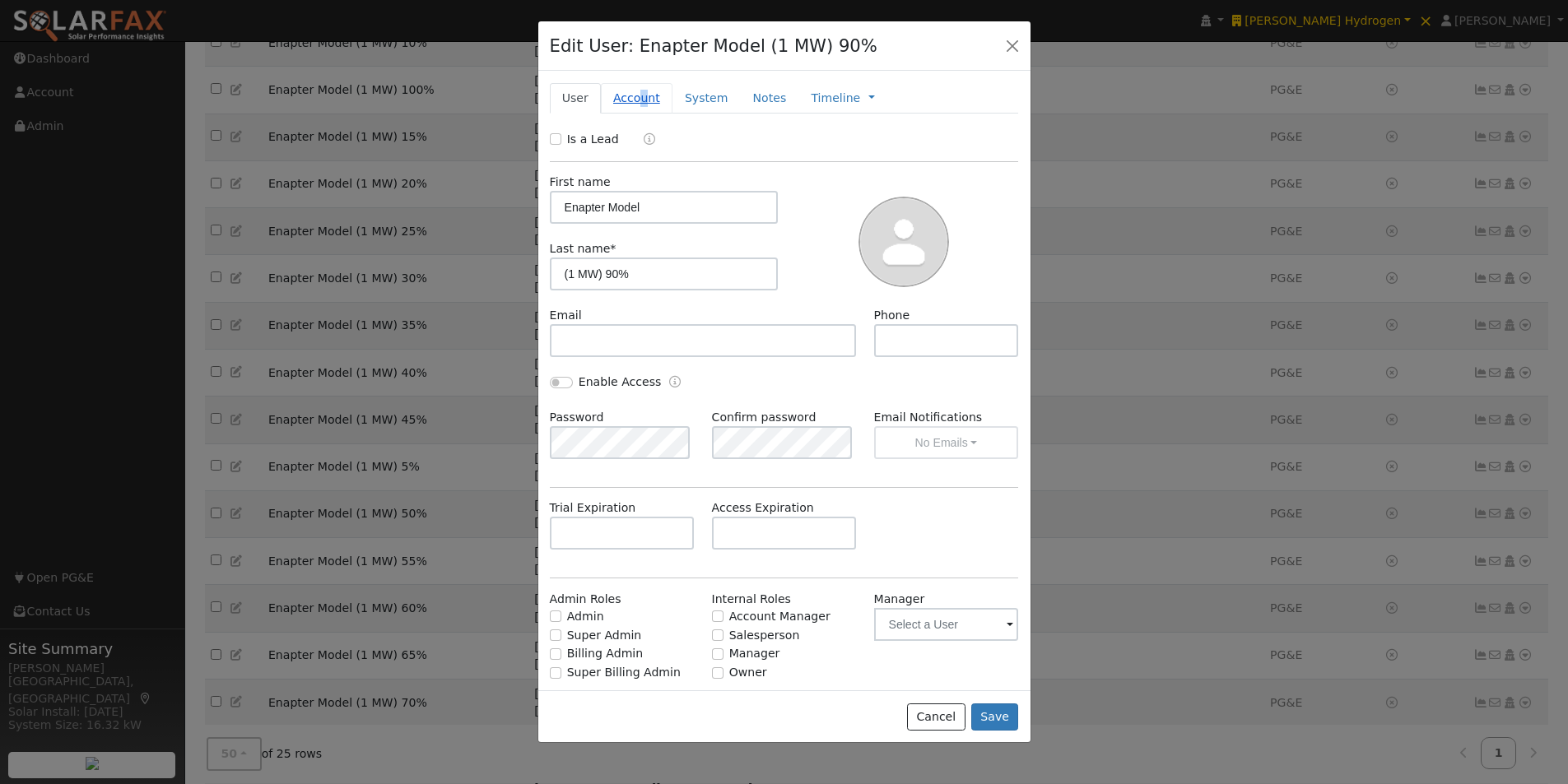
click at [637, 96] on link "Account" at bounding box center [636, 99] width 71 height 30
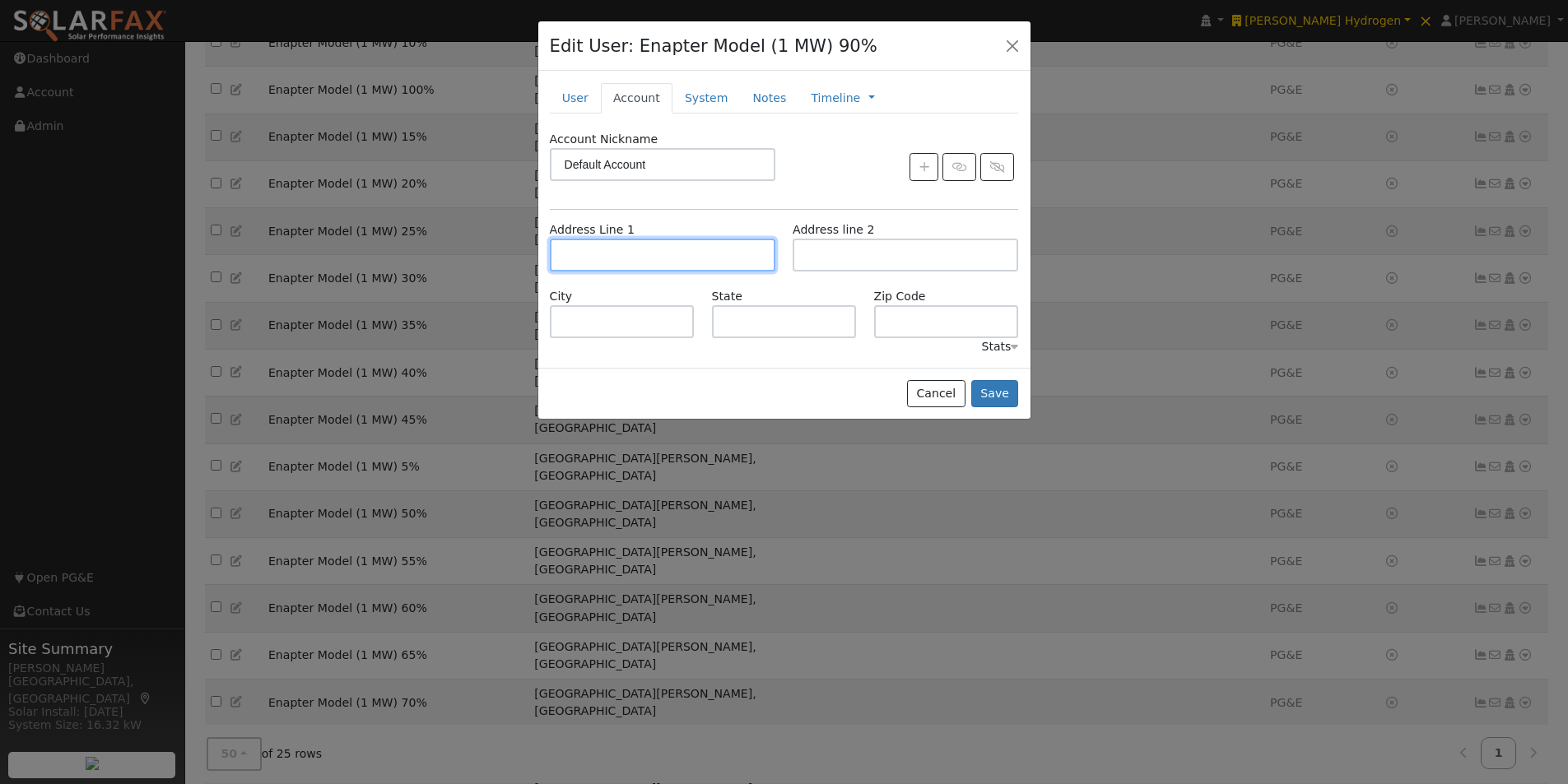
click at [672, 253] on input "text" at bounding box center [663, 255] width 226 height 33
paste input "[STREET_ADDRESS][PERSON_NAME][PERSON_NAME]"
type input "[STREET_ADDRESS][PERSON_NAME]"
type input "Santa Margarita"
type input "CA"
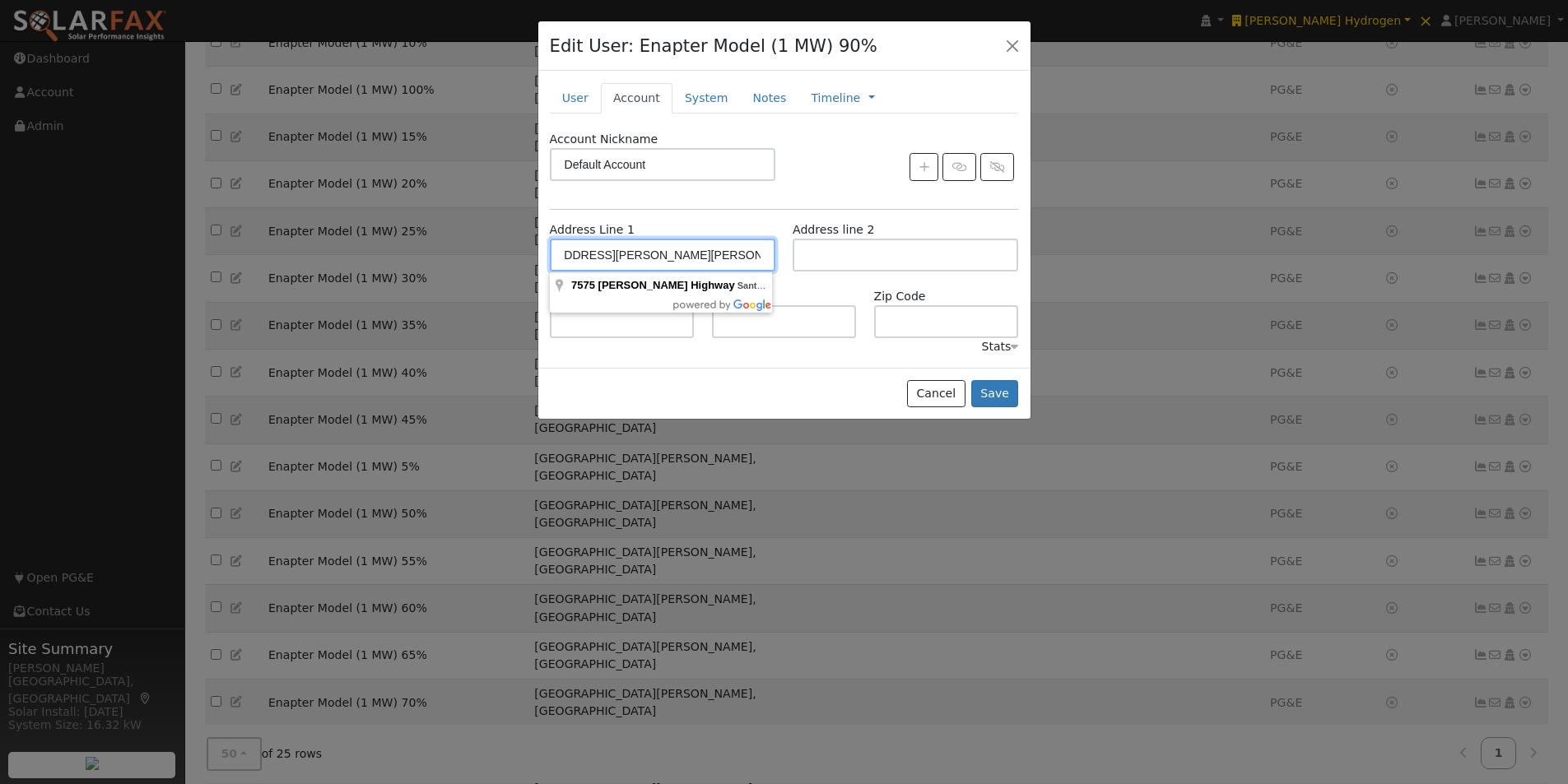
type input "93453"
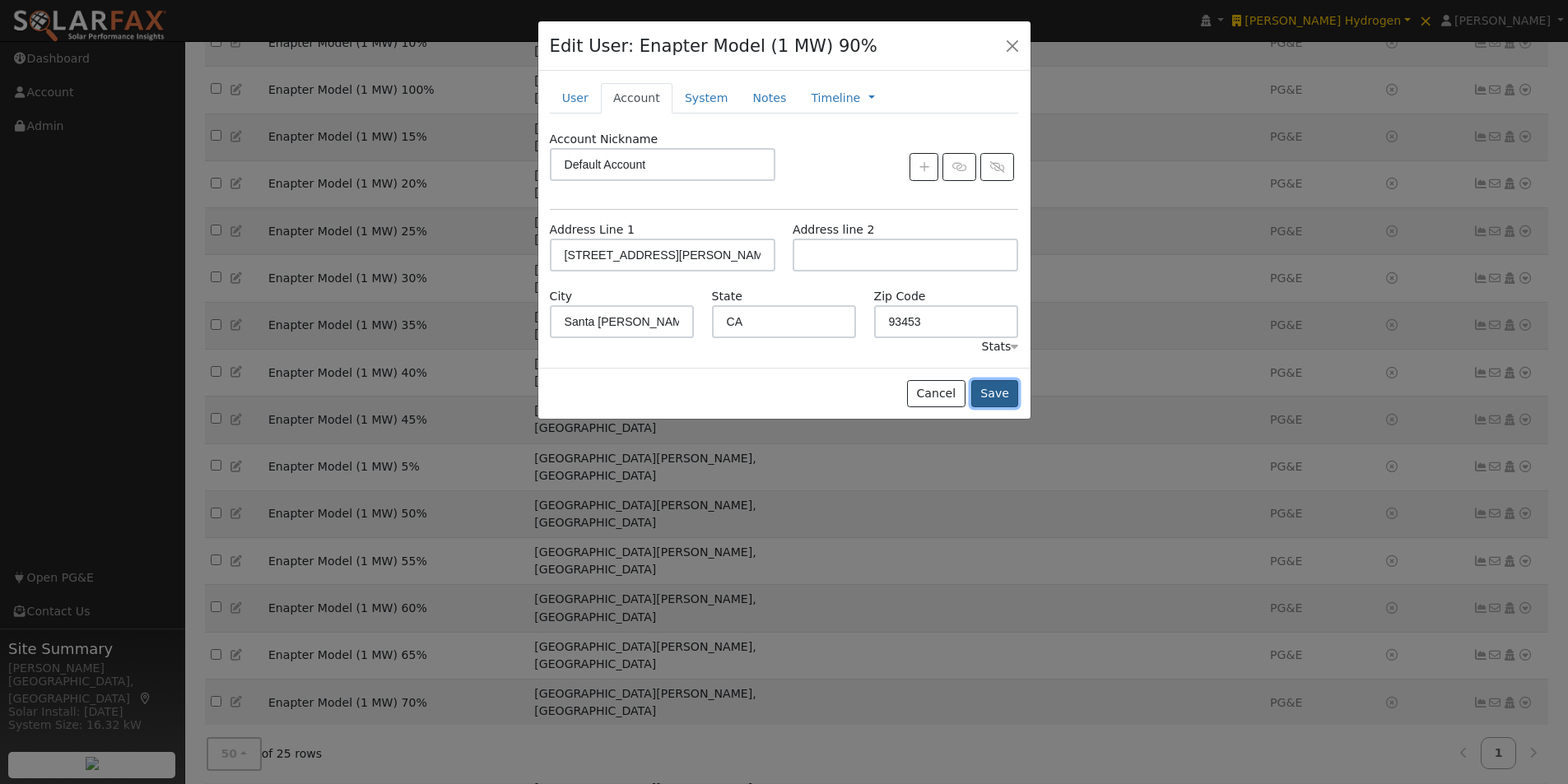
click at [1005, 394] on button "Save" at bounding box center [995, 394] width 47 height 28
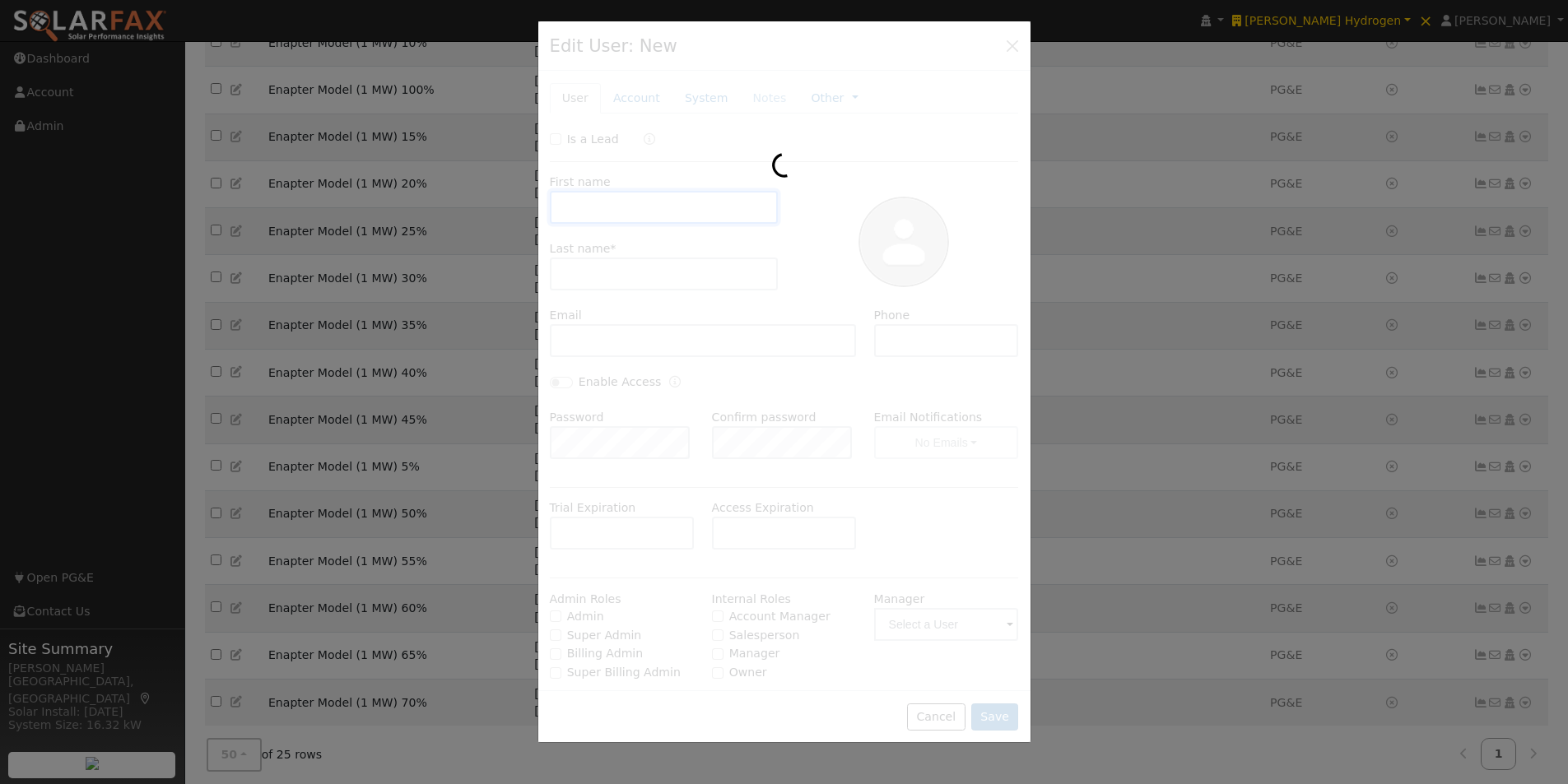
type input "Enapter Model"
type input "(1 MW) 95%"
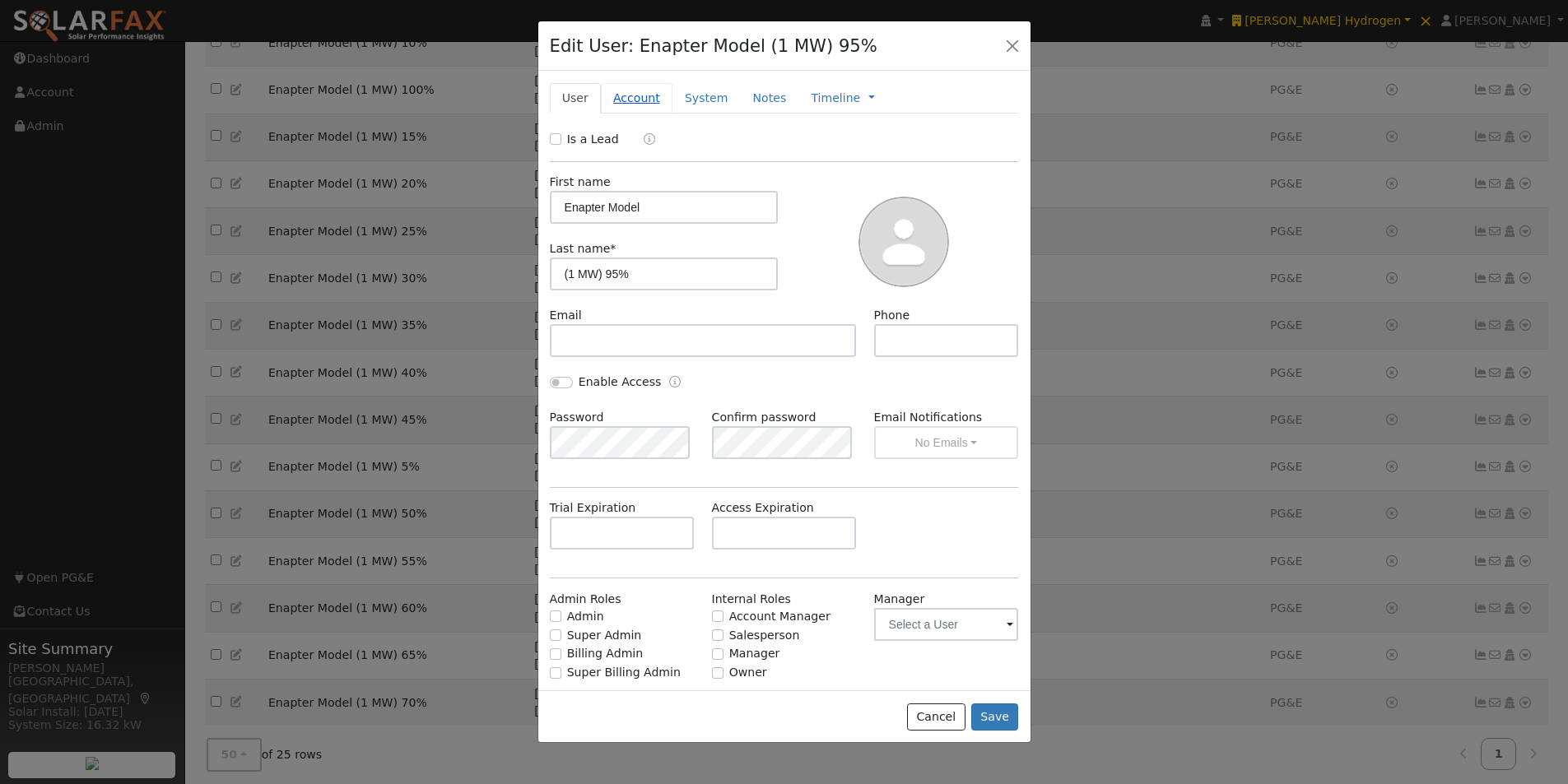
click at [626, 97] on link "Account" at bounding box center [636, 99] width 71 height 30
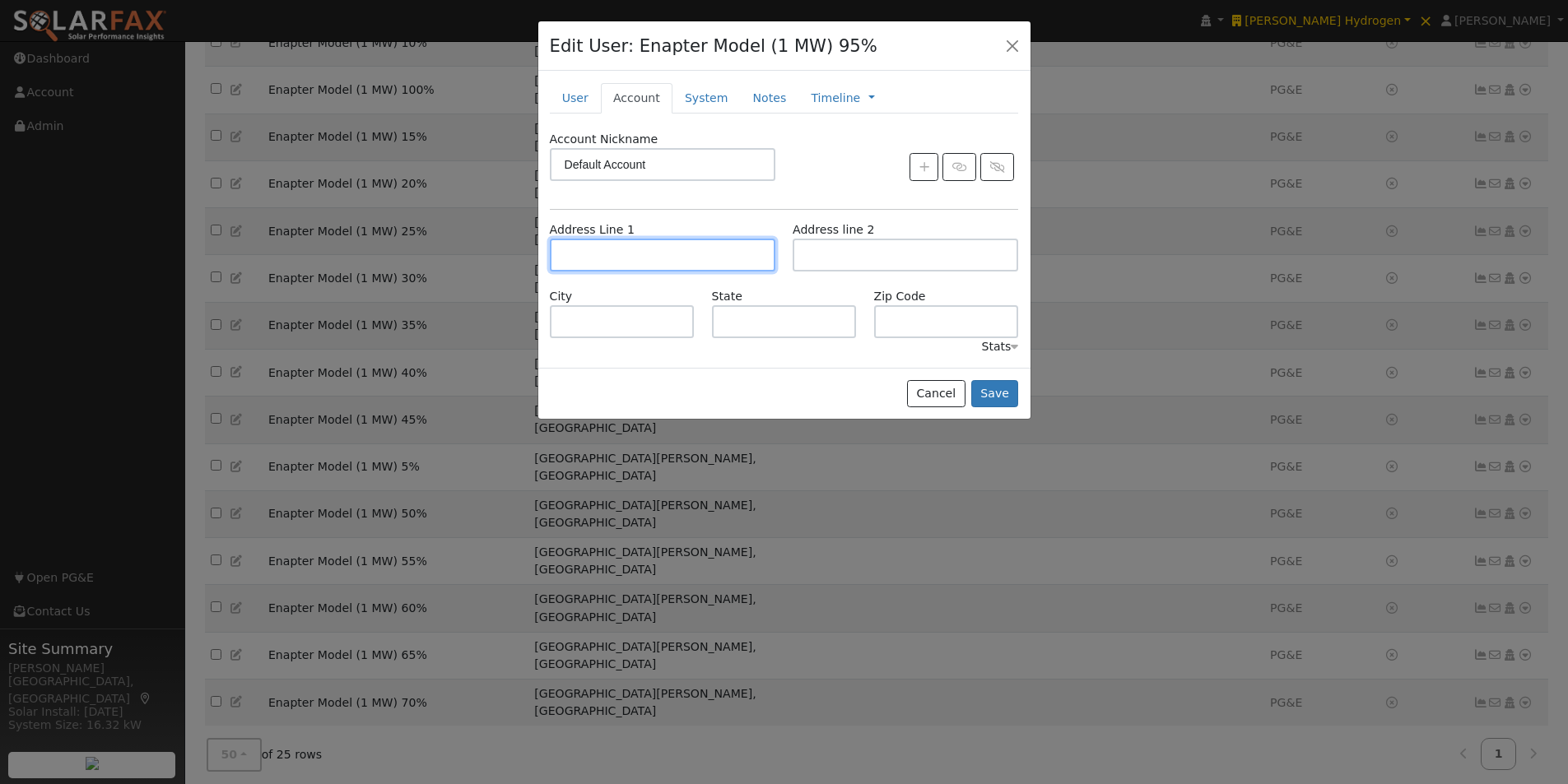
click at [610, 259] on input "text" at bounding box center [663, 255] width 226 height 33
paste input "[STREET_ADDRESS][PERSON_NAME][PERSON_NAME]"
type input "[STREET_ADDRESS][PERSON_NAME]"
type input "Santa Margarita"
type input "CA"
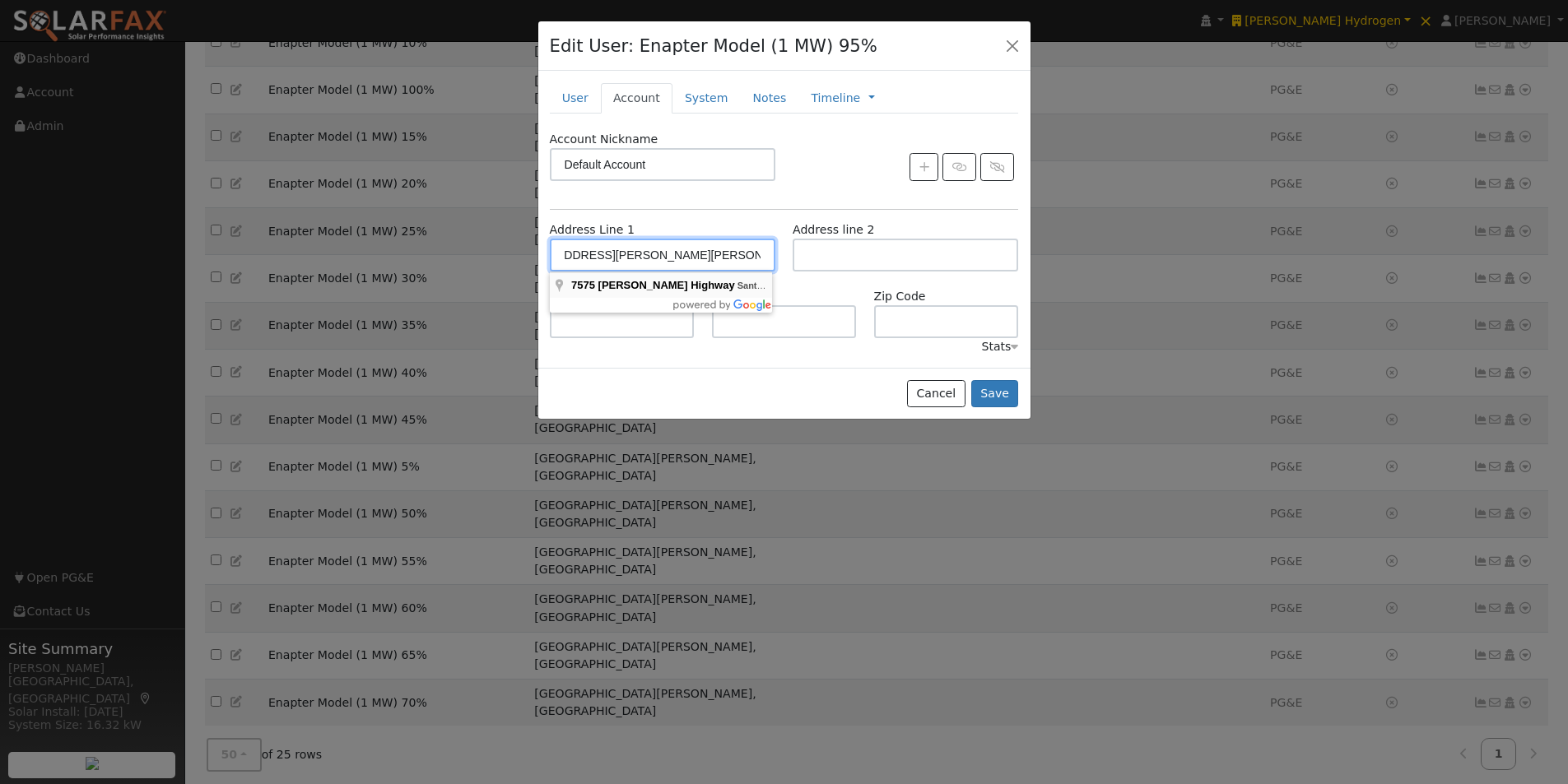
type input "93453"
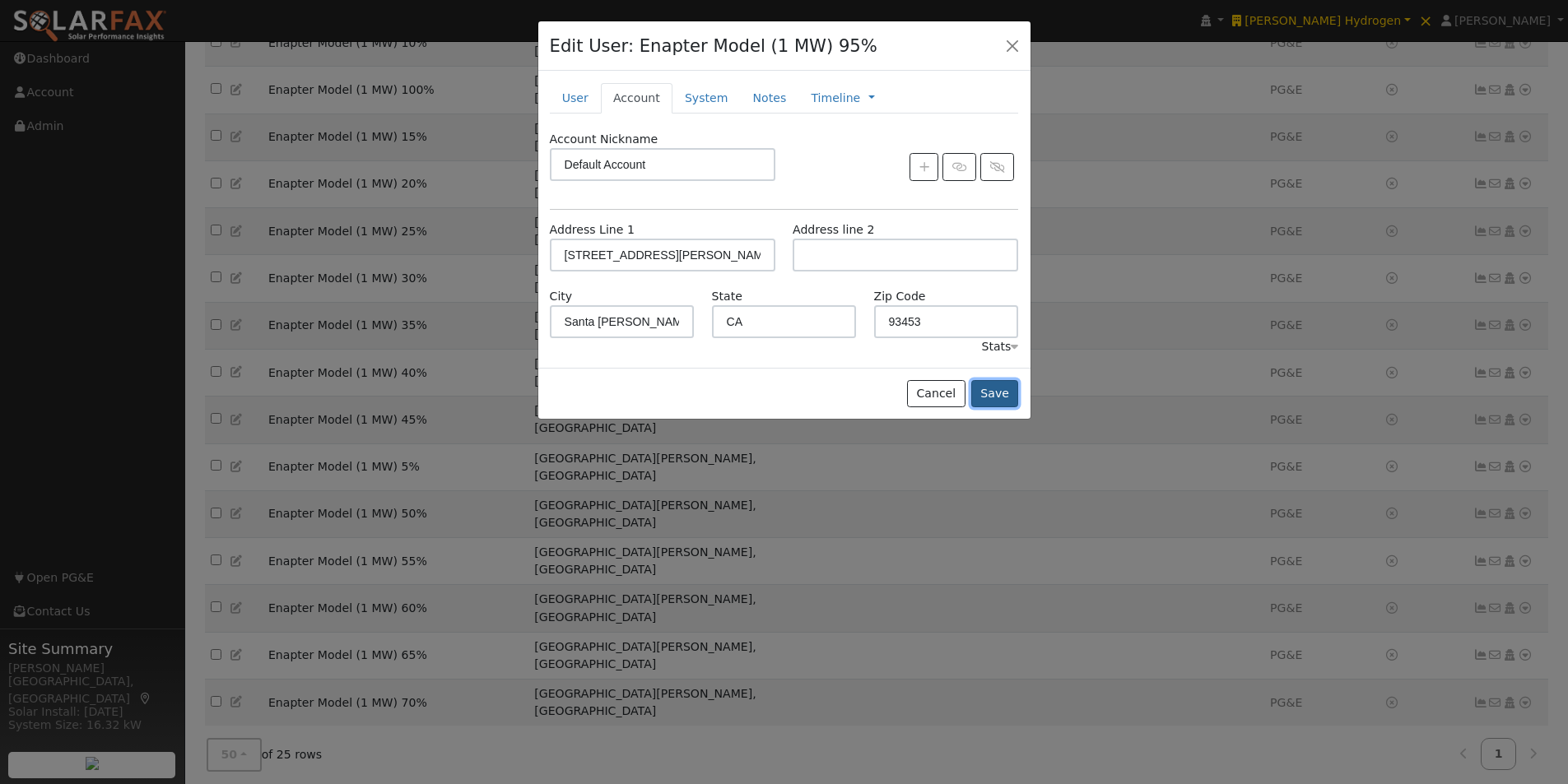
click at [988, 390] on button "Save" at bounding box center [995, 394] width 47 height 28
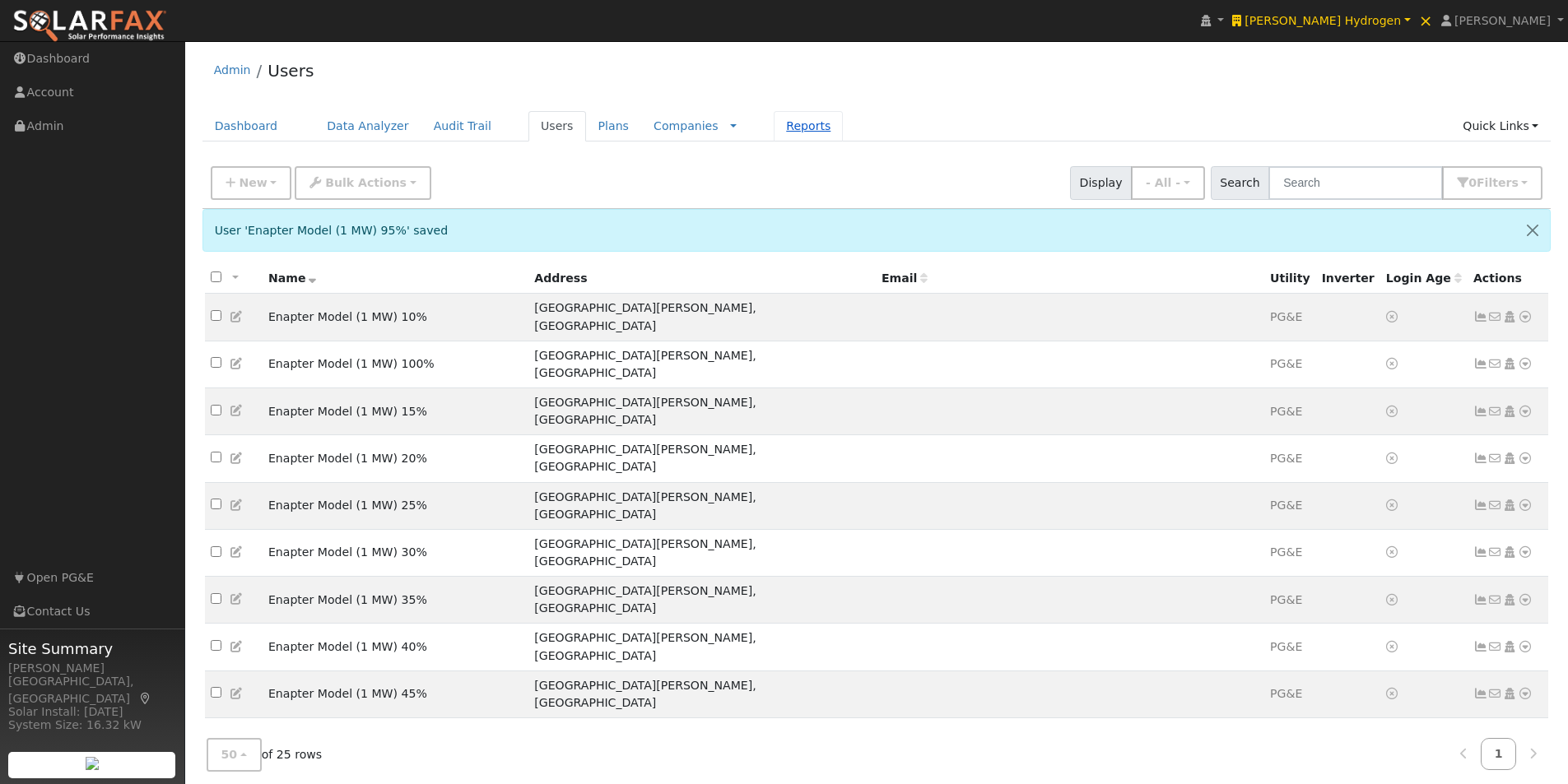
click at [774, 124] on link "Reports" at bounding box center [808, 126] width 69 height 30
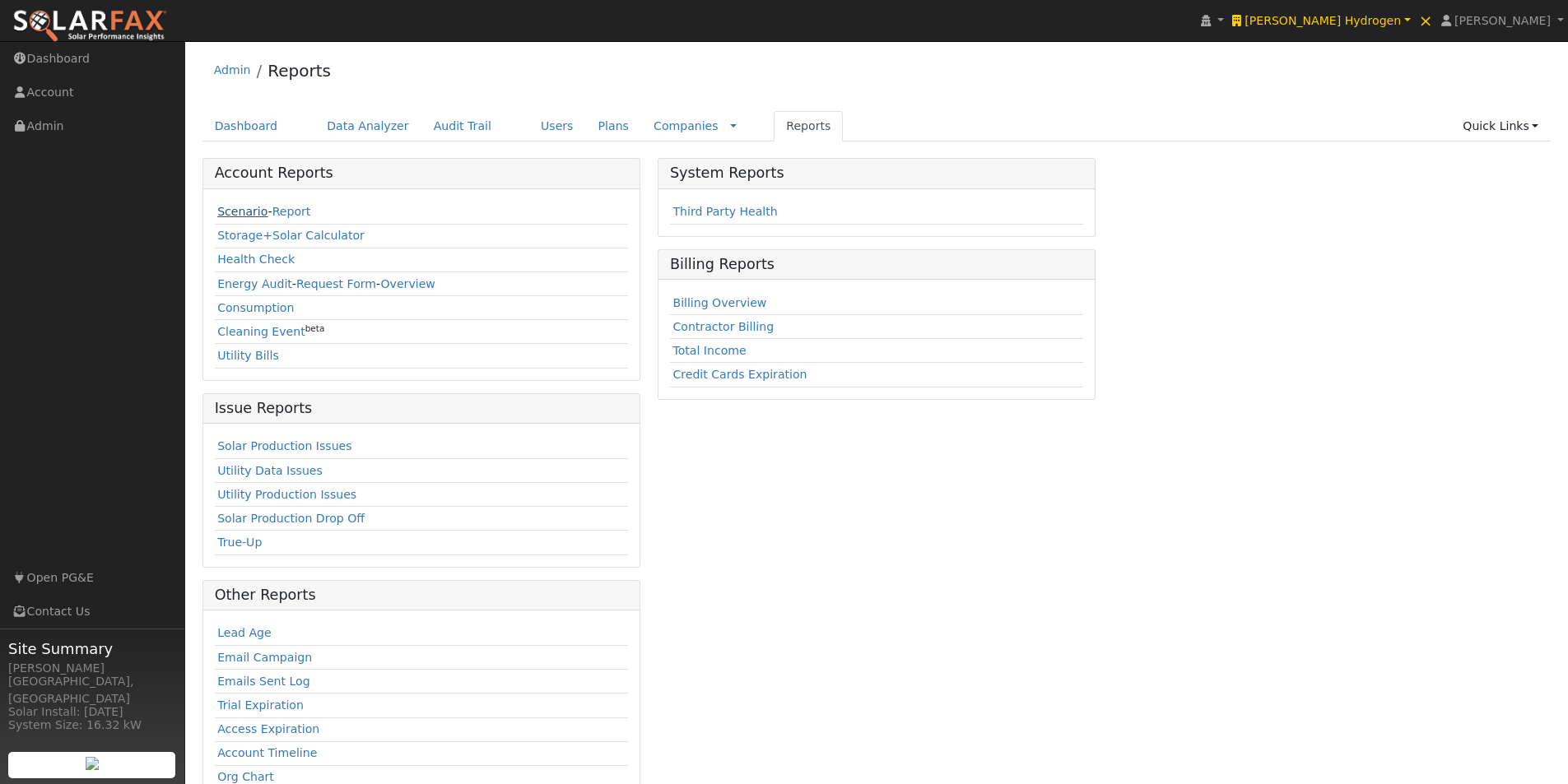
click at [239, 213] on link "Scenario" at bounding box center [242, 211] width 50 height 13
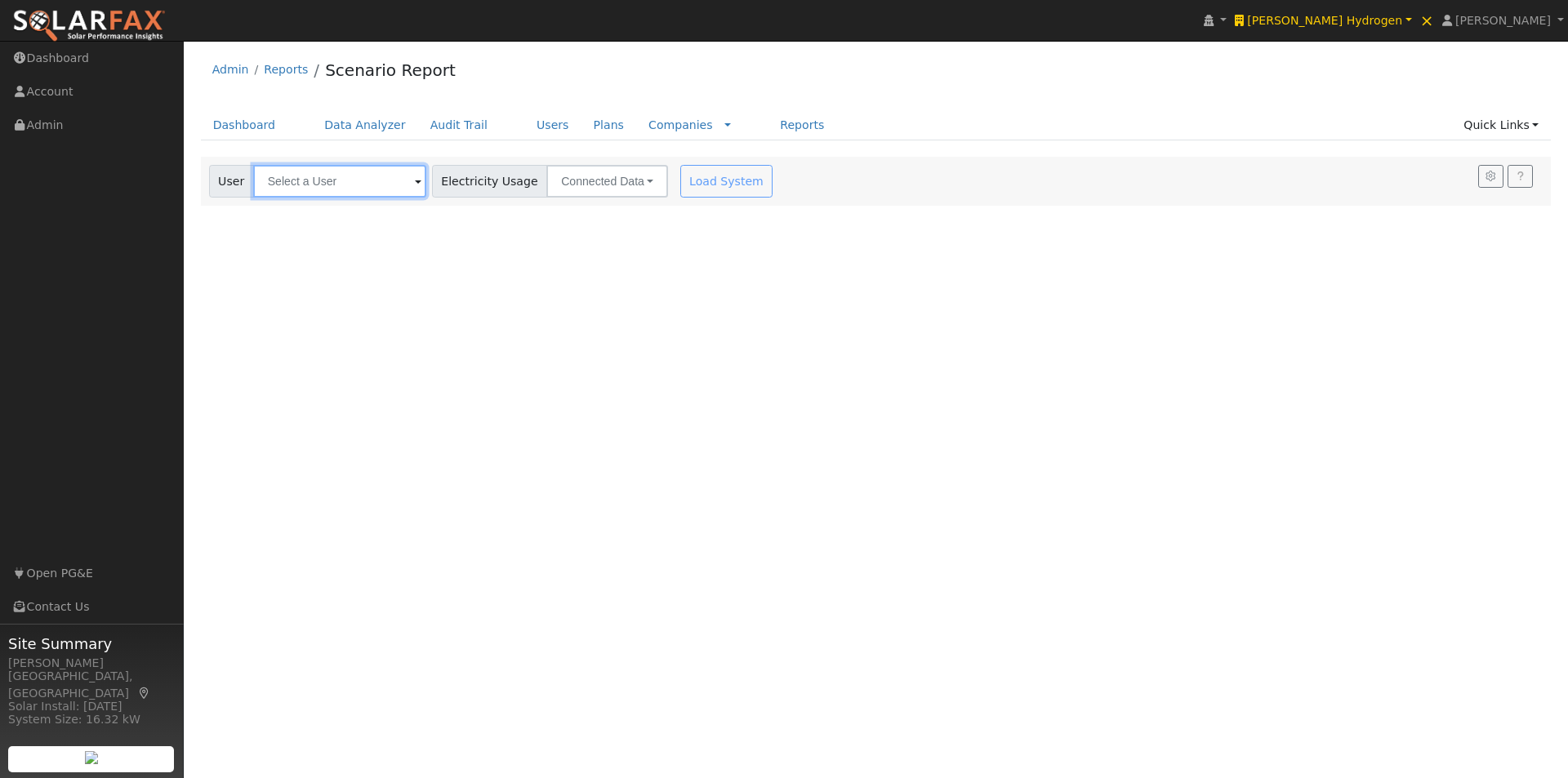
click at [376, 188] on input "text" at bounding box center [340, 181] width 173 height 33
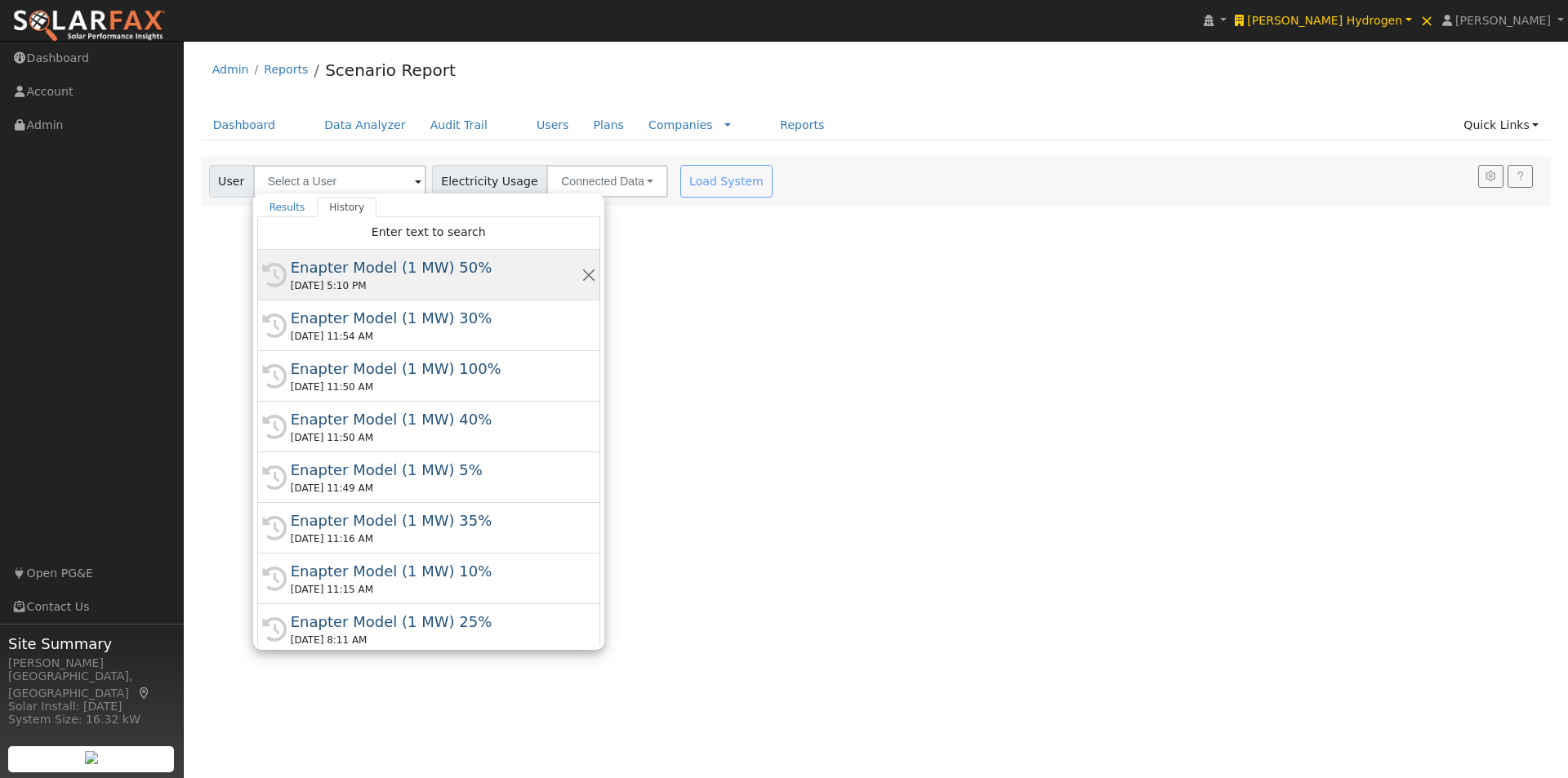
drag, startPoint x: 327, startPoint y: 262, endPoint x: 775, endPoint y: 252, distance: 448.1
click at [328, 262] on div "Enapter Model (1 MW) 50%" at bounding box center [436, 266] width 291 height 22
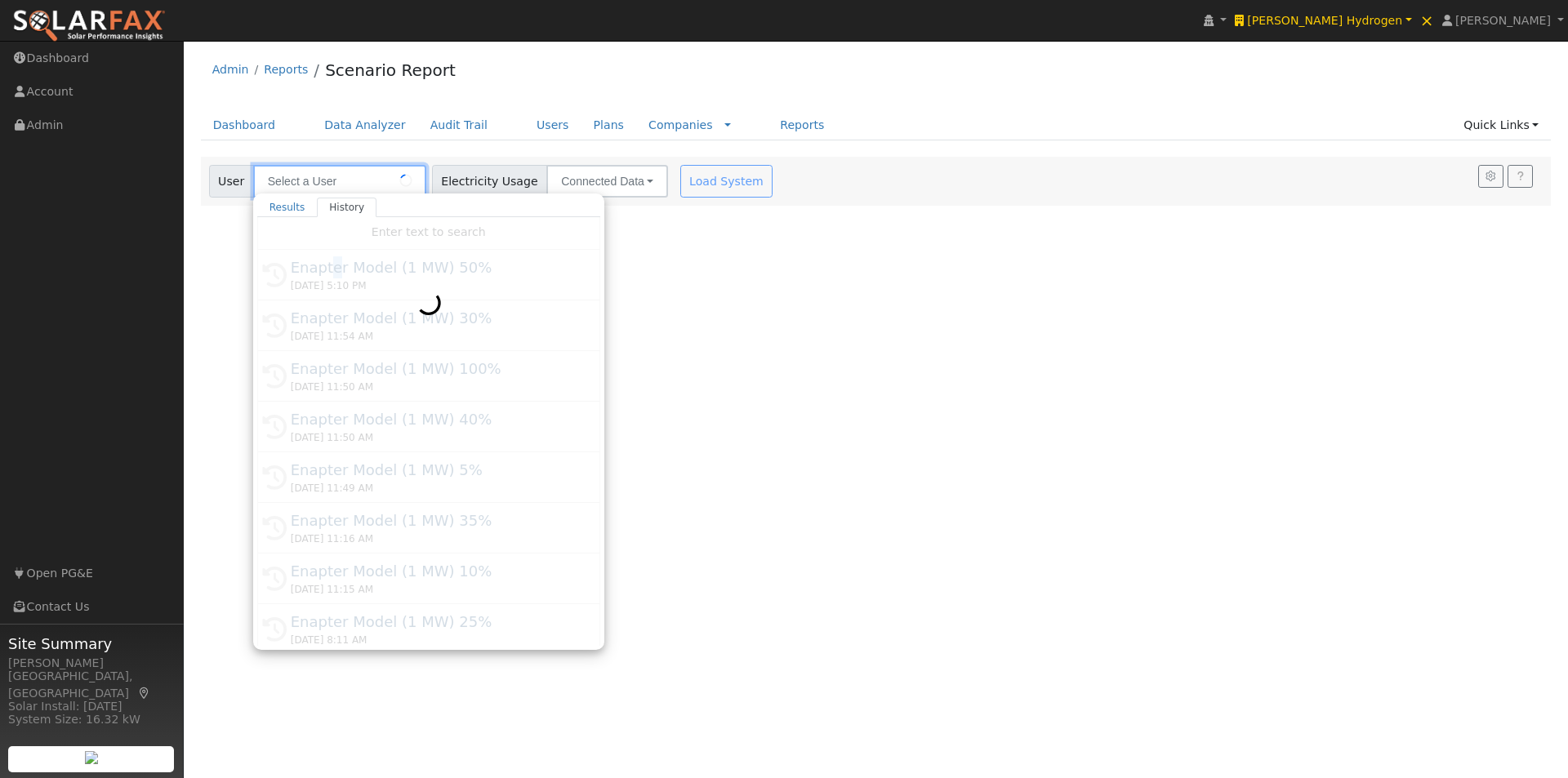
type input "Enapter Model (1 MW) 50%"
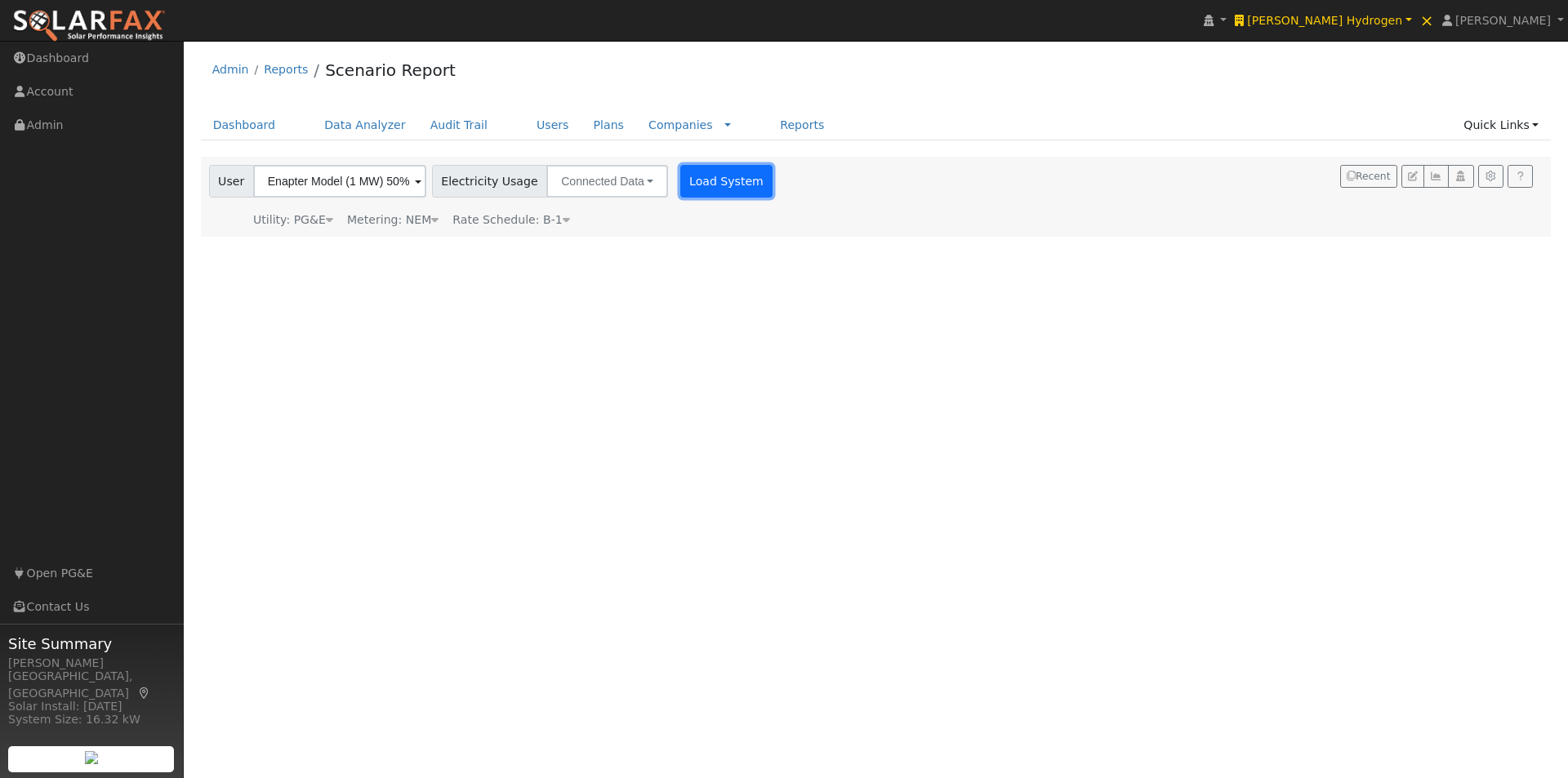
click at [706, 177] on button "Load System" at bounding box center [727, 181] width 93 height 33
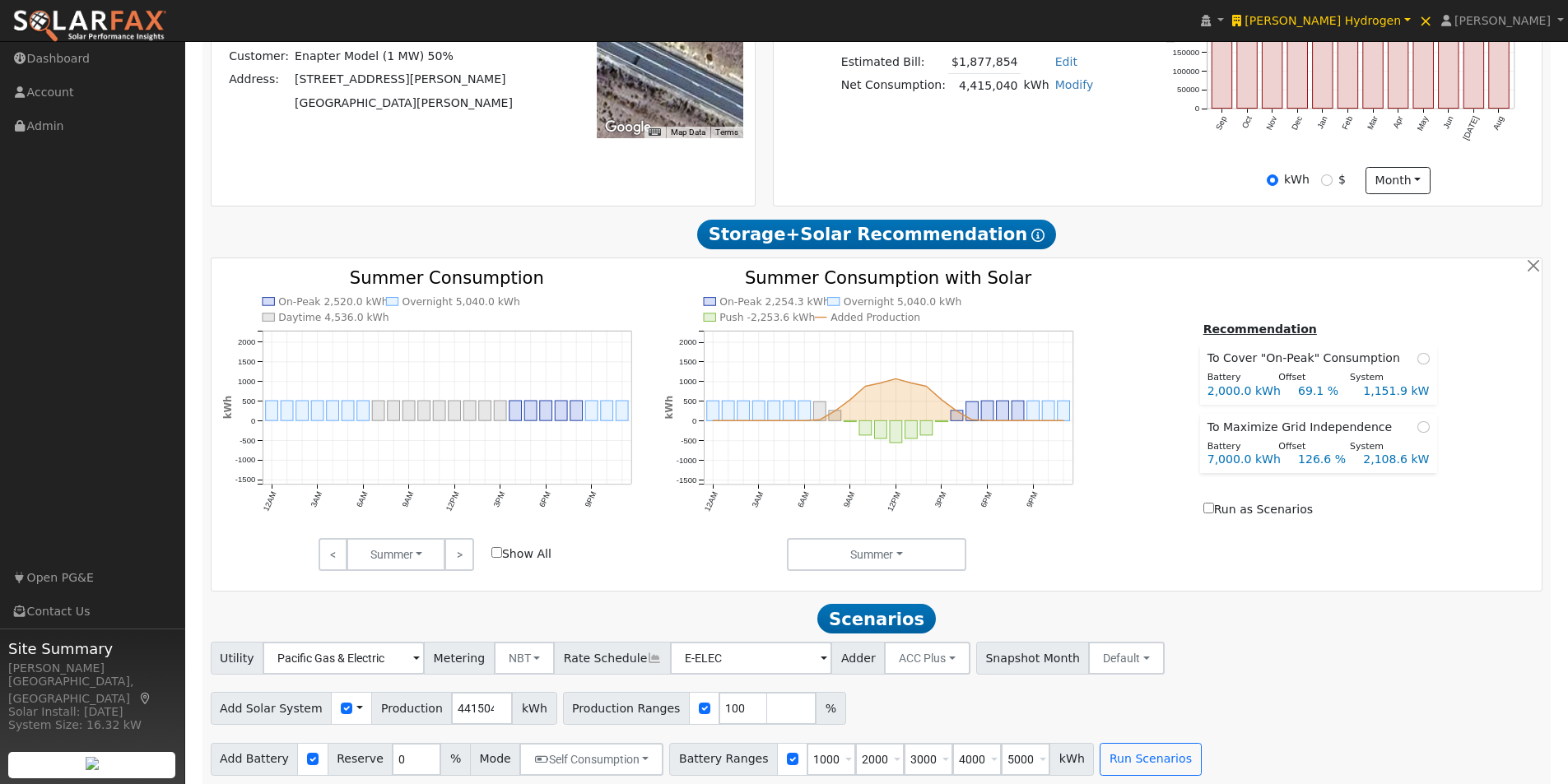
scroll to position [546, 0]
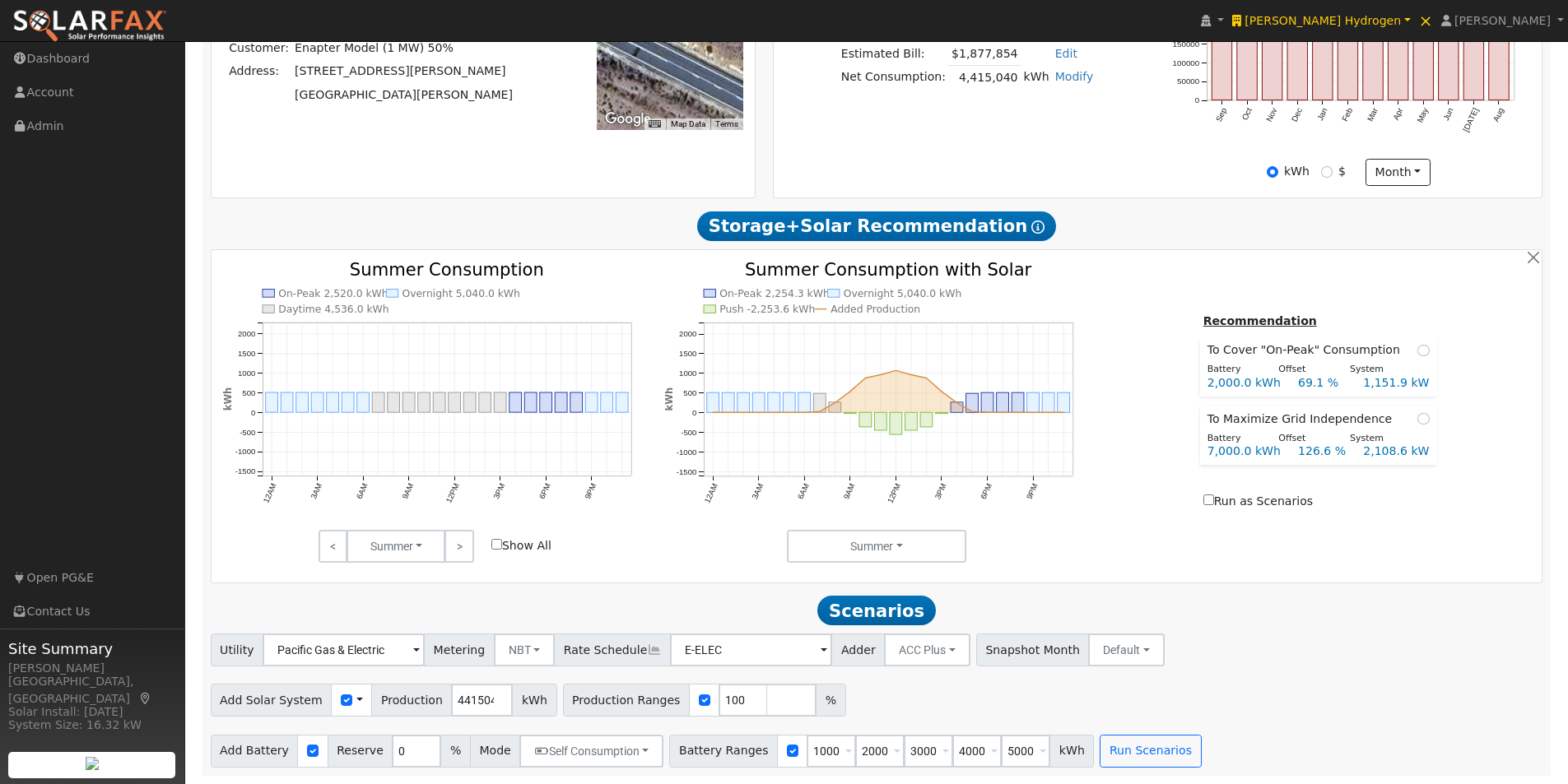
click at [357, 699] on span at bounding box center [360, 701] width 7 height 17
drag, startPoint x: 375, startPoint y: 727, endPoint x: 376, endPoint y: 714, distance: 13.0
click at [375, 726] on link "Use CSV Data" at bounding box center [401, 729] width 115 height 23
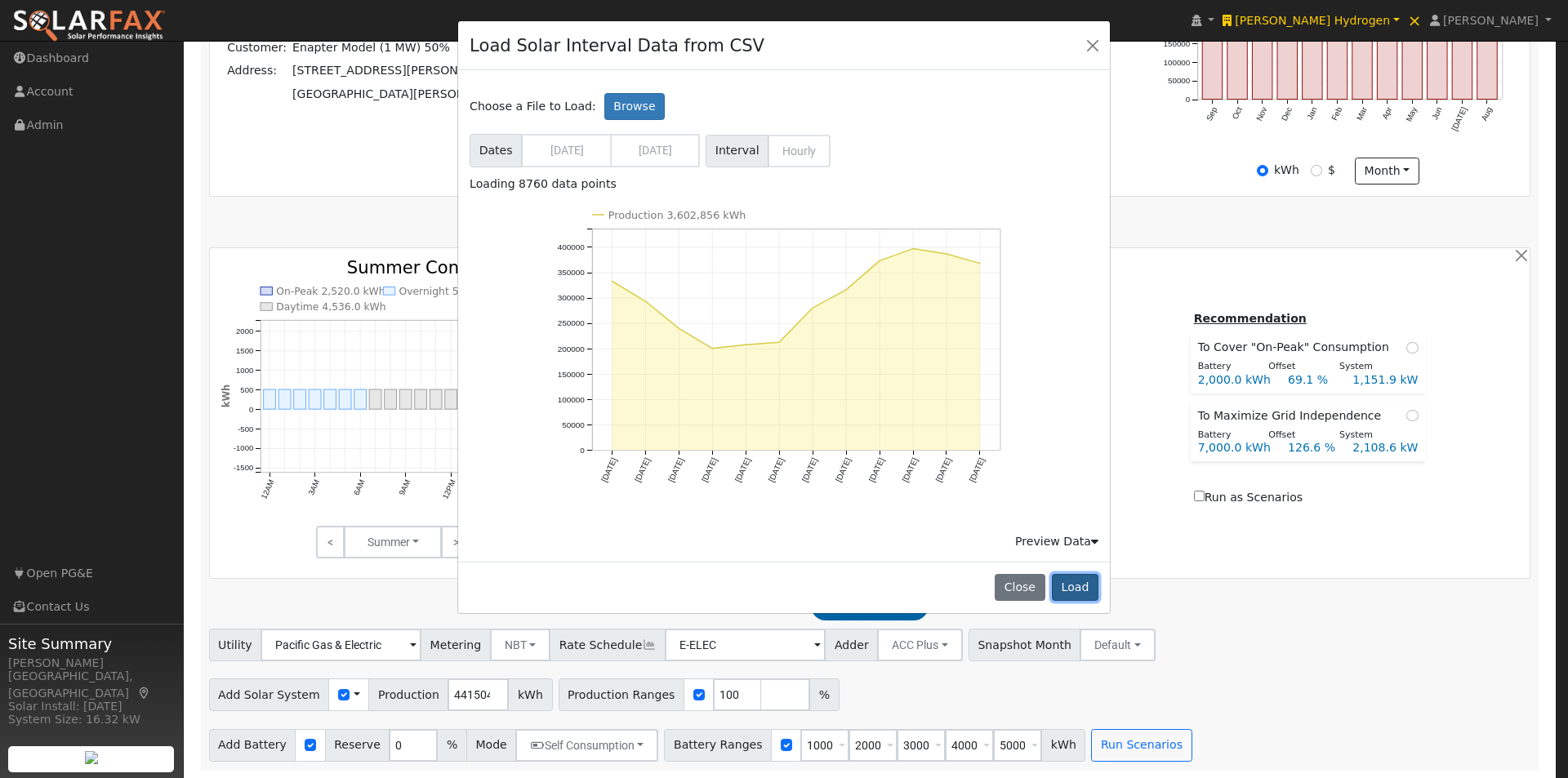
click at [1070, 584] on button "Load" at bounding box center [1075, 588] width 46 height 28
type input "3602856"
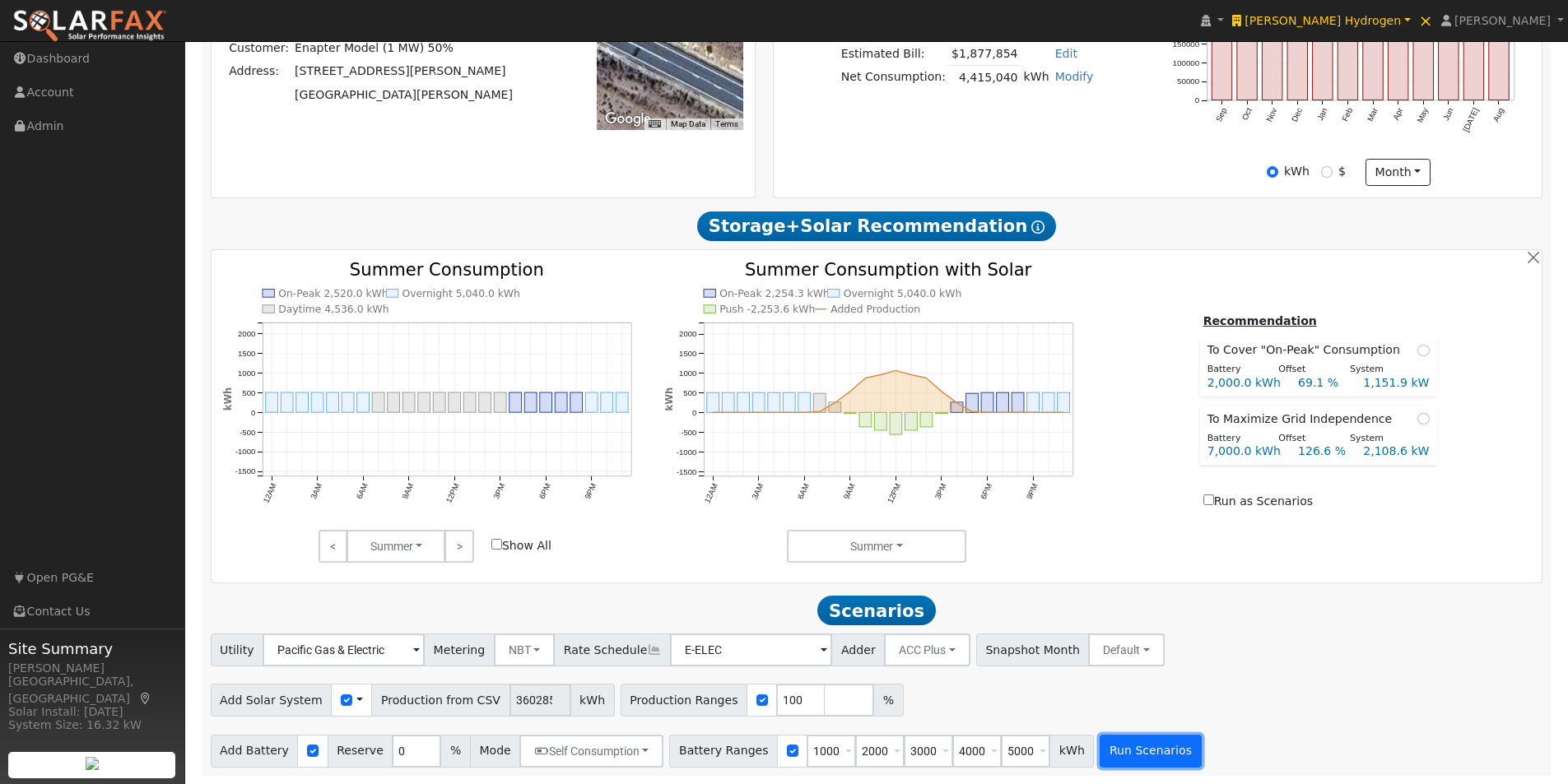
click at [1122, 754] on button "Run Scenarios" at bounding box center [1150, 751] width 101 height 33
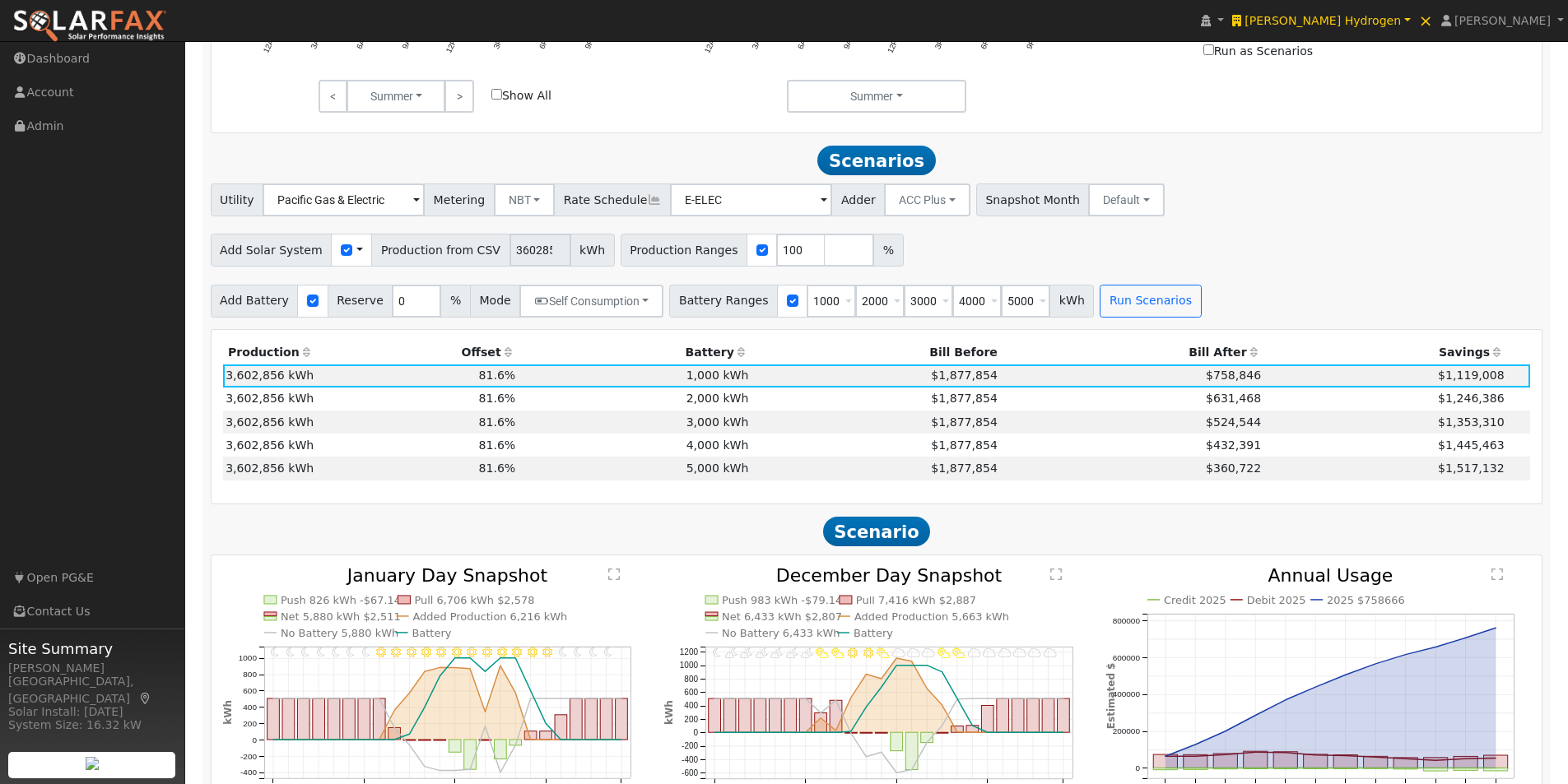
scroll to position [1091, 0]
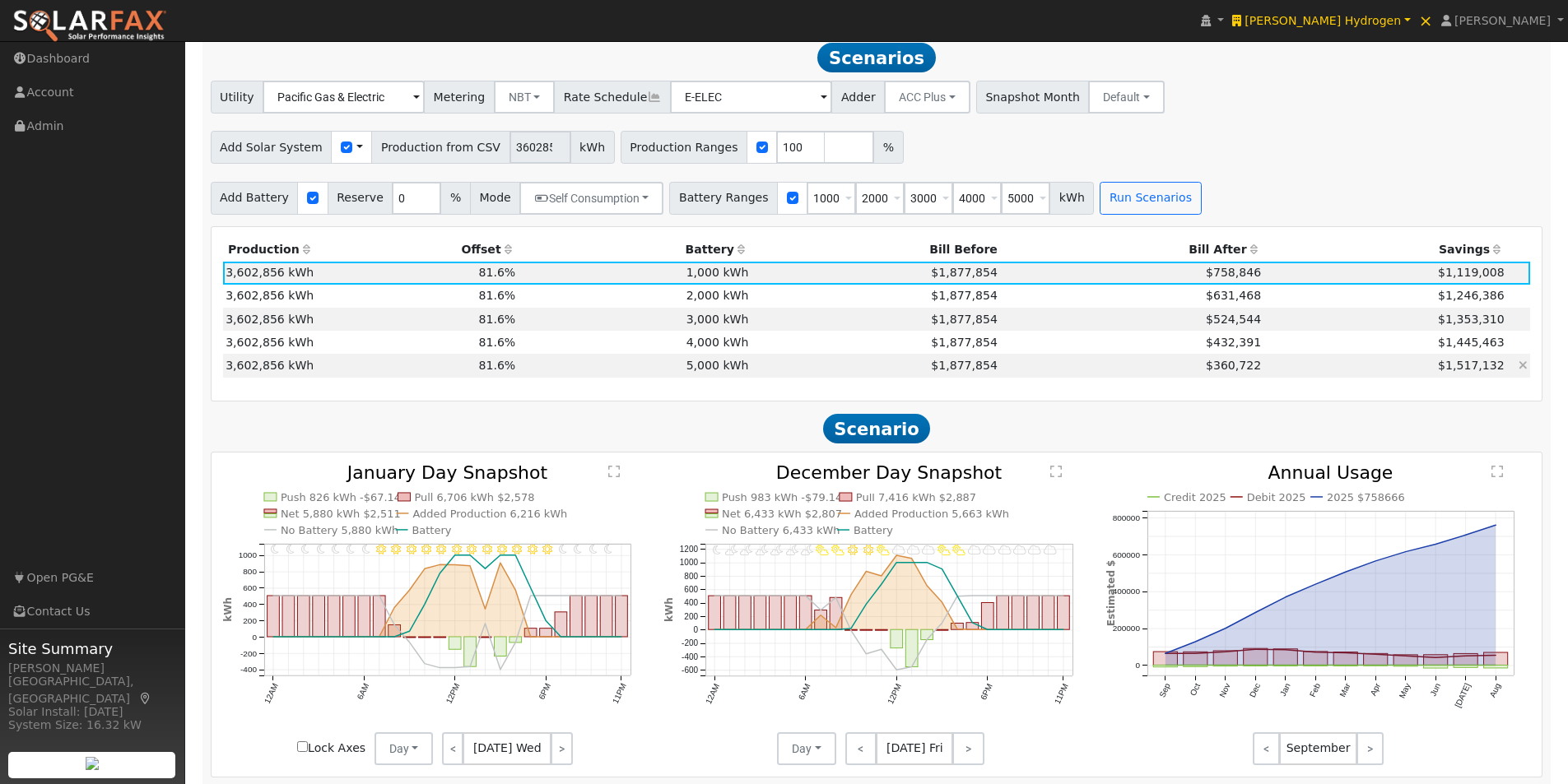
click at [691, 367] on td "5,000 kWh" at bounding box center [636, 365] width 233 height 23
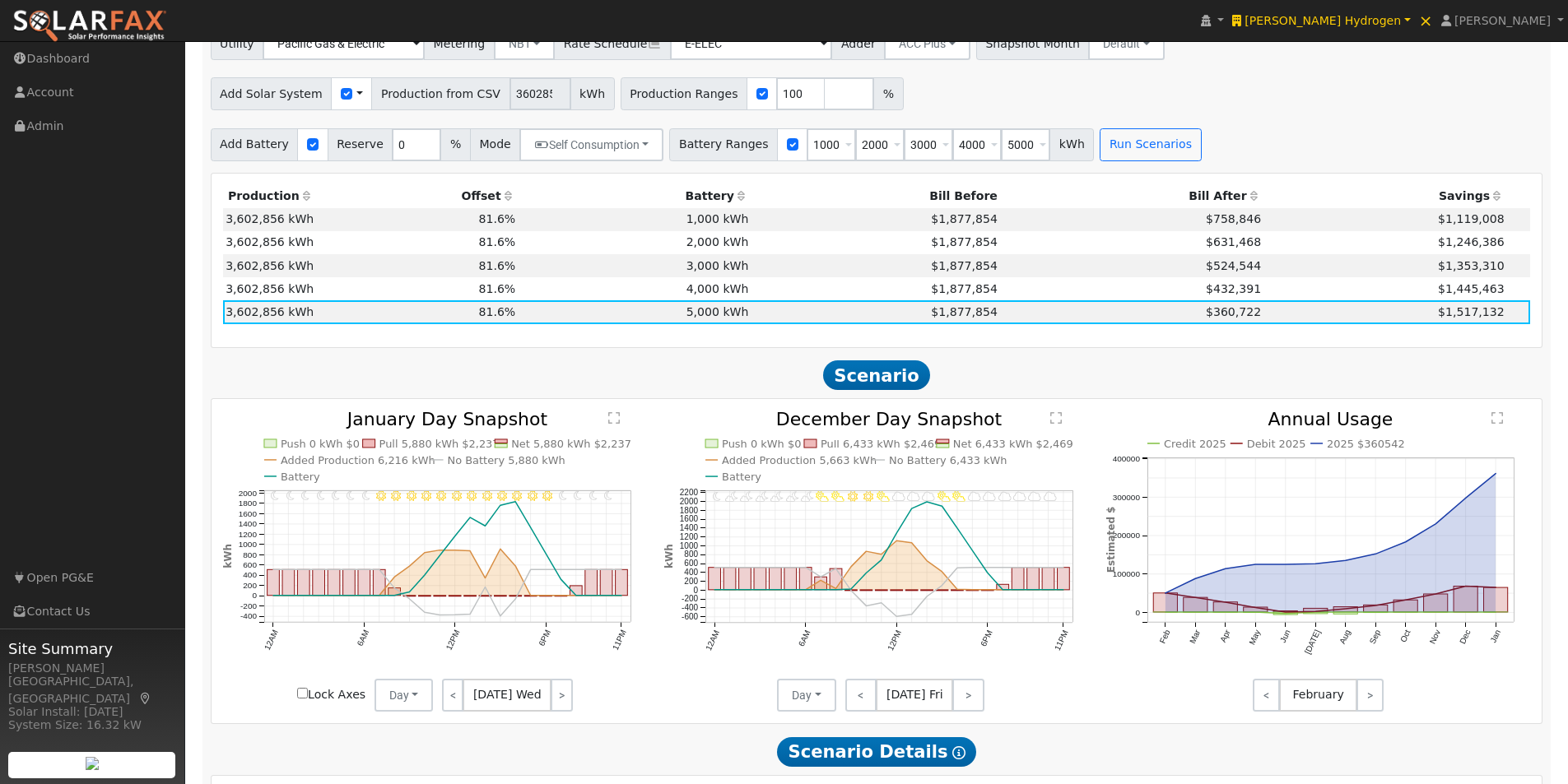
scroll to position [1174, 0]
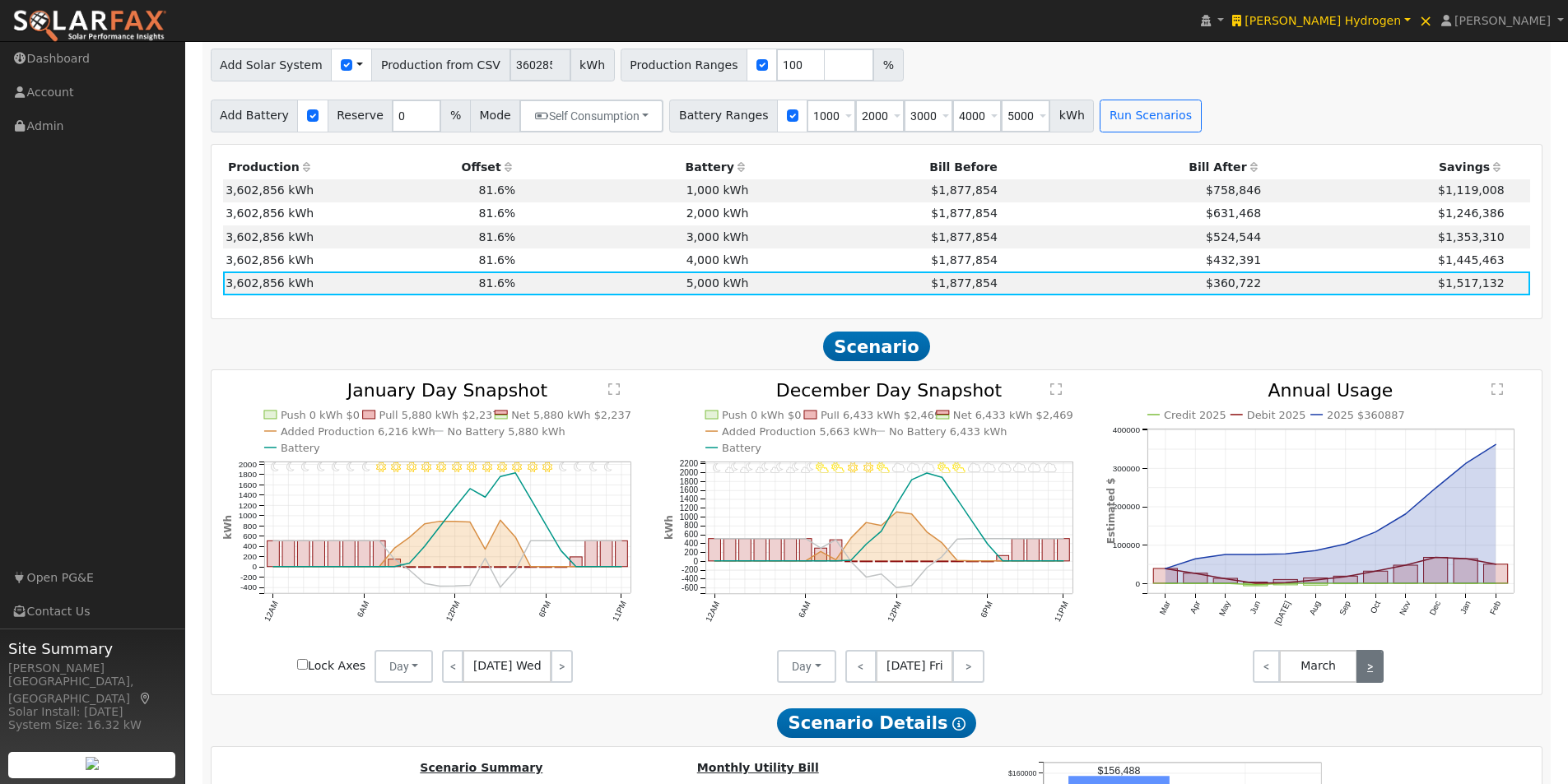
click at [1362, 674] on link ">" at bounding box center [1370, 665] width 28 height 33
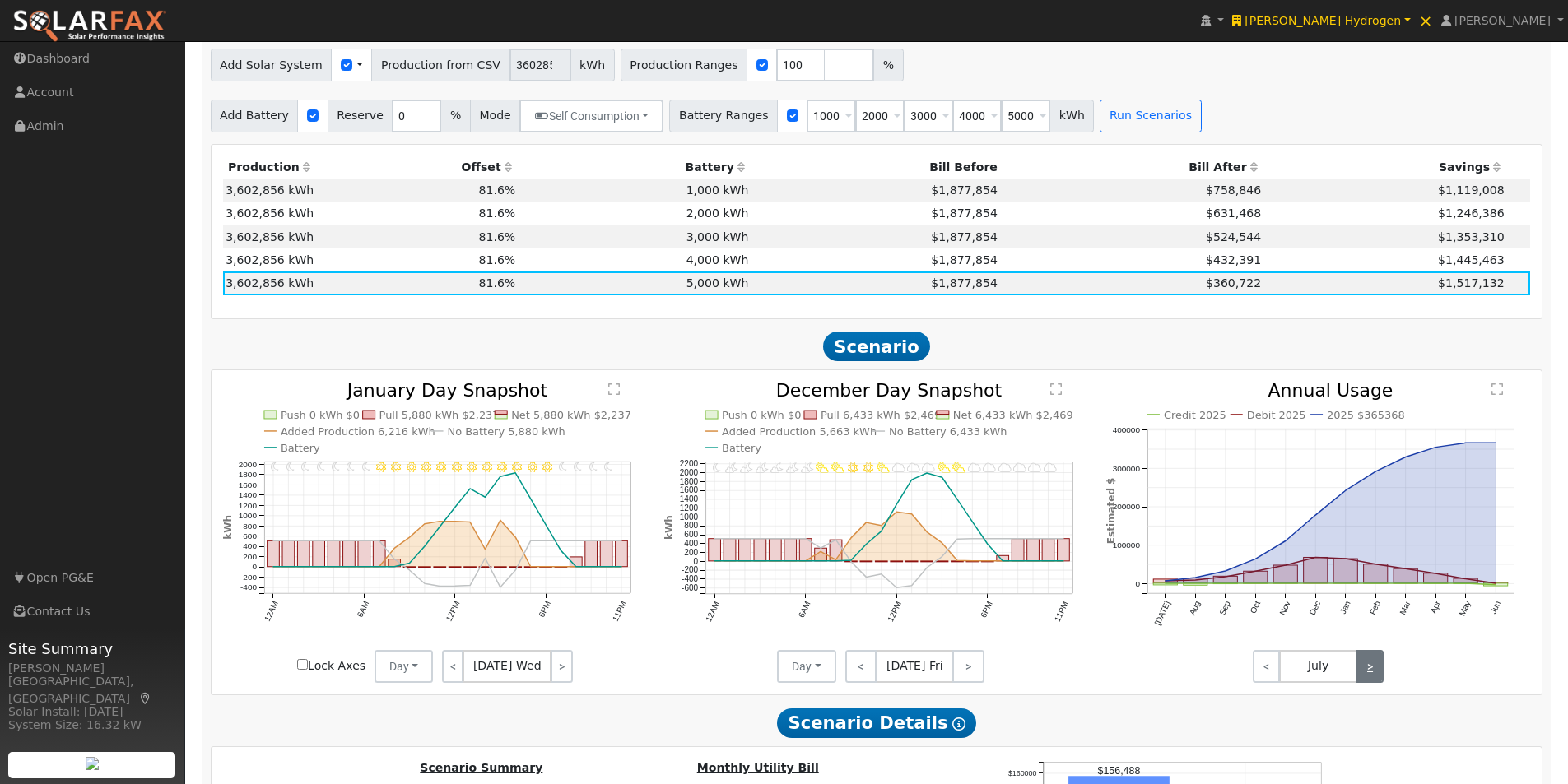
click at [1362, 674] on link ">" at bounding box center [1370, 665] width 28 height 33
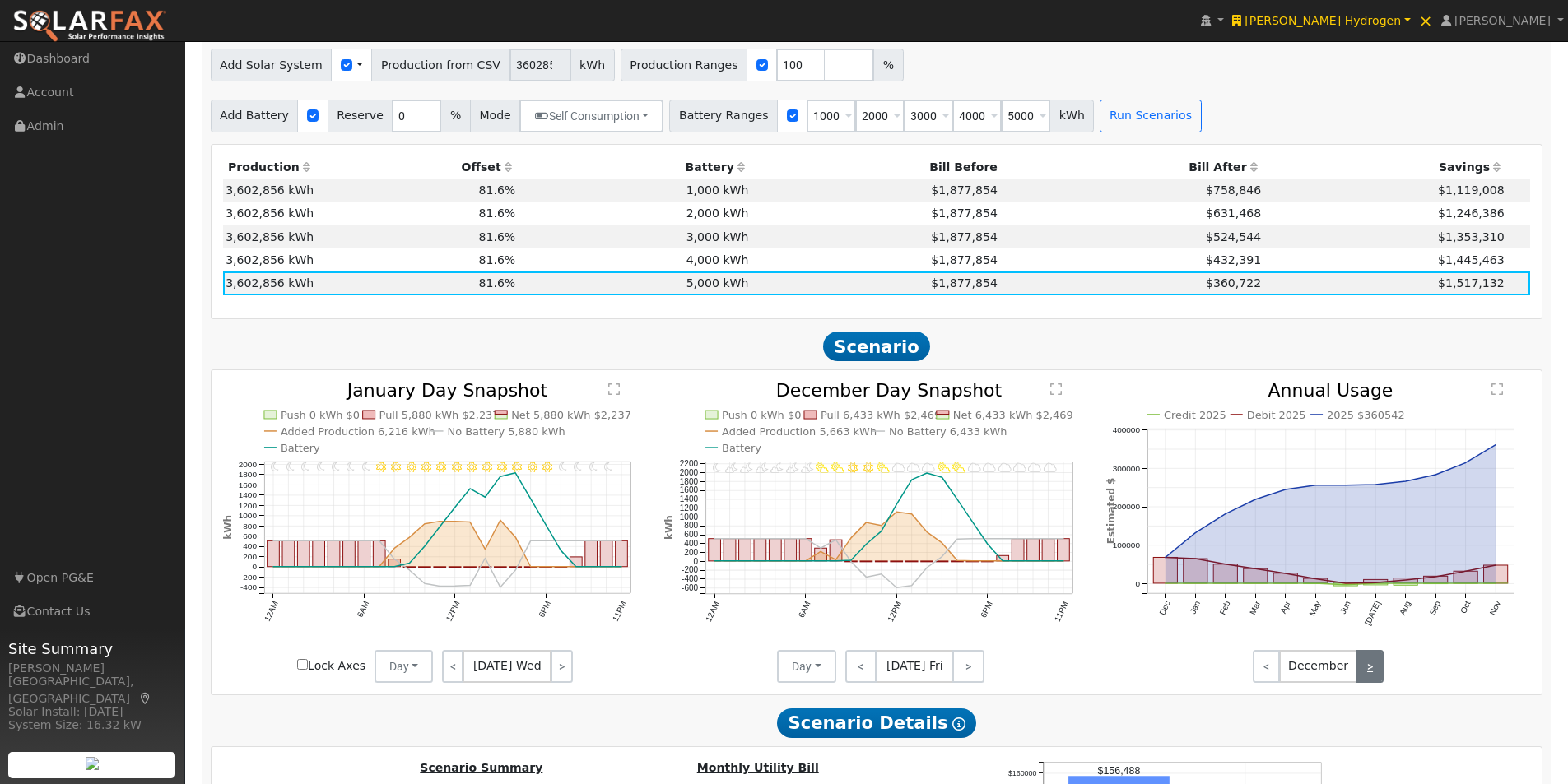
click at [1362, 674] on link ">" at bounding box center [1370, 665] width 28 height 33
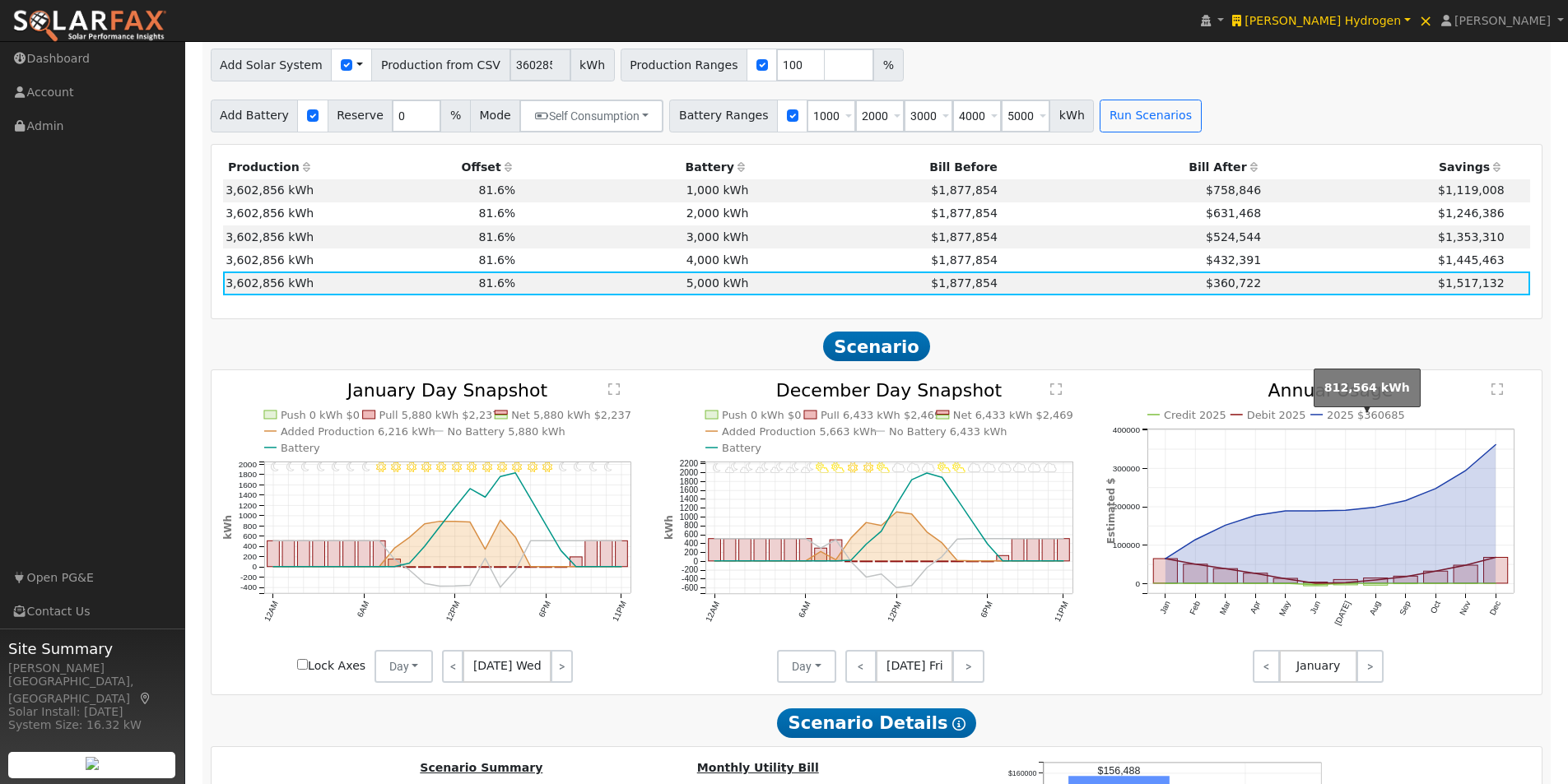
click at [1367, 421] on text "2025 $360685" at bounding box center [1366, 414] width 78 height 12
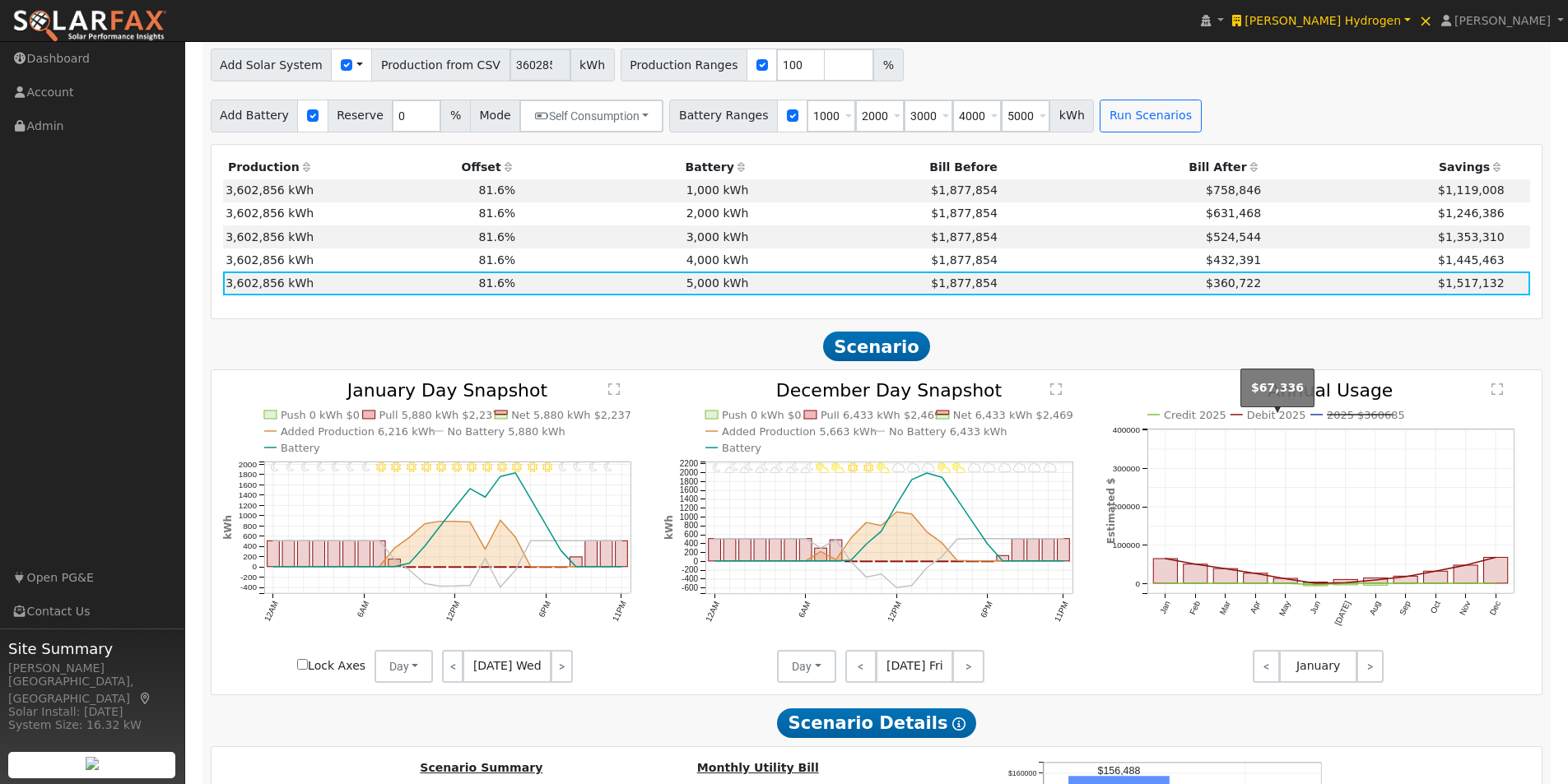
click at [1286, 418] on text "Debit 2025" at bounding box center [1277, 414] width 59 height 12
click at [1195, 421] on text "Credit 2025" at bounding box center [1195, 414] width 63 height 12
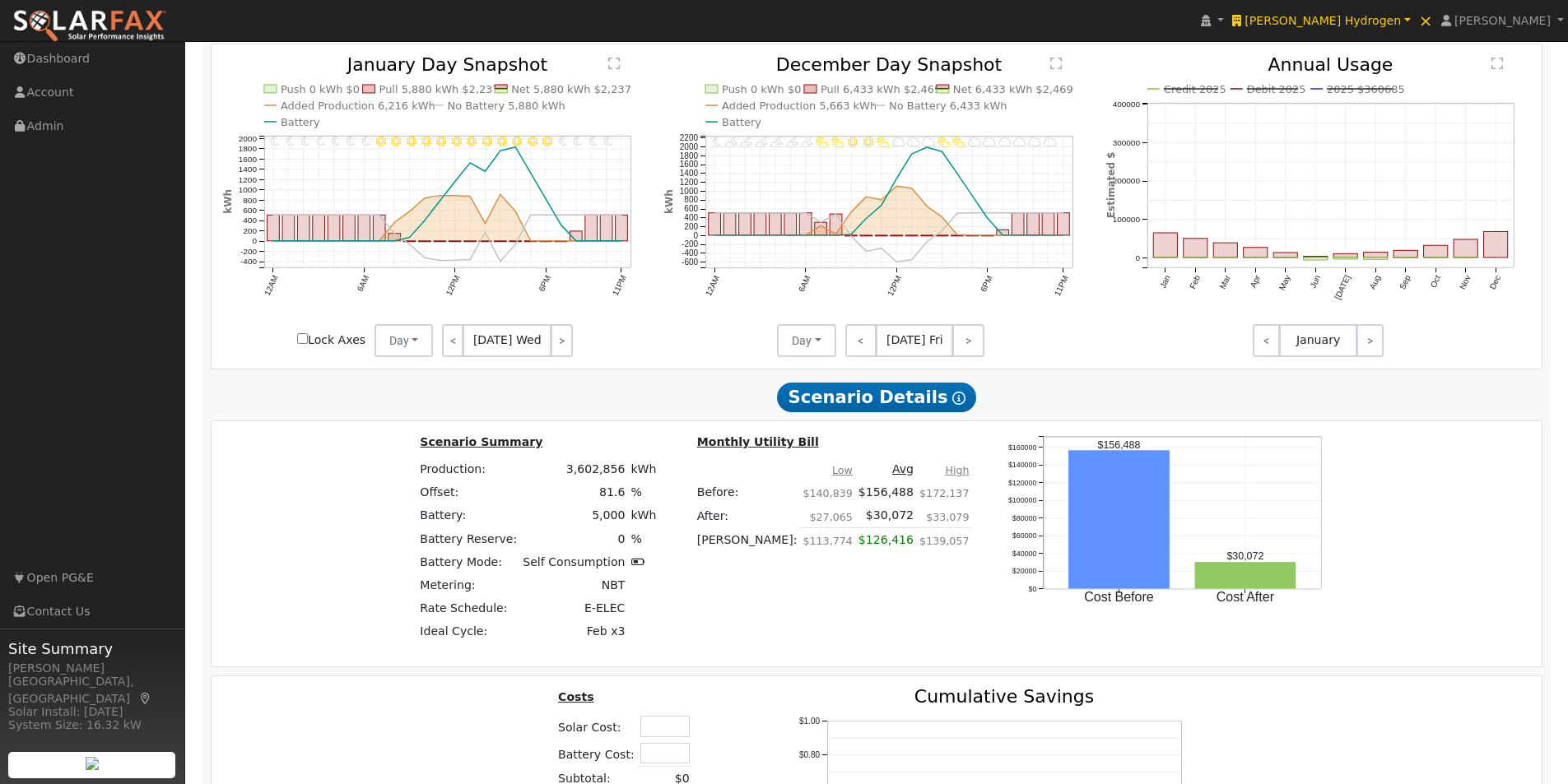
scroll to position [1787, 0]
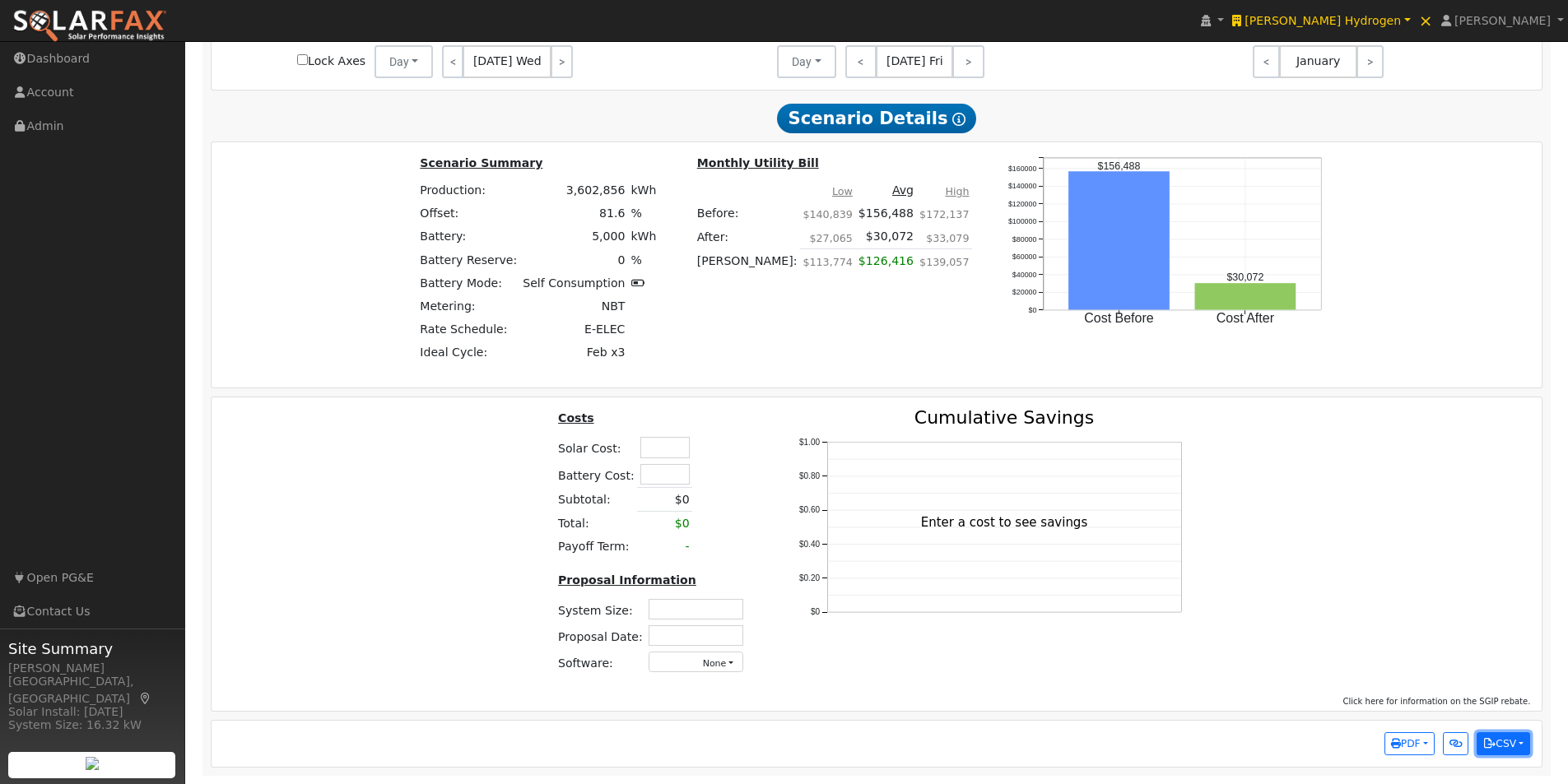
click at [1520, 751] on button "CSV" at bounding box center [1503, 743] width 53 height 23
click at [1380, 713] on link "Scenario All Data" at bounding box center [1428, 712] width 203 height 23
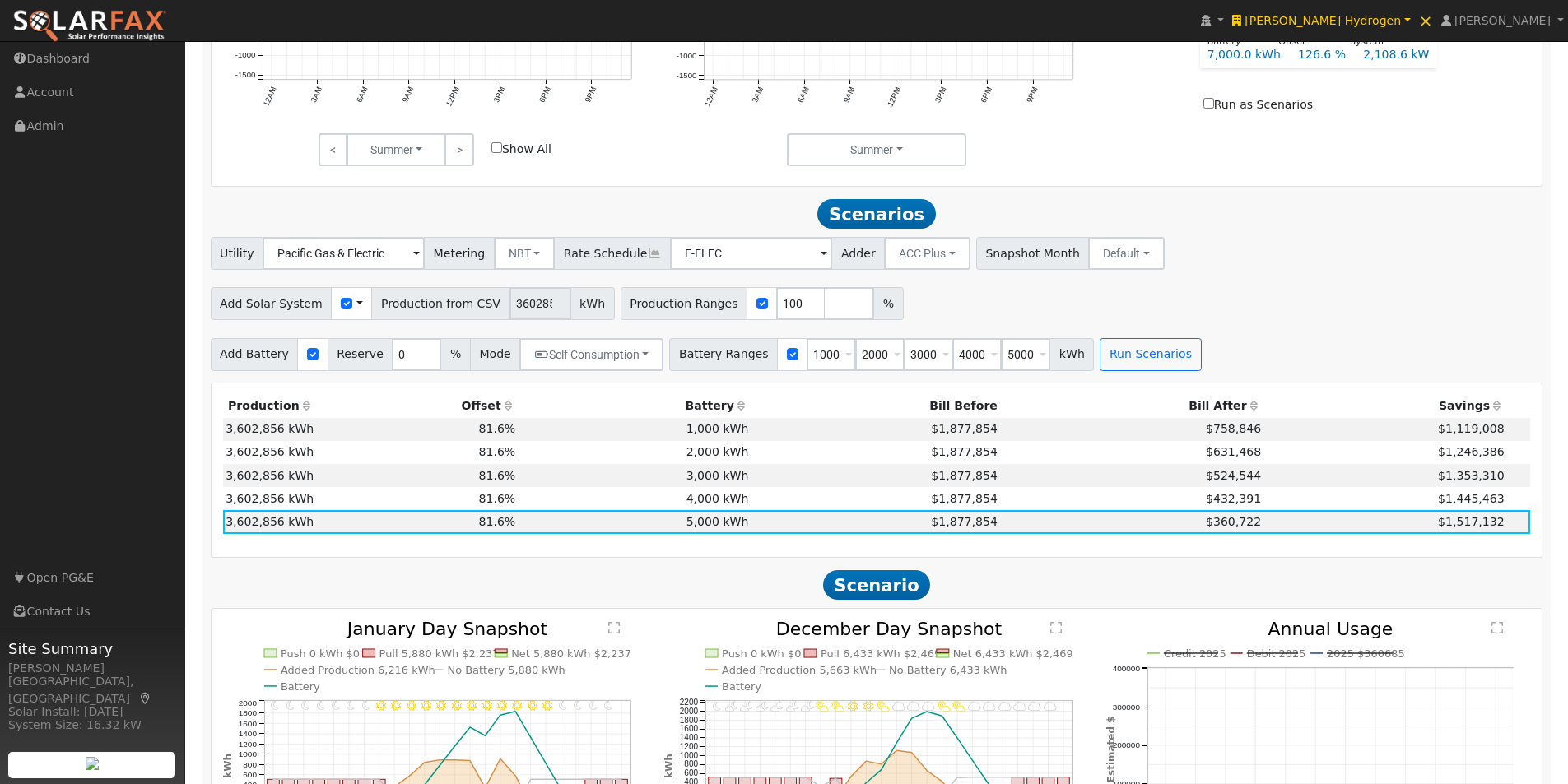
scroll to position [882, 0]
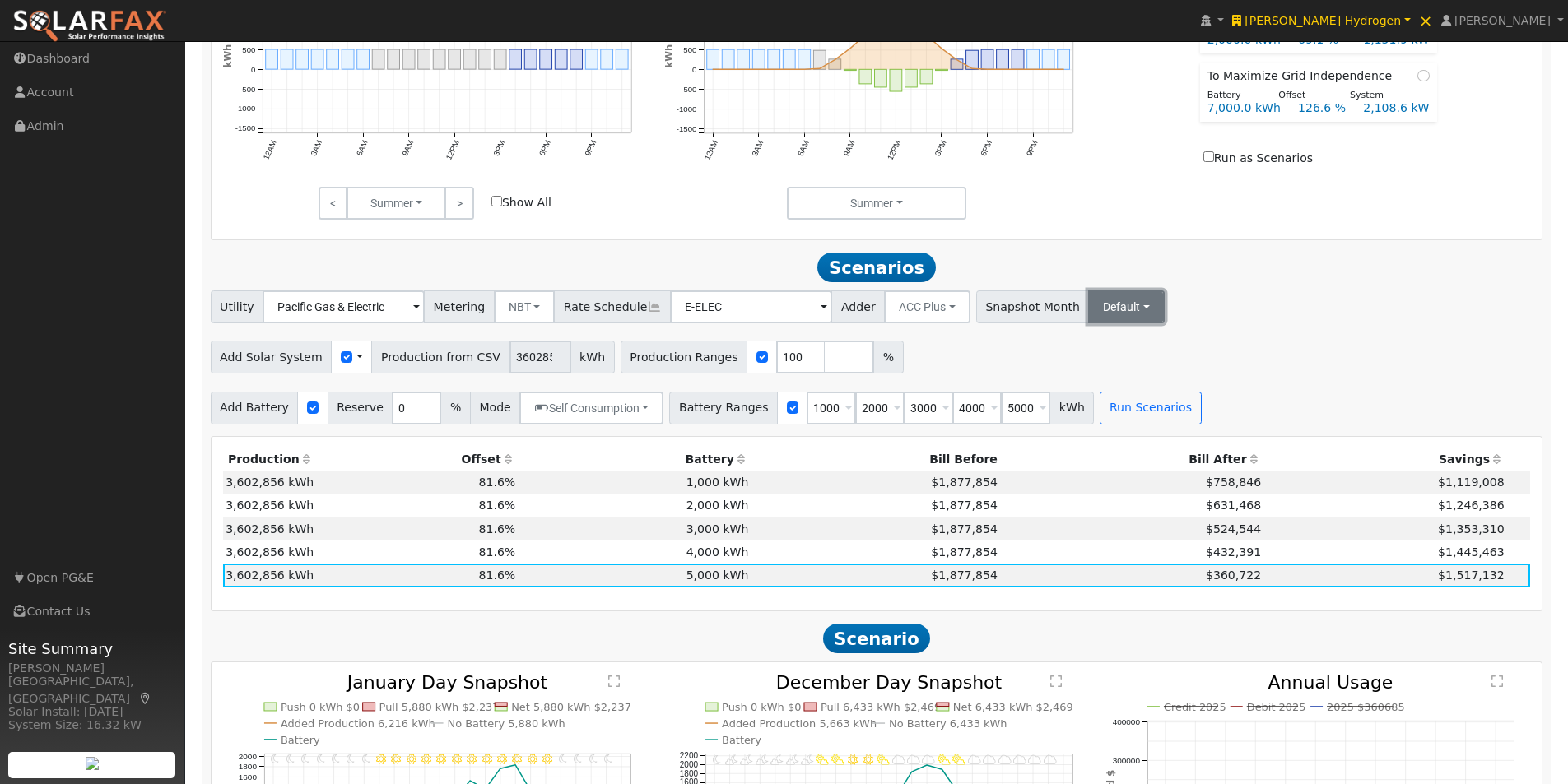
click at [1094, 314] on button "Default" at bounding box center [1126, 306] width 77 height 33
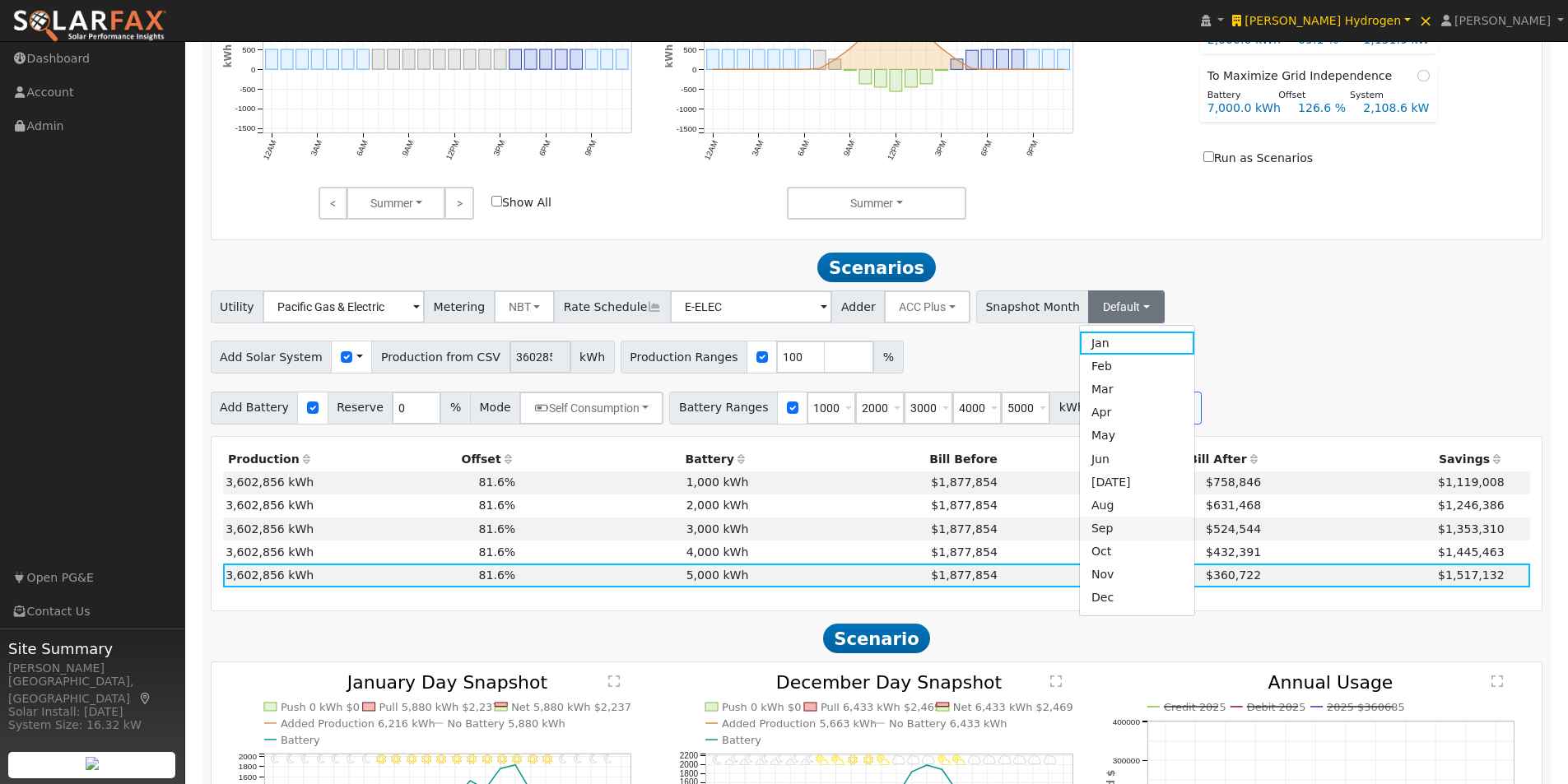
drag, startPoint x: 1065, startPoint y: 533, endPoint x: 1237, endPoint y: 389, distance: 224.3
click at [1079, 532] on link "Sep" at bounding box center [1136, 528] width 115 height 23
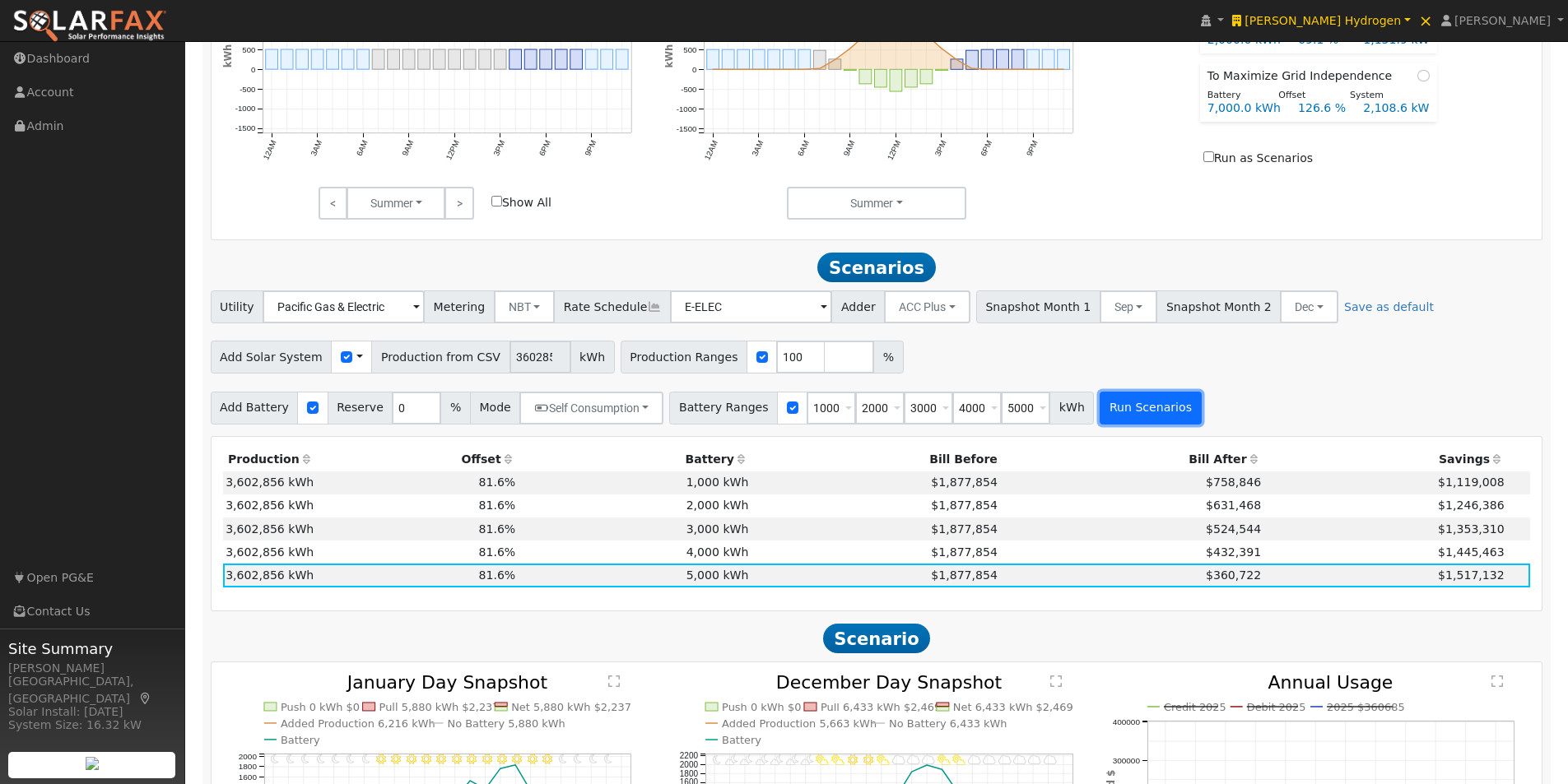
click at [1102, 416] on button "Run Scenarios" at bounding box center [1150, 408] width 101 height 33
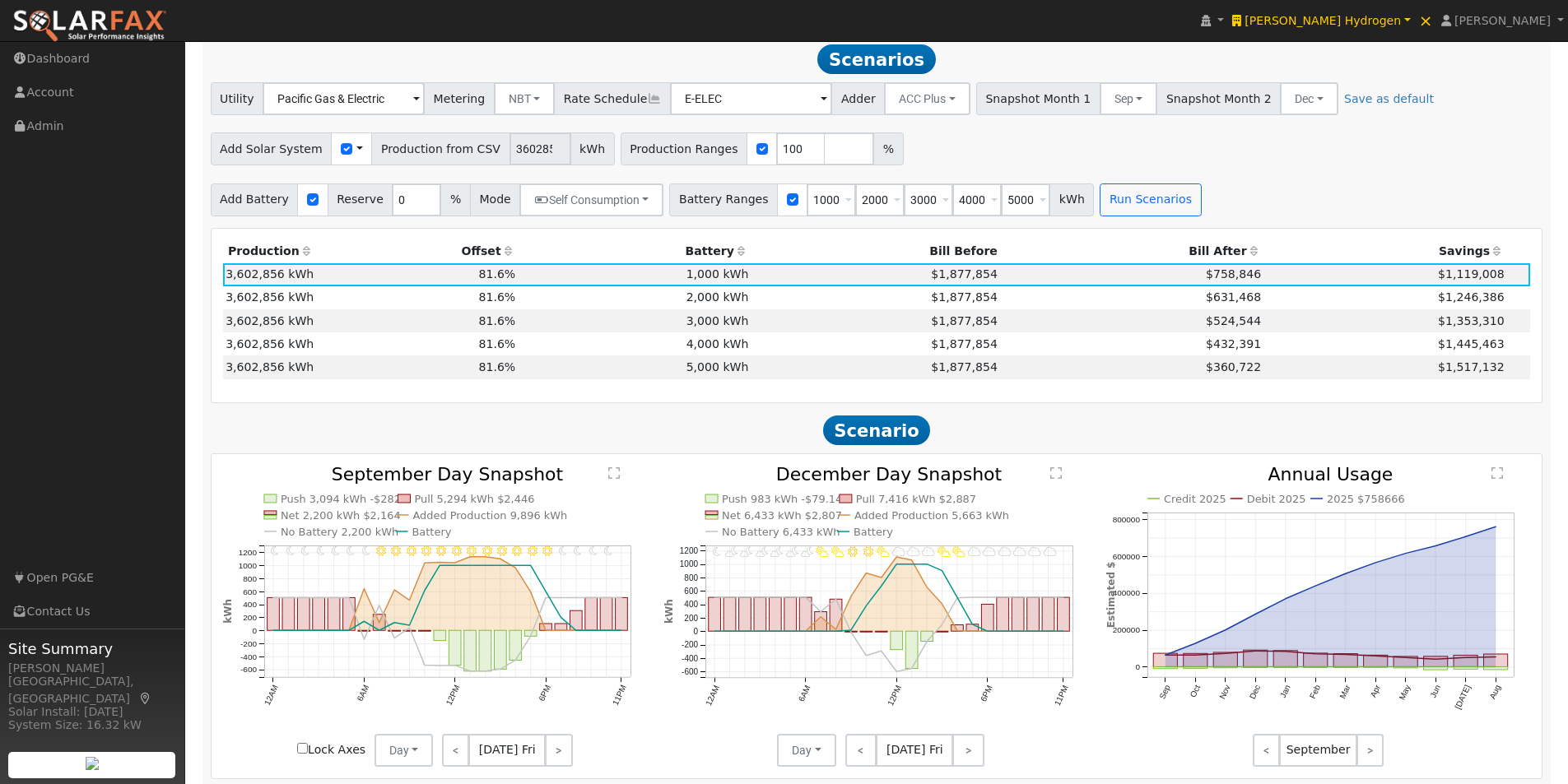
scroll to position [1091, 0]
click at [453, 752] on link "<" at bounding box center [455, 748] width 28 height 33
click at [453, 752] on link "<" at bounding box center [453, 748] width 24 height 33
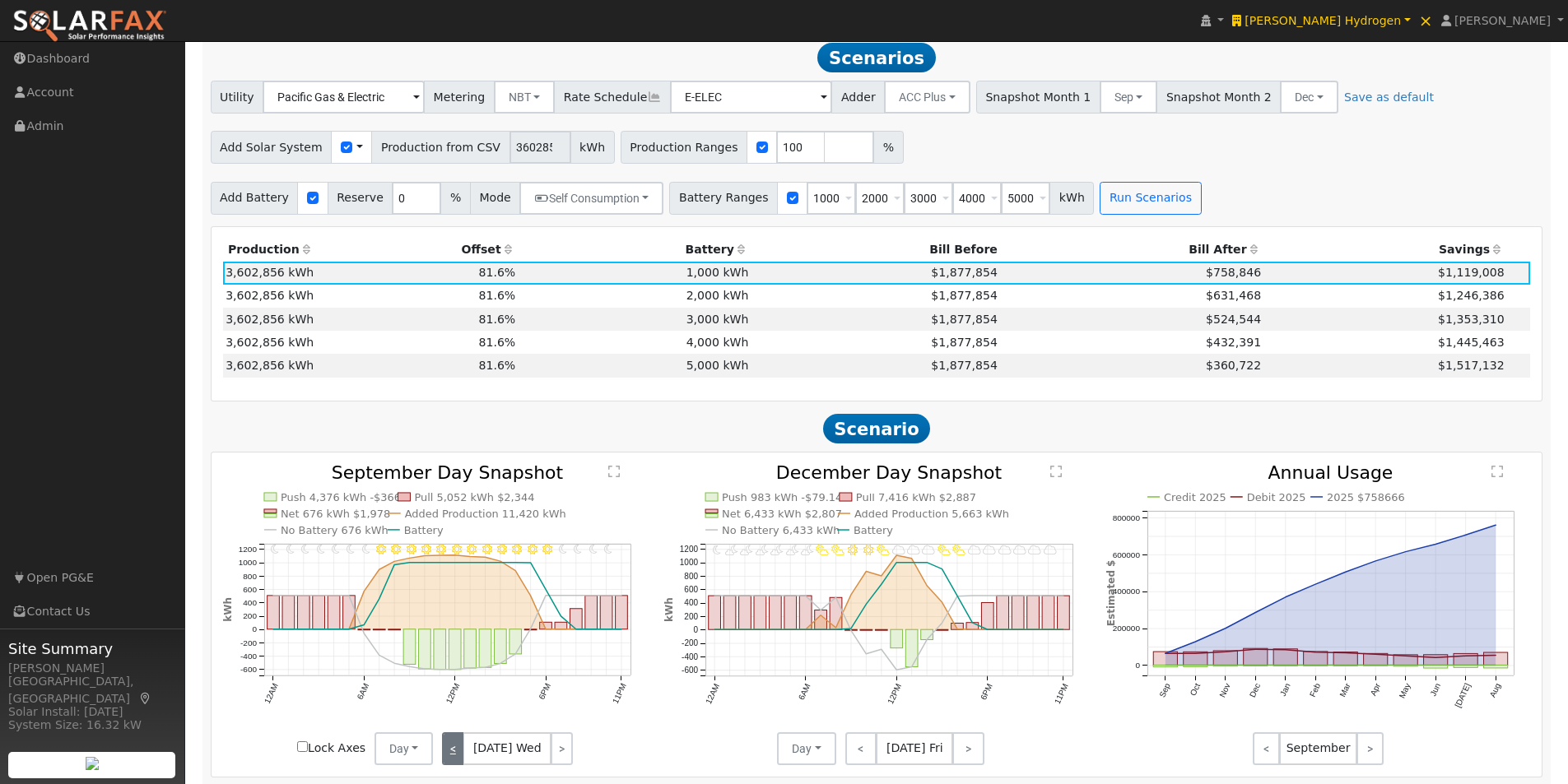
click at [453, 752] on link "<" at bounding box center [452, 748] width 22 height 33
click at [453, 752] on link "<" at bounding box center [454, 748] width 25 height 33
click at [452, 751] on link "<" at bounding box center [453, 748] width 23 height 33
click at [452, 751] on link "<" at bounding box center [454, 748] width 25 height 33
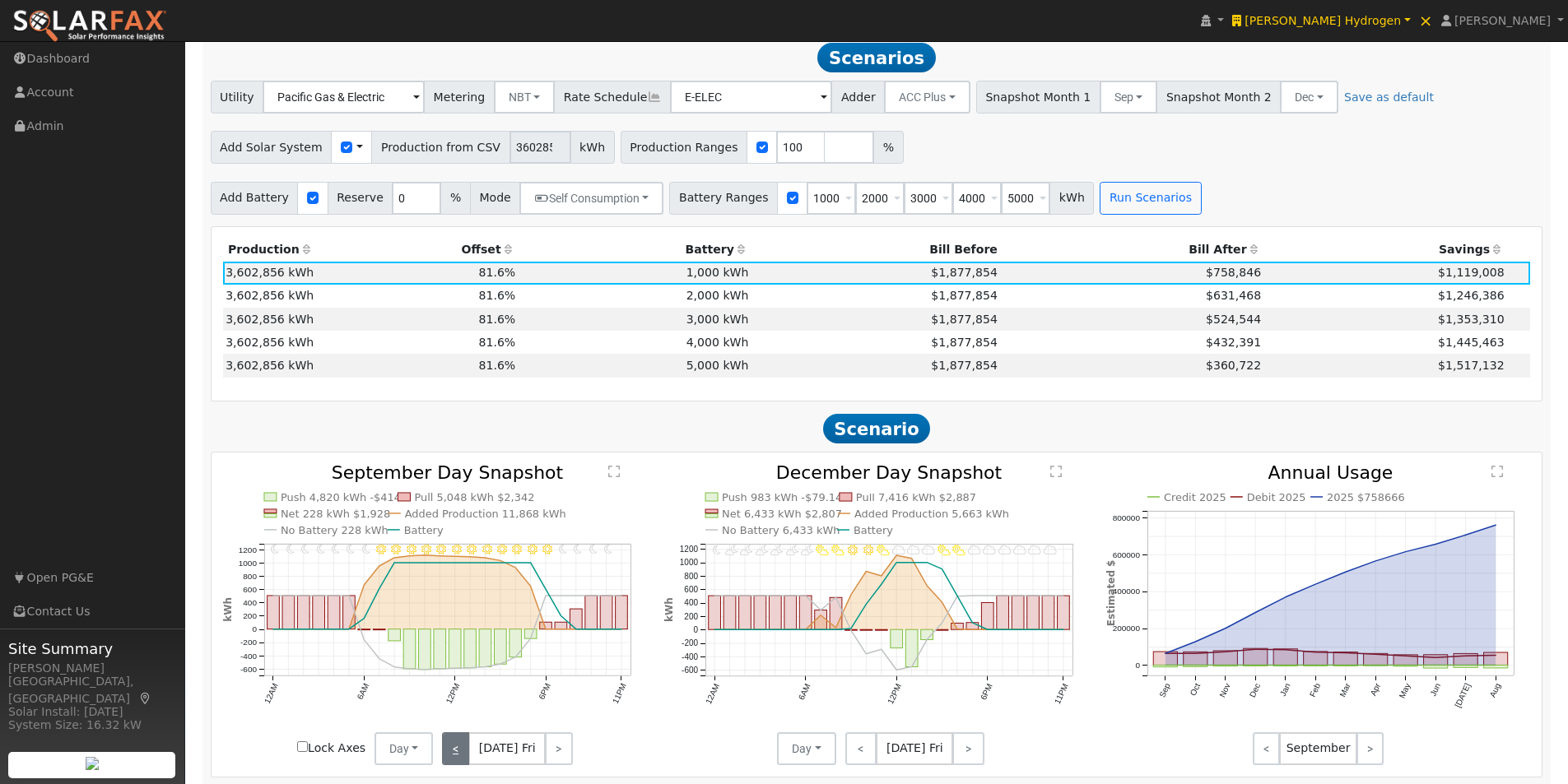
click at [452, 751] on link "<" at bounding box center [455, 748] width 28 height 33
click at [452, 751] on link "<" at bounding box center [452, 748] width 22 height 33
click at [452, 751] on link "<" at bounding box center [454, 748] width 25 height 33
click at [452, 751] on link "<" at bounding box center [452, 748] width 22 height 33
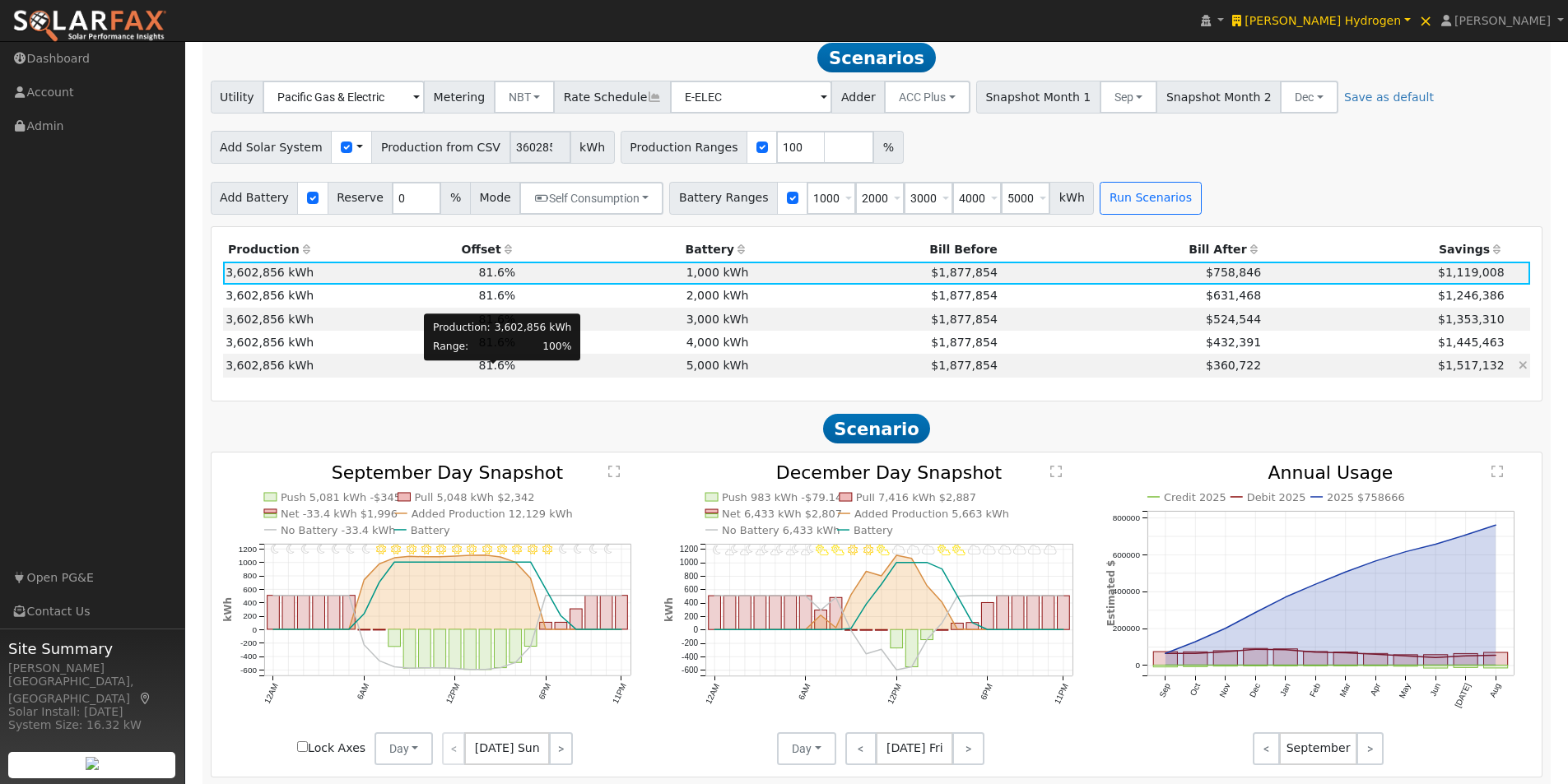
click at [489, 369] on span "81.6%" at bounding box center [497, 365] width 37 height 13
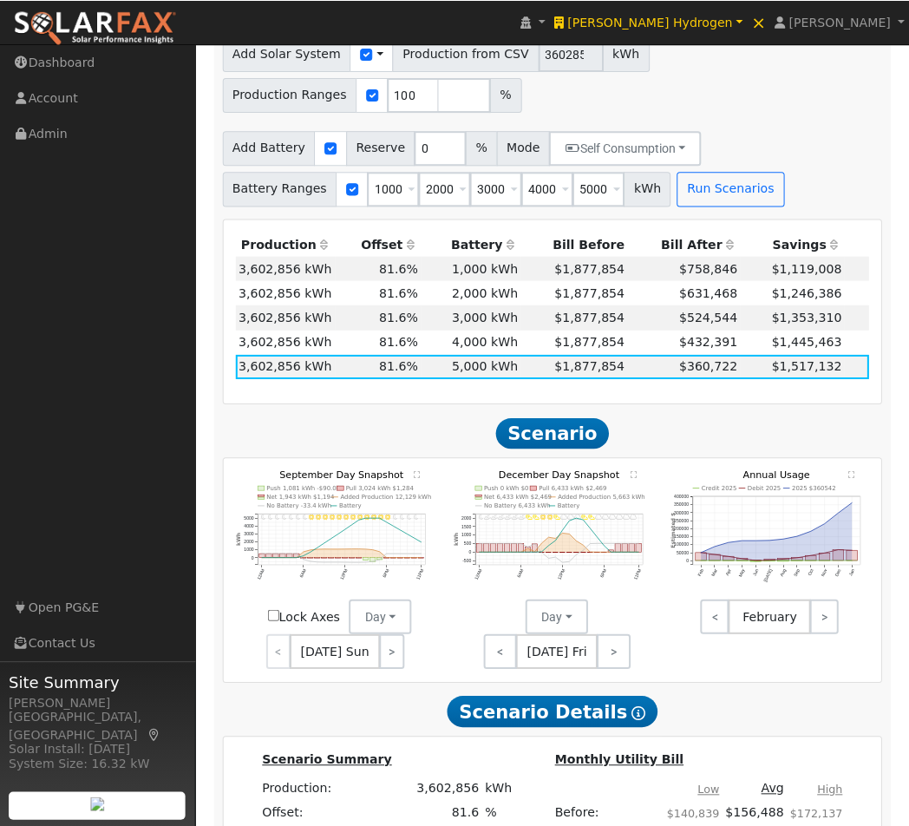
scroll to position [1432, 0]
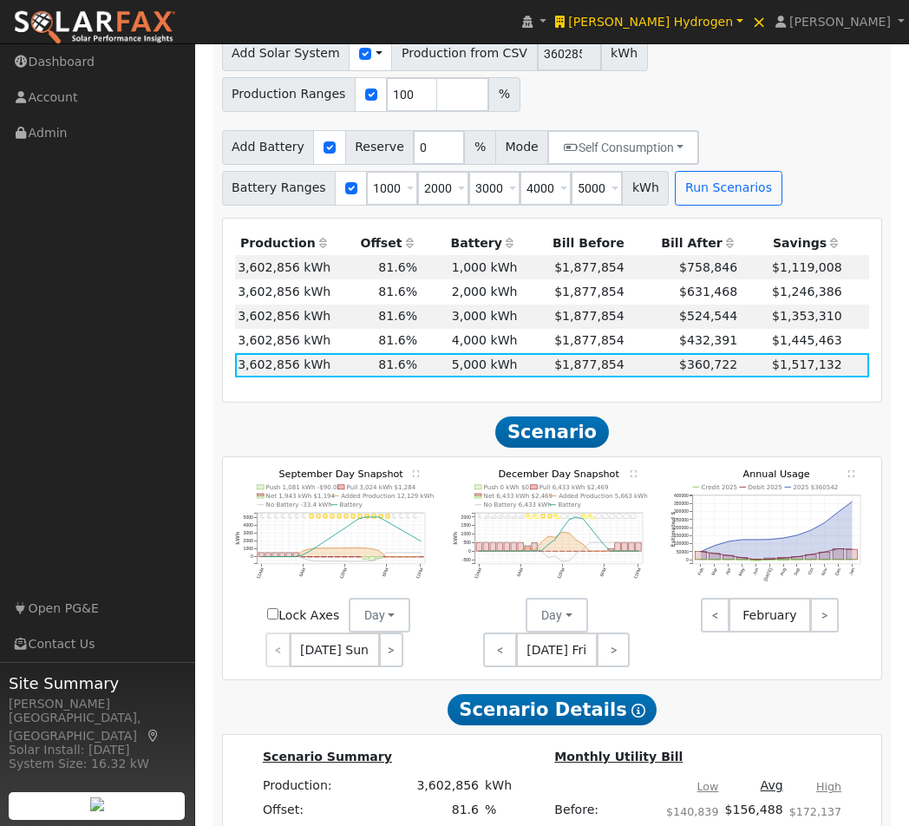
click at [415, 469] on text "" at bounding box center [417, 472] width 6 height 7
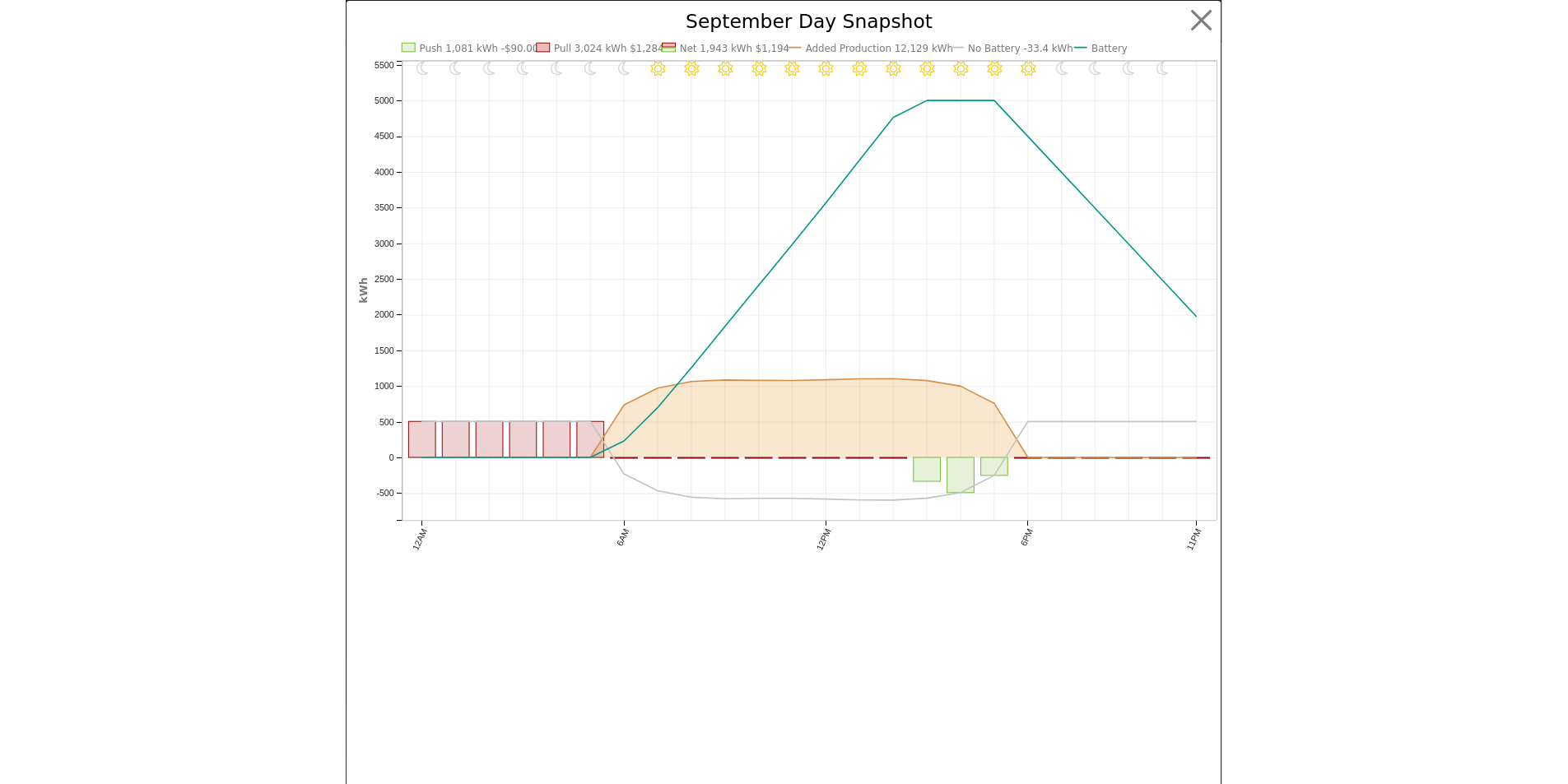
scroll to position [1260, 0]
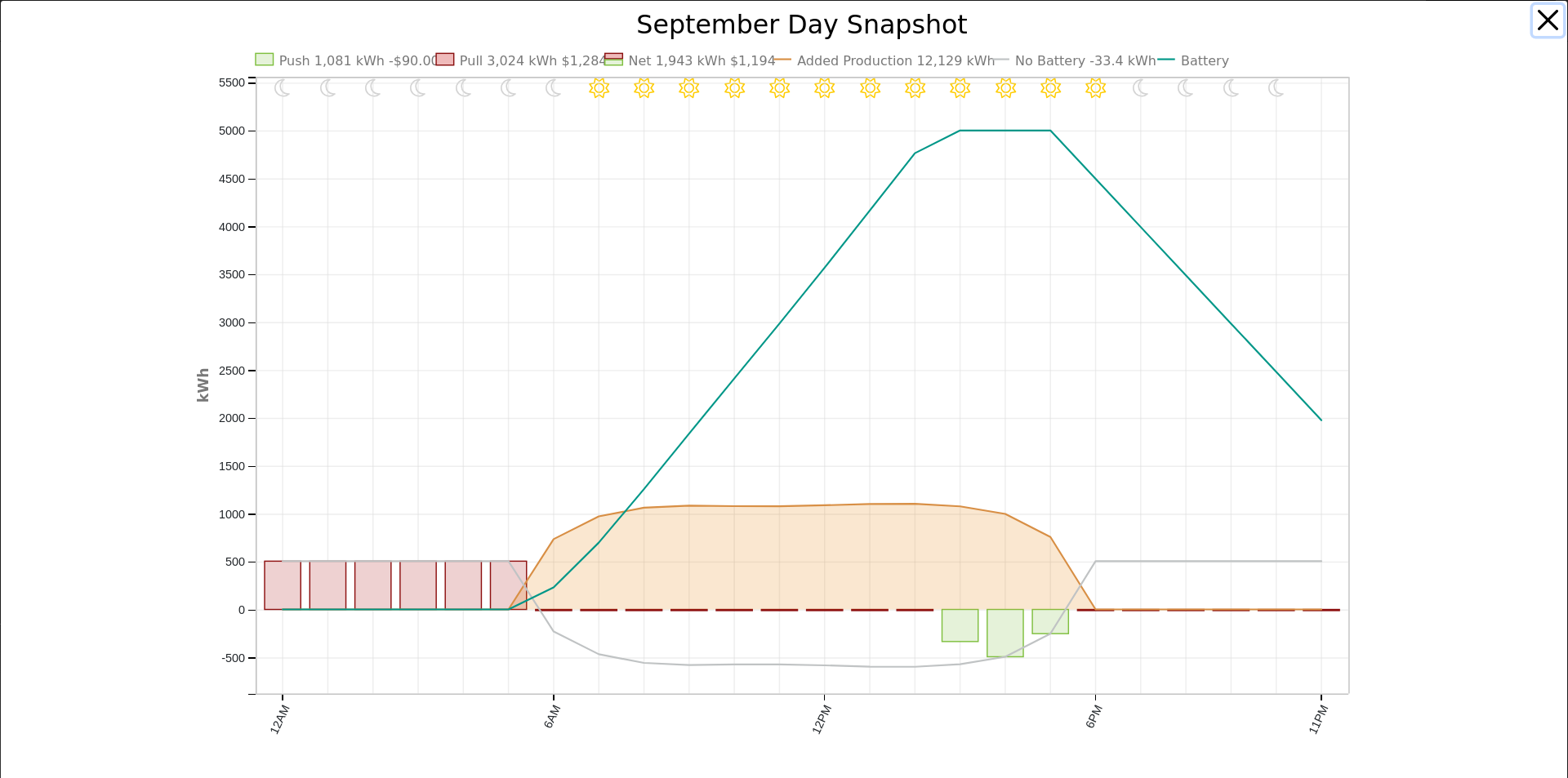
click at [1540, 16] on button "button" at bounding box center [1548, 20] width 31 height 31
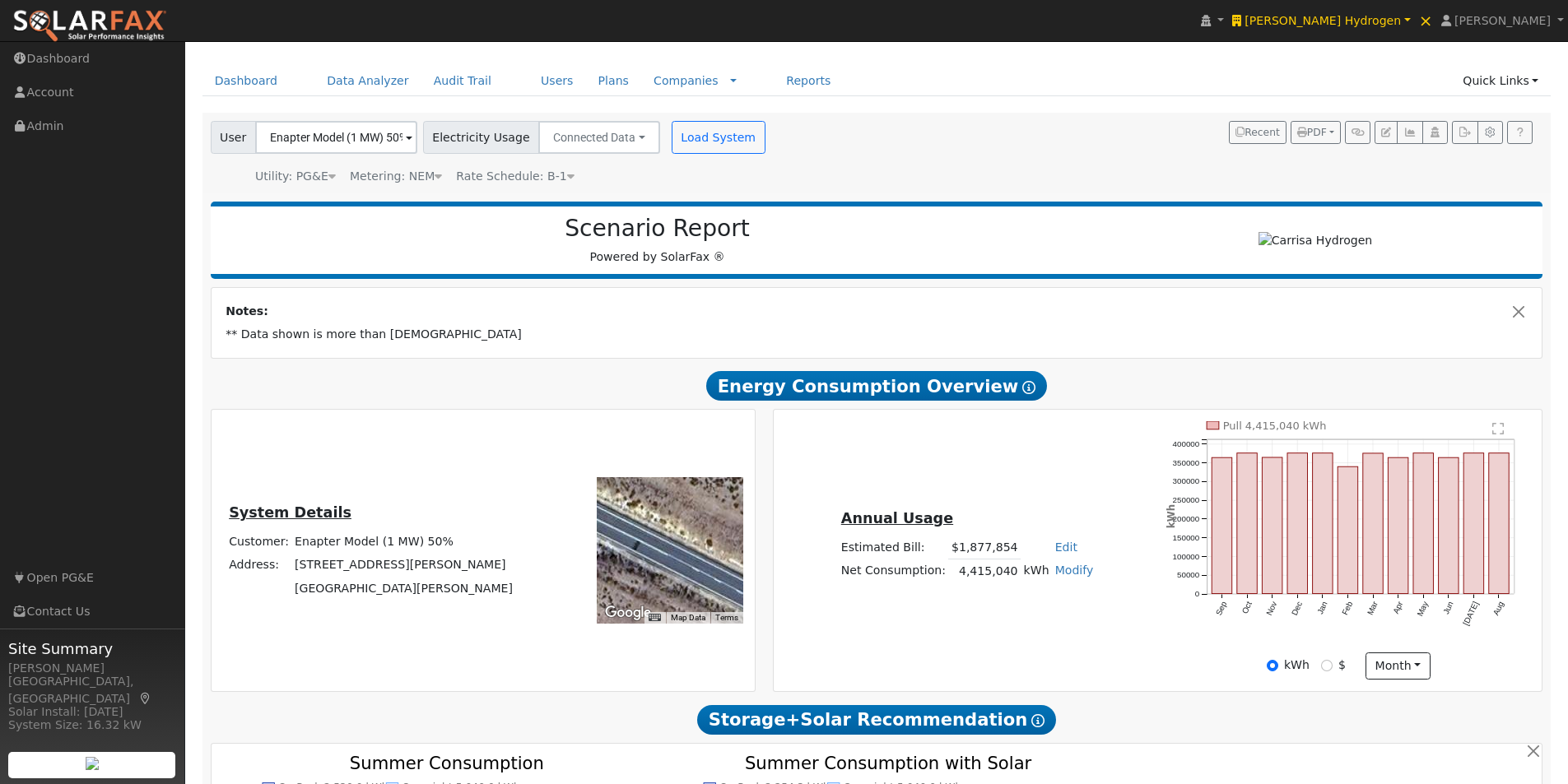
scroll to position [0, 0]
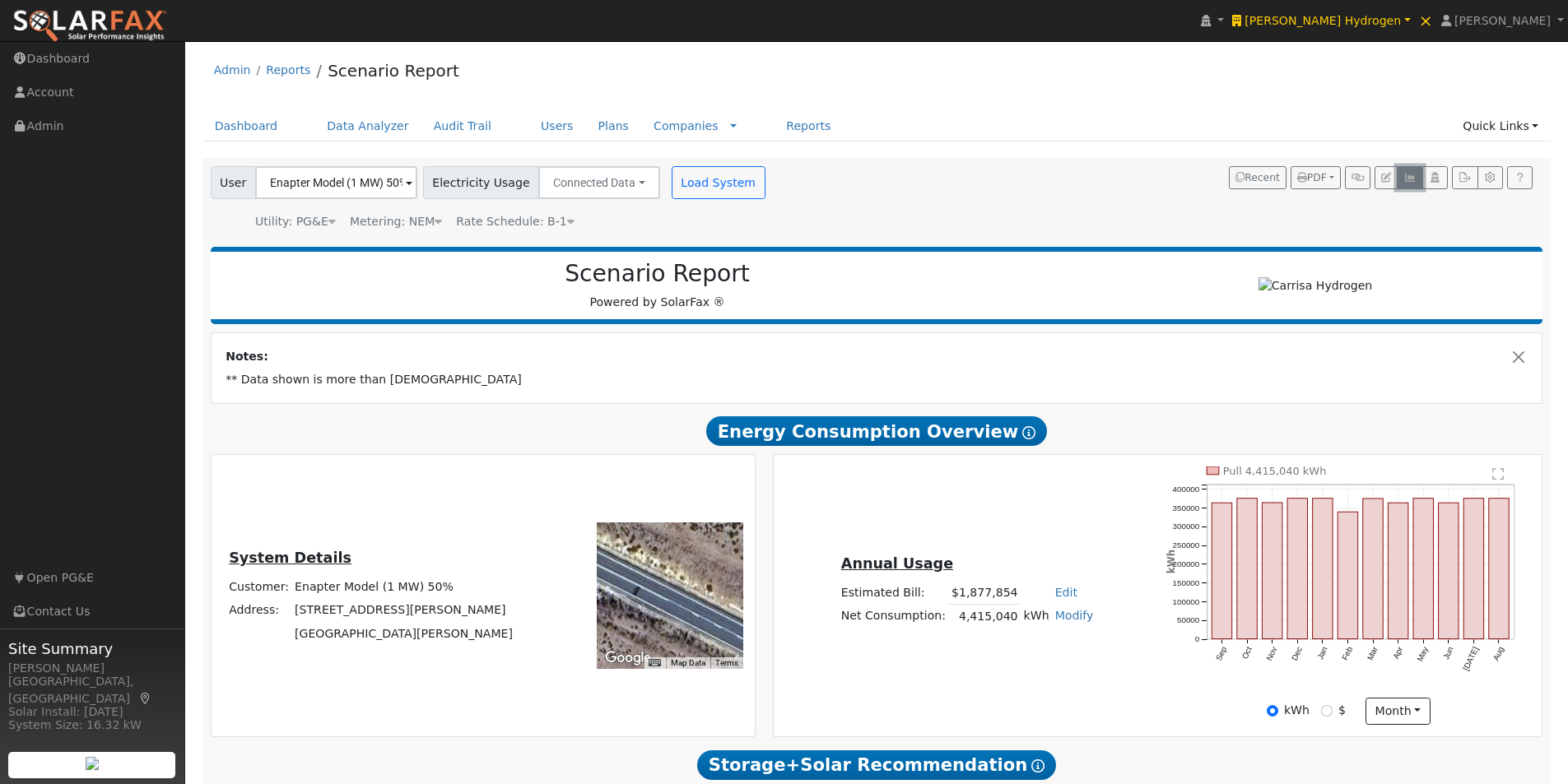
click at [1411, 177] on icon "button" at bounding box center [1409, 177] width 12 height 9
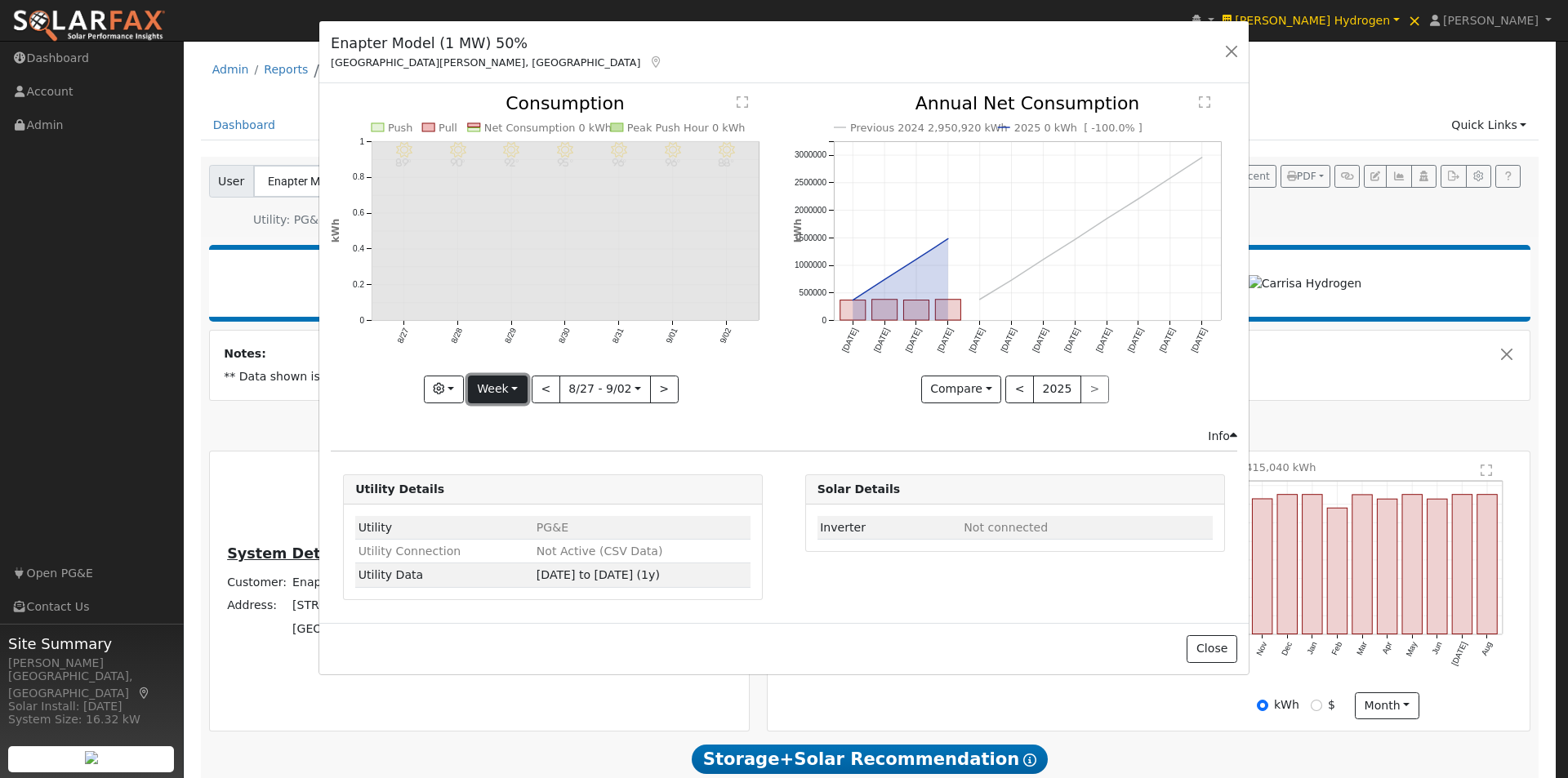
click at [504, 394] on button "Week" at bounding box center [497, 389] width 59 height 28
click at [497, 481] on link "Year" at bounding box center [525, 491] width 114 height 23
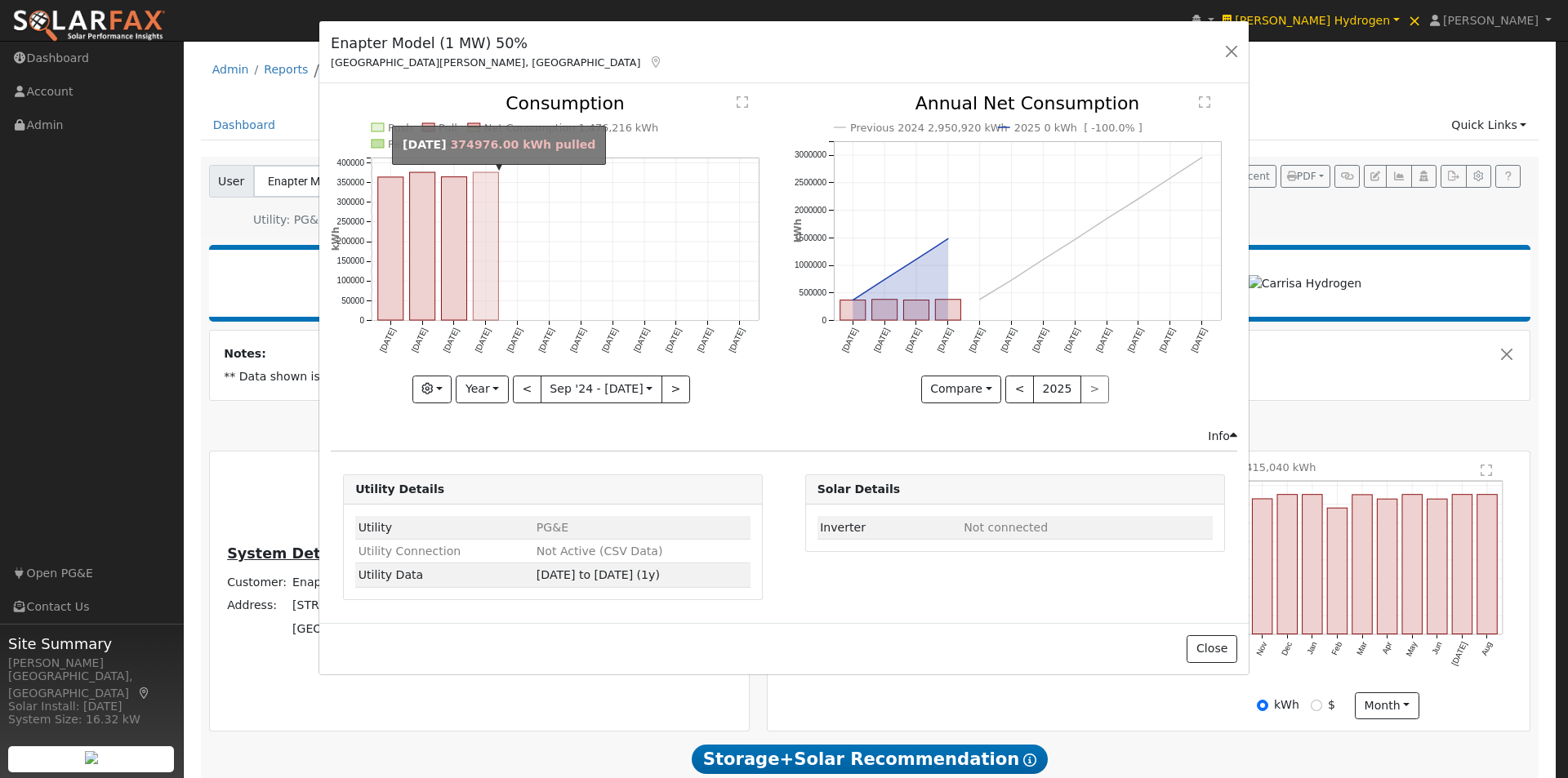
click at [491, 242] on rect "onclick=""" at bounding box center [486, 246] width 25 height 148
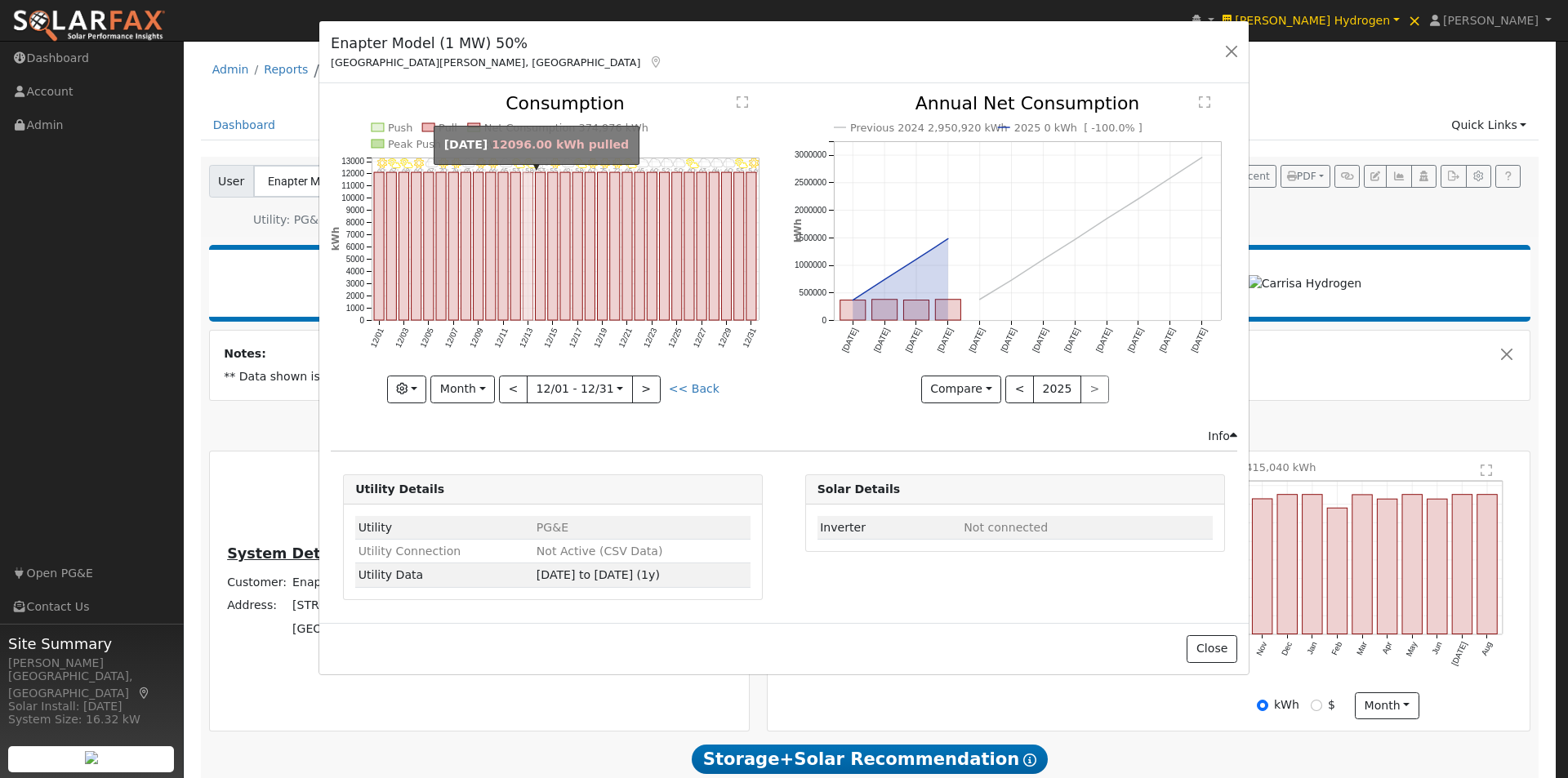
click at [530, 262] on rect "onclick=""" at bounding box center [528, 246] width 9 height 148
type input "[DATE]"
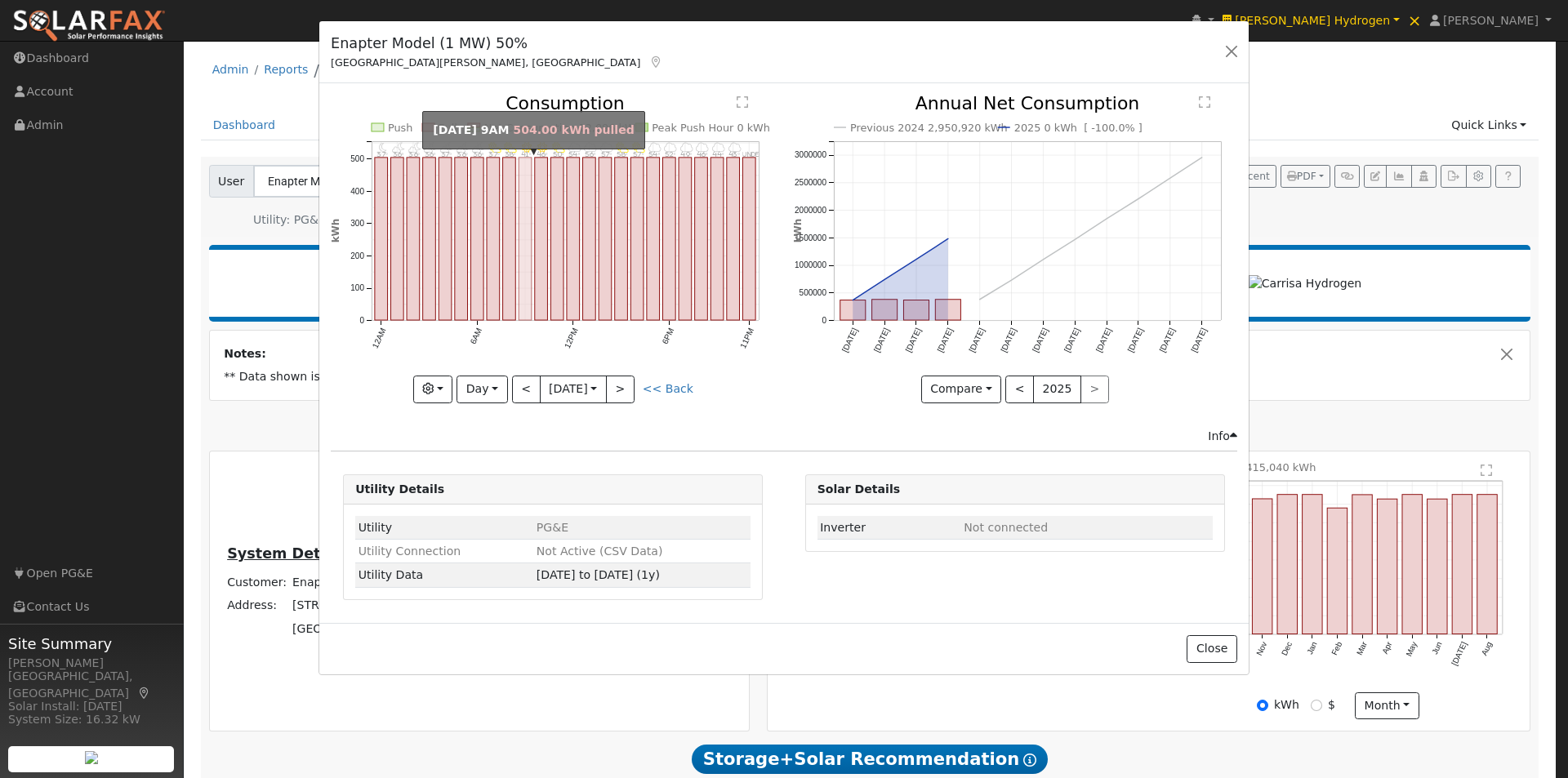
click at [526, 239] on rect "onclick=""" at bounding box center [525, 238] width 13 height 163
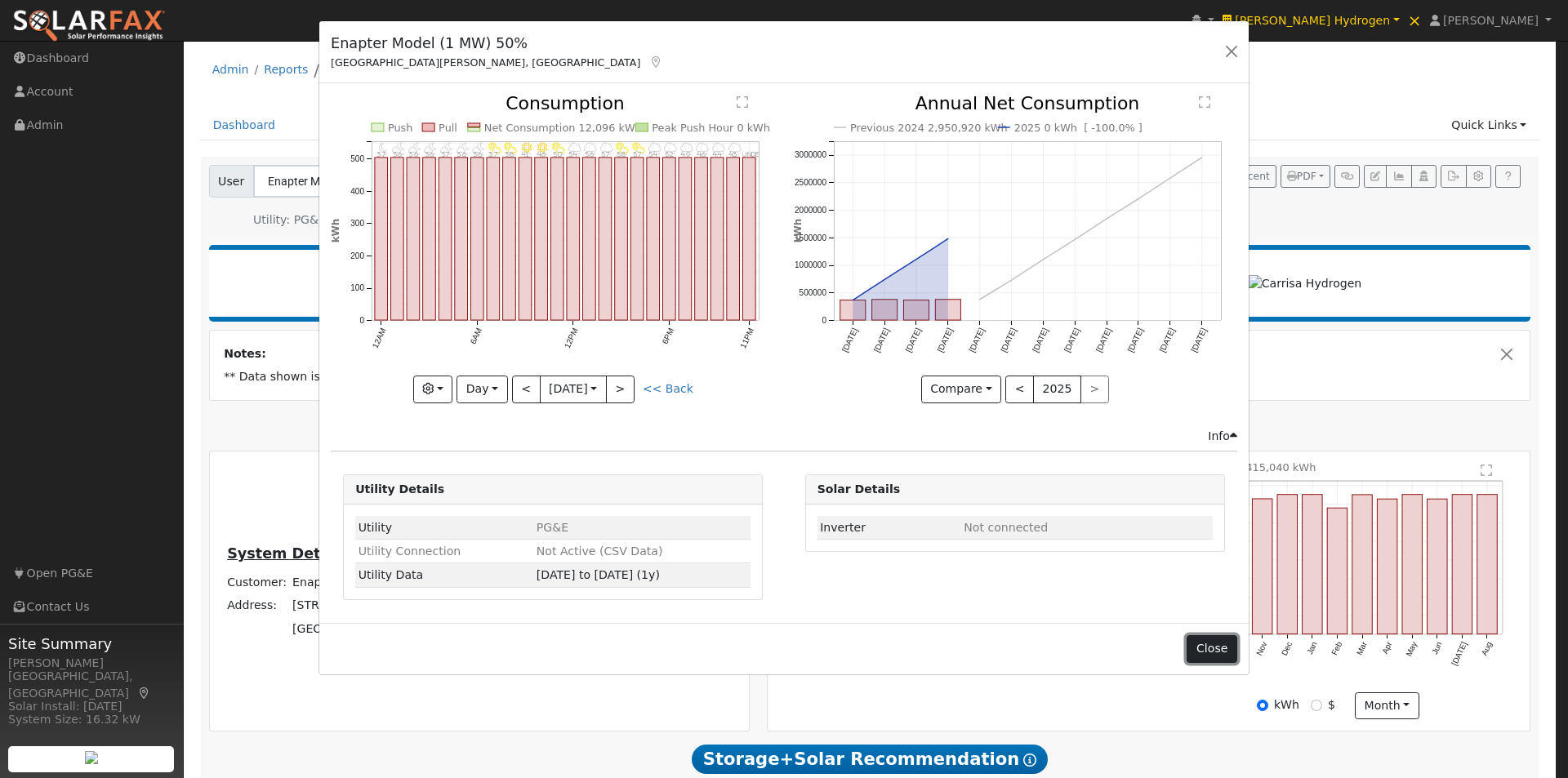
click at [1202, 648] on button "Close" at bounding box center [1211, 649] width 50 height 28
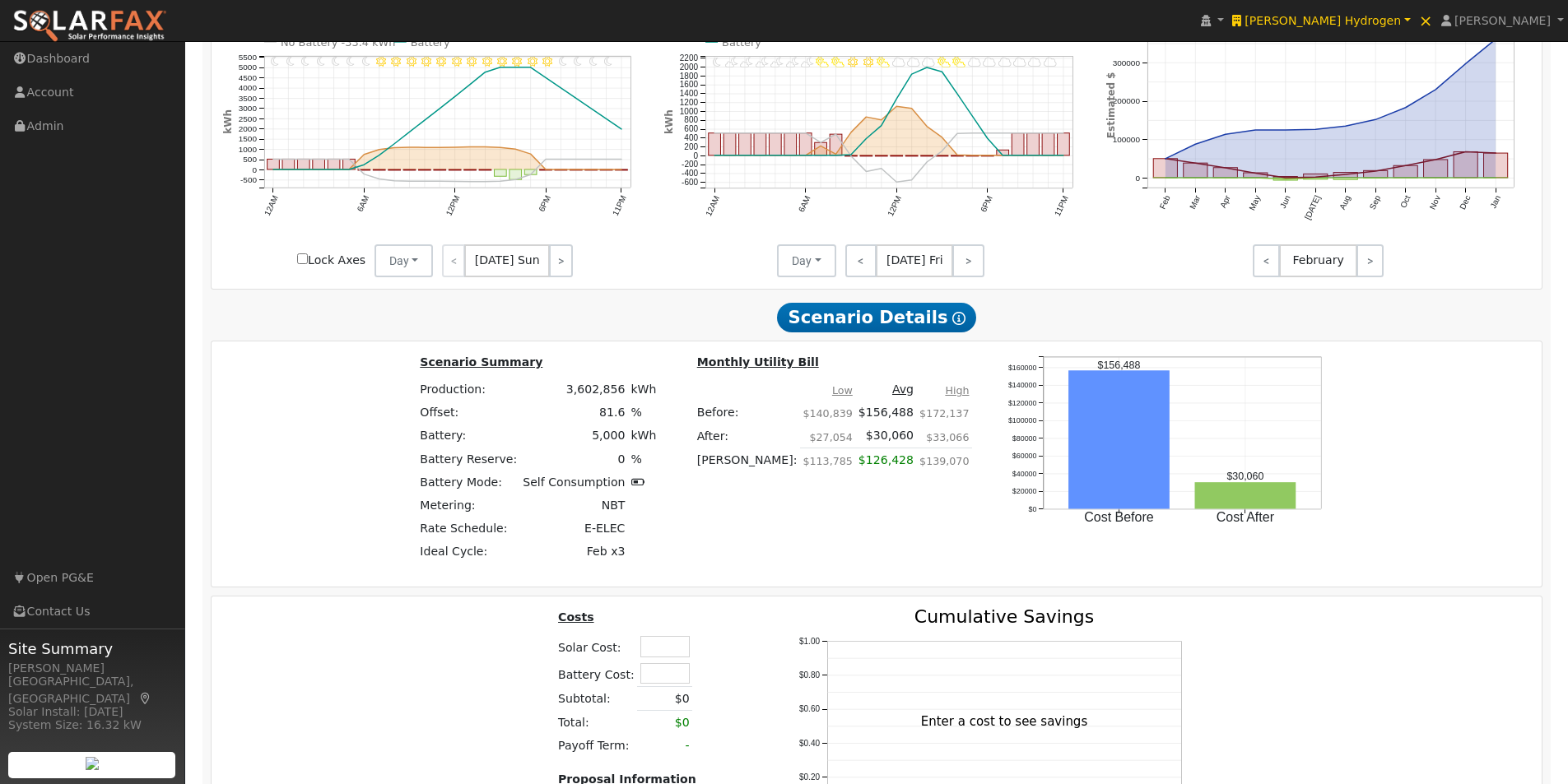
scroll to position [1787, 0]
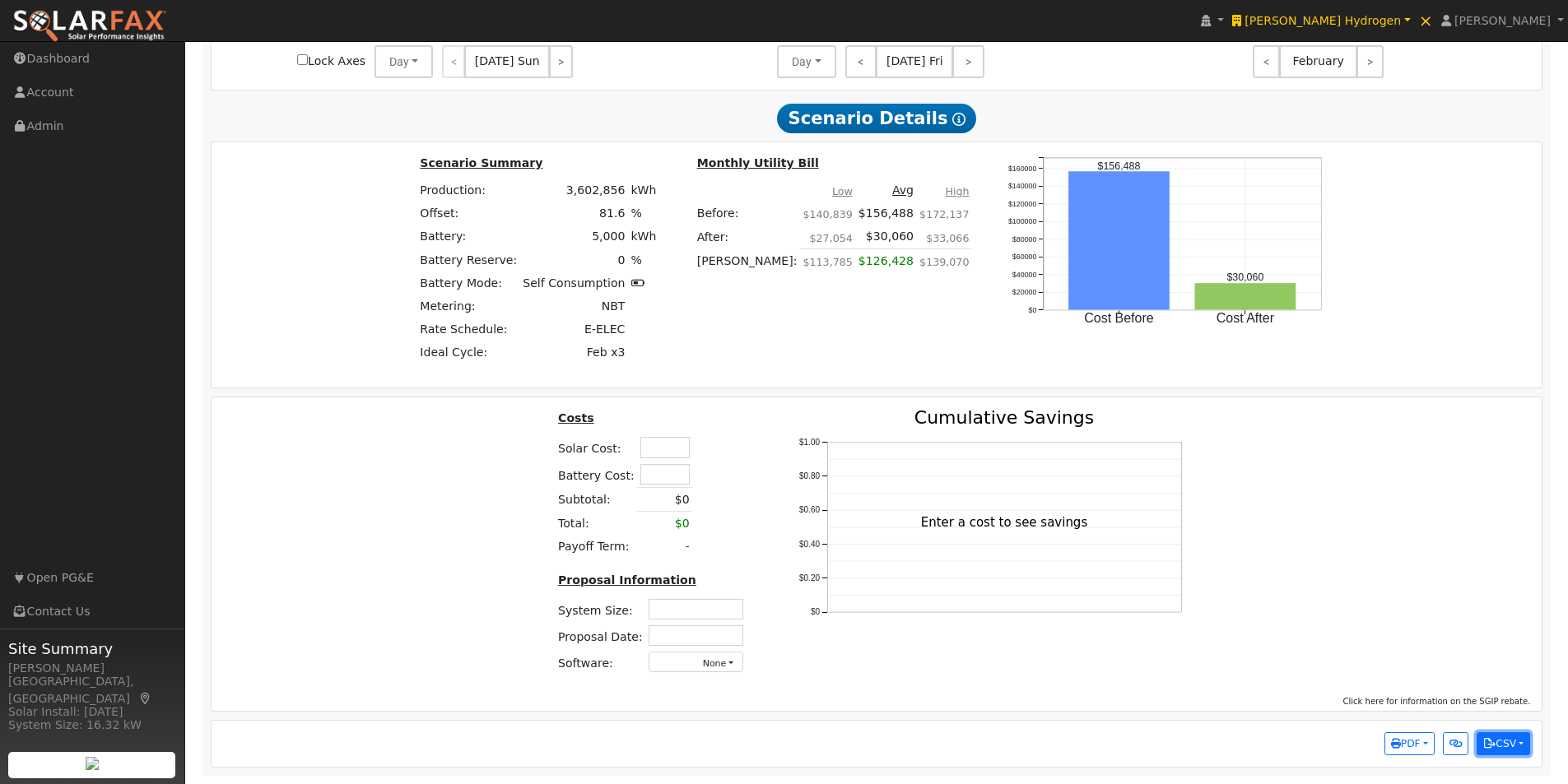
click at [1522, 747] on button "CSV" at bounding box center [1503, 743] width 53 height 23
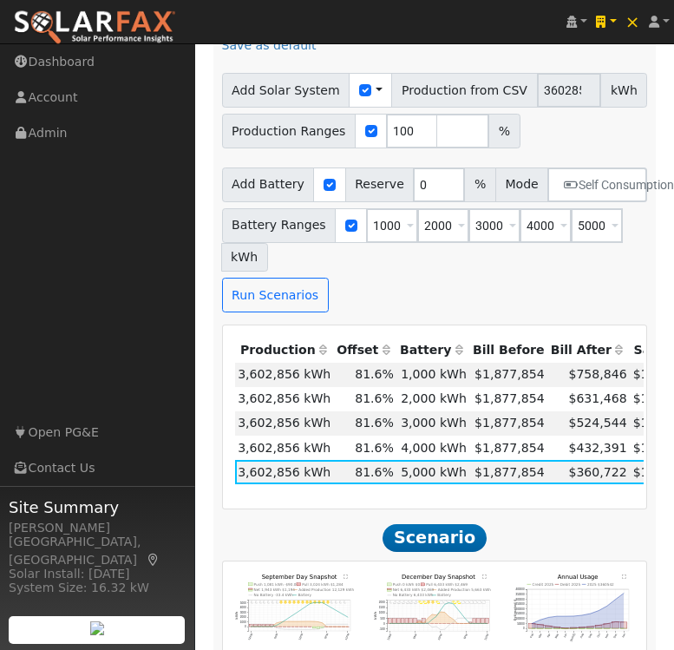
scroll to position [1640, 0]
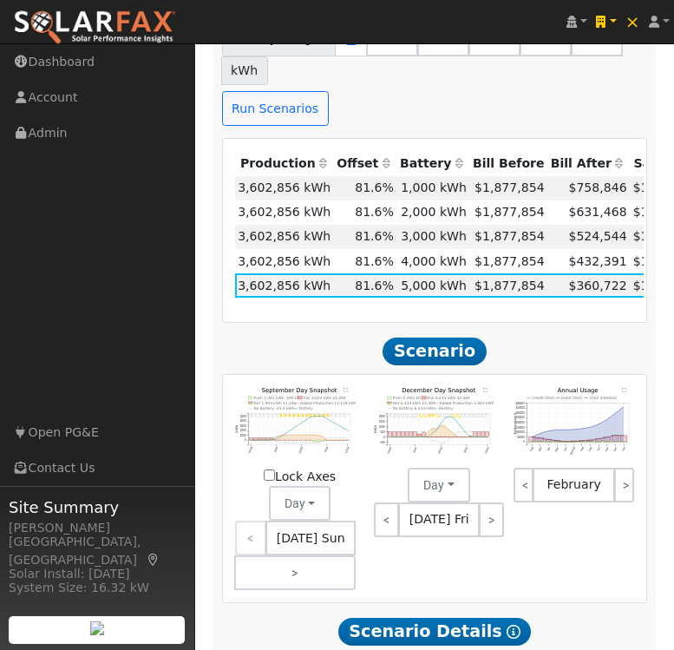
click at [344, 388] on text "" at bounding box center [346, 390] width 4 height 4
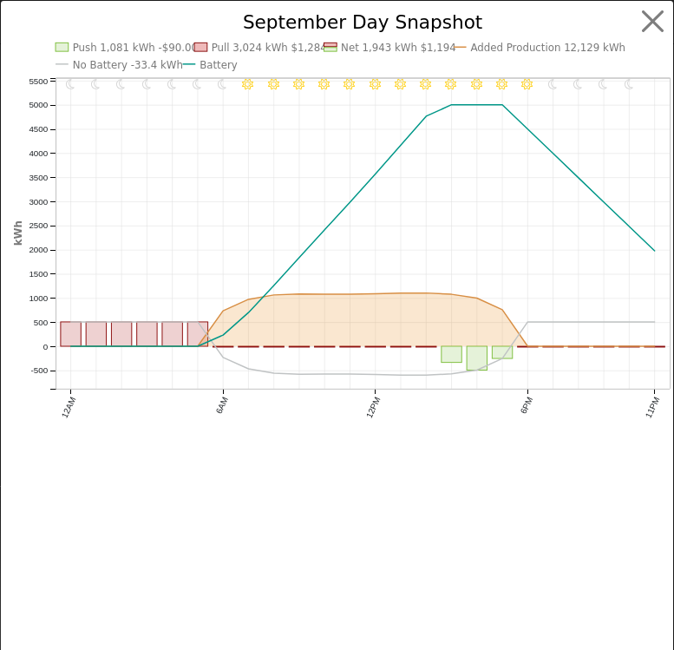
scroll to position [1611, 0]
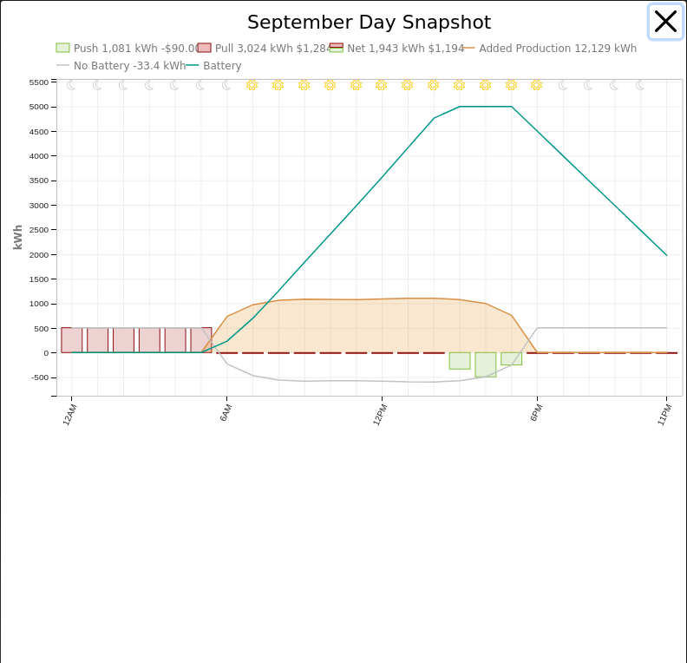
click at [652, 15] on button "button" at bounding box center [666, 21] width 33 height 33
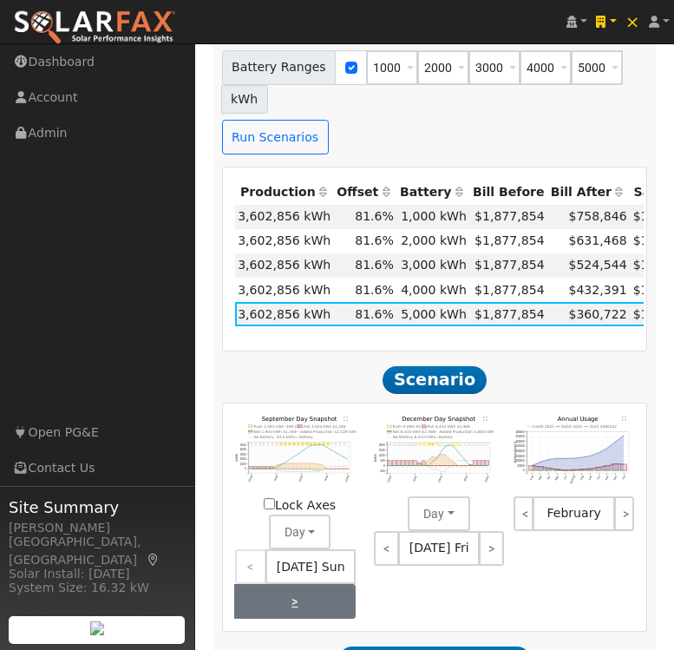
click at [346, 584] on link ">" at bounding box center [295, 601] width 122 height 35
click at [345, 416] on text "" at bounding box center [346, 418] width 4 height 4
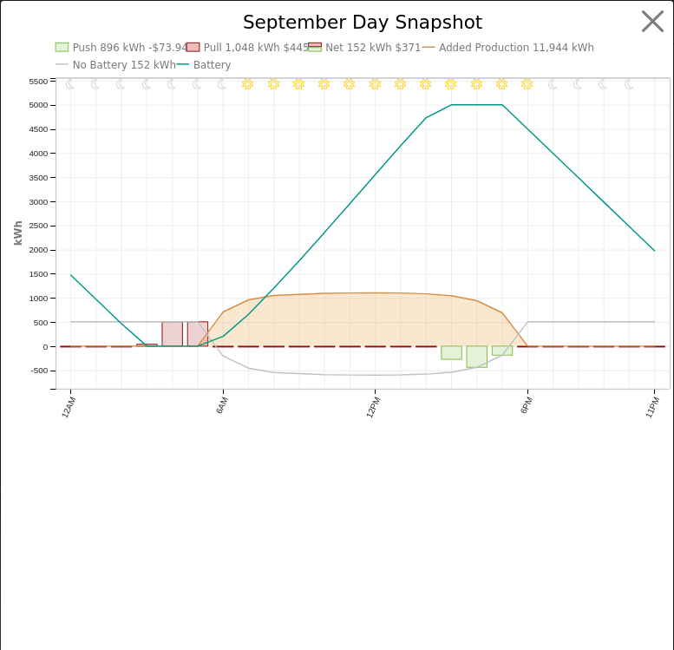
scroll to position [1582, 0]
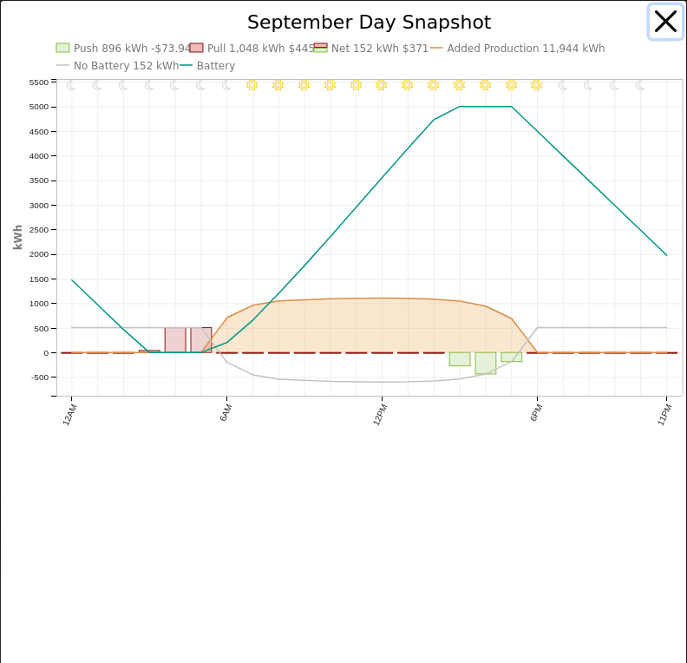
drag, startPoint x: 652, startPoint y: 18, endPoint x: 584, endPoint y: 134, distance: 134.5
click at [652, 18] on button "button" at bounding box center [666, 21] width 33 height 33
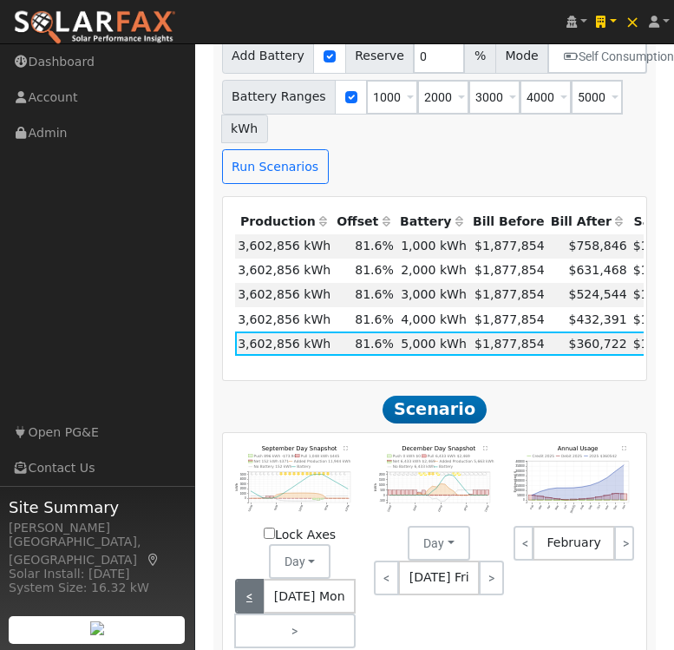
click at [246, 579] on link "<" at bounding box center [250, 596] width 30 height 35
click at [344, 446] on text "" at bounding box center [346, 448] width 4 height 4
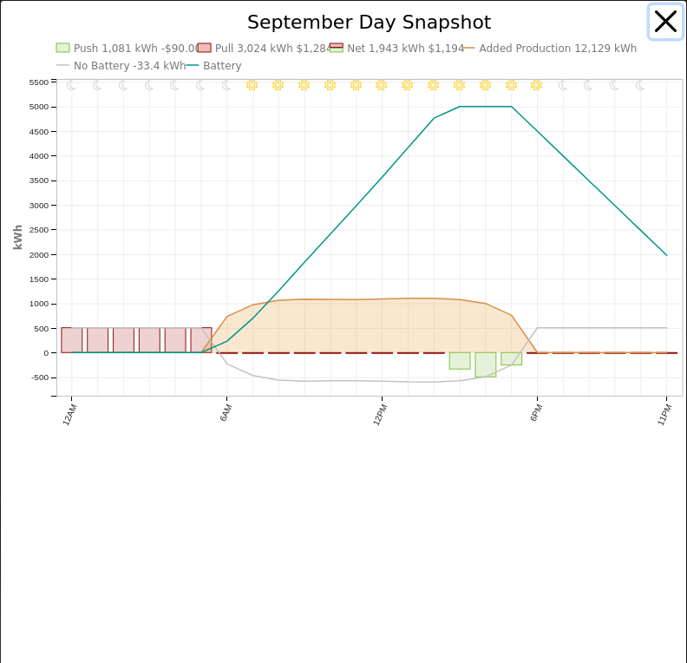
click at [652, 18] on button "button" at bounding box center [666, 21] width 33 height 33
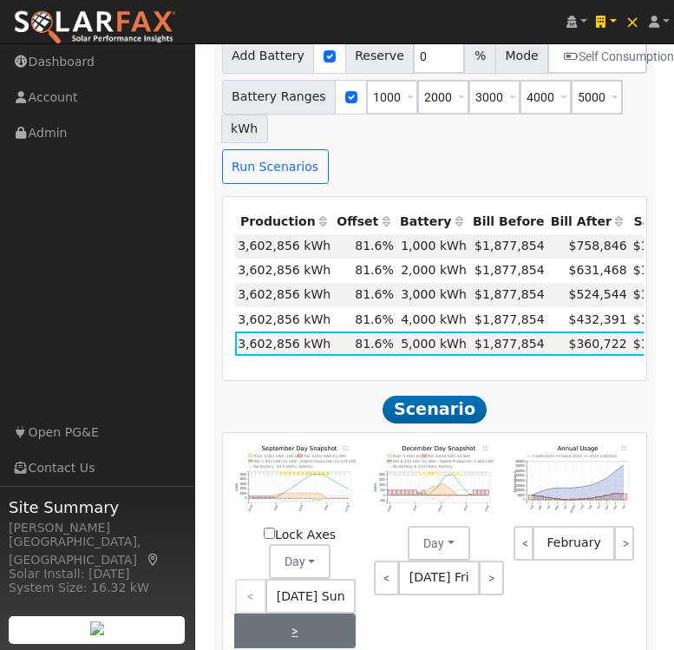
click at [339, 613] on link ">" at bounding box center [295, 630] width 122 height 35
click at [345, 446] on text "" at bounding box center [346, 448] width 4 height 4
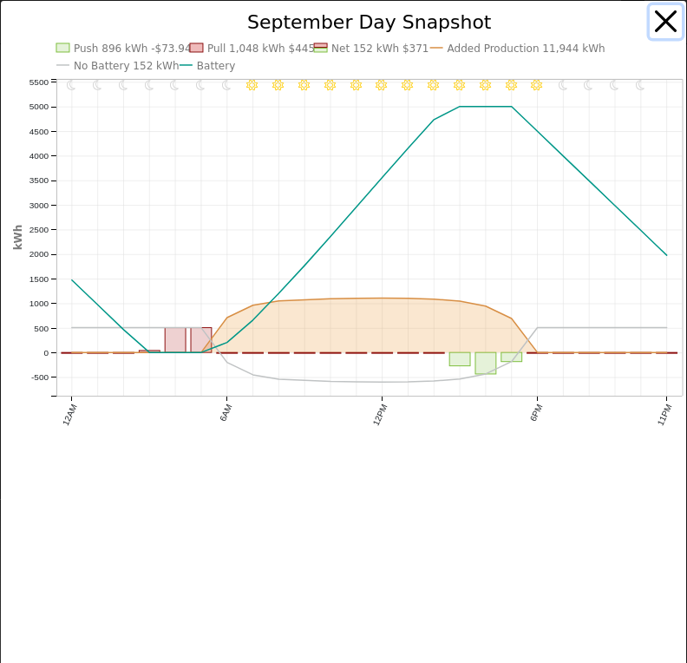
drag, startPoint x: 652, startPoint y: 15, endPoint x: 632, endPoint y: 36, distance: 29.5
click at [652, 15] on button "button" at bounding box center [666, 21] width 33 height 33
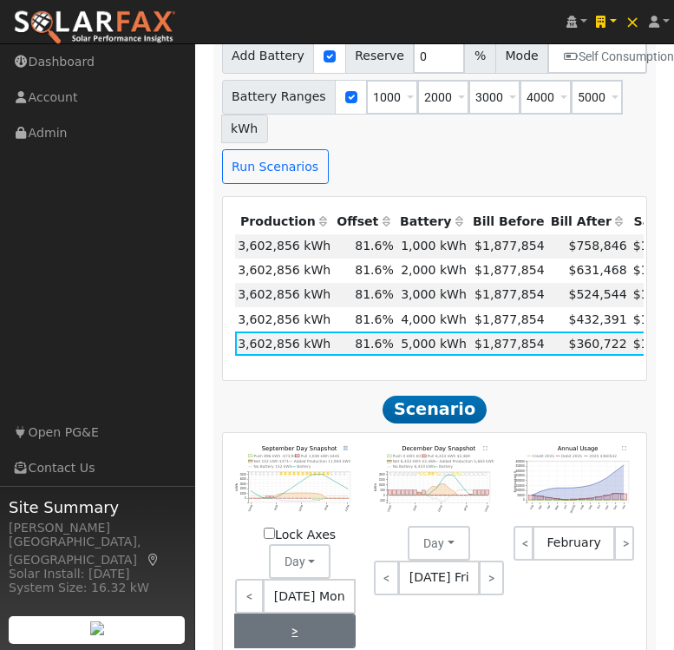
click at [348, 613] on link ">" at bounding box center [295, 630] width 122 height 35
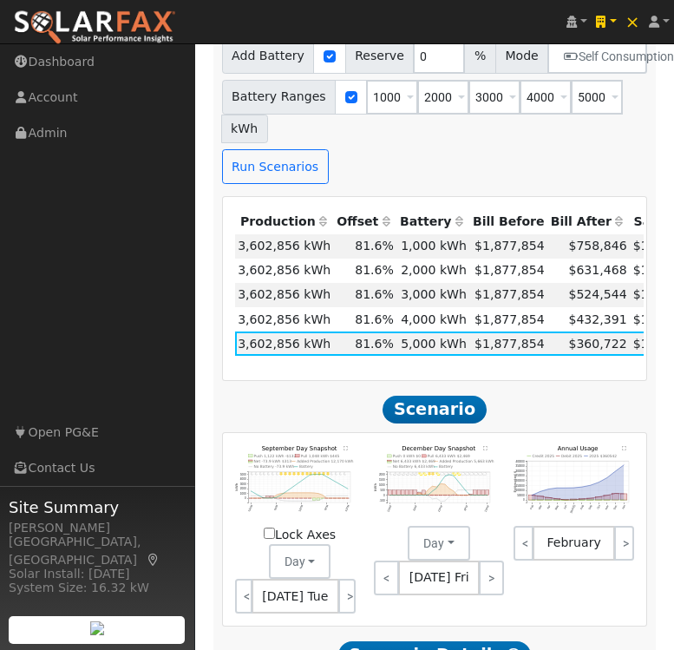
click at [344, 446] on text "" at bounding box center [346, 448] width 4 height 4
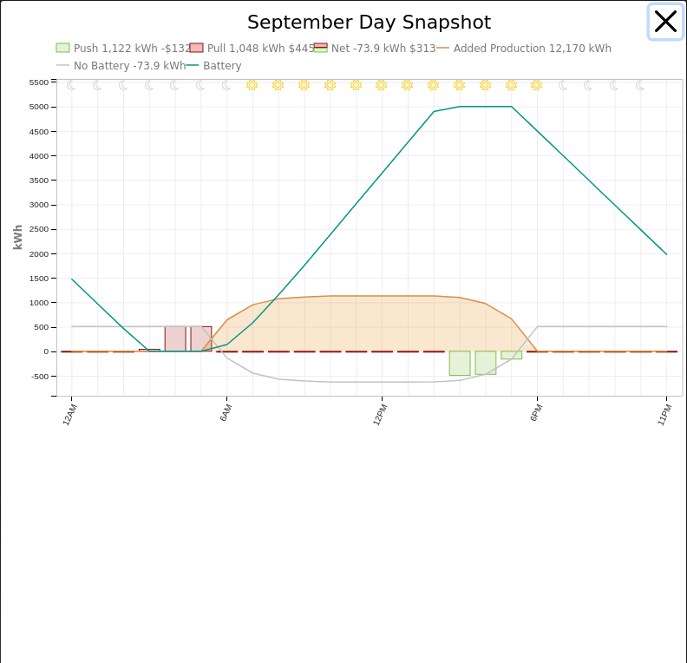
click at [654, 16] on button "button" at bounding box center [666, 21] width 33 height 33
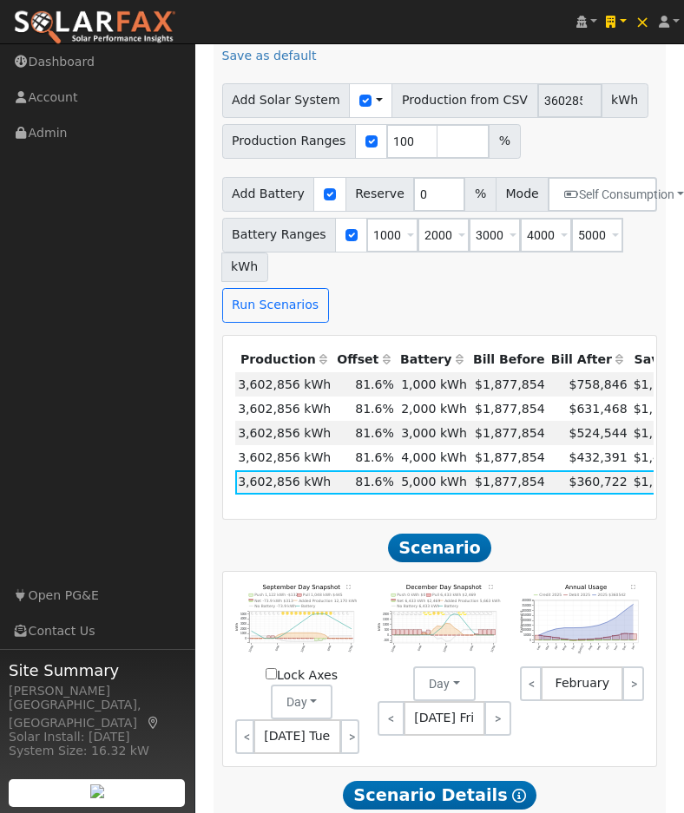
scroll to position [1669, 0]
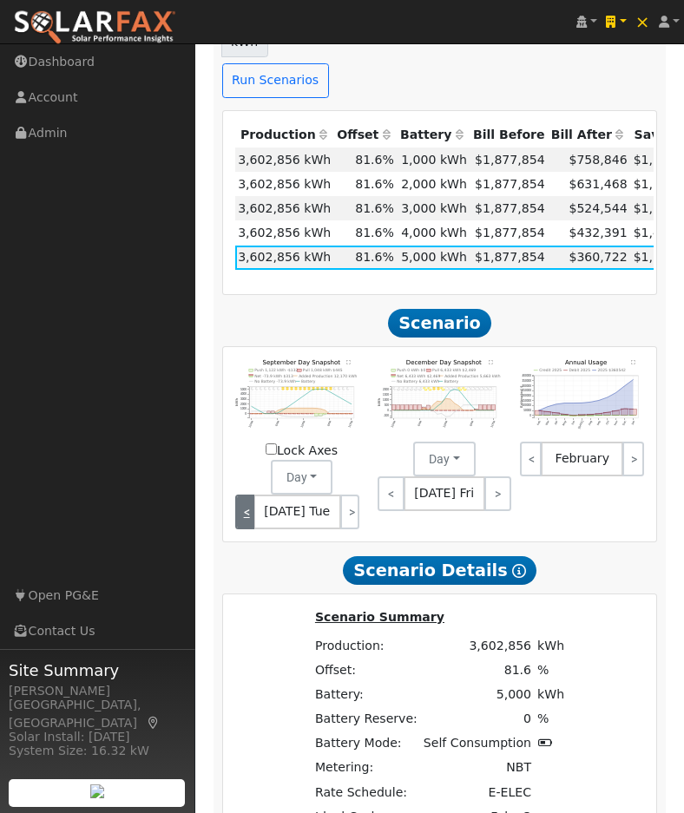
click at [252, 495] on link "<" at bounding box center [244, 512] width 19 height 35
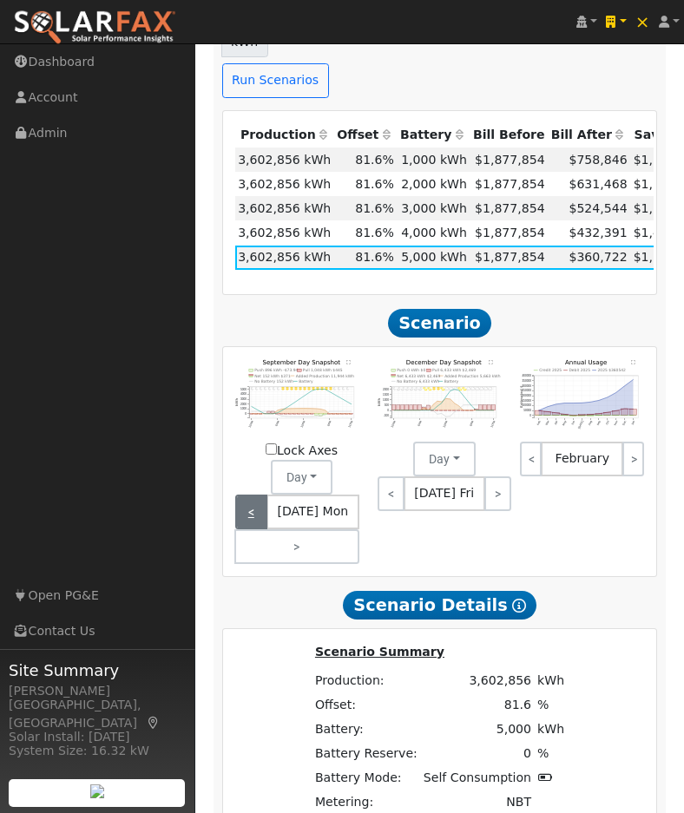
click at [252, 495] on link "<" at bounding box center [251, 512] width 32 height 35
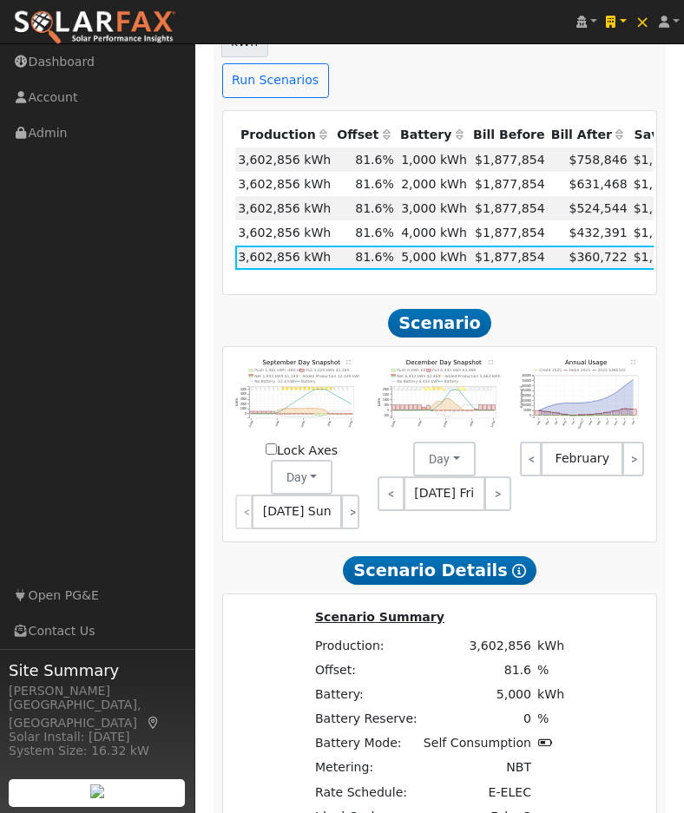
click at [348, 359] on text "" at bounding box center [348, 361] width 4 height 5
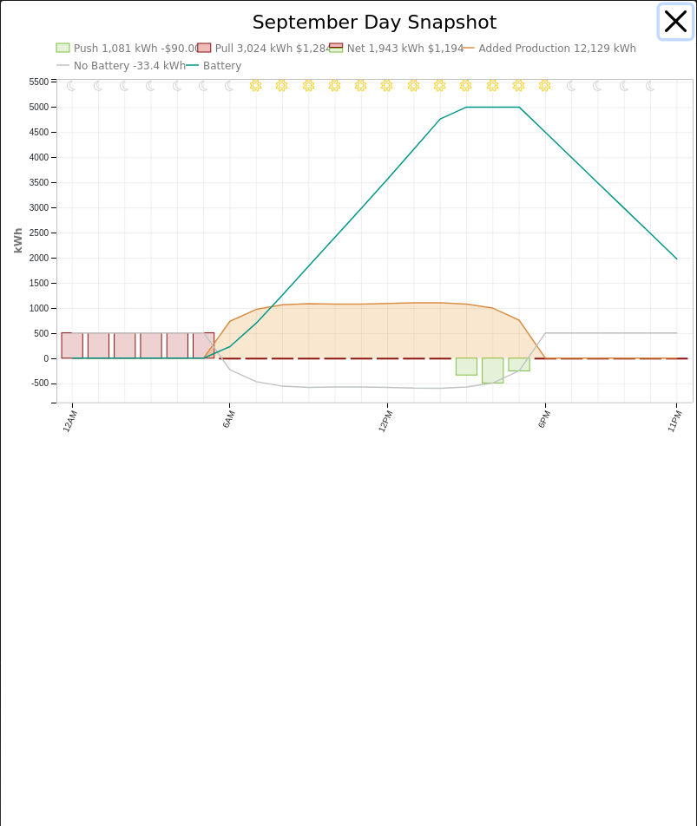
click at [666, 23] on button "button" at bounding box center [675, 21] width 33 height 33
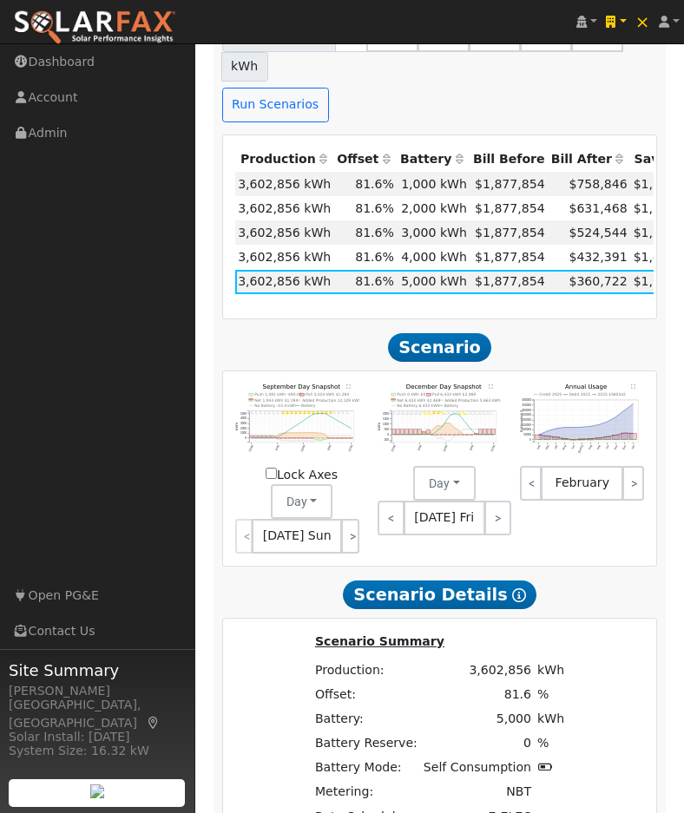
click at [492, 384] on text "" at bounding box center [490, 386] width 4 height 5
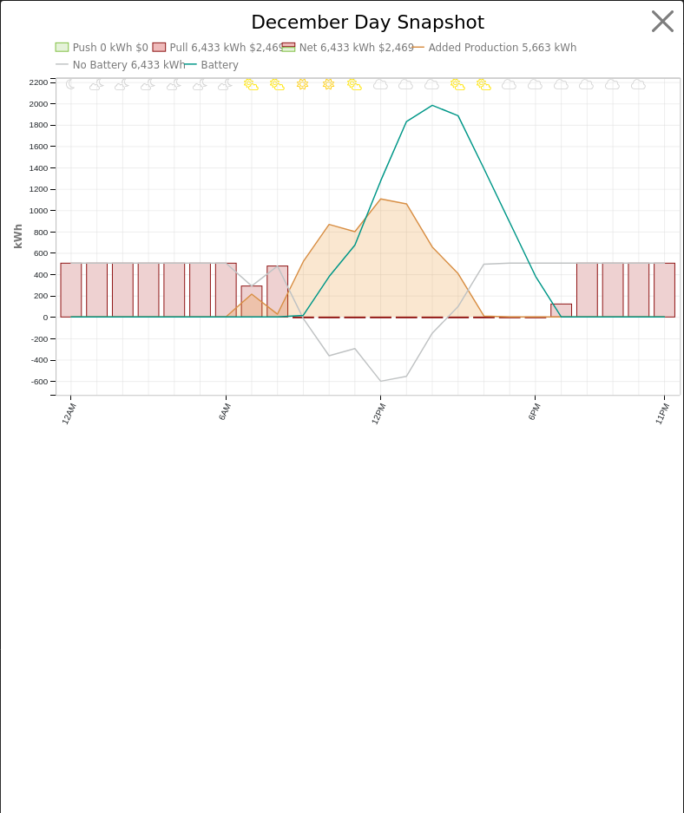
scroll to position [1619, 0]
drag, startPoint x: 664, startPoint y: 16, endPoint x: 630, endPoint y: 39, distance: 41.2
click at [663, 17] on button "button" at bounding box center [675, 21] width 33 height 33
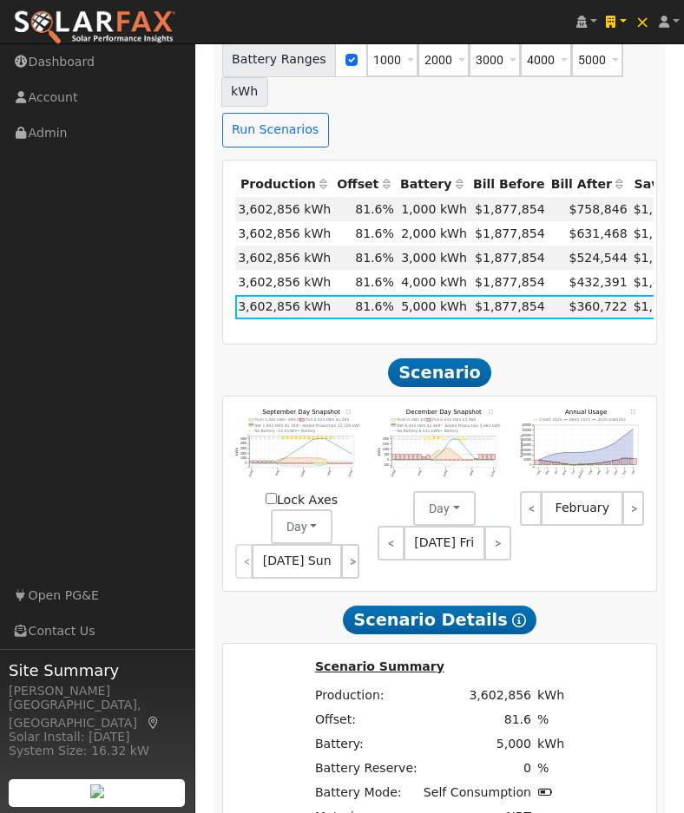
click at [490, 409] on text "" at bounding box center [490, 411] width 4 height 5
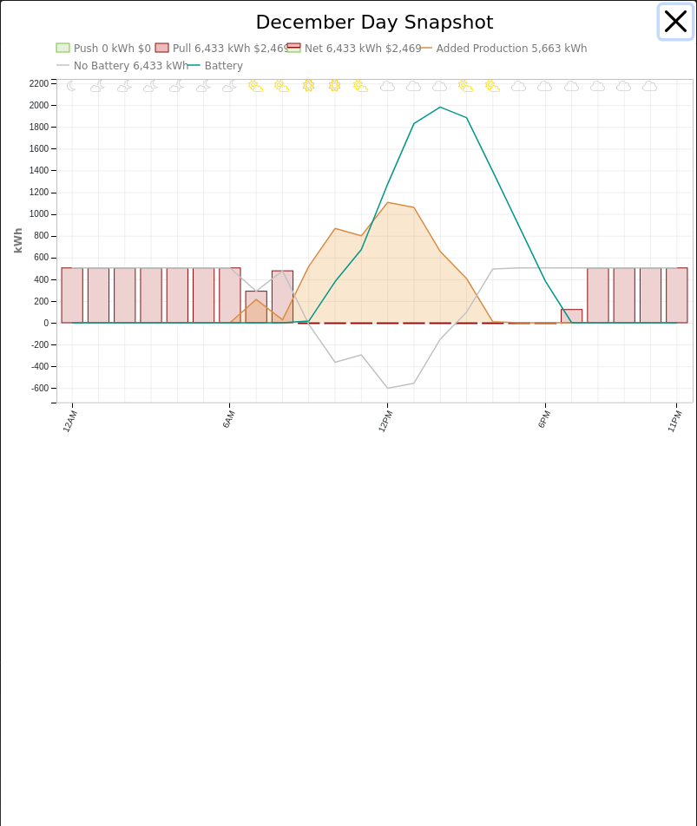
click at [665, 21] on button "button" at bounding box center [675, 21] width 33 height 33
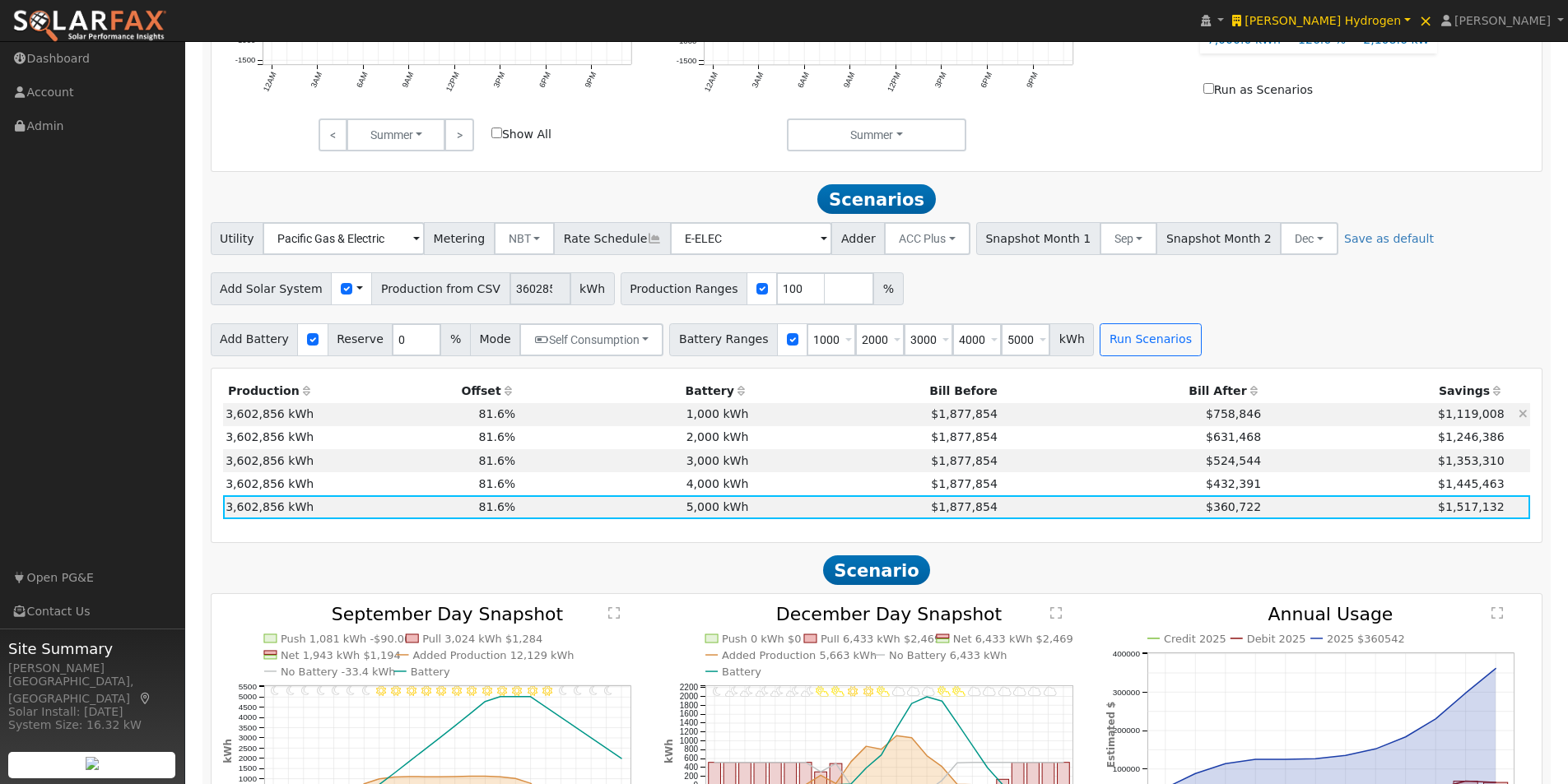
scroll to position [957, 0]
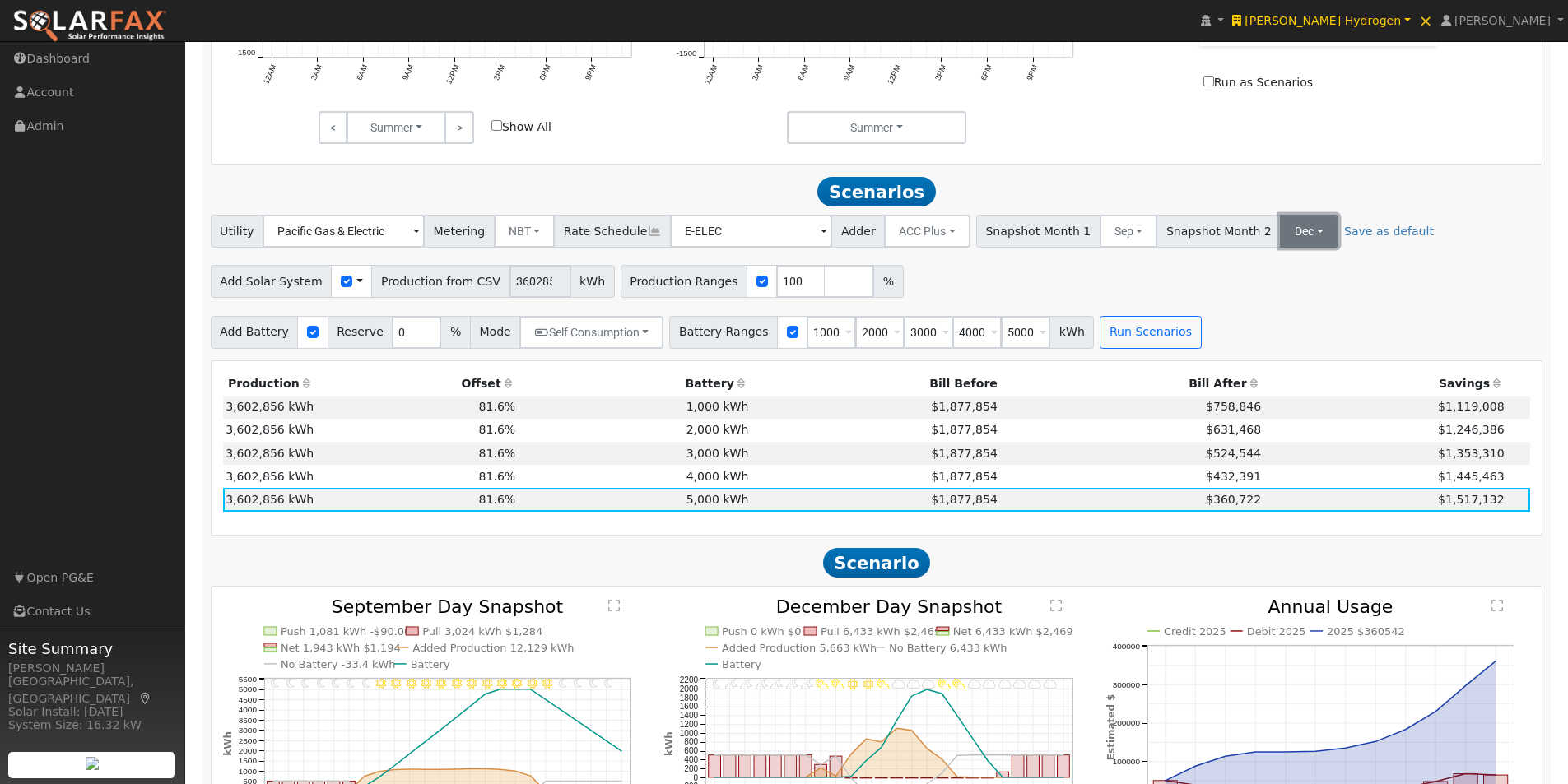
click at [1280, 241] on button "Dec" at bounding box center [1309, 230] width 59 height 33
click at [1264, 390] on link "Jun" at bounding box center [1317, 383] width 115 height 23
drag, startPoint x: 1114, startPoint y: 340, endPoint x: 1140, endPoint y: 336, distance: 26.3
click at [1140, 336] on button "Run Scenarios" at bounding box center [1150, 332] width 101 height 33
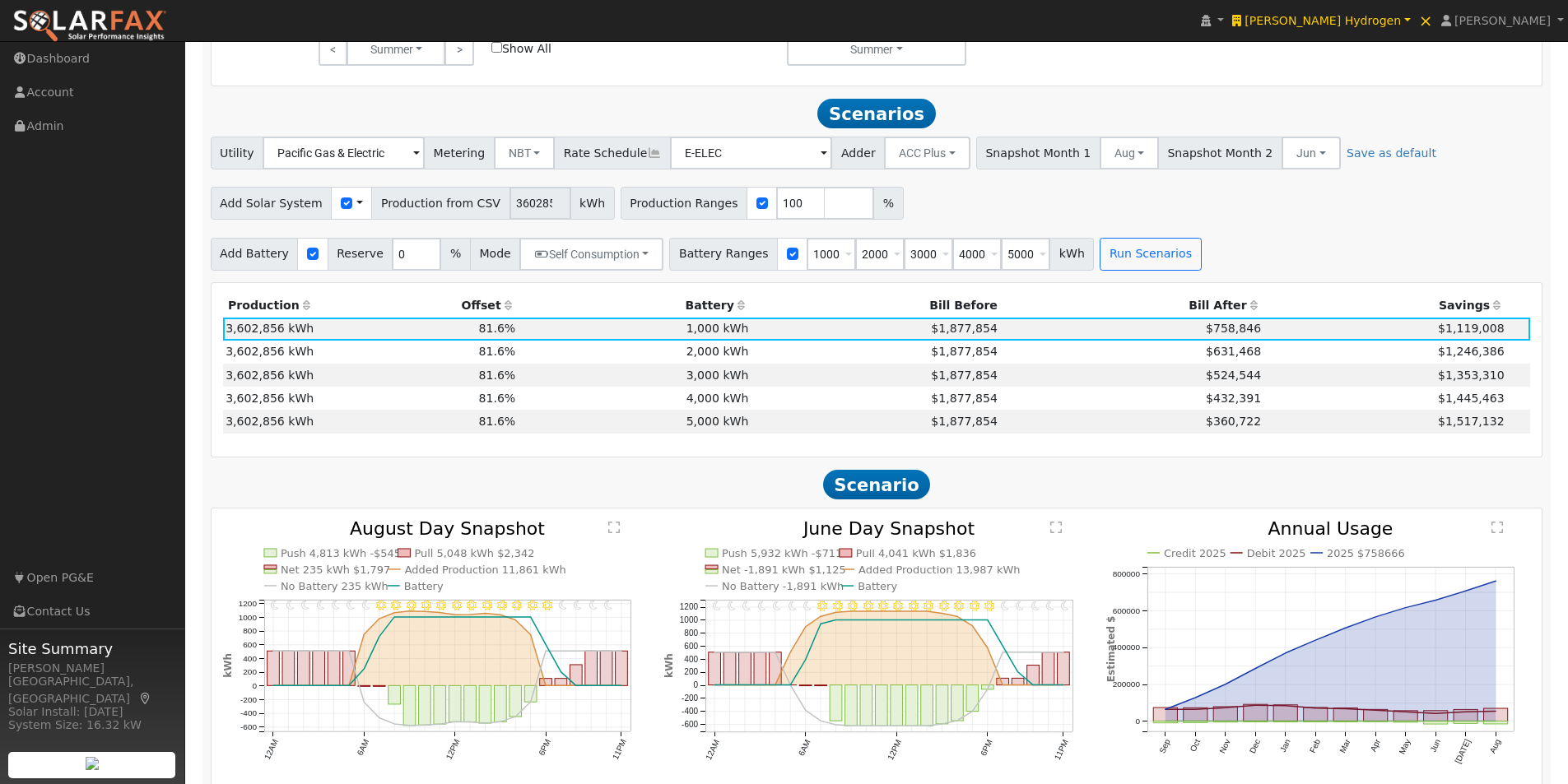
scroll to position [1091, 0]
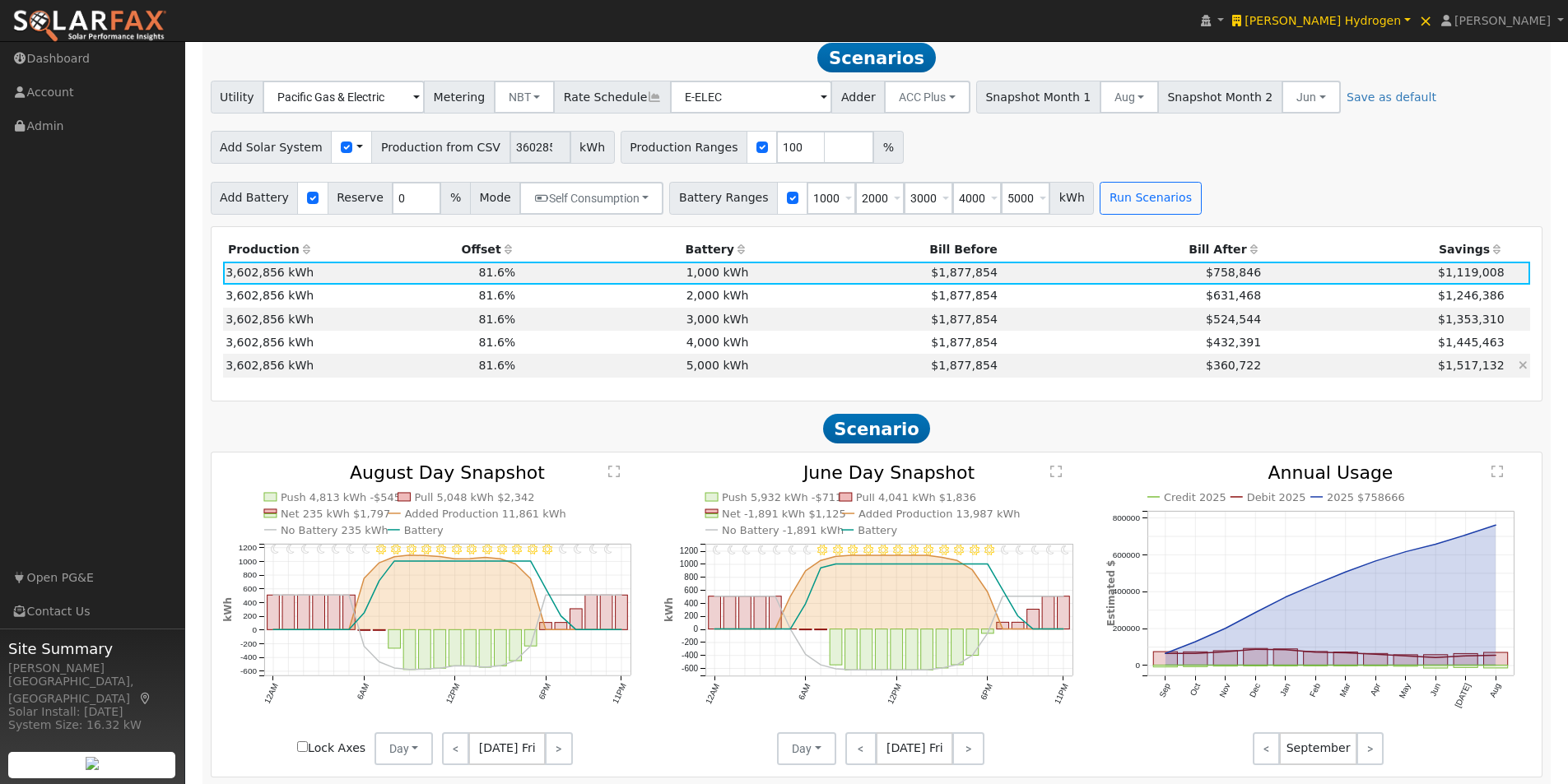
click at [581, 376] on td "5,000 kWh" at bounding box center [636, 365] width 233 height 23
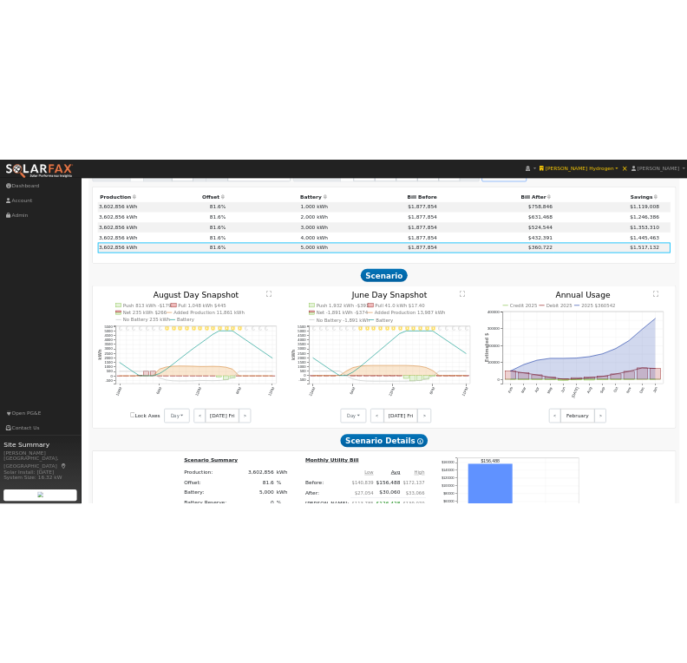
scroll to position [1440, 0]
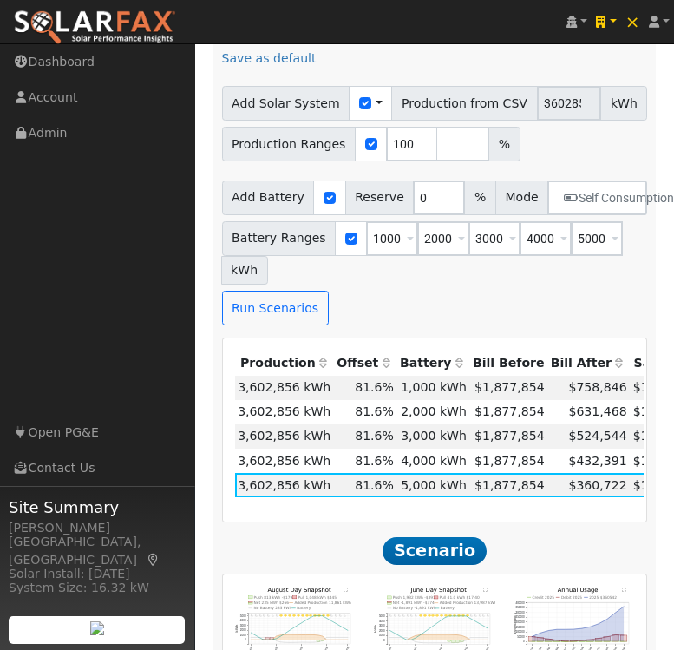
click at [486, 587] on text "" at bounding box center [484, 589] width 4 height 4
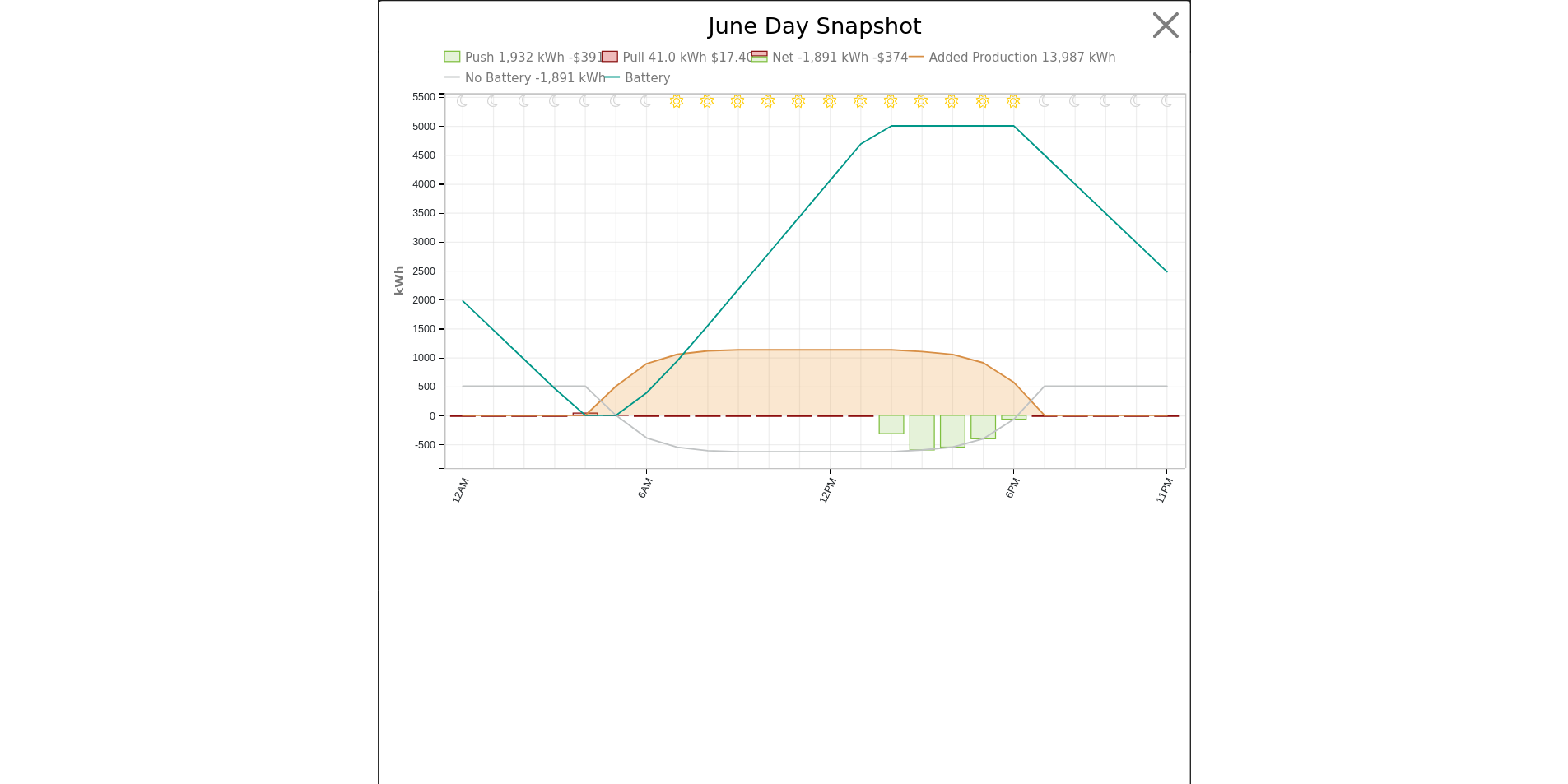
scroll to position [1256, 0]
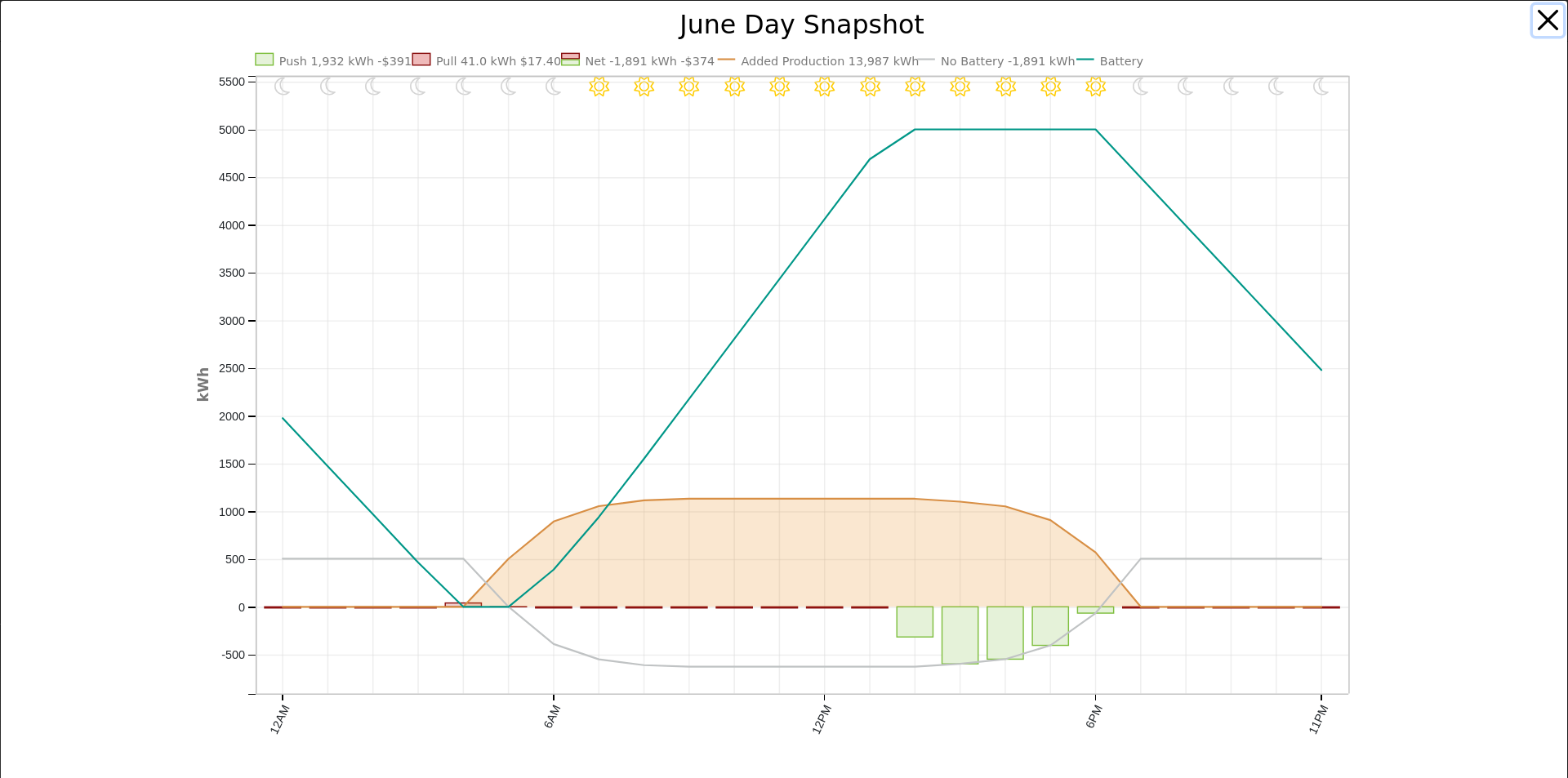
click at [1540, 22] on button "button" at bounding box center [1548, 20] width 31 height 31
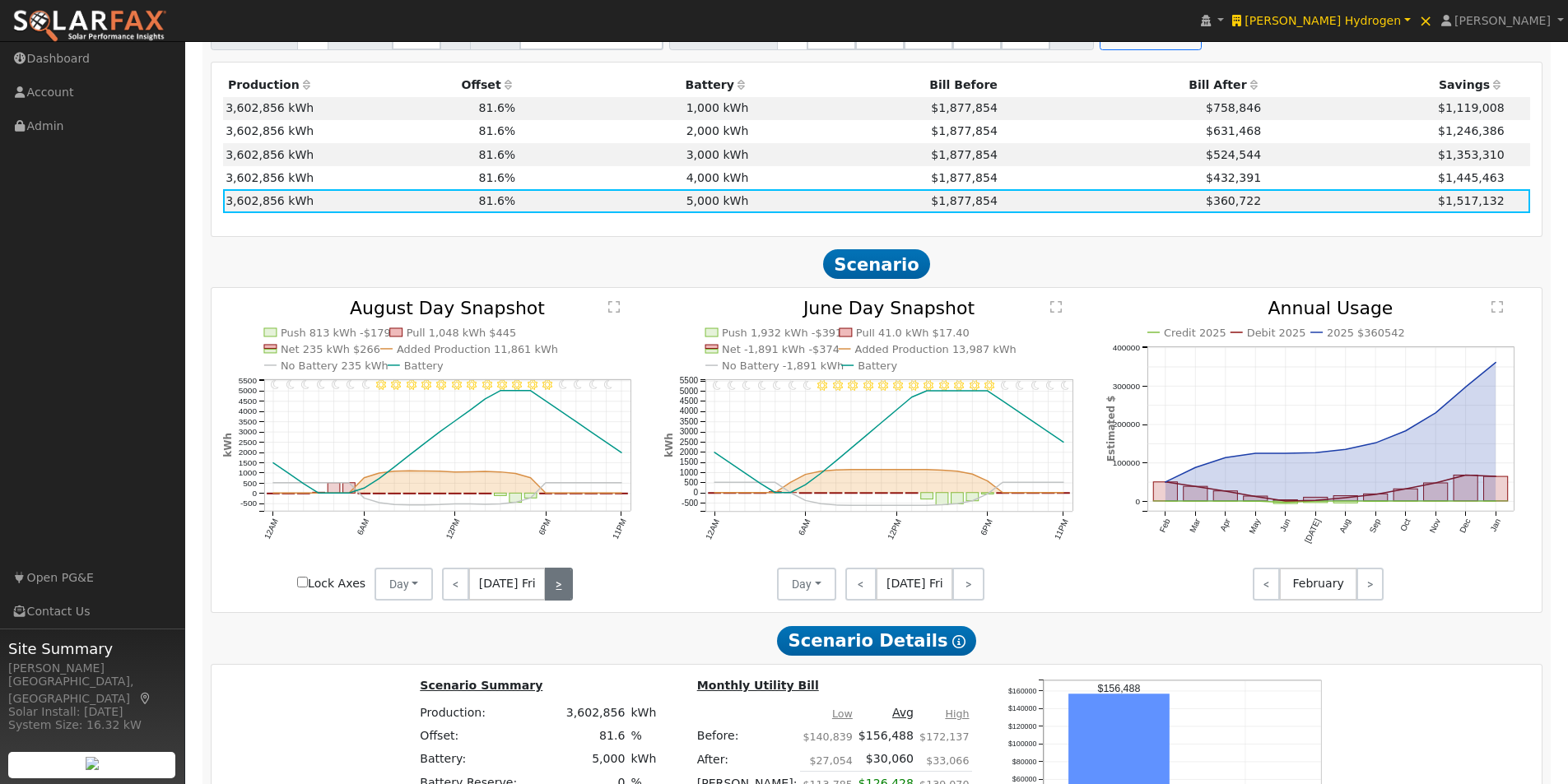
click at [558, 588] on link ">" at bounding box center [558, 584] width 28 height 33
click at [558, 588] on div "< [DATE] Sat >" at bounding box center [507, 584] width 148 height 33
click at [463, 588] on link "<" at bounding box center [454, 584] width 25 height 33
click at [448, 588] on link "<" at bounding box center [455, 584] width 28 height 33
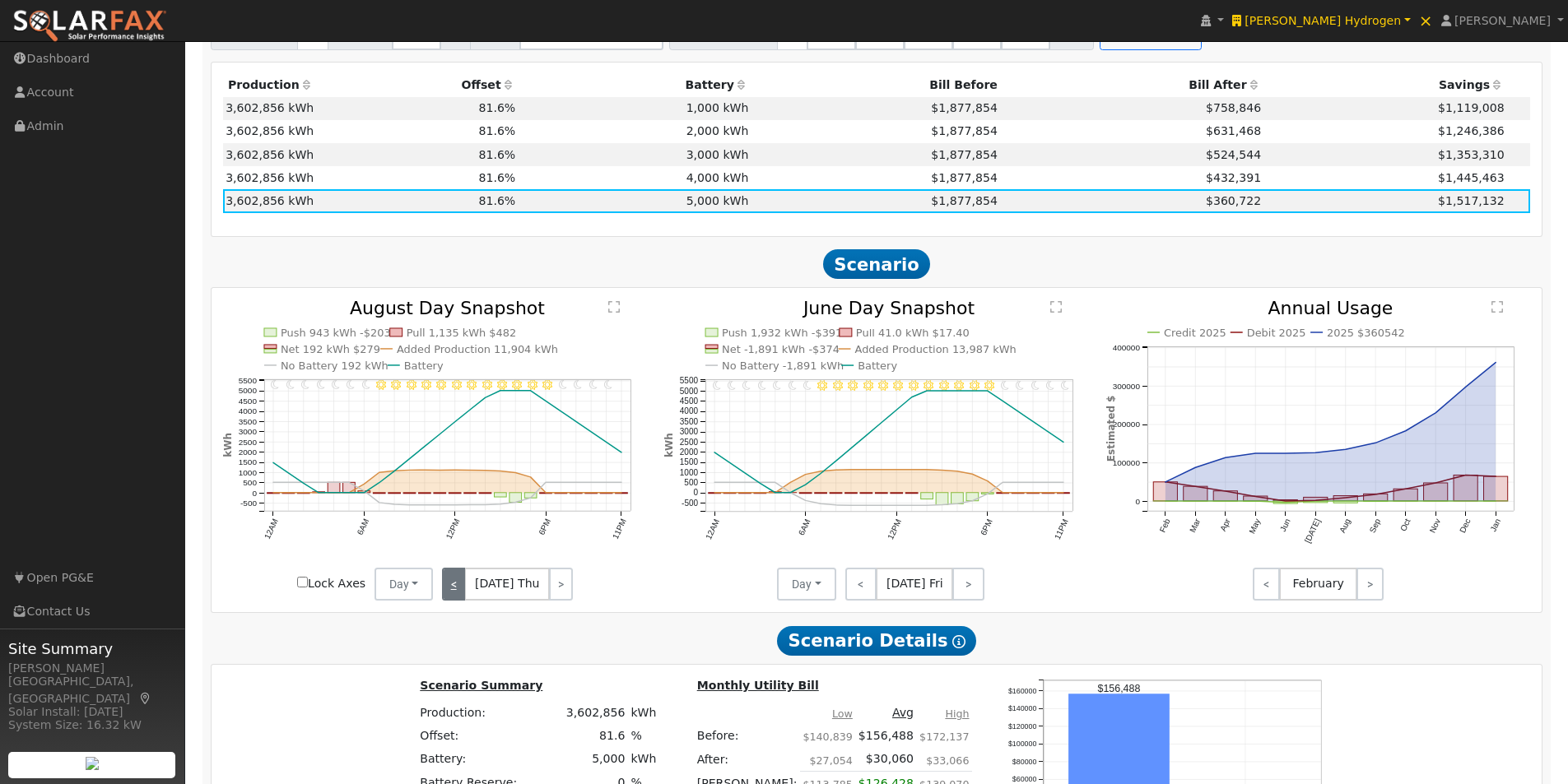
click at [447, 589] on link "<" at bounding box center [453, 584] width 24 height 33
click at [447, 589] on link "<" at bounding box center [452, 584] width 22 height 33
click at [446, 589] on link "<" at bounding box center [454, 584] width 25 height 33
click at [445, 589] on link "<" at bounding box center [452, 584] width 22 height 33
click at [451, 596] on link "<" at bounding box center [453, 584] width 23 height 33
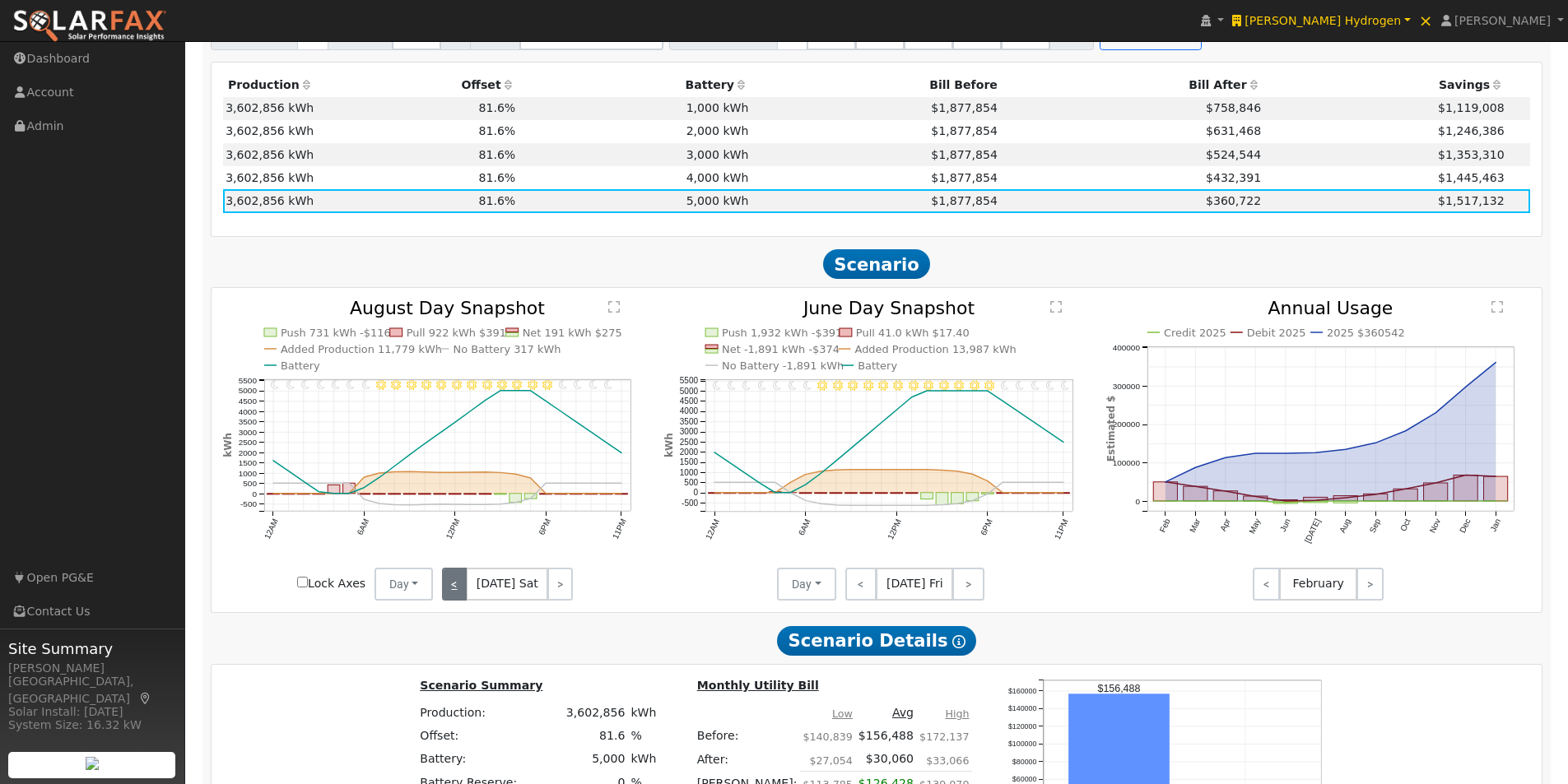
click at [451, 596] on link "<" at bounding box center [454, 584] width 25 height 33
click at [451, 596] on link "<" at bounding box center [455, 584] width 28 height 33
click at [451, 596] on link "<" at bounding box center [453, 584] width 24 height 33
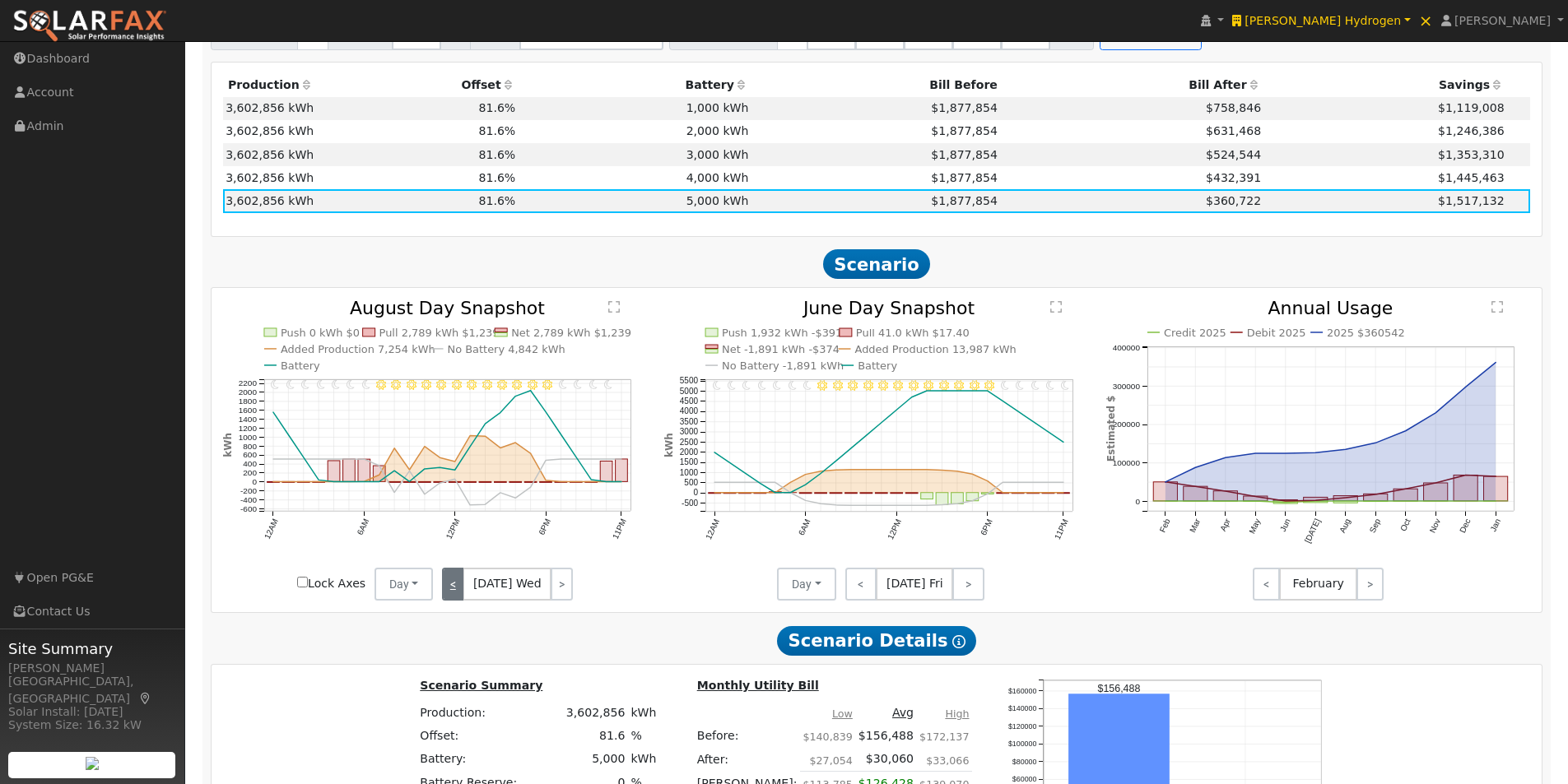
click at [451, 596] on link "<" at bounding box center [452, 584] width 22 height 33
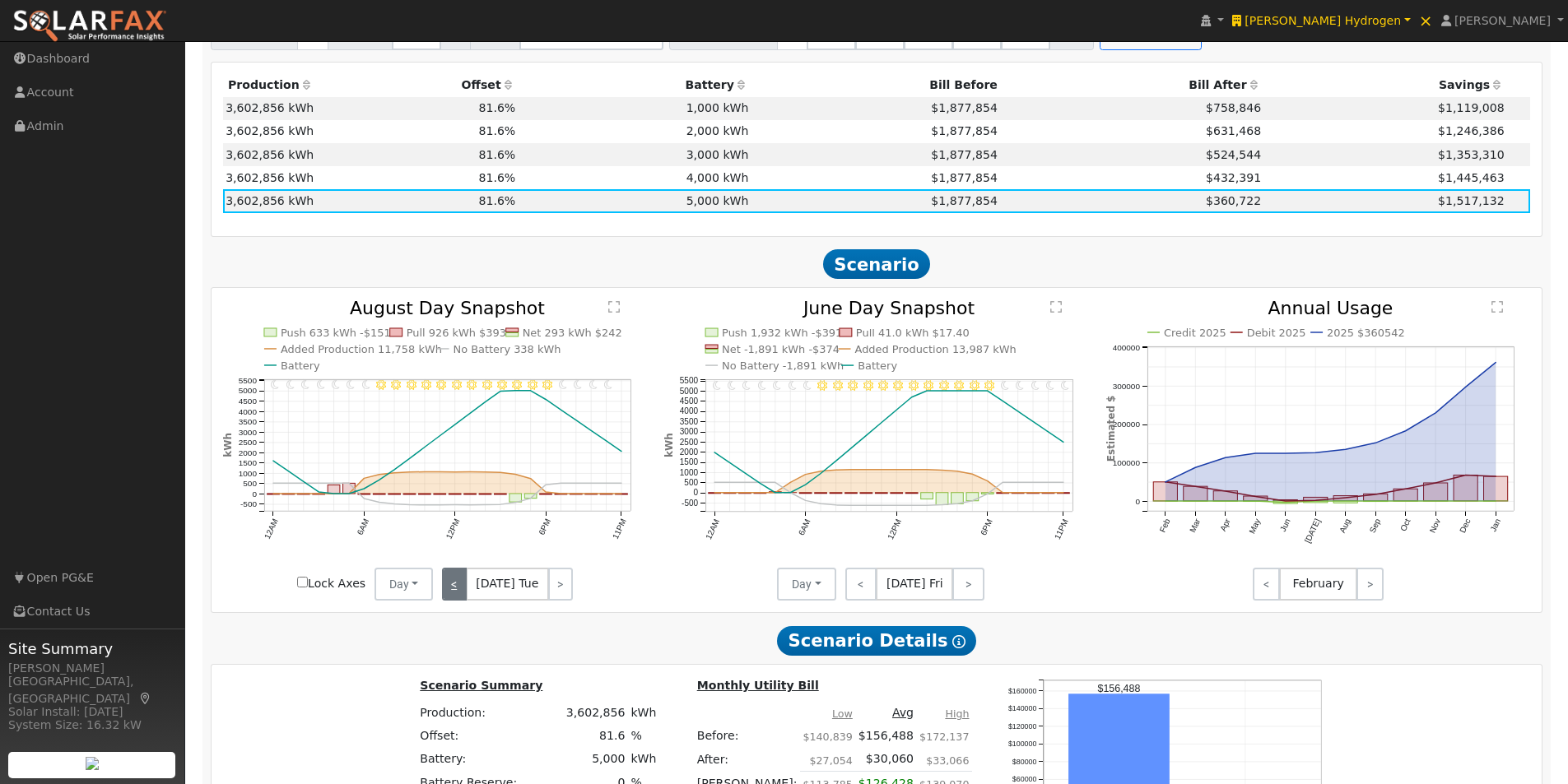
click at [451, 596] on link "<" at bounding box center [454, 584] width 25 height 33
click at [451, 596] on link "<" at bounding box center [452, 584] width 22 height 33
click at [451, 596] on link "<" at bounding box center [453, 584] width 23 height 33
click at [451, 596] on link "<" at bounding box center [454, 584] width 25 height 33
click at [451, 596] on link "<" at bounding box center [455, 584] width 28 height 33
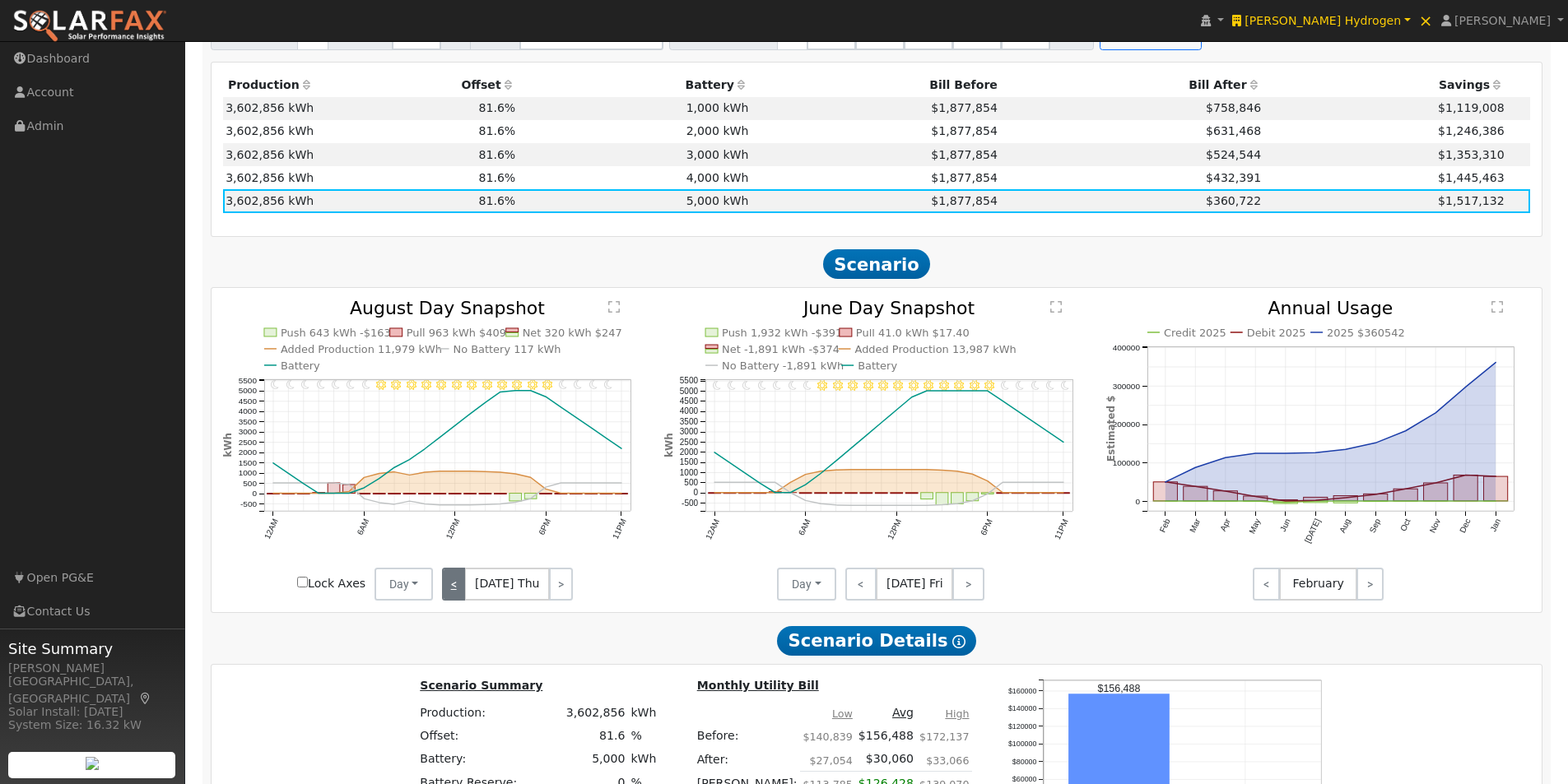
click at [451, 596] on link "<" at bounding box center [453, 584] width 24 height 33
click at [451, 596] on link "<" at bounding box center [452, 584] width 22 height 33
click at [451, 596] on link "<" at bounding box center [454, 584] width 25 height 33
click at [451, 596] on link "<" at bounding box center [452, 584] width 22 height 33
click at [451, 596] on link "<" at bounding box center [453, 584] width 23 height 33
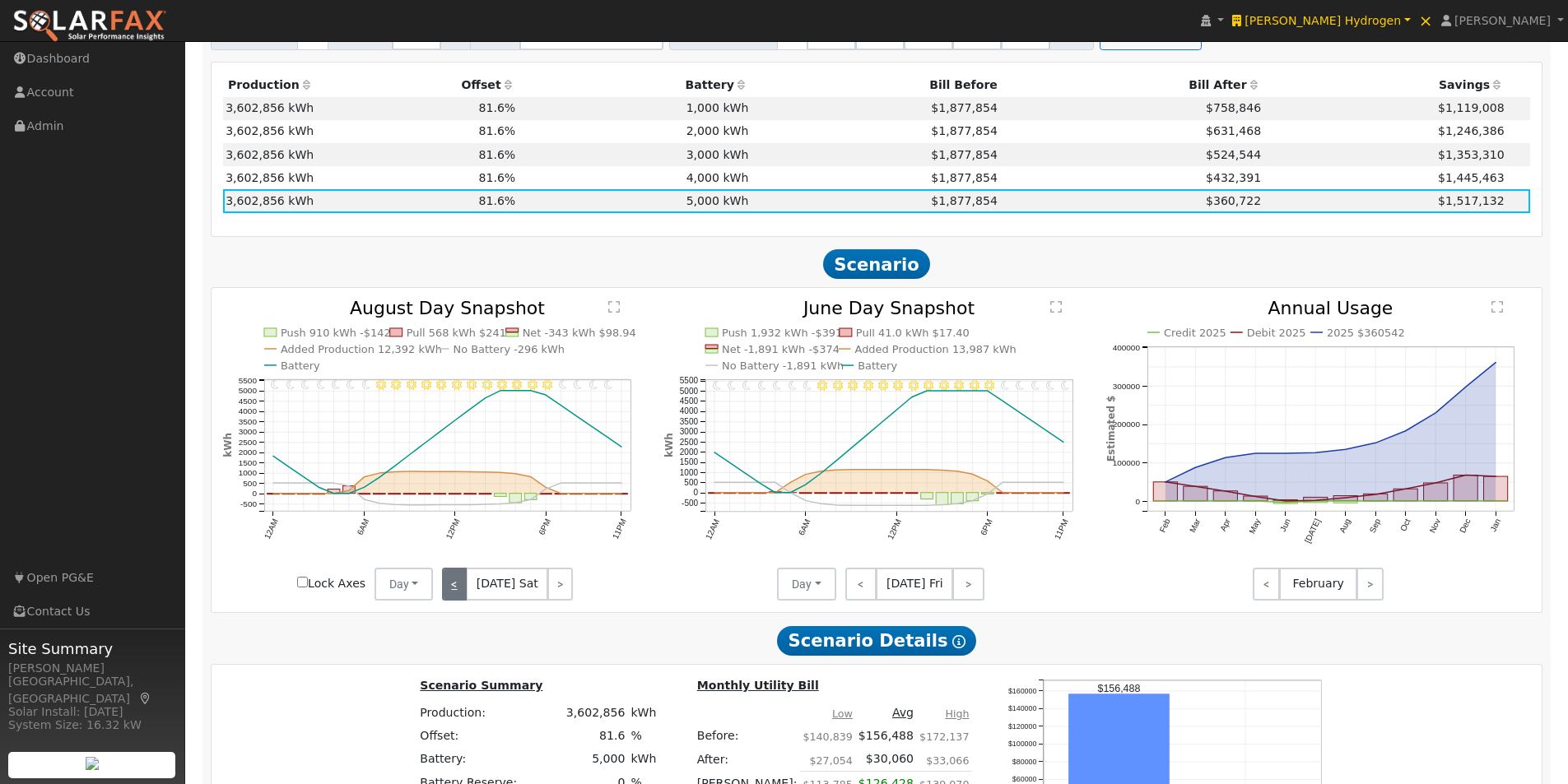
click at [451, 596] on link "<" at bounding box center [454, 584] width 25 height 33
click at [451, 596] on link "<" at bounding box center [455, 584] width 28 height 33
click at [451, 596] on link "<" at bounding box center [453, 584] width 24 height 33
click at [451, 596] on link "<" at bounding box center [452, 584] width 22 height 33
click at [451, 596] on link "<" at bounding box center [454, 584] width 25 height 33
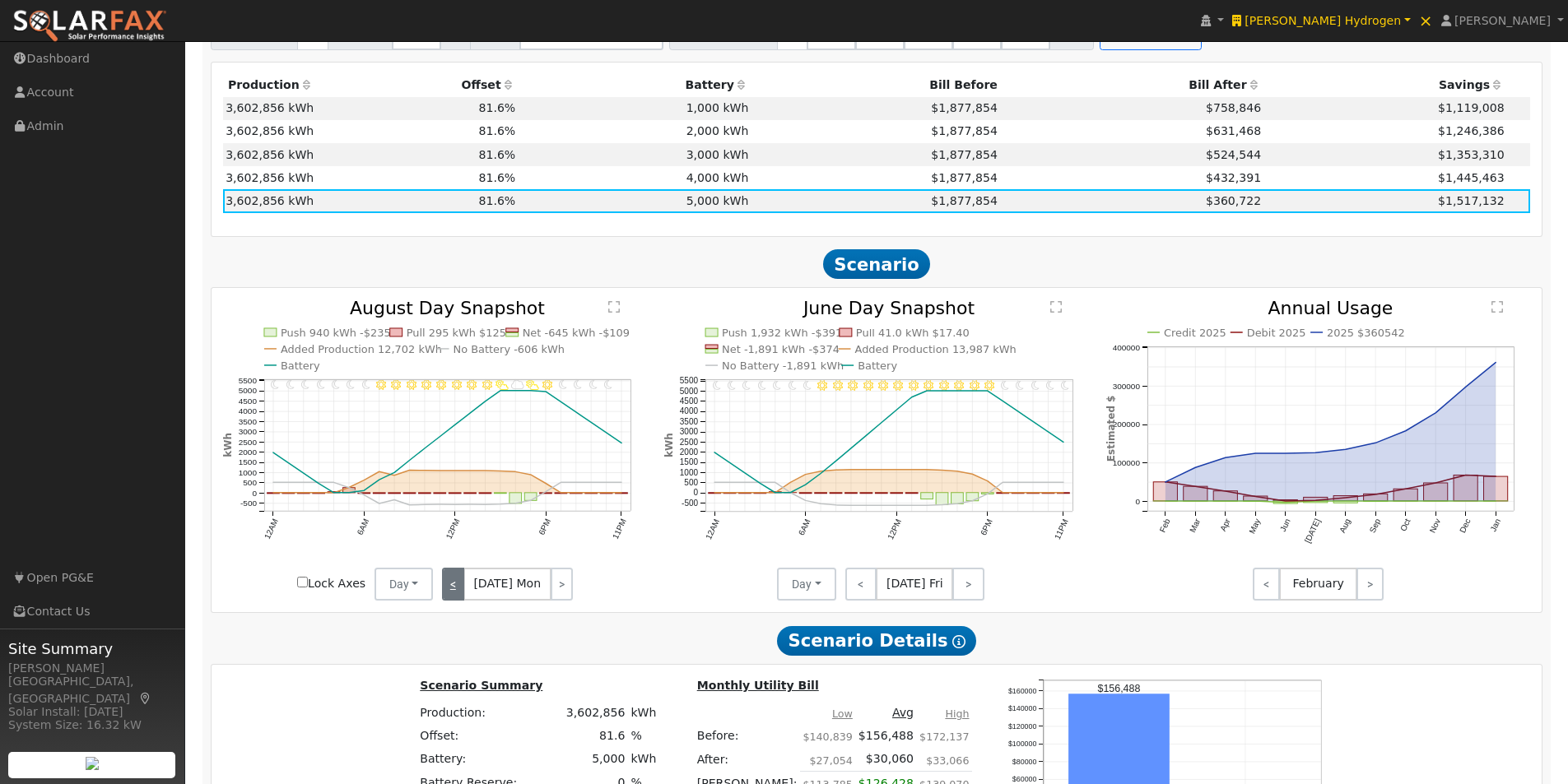
click at [451, 596] on link "<" at bounding box center [452, 584] width 22 height 33
click at [451, 596] on link "<" at bounding box center [453, 584] width 23 height 33
click at [451, 596] on link "<" at bounding box center [455, 584] width 28 height 33
click at [451, 596] on div "< [DATE] Thu >" at bounding box center [507, 584] width 148 height 33
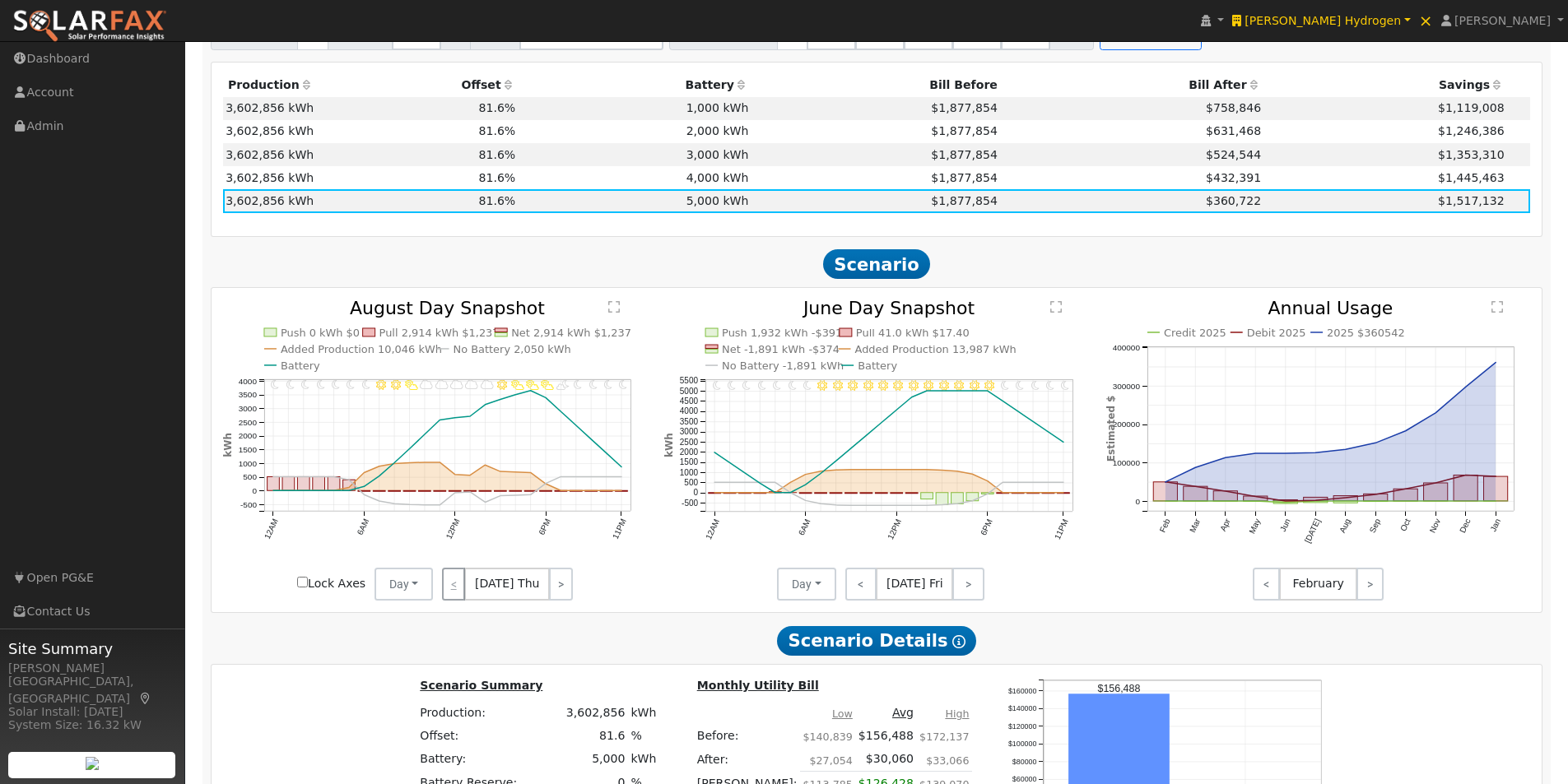
click at [451, 596] on div "< [DATE] Thu >" at bounding box center [507, 584] width 148 height 33
click at [670, 599] on icon "11PM - Clear 10PM - MostlyClear 9PM - MostlyClear 8PM - Clear 7PM - Clear 6PM -…" at bounding box center [876, 450] width 425 height 301
click at [864, 589] on link "<" at bounding box center [861, 584] width 32 height 33
click at [864, 589] on link "<" at bounding box center [859, 584] width 28 height 33
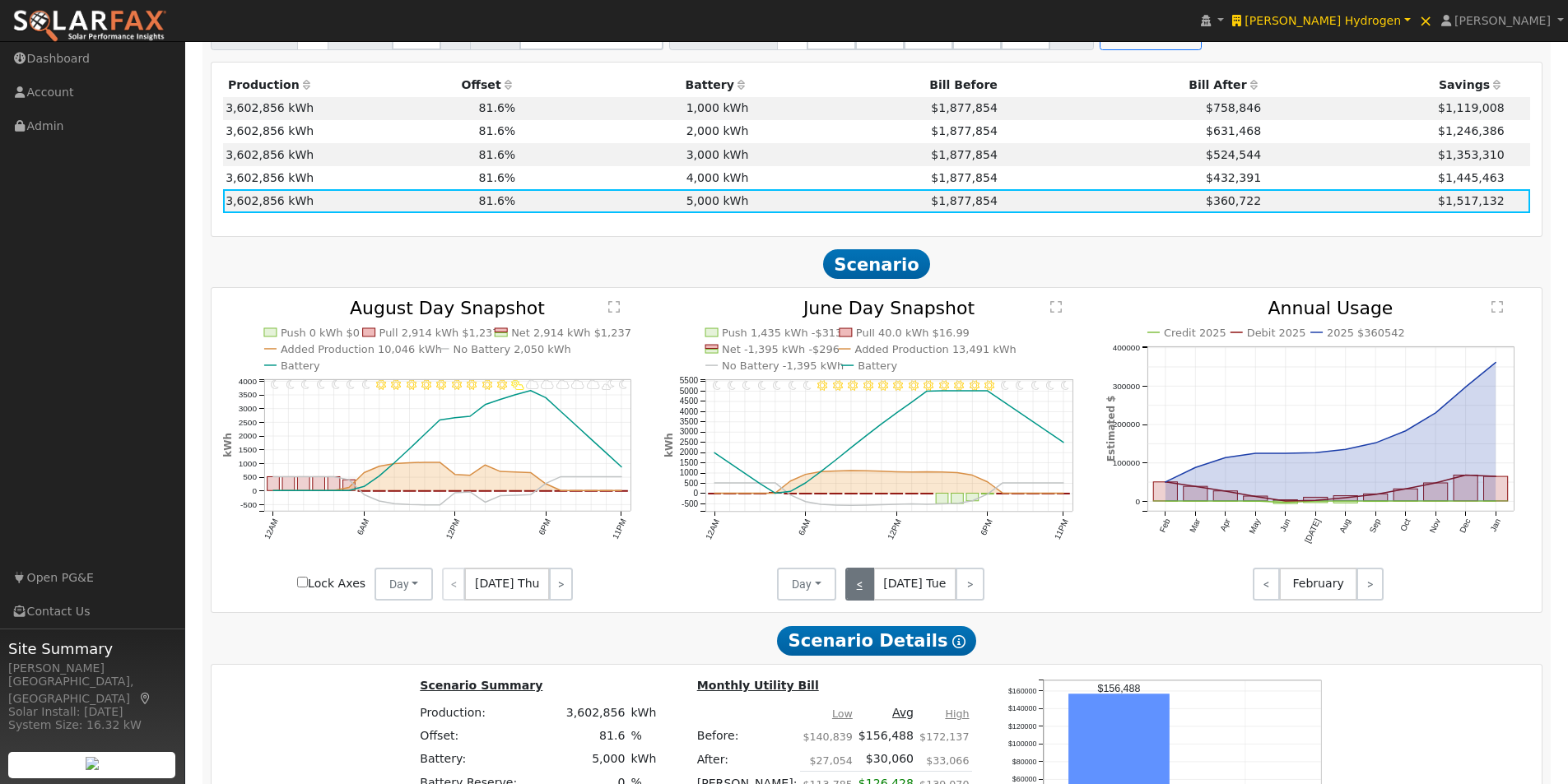
click at [864, 589] on link "<" at bounding box center [859, 584] width 28 height 33
click at [864, 589] on link "<" at bounding box center [858, 584] width 27 height 33
click at [864, 589] on link "<" at bounding box center [859, 584] width 28 height 33
click at [864, 589] on link "<" at bounding box center [859, 584] width 29 height 33
click at [864, 589] on link "<" at bounding box center [861, 584] width 32 height 33
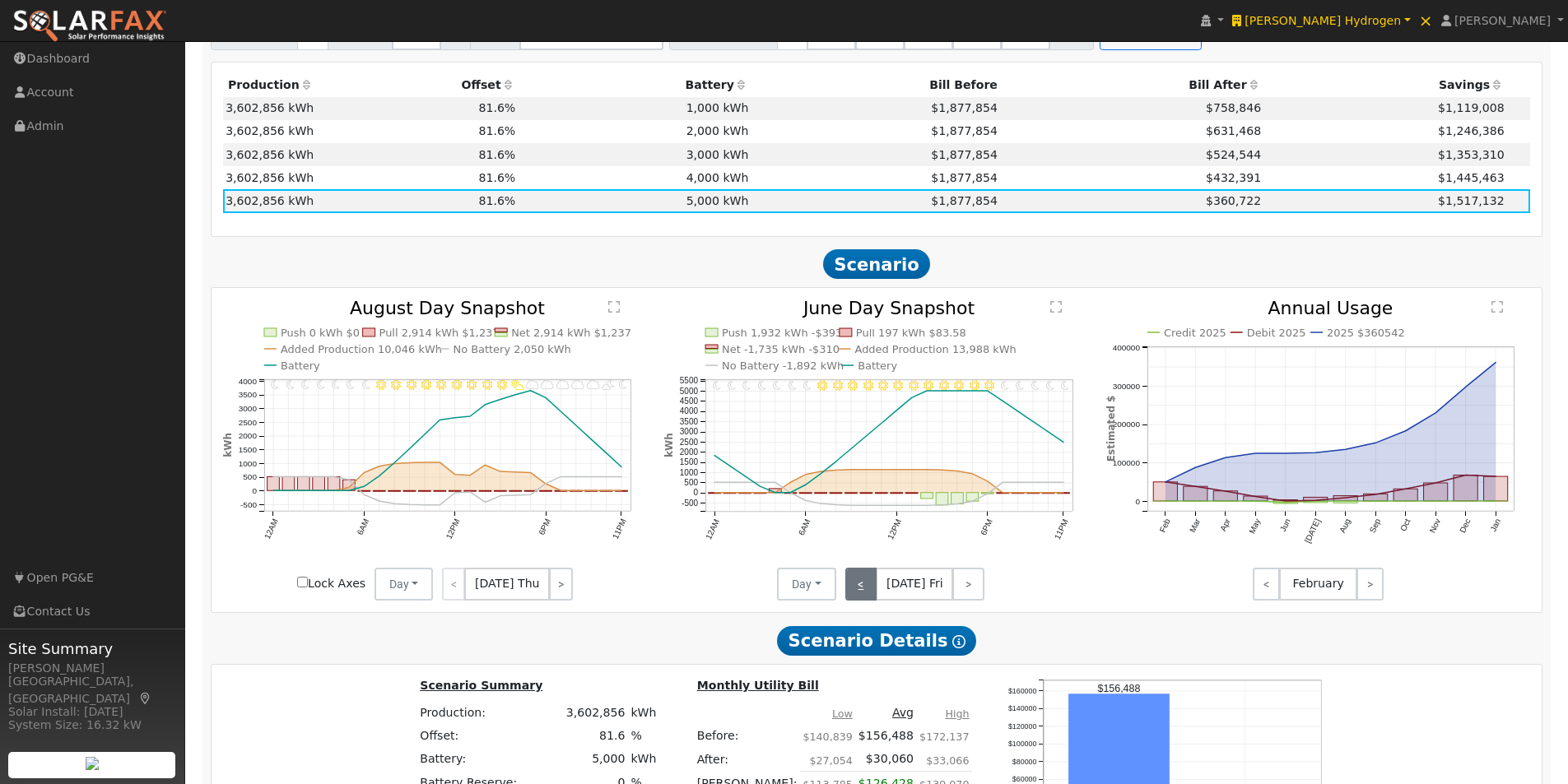
click at [864, 589] on link "<" at bounding box center [861, 584] width 32 height 33
click at [864, 589] on link "<" at bounding box center [858, 584] width 27 height 33
click at [864, 589] on link "<" at bounding box center [859, 584] width 28 height 33
click at [864, 589] on link "<" at bounding box center [858, 584] width 27 height 33
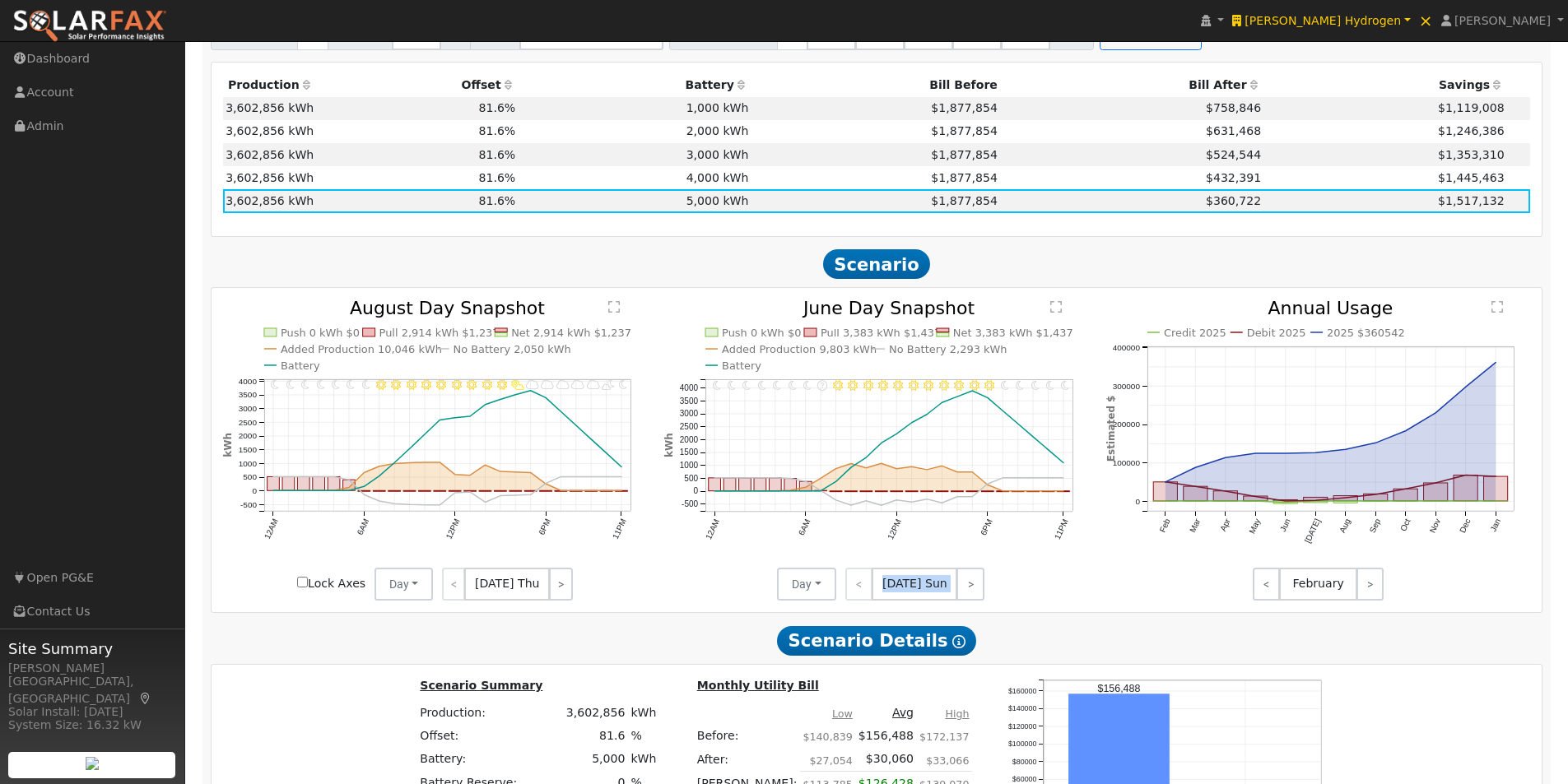
click at [863, 589] on div "< [DATE] Sun >" at bounding box center [911, 584] width 148 height 33
drag, startPoint x: 1072, startPoint y: 600, endPoint x: 999, endPoint y: 593, distance: 73.3
click at [1064, 600] on icon "11PM - Clear 10PM - Clear 9PM - Clear 8PM - Clear 7PM - Clear 6PM - Clear 5PM -…" at bounding box center [876, 450] width 425 height 301
click at [961, 588] on link ">" at bounding box center [970, 584] width 28 height 33
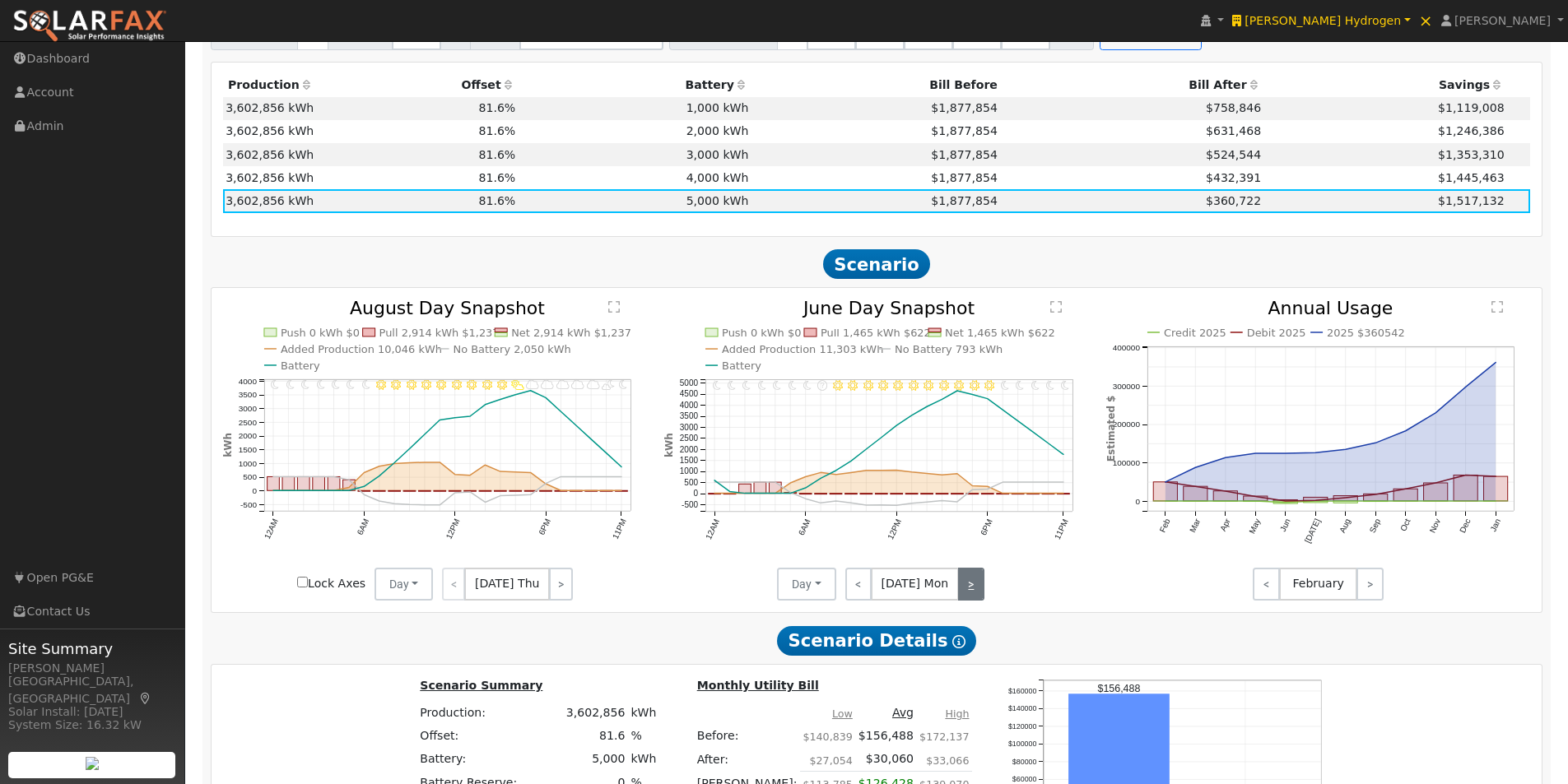
click at [961, 588] on link ">" at bounding box center [971, 584] width 27 height 33
click at [961, 588] on link ">" at bounding box center [969, 584] width 28 height 33
click at [961, 588] on link ">" at bounding box center [971, 584] width 27 height 33
click at [961, 588] on link ">" at bounding box center [970, 584] width 28 height 33
click at [961, 588] on link ">" at bounding box center [968, 584] width 32 height 33
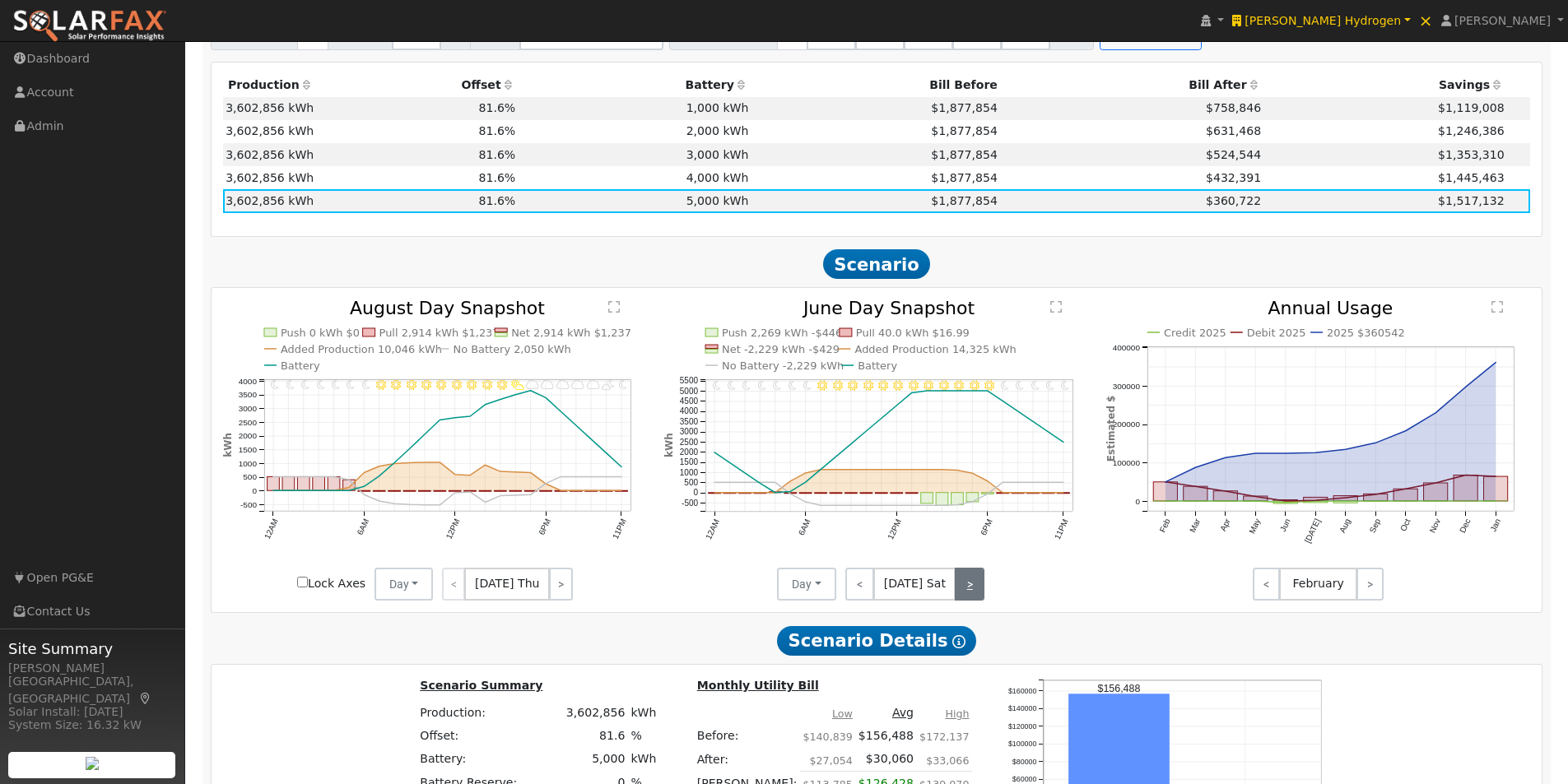
click at [960, 588] on link ">" at bounding box center [968, 584] width 29 height 33
click at [960, 588] on link ">" at bounding box center [970, 584] width 28 height 33
click at [959, 589] on link ">" at bounding box center [971, 584] width 27 height 33
click at [958, 593] on link ">" at bounding box center [969, 584] width 28 height 33
click at [958, 593] on link ">" at bounding box center [971, 584] width 27 height 33
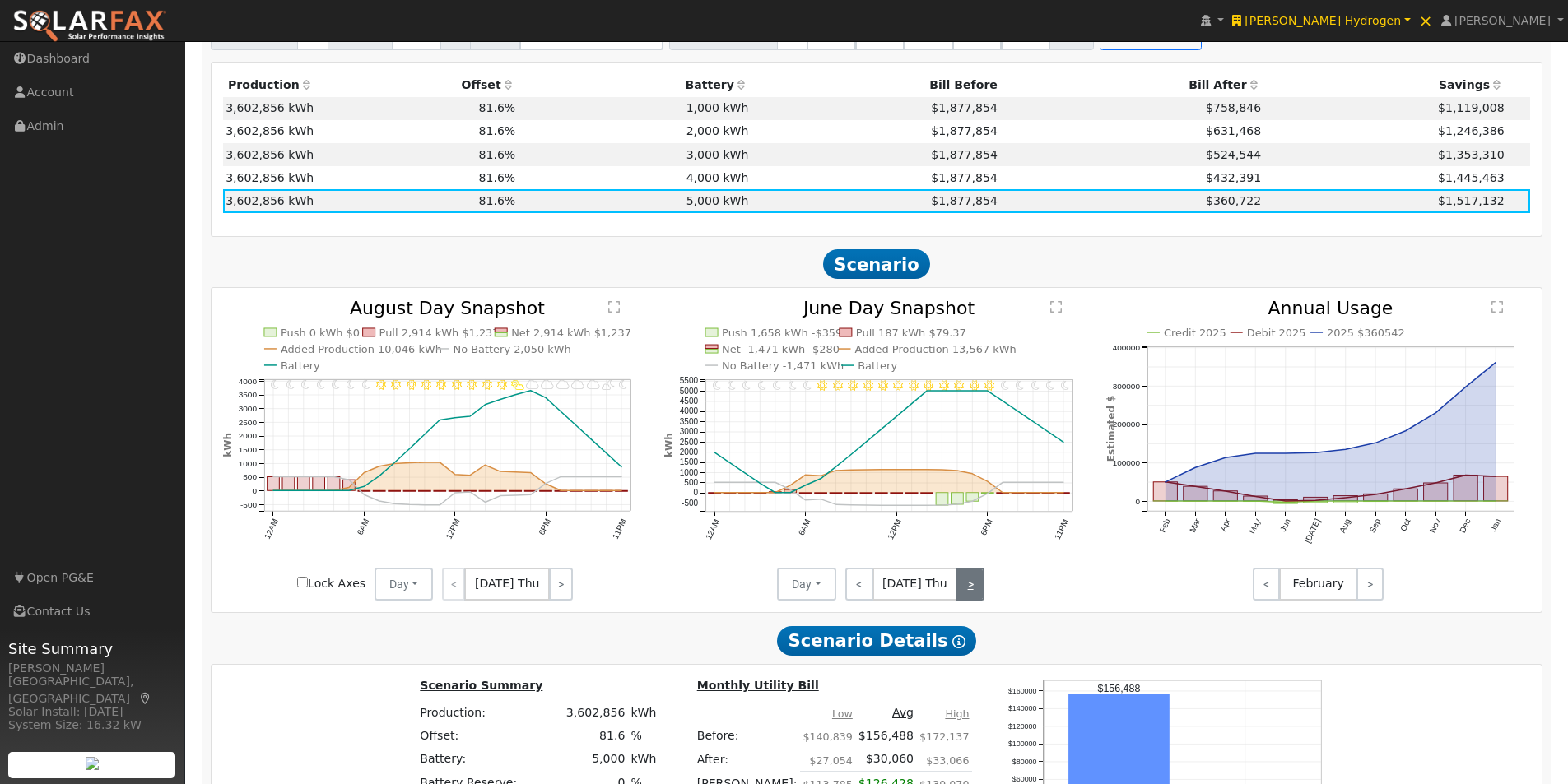
click at [967, 588] on link ">" at bounding box center [970, 584] width 28 height 33
click at [967, 588] on link ">" at bounding box center [968, 584] width 32 height 33
click at [967, 588] on link ">" at bounding box center [968, 584] width 29 height 33
click at [967, 588] on link ">" at bounding box center [970, 584] width 28 height 33
click at [967, 588] on link ">" at bounding box center [971, 584] width 27 height 33
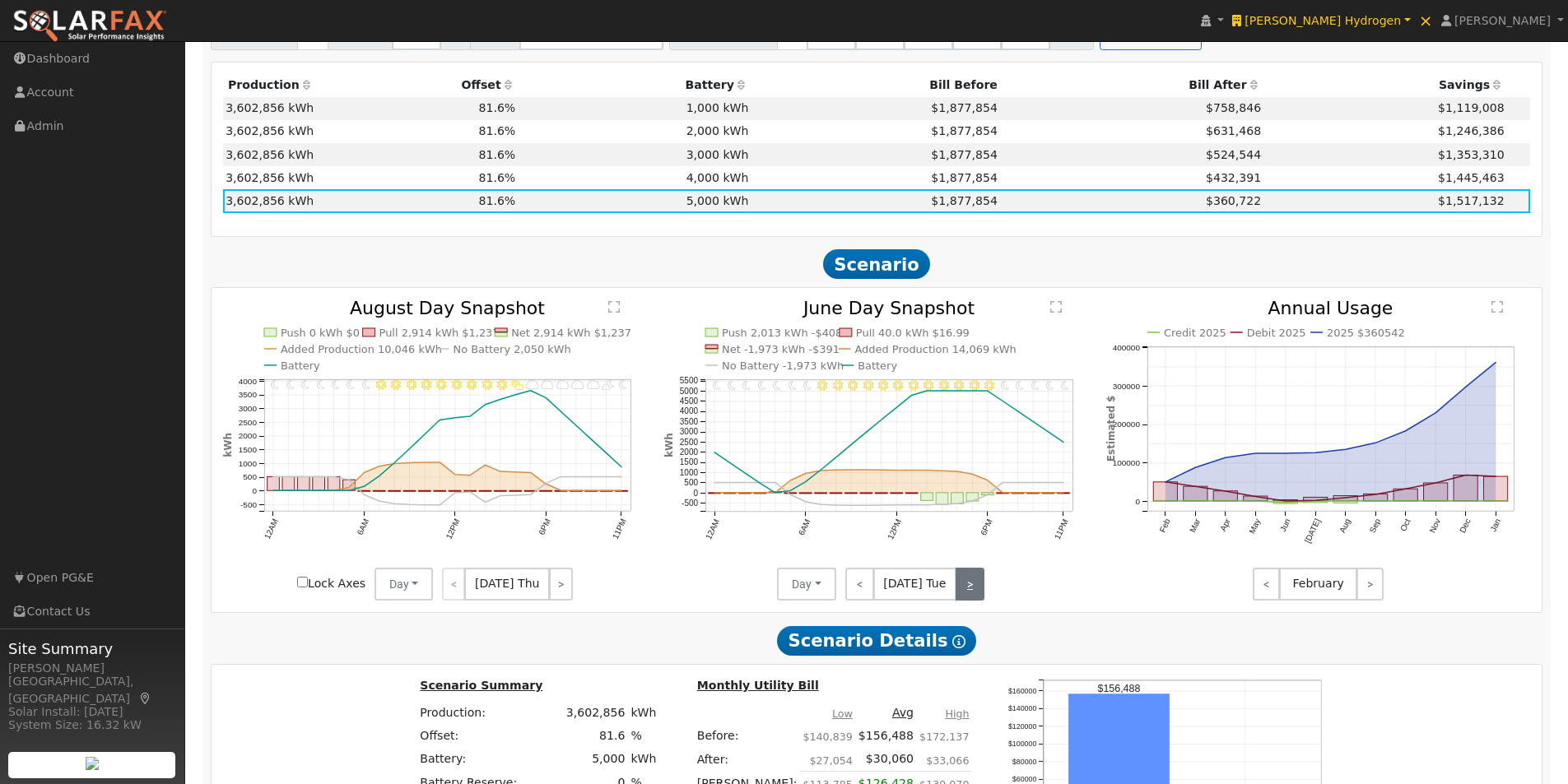
click at [967, 588] on link ">" at bounding box center [969, 584] width 28 height 33
click at [967, 588] on link ">" at bounding box center [971, 584] width 27 height 33
click at [967, 588] on link ">" at bounding box center [970, 584] width 28 height 33
click at [967, 588] on link ">" at bounding box center [968, 584] width 32 height 33
click at [967, 588] on link ">" at bounding box center [968, 584] width 29 height 33
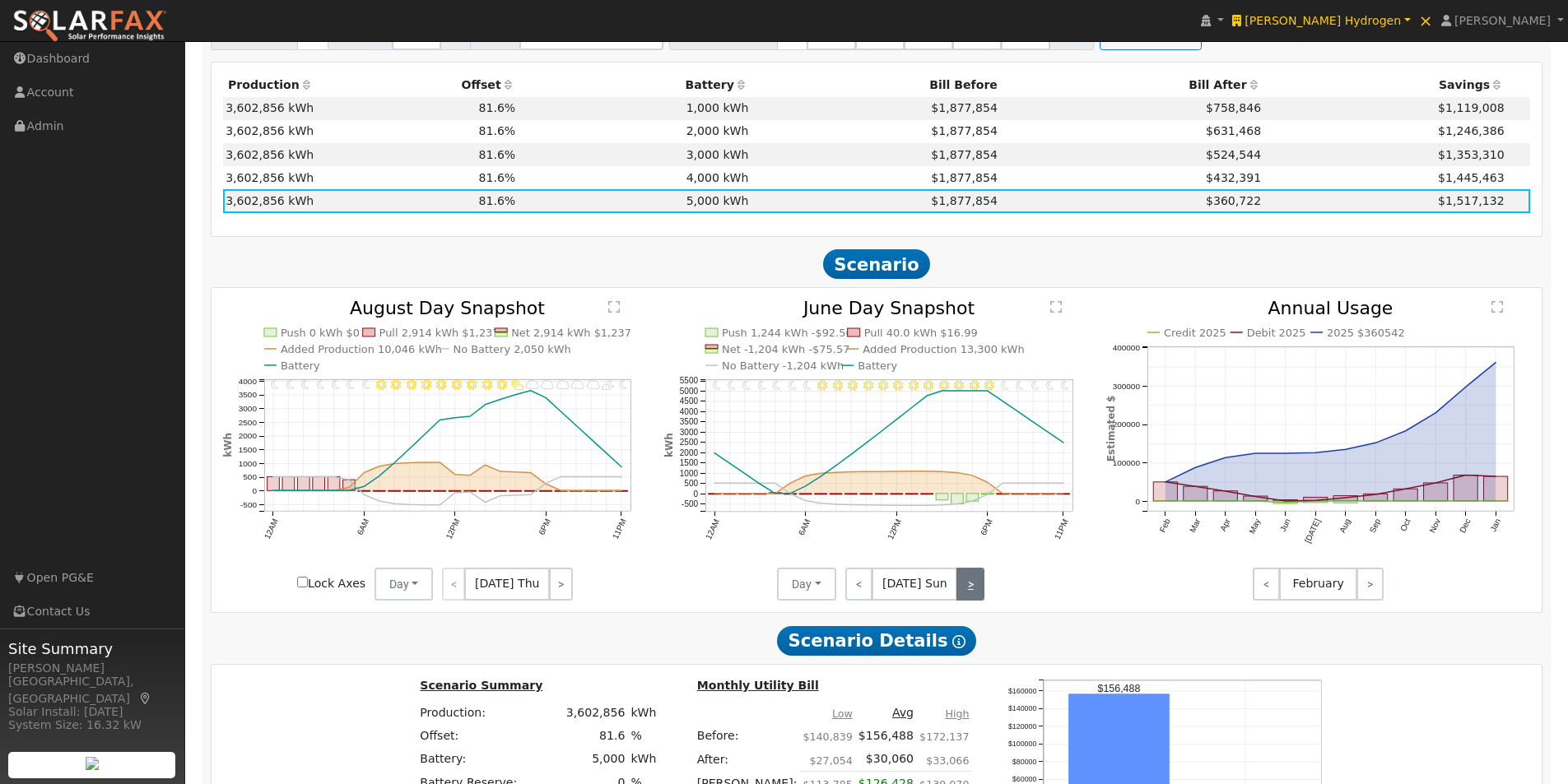
click at [967, 588] on link ">" at bounding box center [970, 584] width 28 height 33
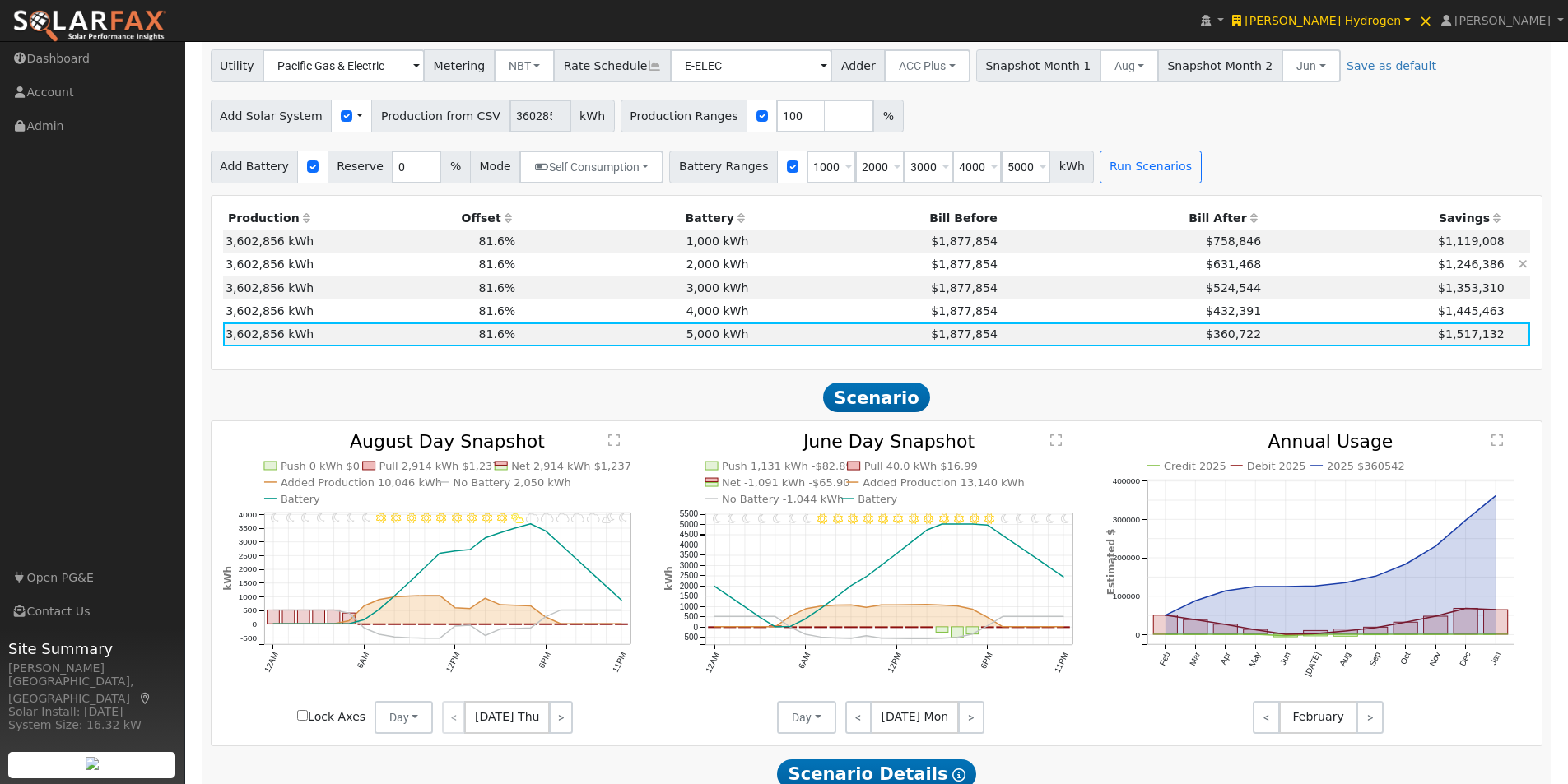
scroll to position [1152, 0]
